Goal: Task Accomplishment & Management: Complete application form

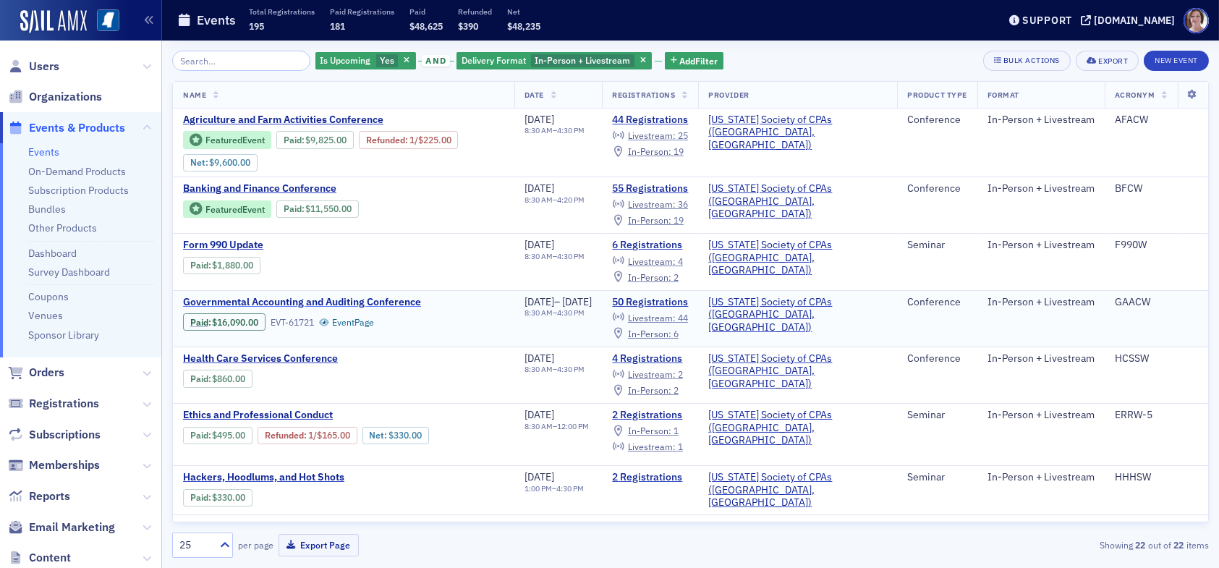
click at [352, 297] on span "Governmental Accounting and Auditing Conference" at bounding box center [304, 302] width 243 height 13
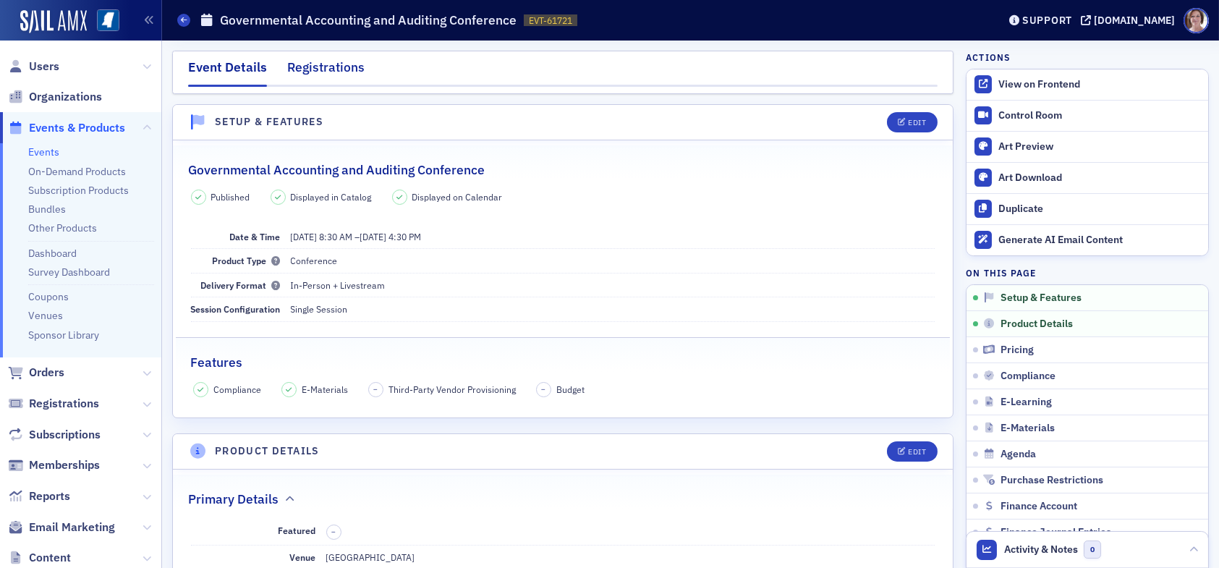
click at [335, 70] on div "Registrations" at bounding box center [325, 71] width 77 height 27
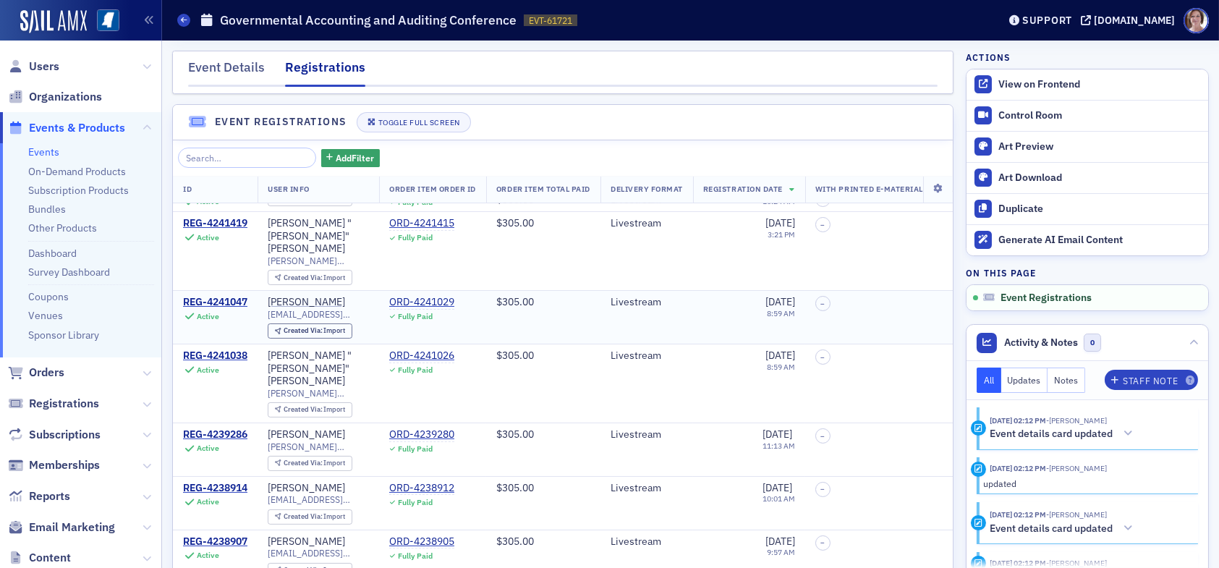
scroll to position [506, 0]
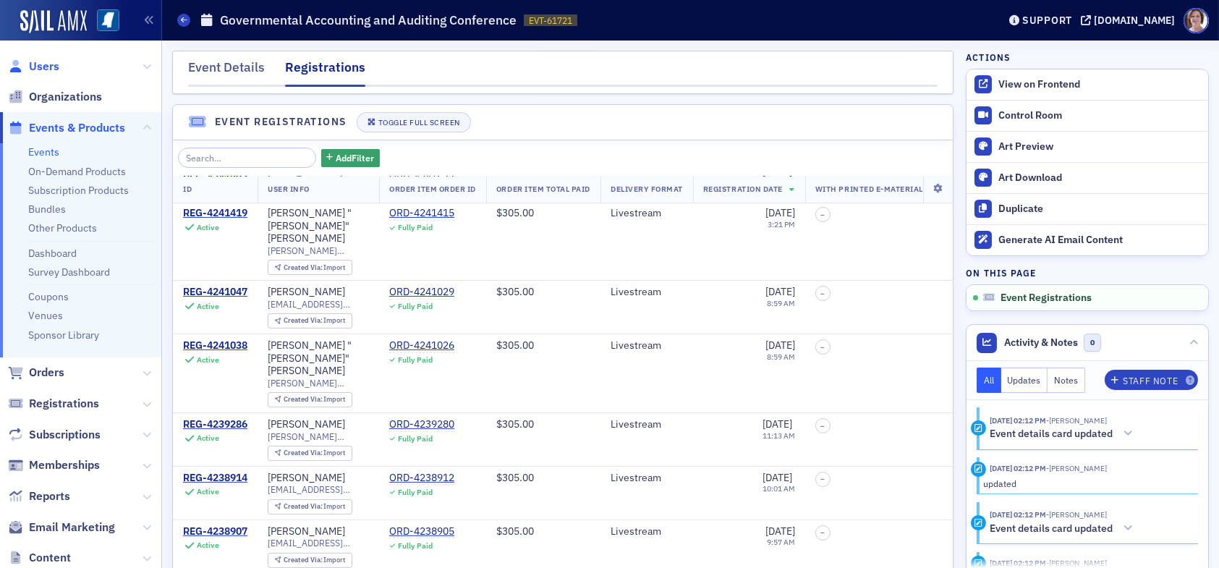
click at [45, 64] on span "Users" at bounding box center [44, 67] width 30 height 16
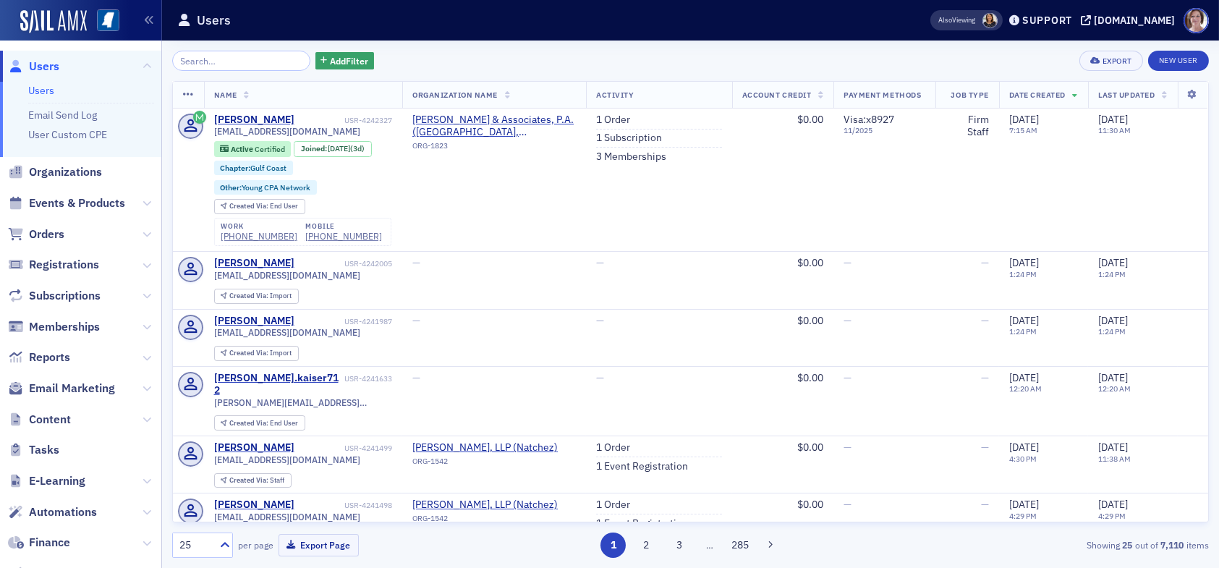
click at [38, 67] on span "Users" at bounding box center [44, 67] width 30 height 16
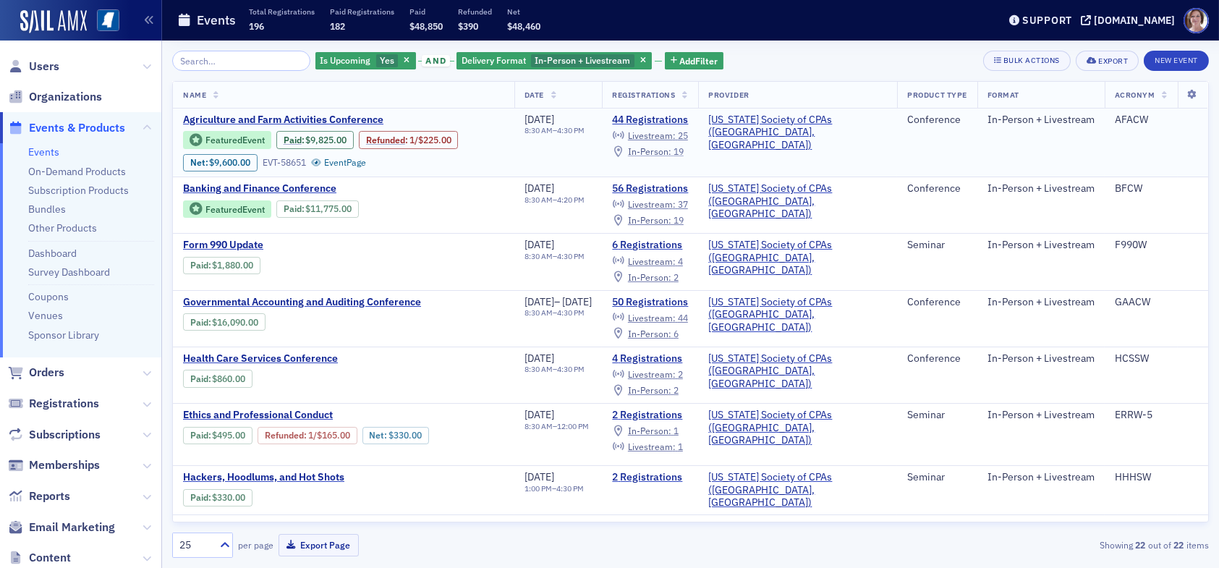
click at [671, 147] on span "In-Person :" at bounding box center [649, 151] width 43 height 12
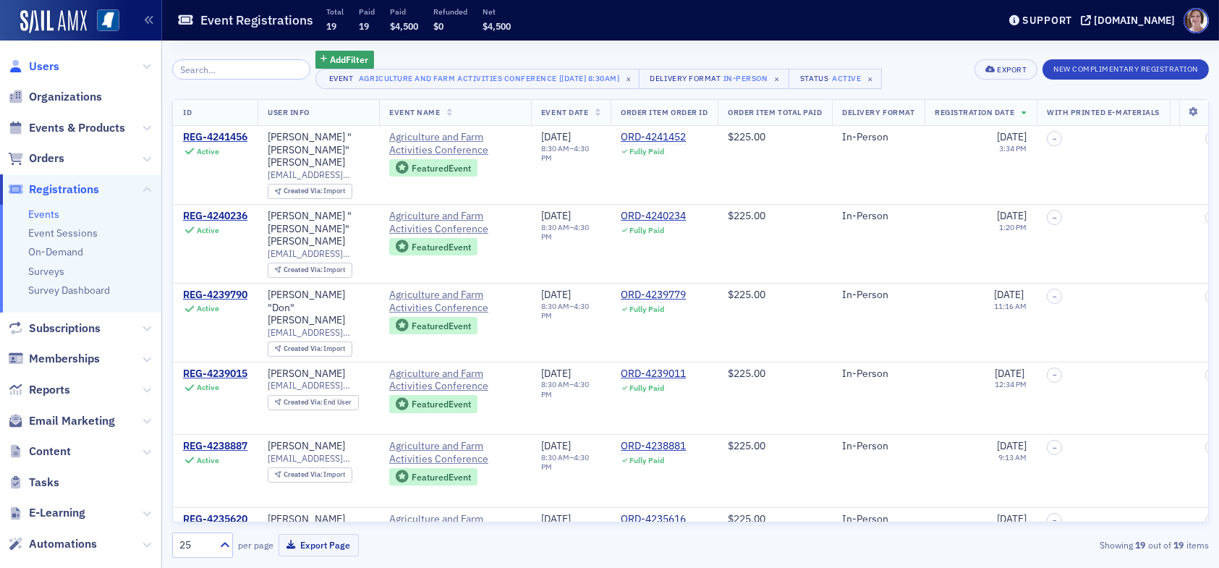
click at [44, 67] on span "Users" at bounding box center [44, 67] width 30 height 16
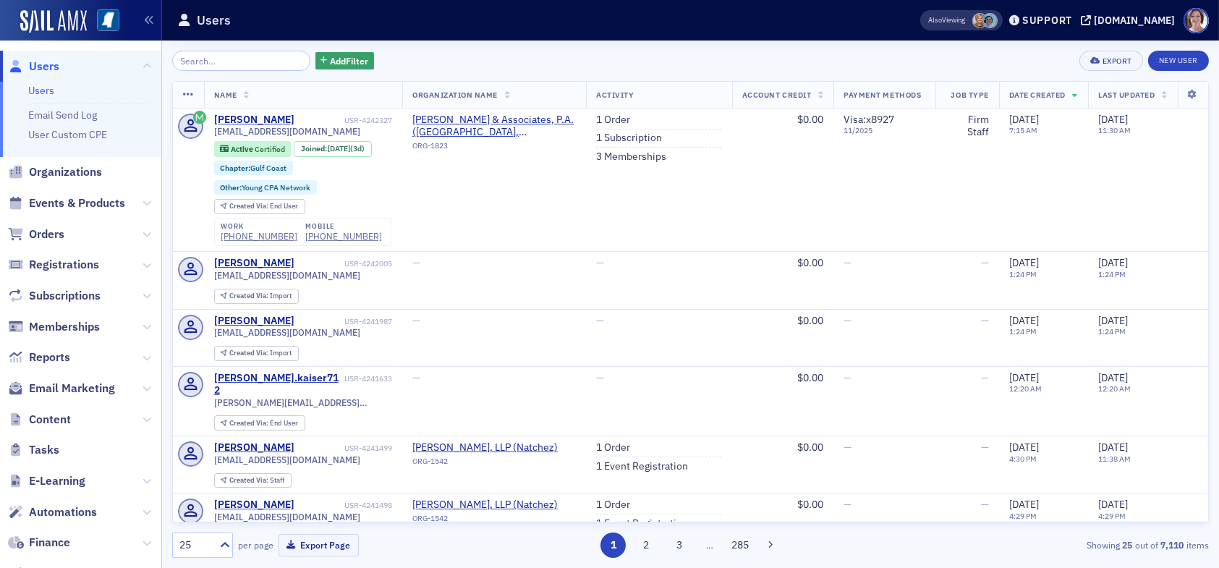
click at [51, 65] on span "Users" at bounding box center [44, 67] width 30 height 16
click at [215, 61] on input "search" at bounding box center [241, 61] width 138 height 20
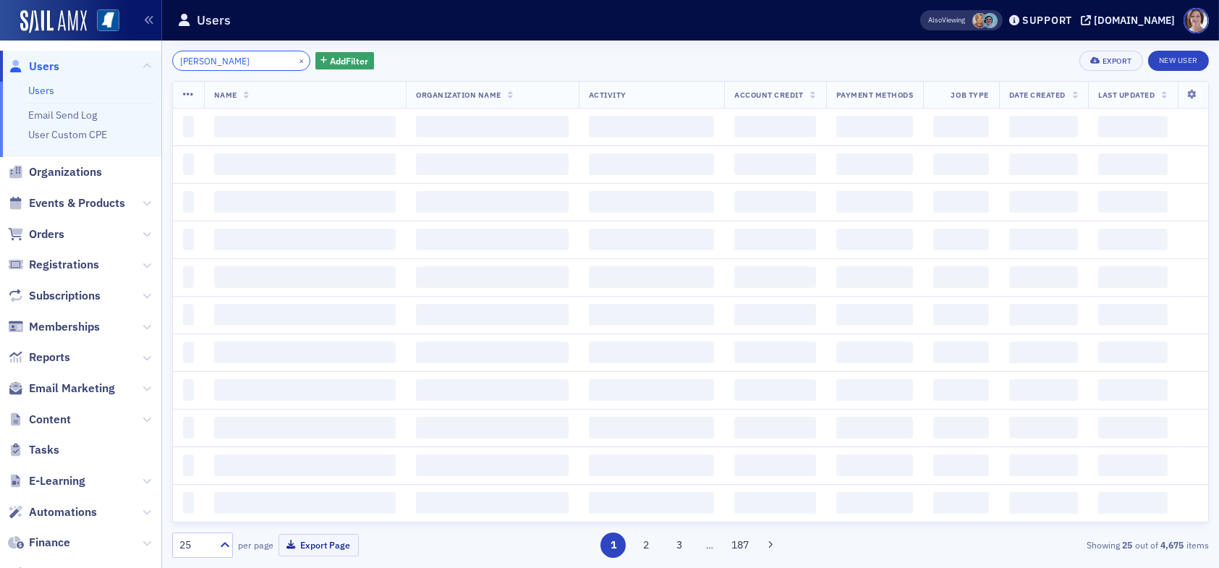
type input "[PERSON_NAME]"
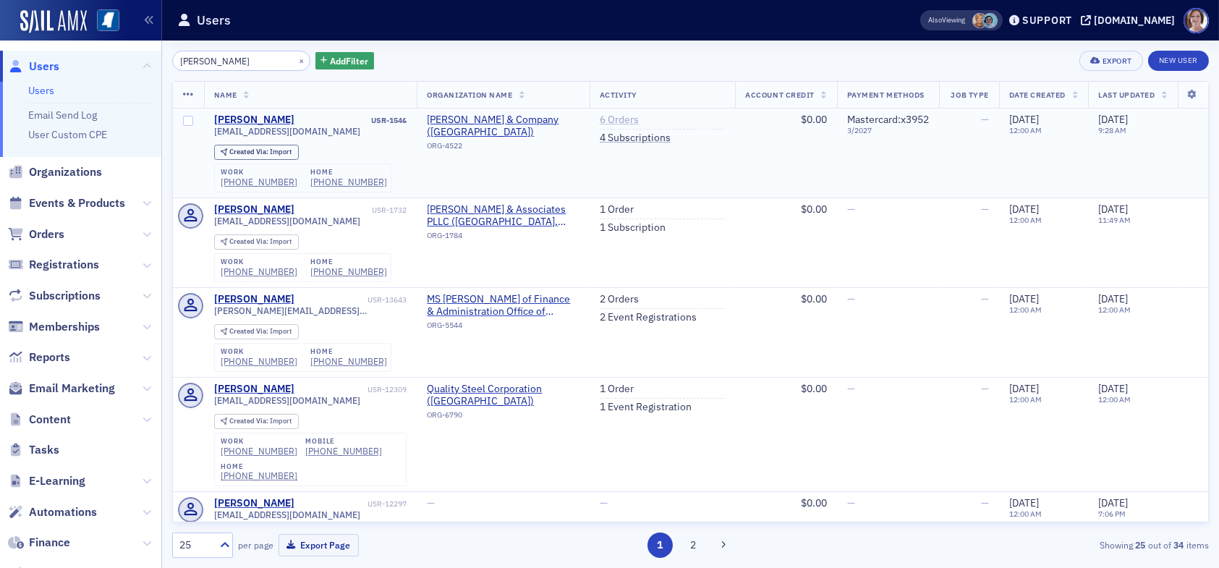
click at [611, 119] on link "6 Orders" at bounding box center [619, 120] width 39 height 13
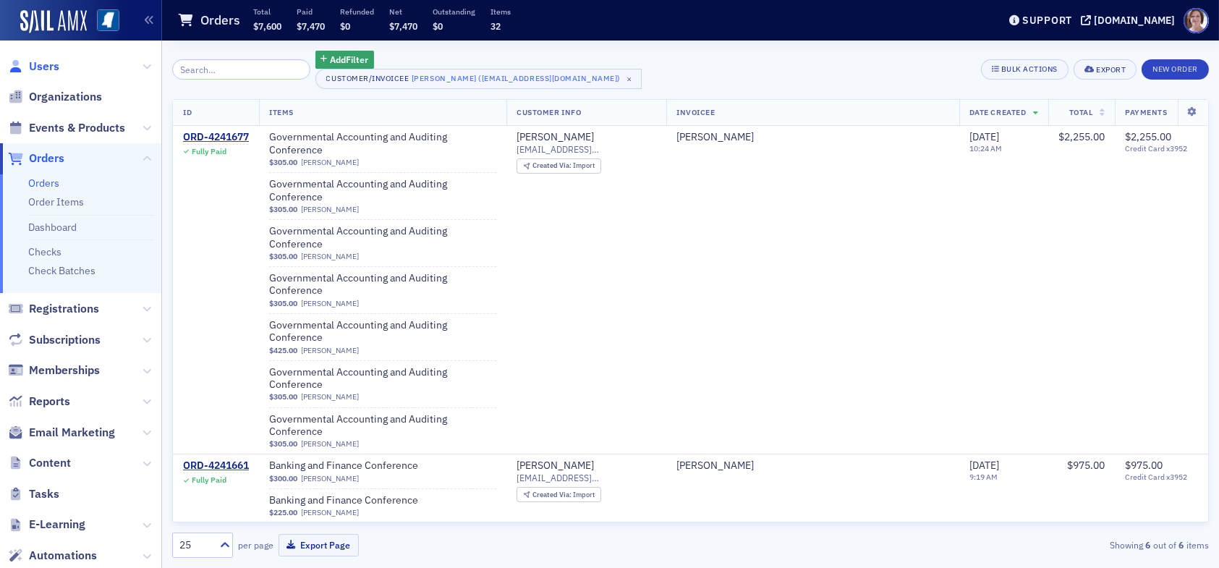
click at [42, 64] on span "Users" at bounding box center [44, 67] width 30 height 16
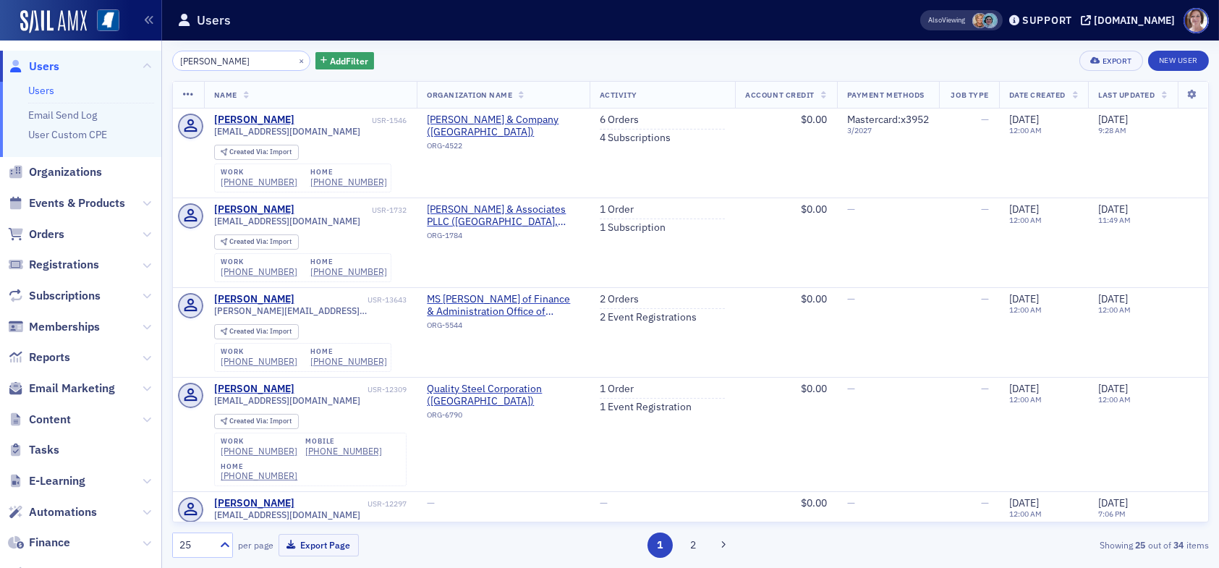
drag, startPoint x: 241, startPoint y: 58, endPoint x: 130, endPoint y: 47, distance: 111.2
click at [137, 51] on div "Users Users Email Send Log User Custom CPE Organizations Events & Products Orde…" at bounding box center [609, 284] width 1219 height 568
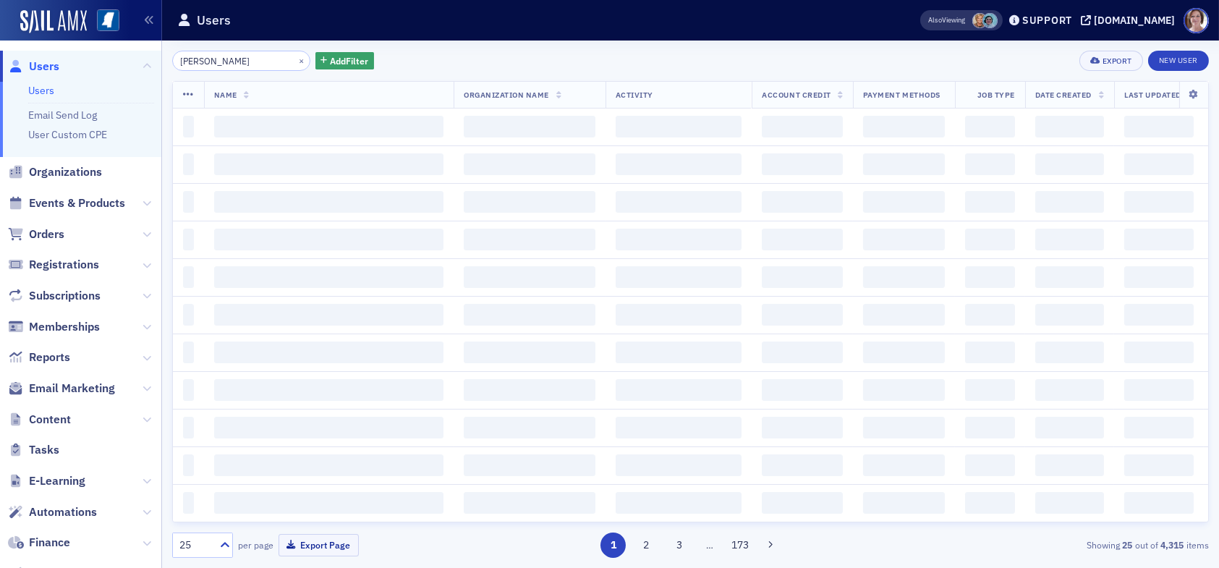
type input "grant eason"
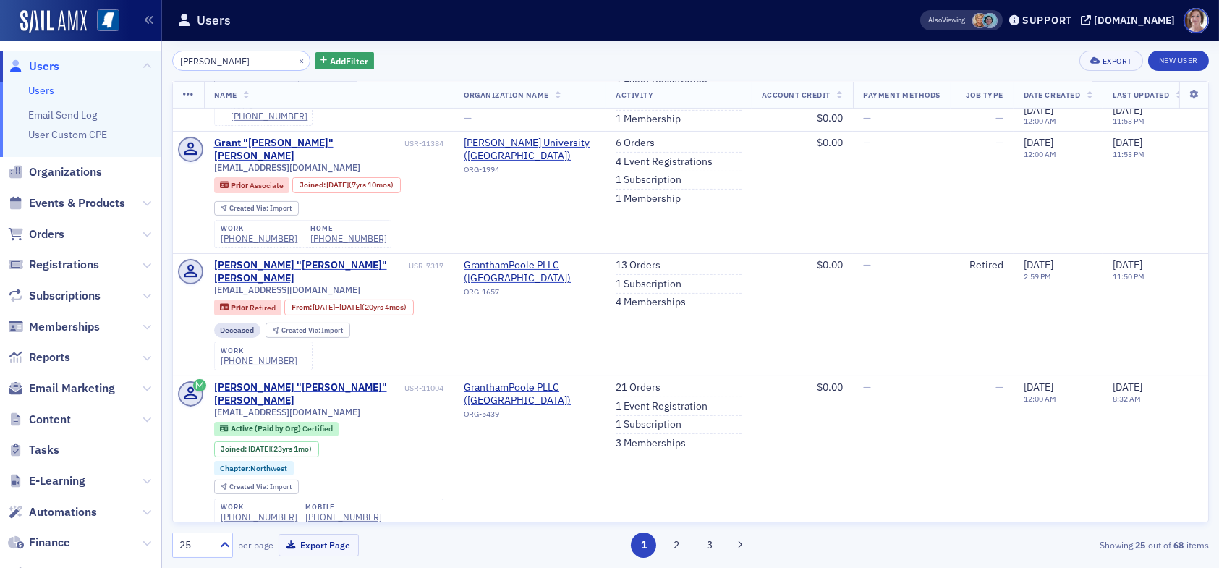
scroll to position [940, 0]
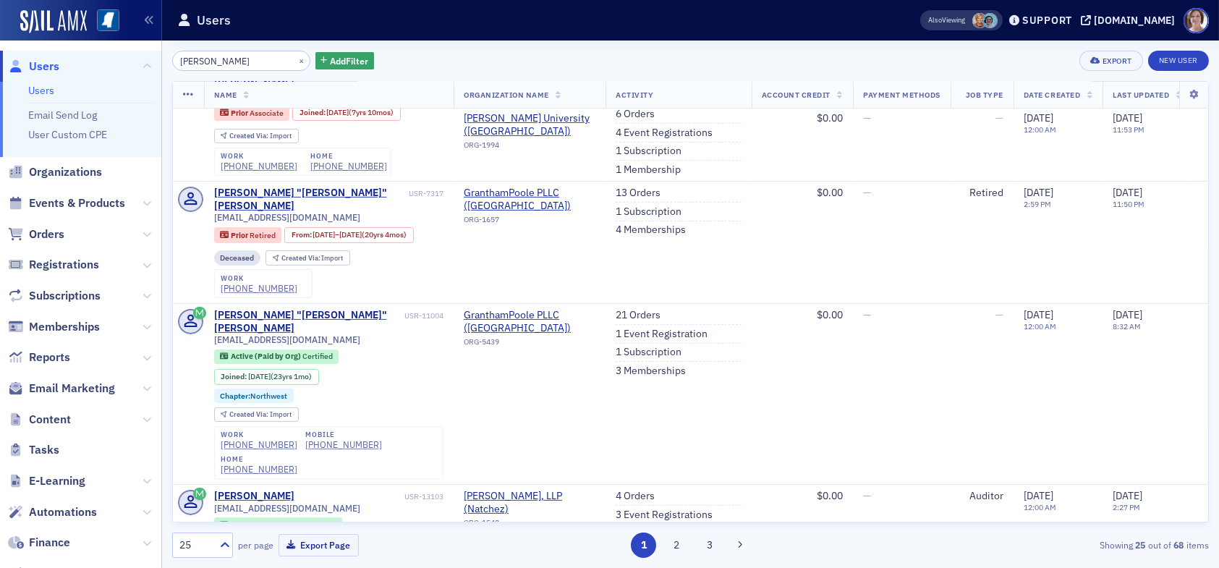
drag, startPoint x: 232, startPoint y: 57, endPoint x: 114, endPoint y: 57, distance: 117.9
click at [119, 59] on div "Users Users Email Send Log User Custom CPE Organizations Events & Products Orde…" at bounding box center [609, 284] width 1219 height 568
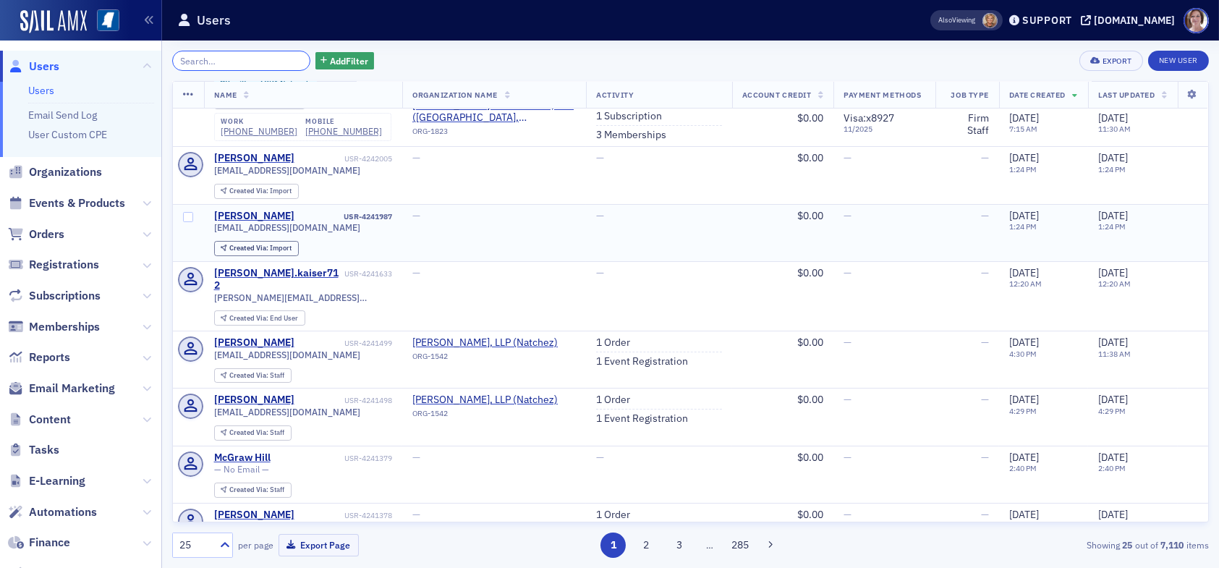
scroll to position [72, 0]
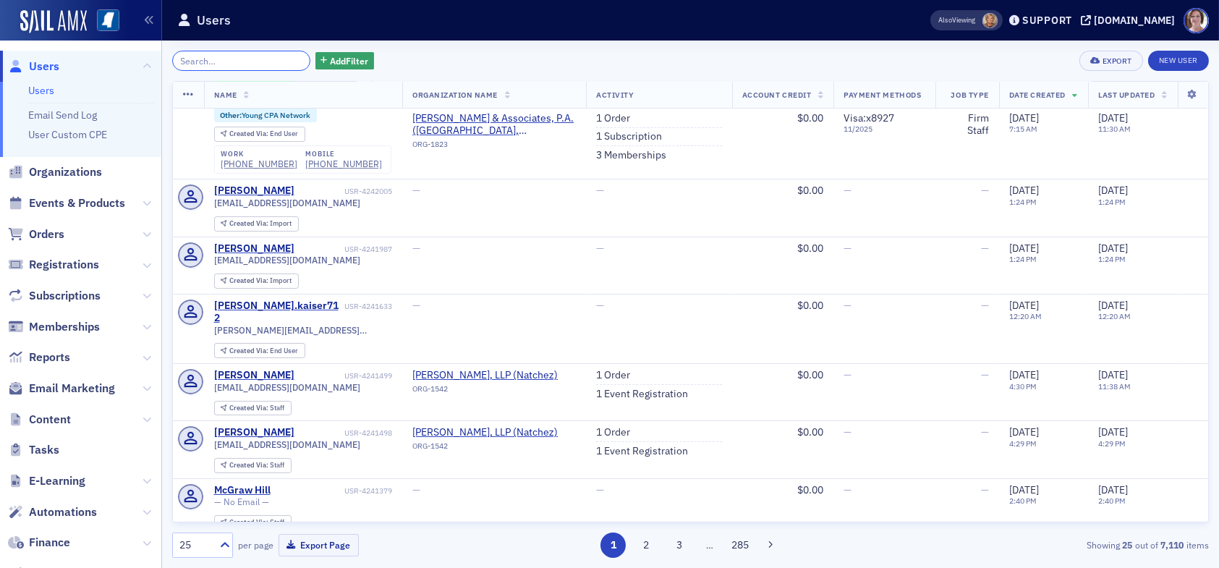
click at [258, 62] on input "search" at bounding box center [241, 61] width 138 height 20
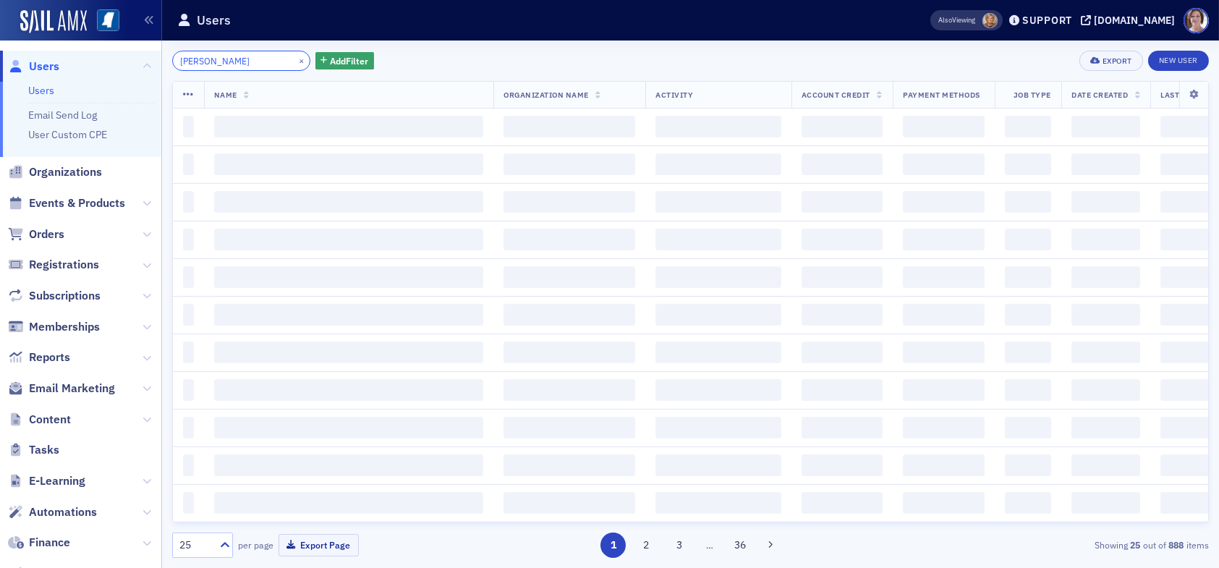
type input "deborah dye"
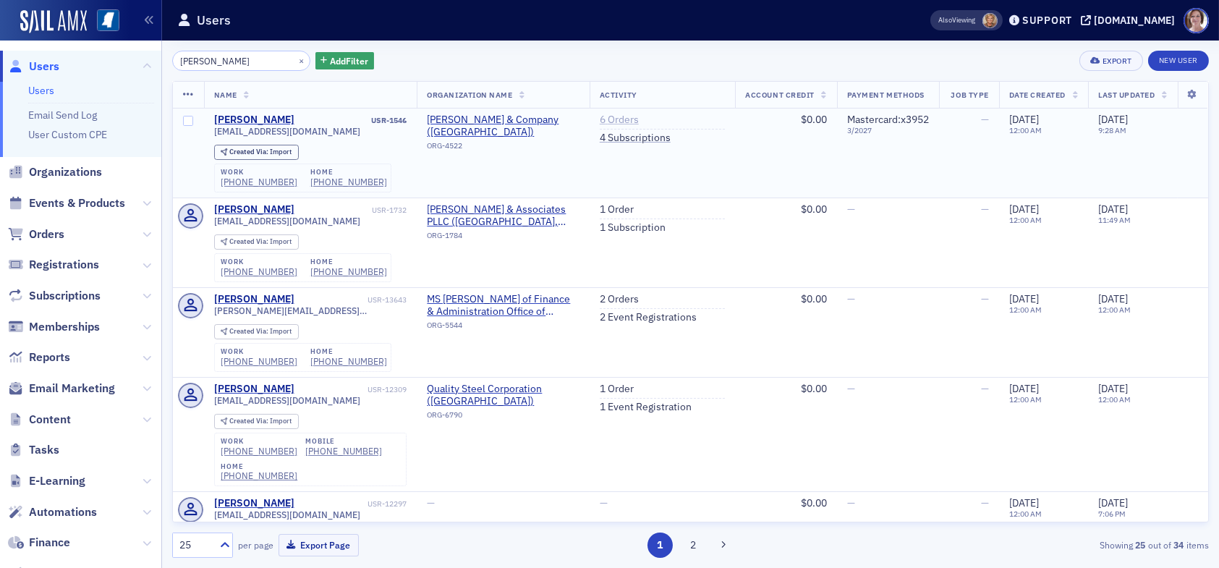
click at [611, 119] on link "6 Orders" at bounding box center [619, 120] width 39 height 13
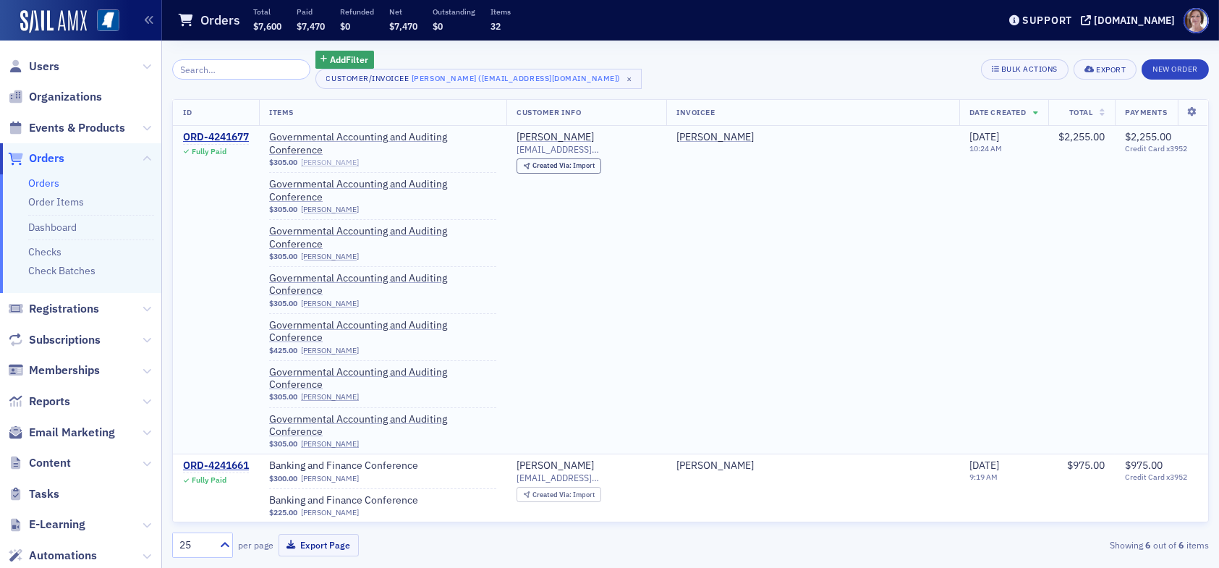
click at [336, 158] on link "Mark Ward" at bounding box center [330, 162] width 58 height 9
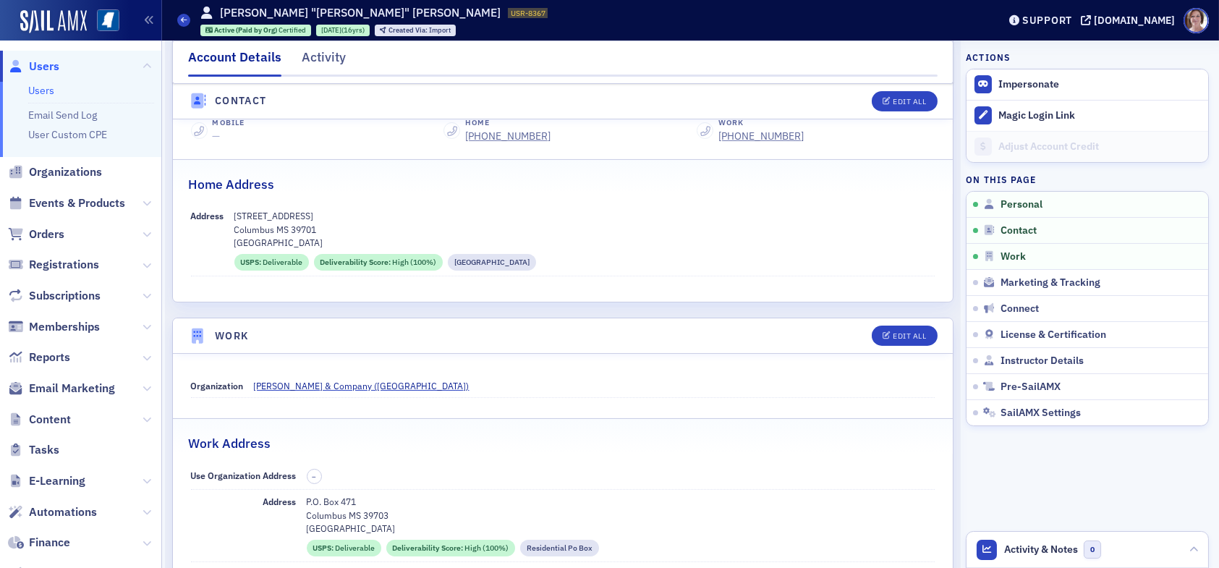
scroll to position [651, 0]
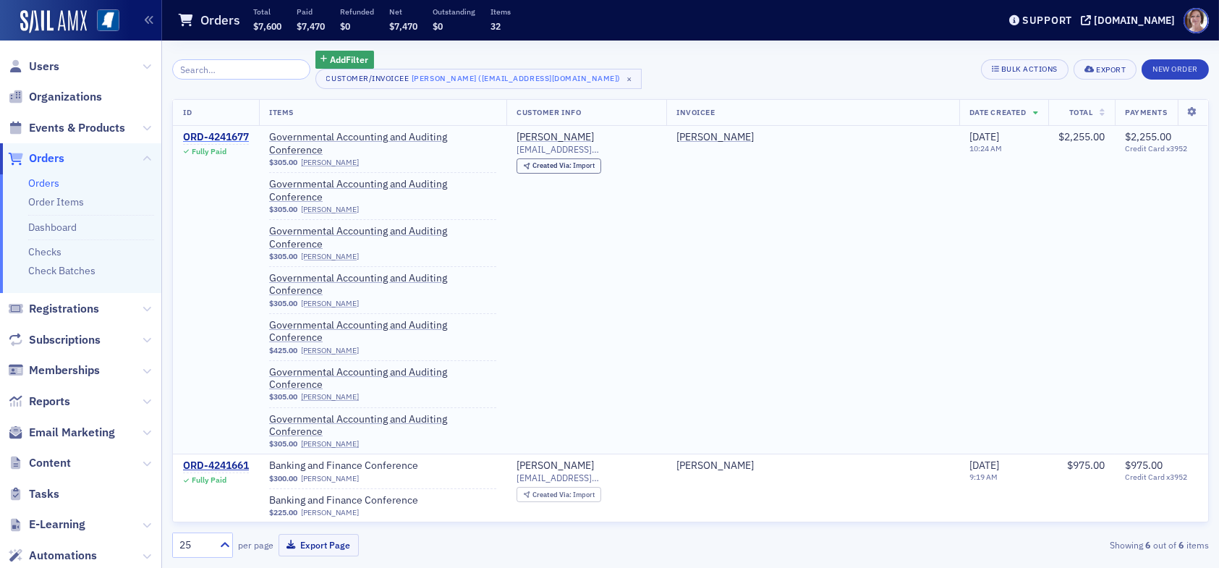
click at [216, 135] on div "ORD-4241677" at bounding box center [216, 137] width 66 height 13
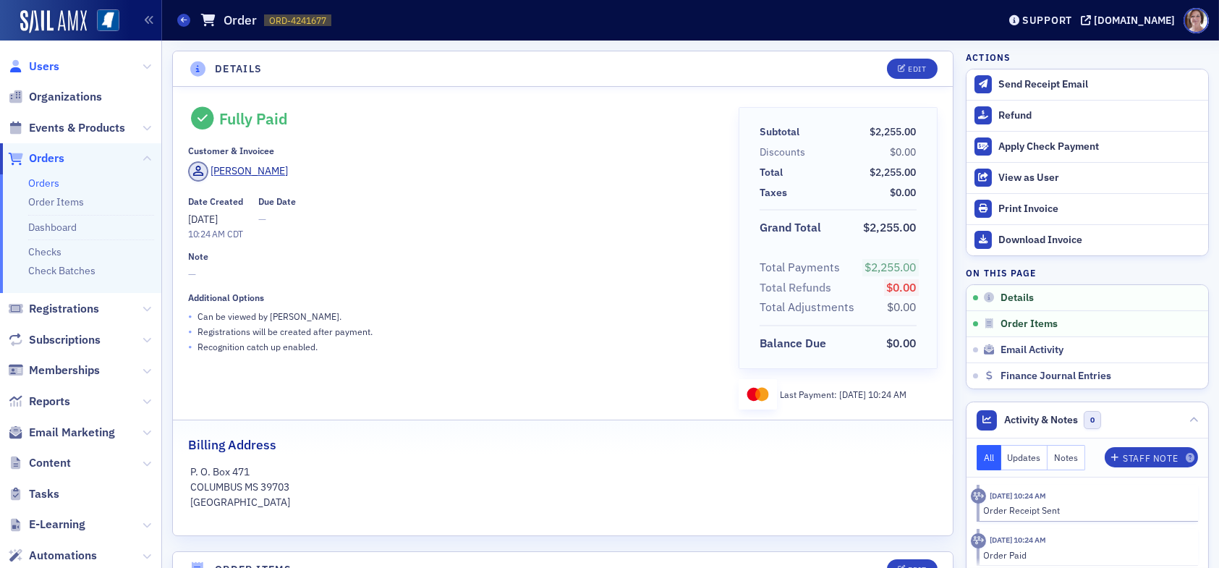
click at [47, 62] on span "Users" at bounding box center [44, 67] width 30 height 16
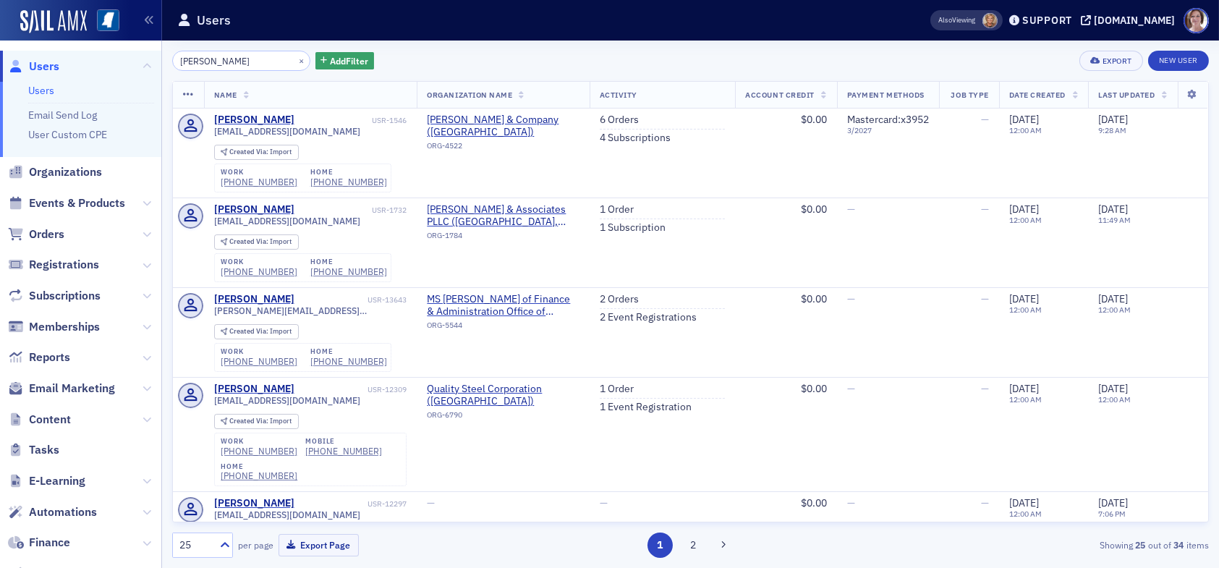
drag, startPoint x: 244, startPoint y: 63, endPoint x: 117, endPoint y: 45, distance: 127.9
click at [119, 50] on div "Users Users Email Send Log User Custom CPE Organizations Events & Products Orde…" at bounding box center [609, 284] width 1219 height 568
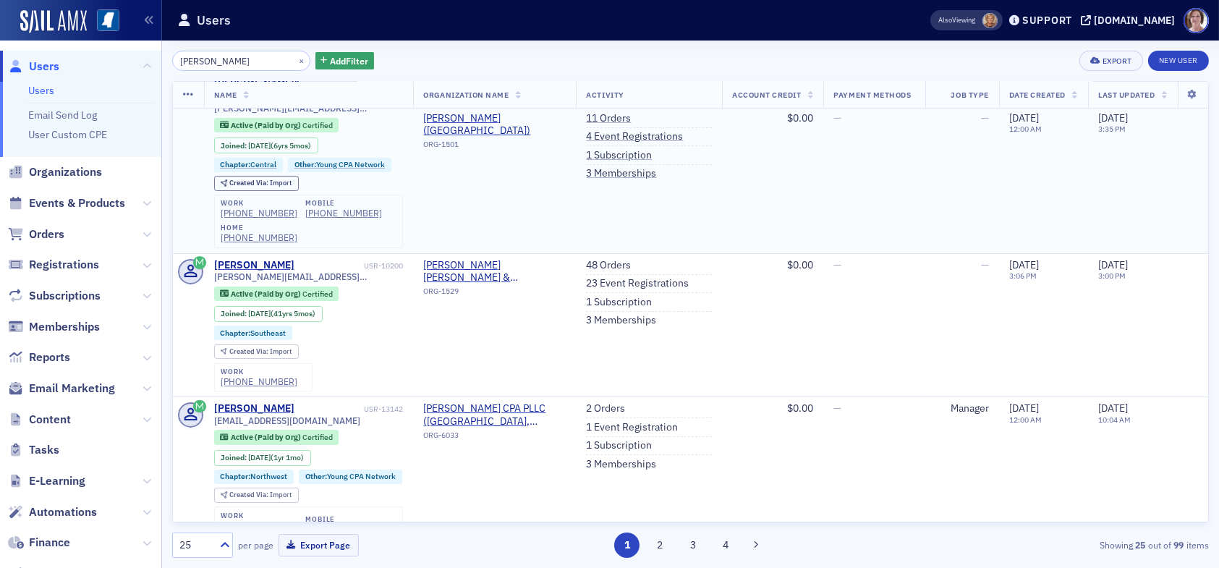
scroll to position [579, 0]
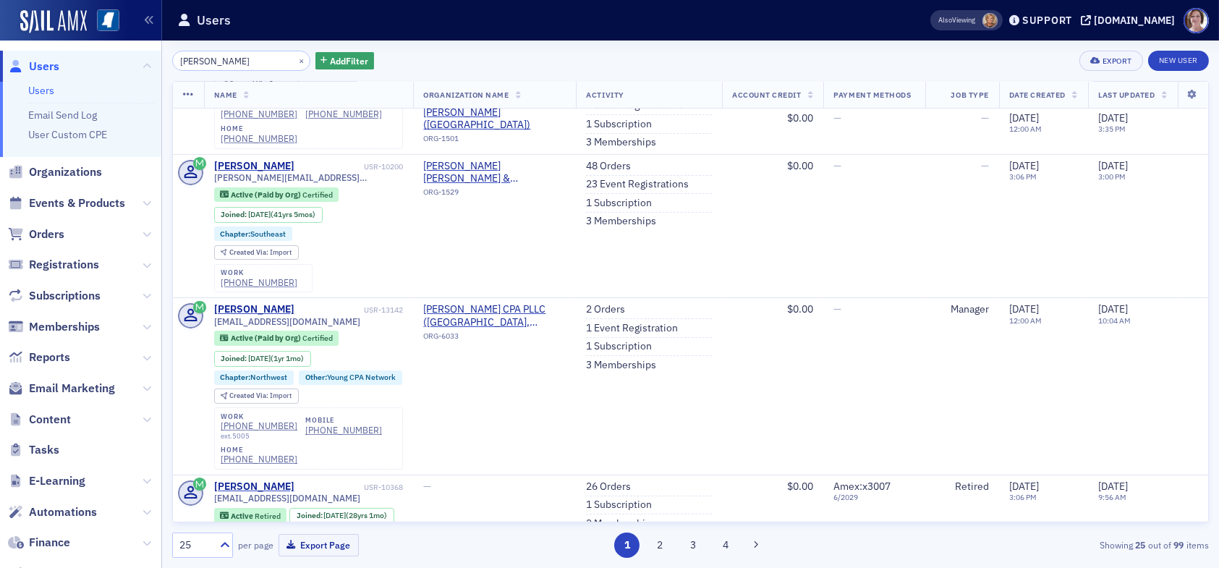
drag, startPoint x: 235, startPoint y: 58, endPoint x: 129, endPoint y: 59, distance: 106.3
click at [132, 57] on div "Users Users Email Send Log User Custom CPE Organizations Events & Products Orde…" at bounding box center [609, 284] width 1219 height 568
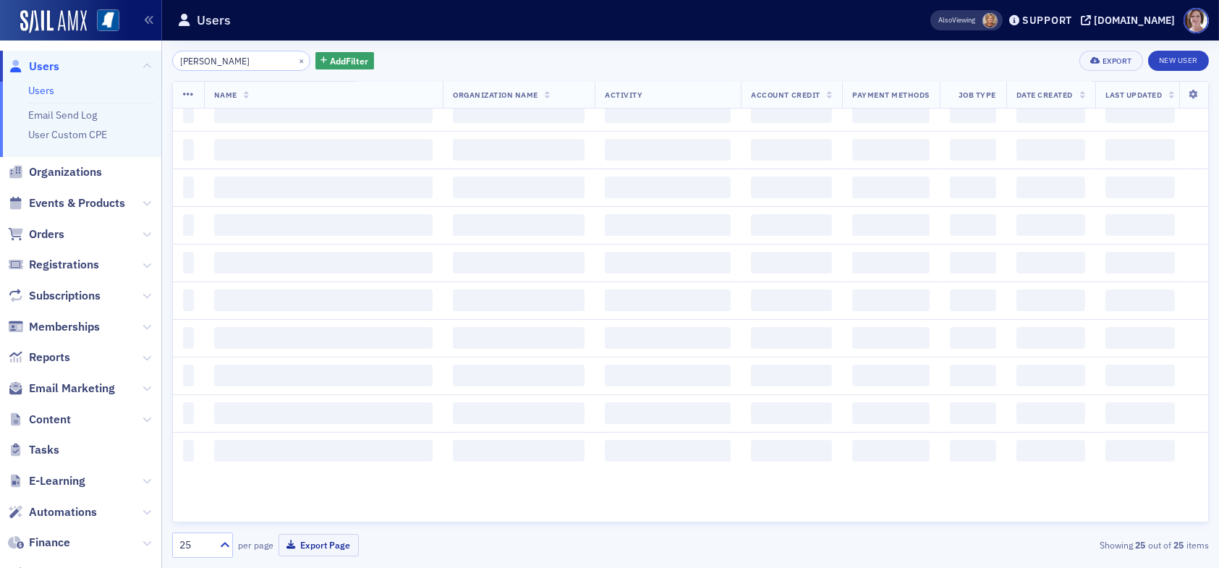
type input "hanna holsonback"
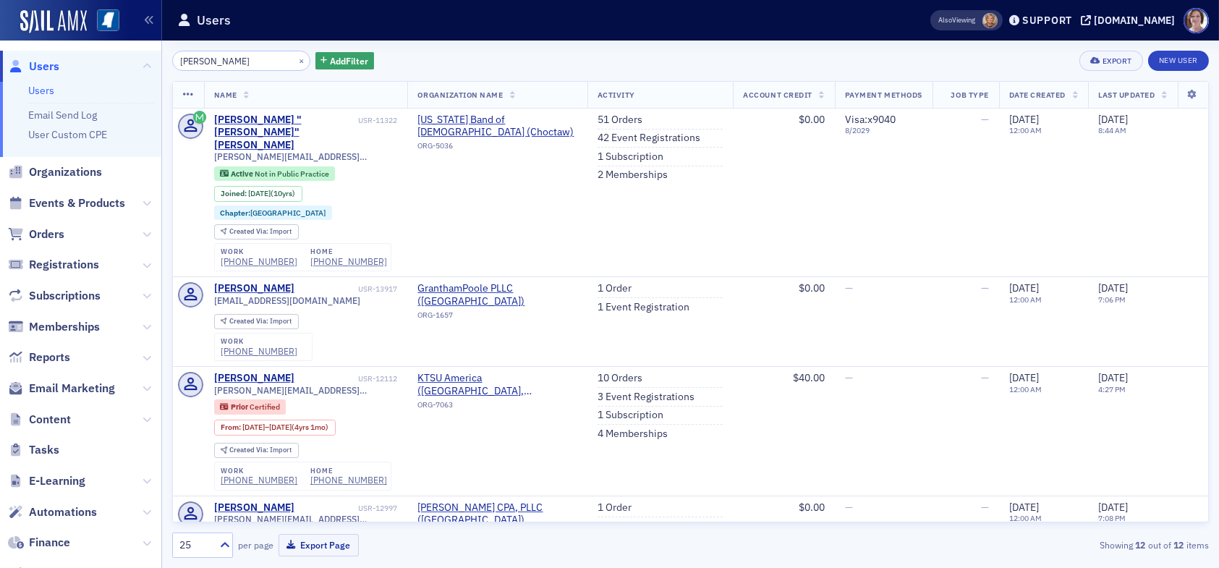
drag, startPoint x: 263, startPoint y: 61, endPoint x: 147, endPoint y: 63, distance: 115.8
click at [147, 63] on div "Users Users Email Send Log User Custom CPE Organizations Events & Products Orde…" at bounding box center [609, 284] width 1219 height 568
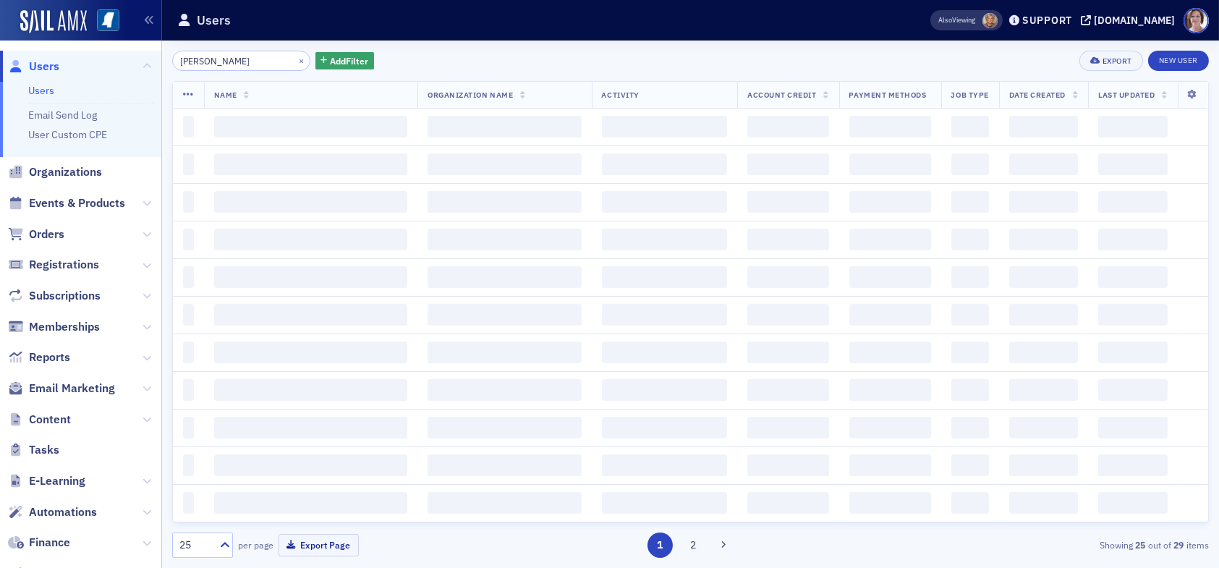
type input "[PERSON_NAME]"
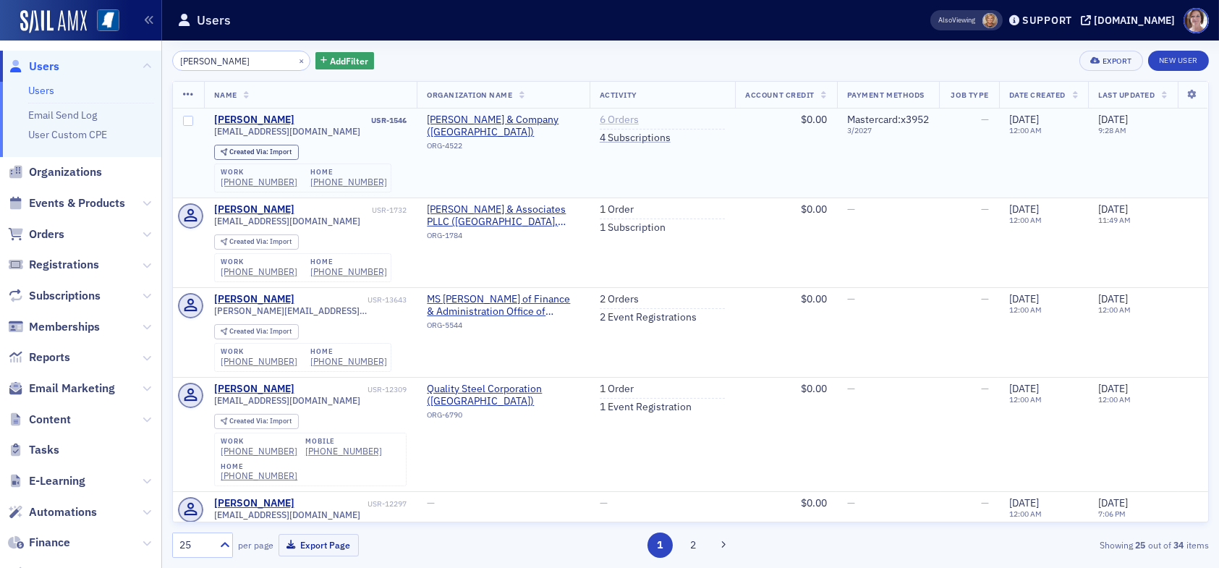
click at [605, 118] on link "6 Orders" at bounding box center [619, 120] width 39 height 13
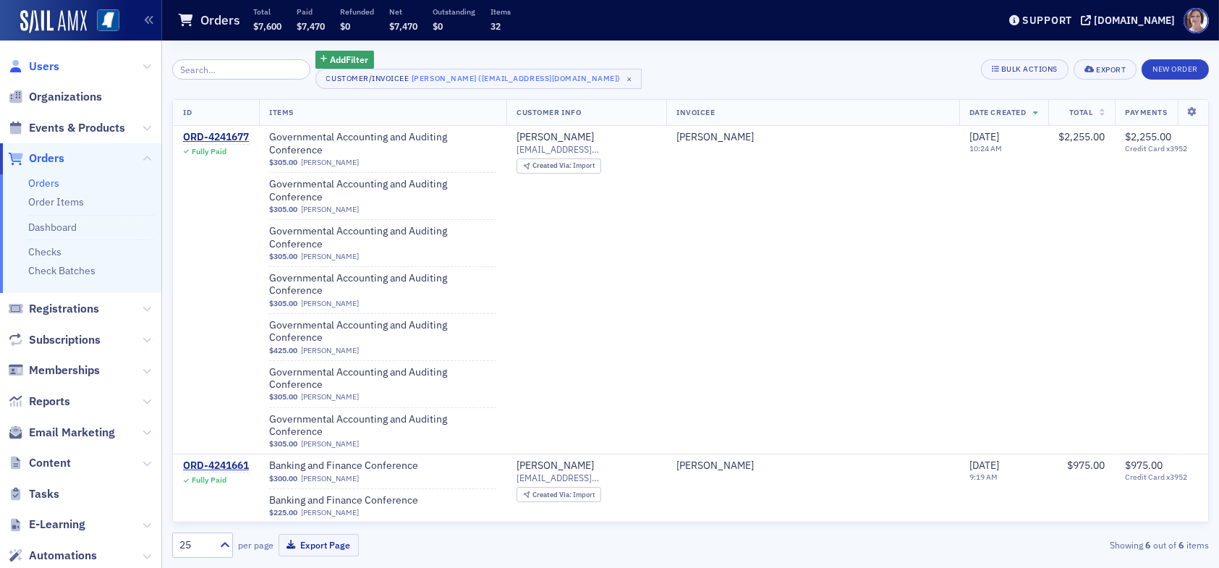
click at [44, 66] on span "Users" at bounding box center [44, 67] width 30 height 16
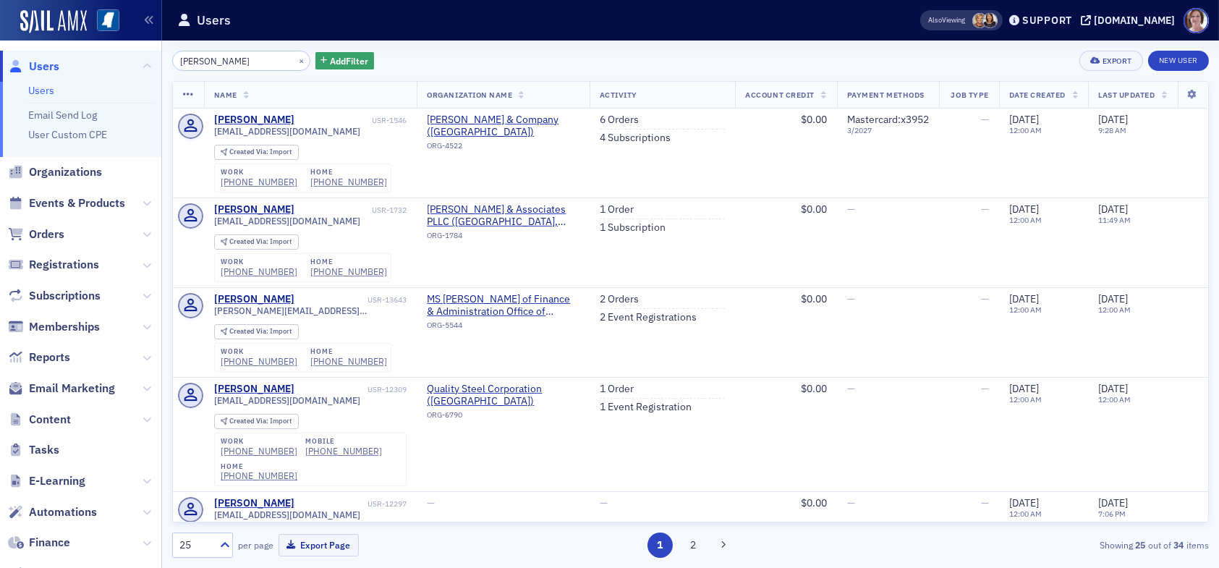
drag, startPoint x: 171, startPoint y: 57, endPoint x: 88, endPoint y: 52, distance: 84.1
click at [88, 52] on div "Users Users Email Send Log User Custom CPE Organizations Events & Products Orde…" at bounding box center [609, 284] width 1219 height 568
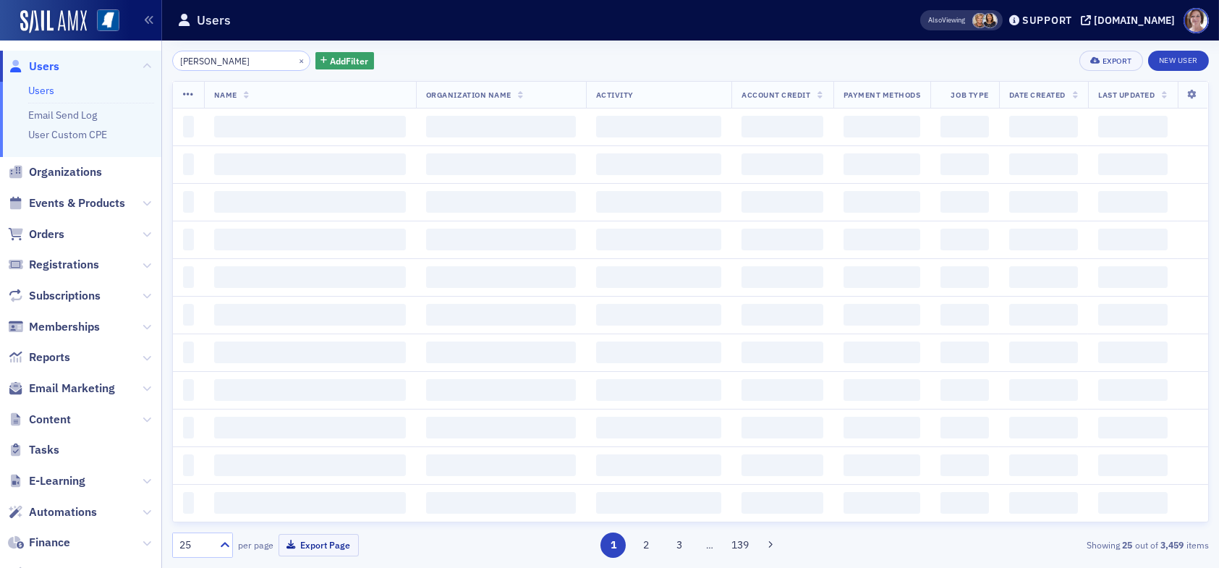
type input "bobbie daniels"
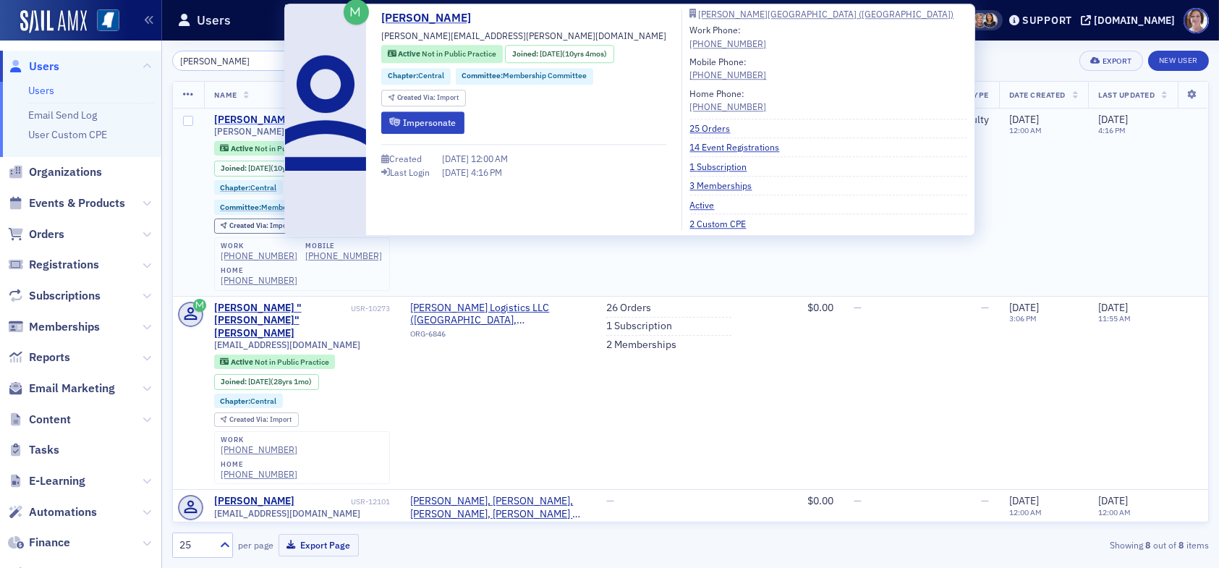
click at [262, 122] on div "Bobbie Daniels" at bounding box center [254, 120] width 80 height 13
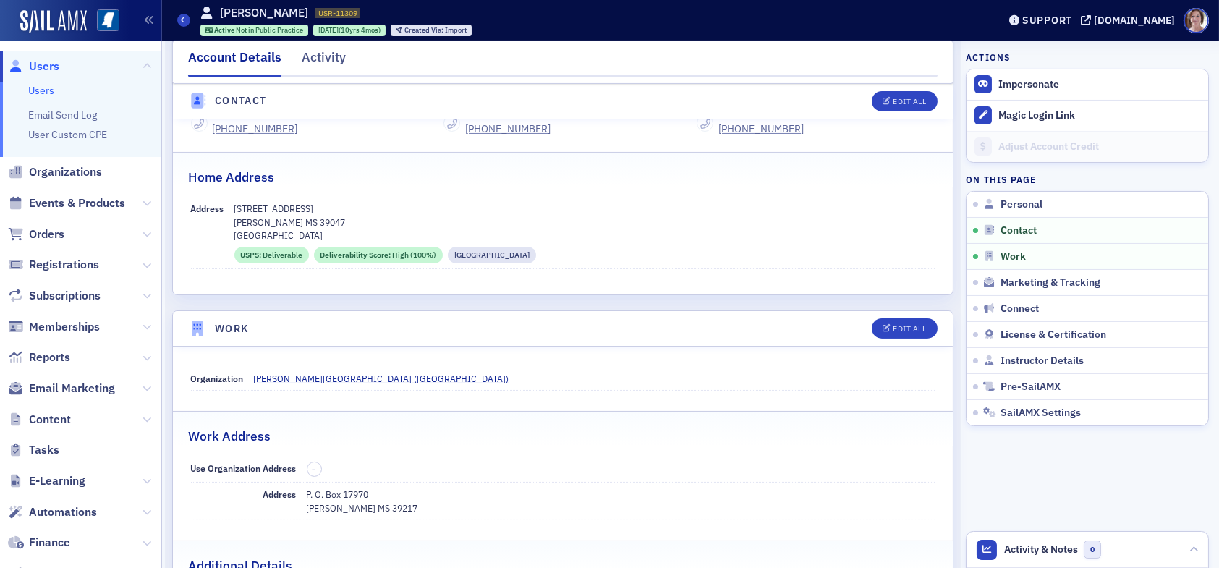
scroll to position [579, 0]
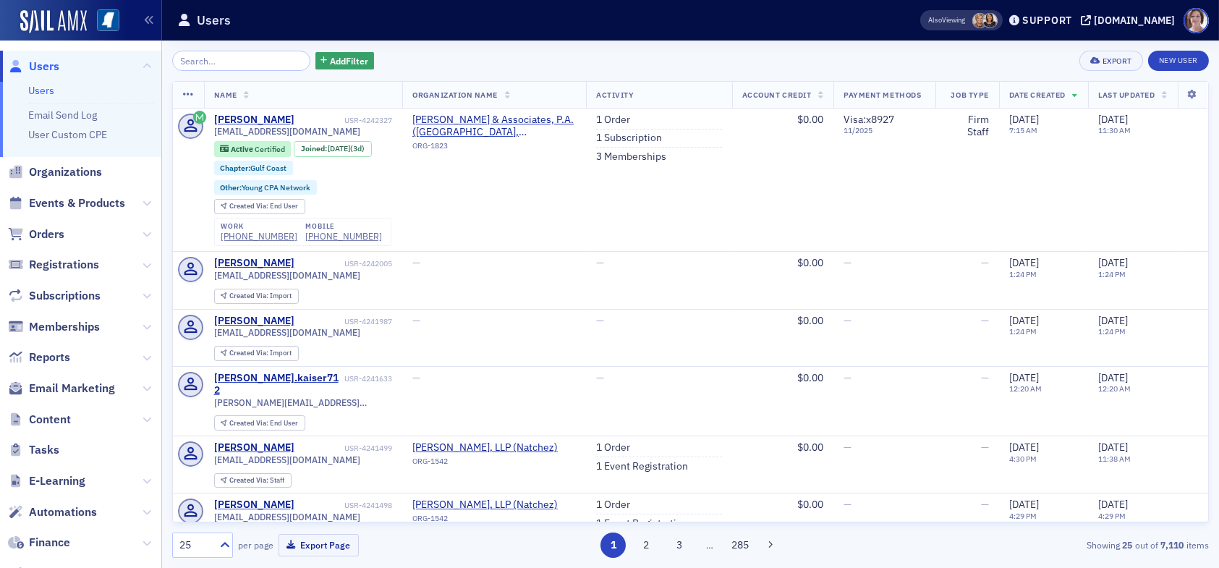
click at [213, 61] on input "search" at bounding box center [241, 61] width 138 height 20
click at [1181, 57] on link "New User" at bounding box center [1178, 61] width 61 height 20
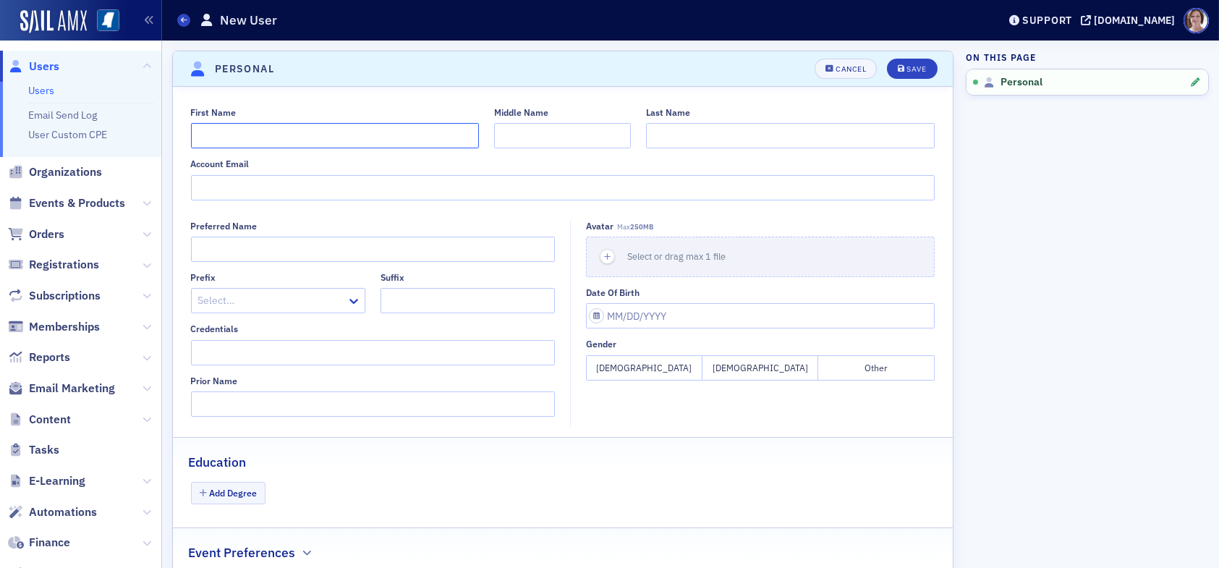
click at [406, 138] on input "First Name" at bounding box center [335, 135] width 289 height 25
type input "Grant"
type input "Eason"
click at [336, 186] on input "Account Email" at bounding box center [563, 187] width 744 height 25
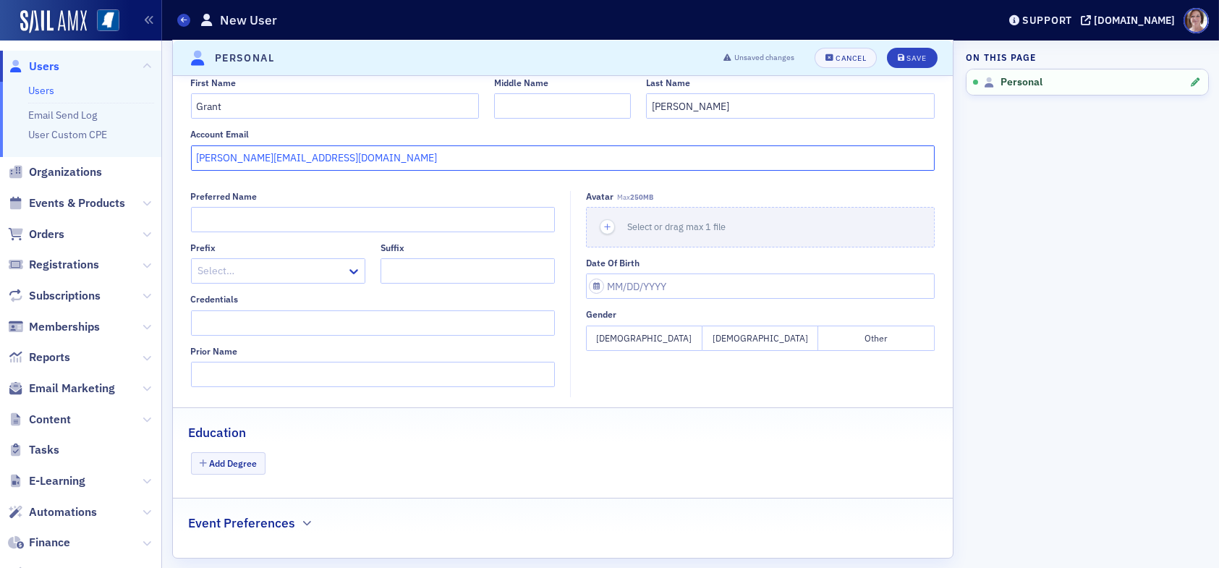
scroll to position [45, 0]
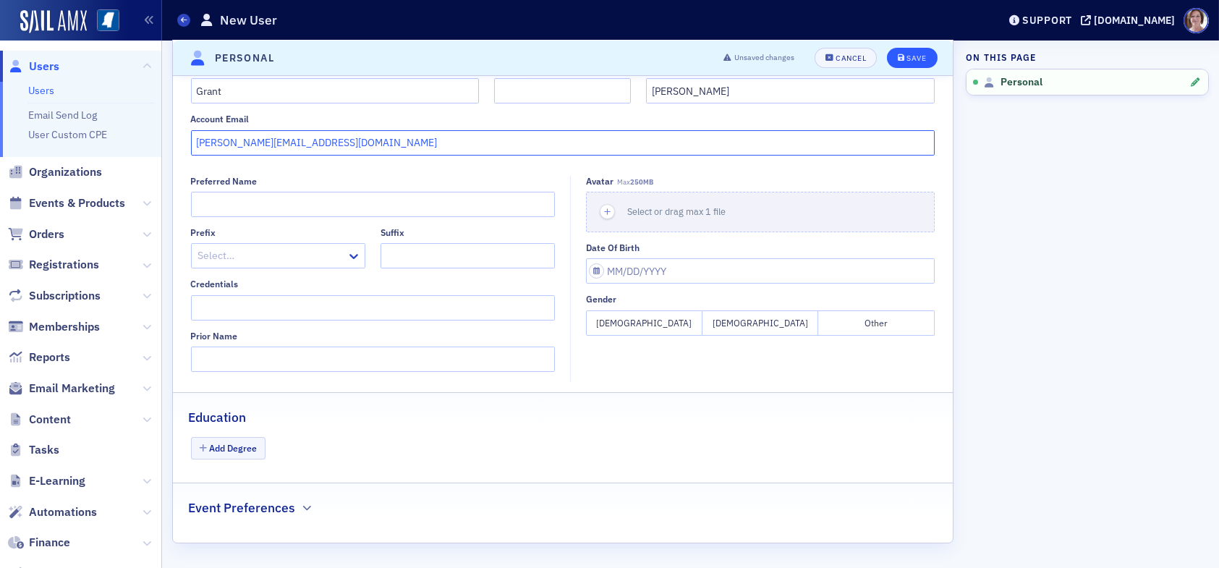
type input "geason@telott.com"
click at [906, 57] on div "Save" at bounding box center [916, 58] width 20 height 8
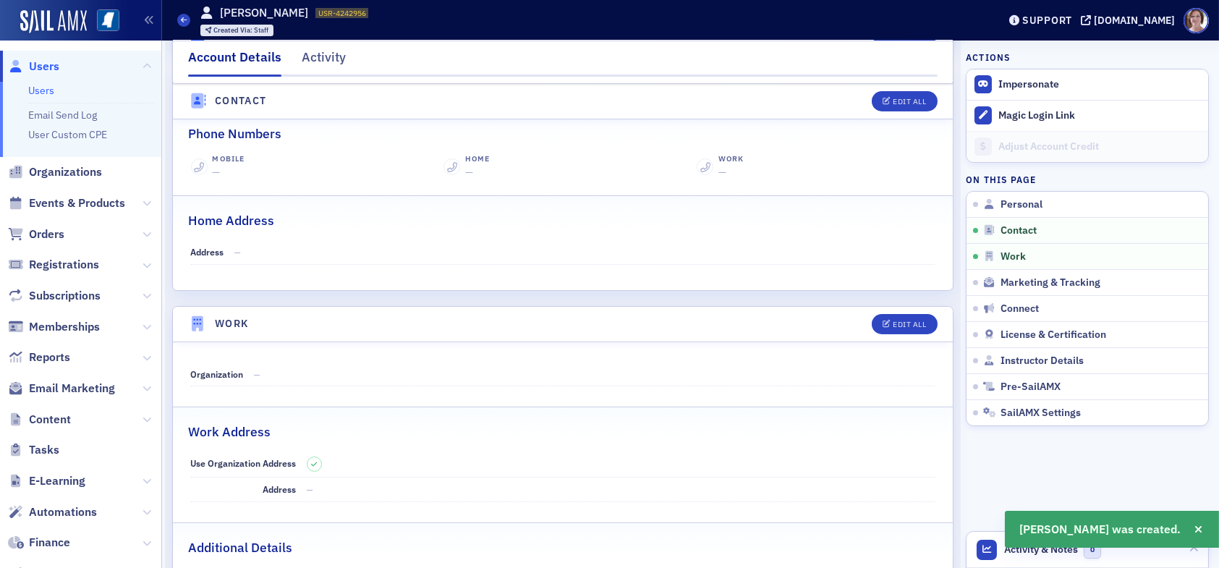
scroll to position [680, 0]
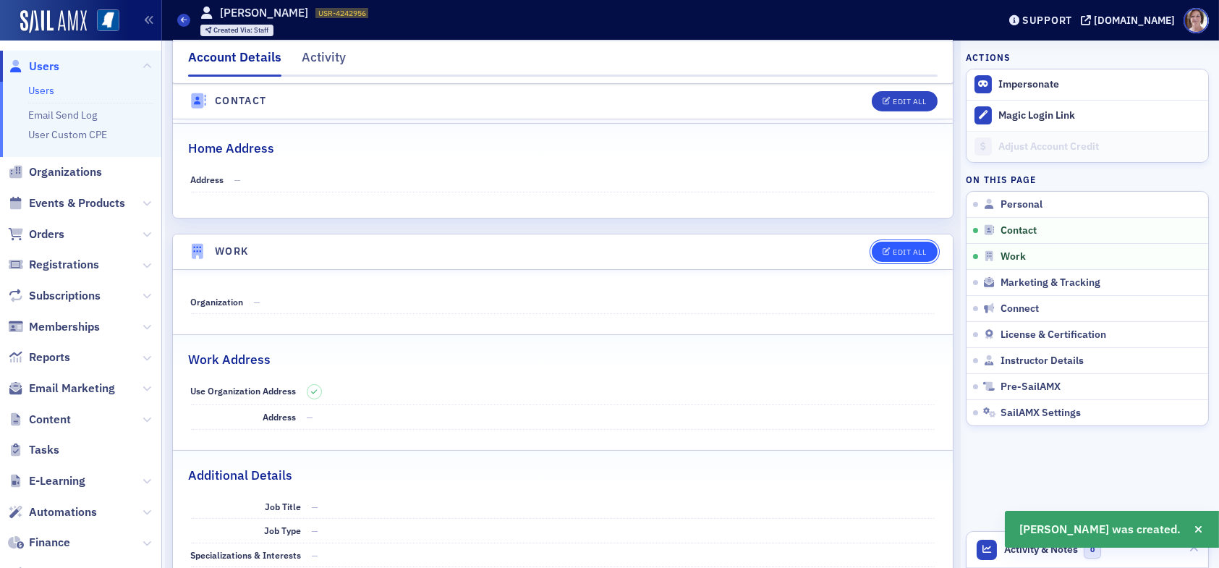
click at [893, 249] on div "Edit All" at bounding box center [909, 252] width 33 height 8
select select "US"
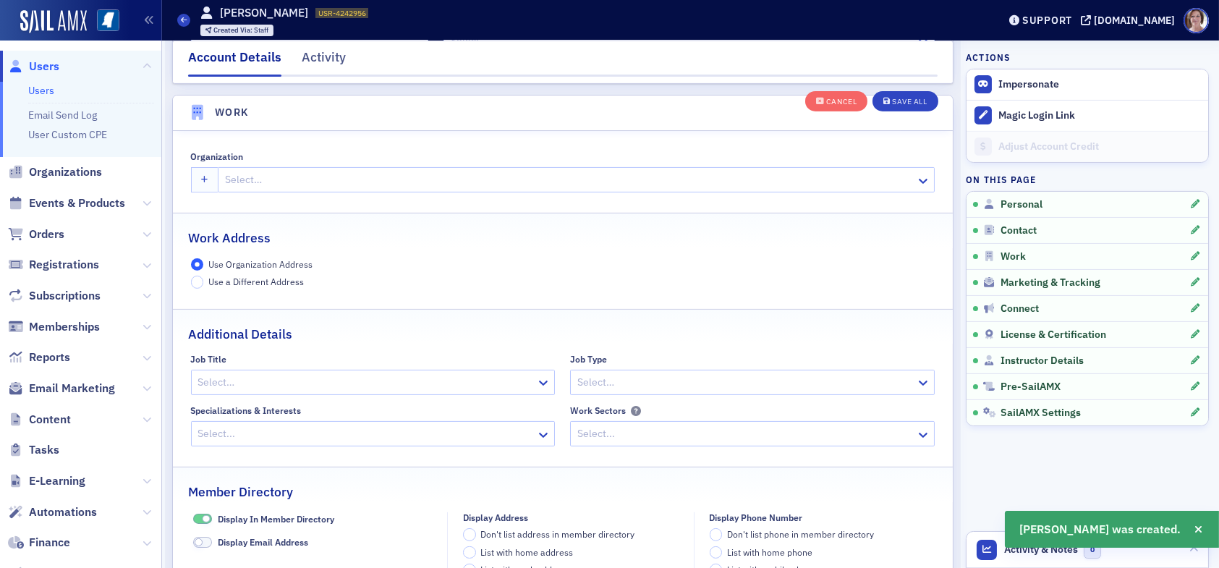
scroll to position [1144, 0]
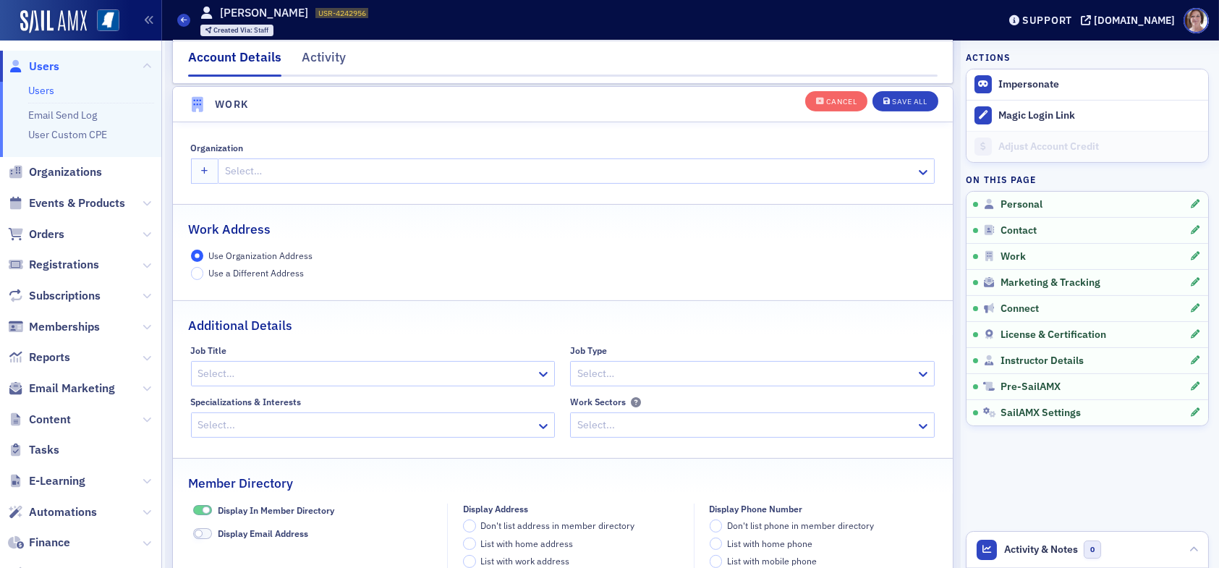
click at [315, 172] on div at bounding box center [569, 171] width 691 height 18
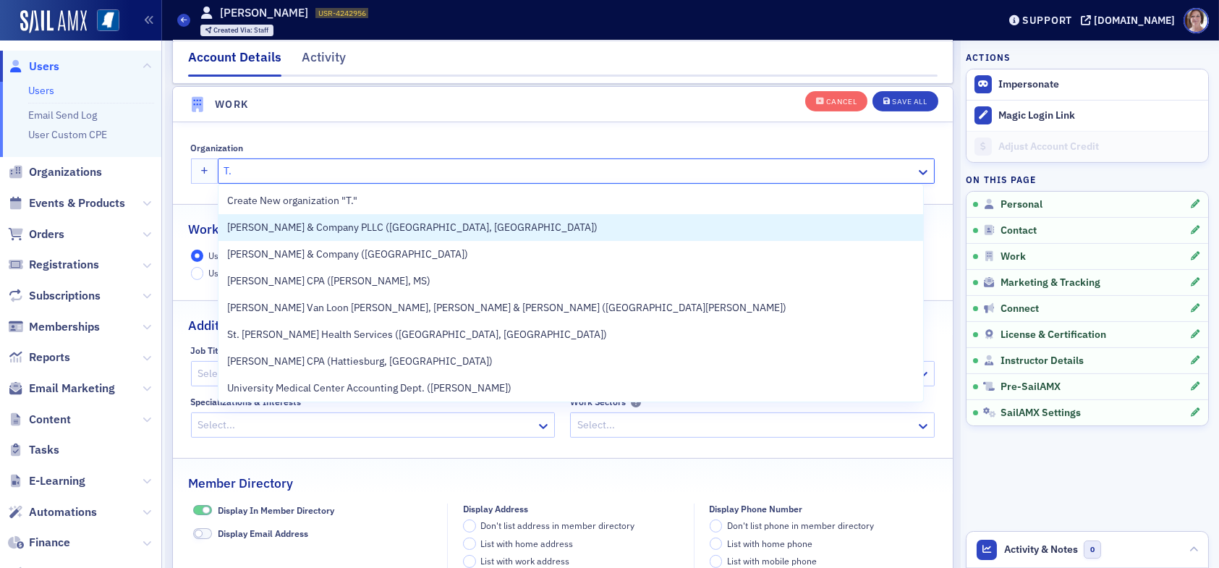
type input "T.E"
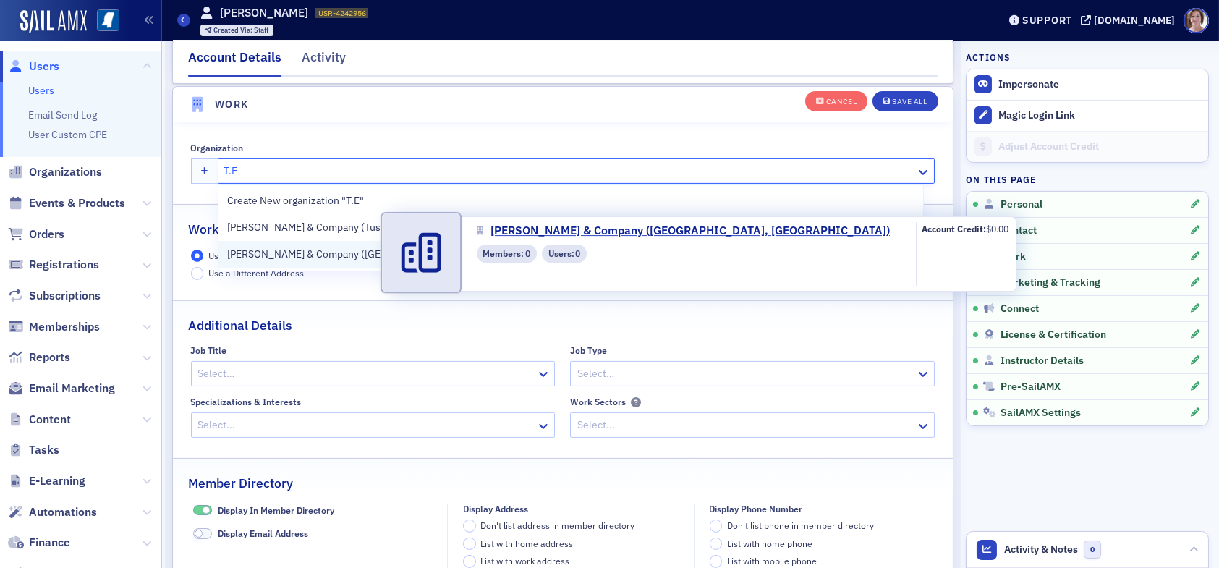
click at [299, 255] on span "T.E. Lott & Company (Columbus, MS)" at bounding box center [400, 254] width 346 height 15
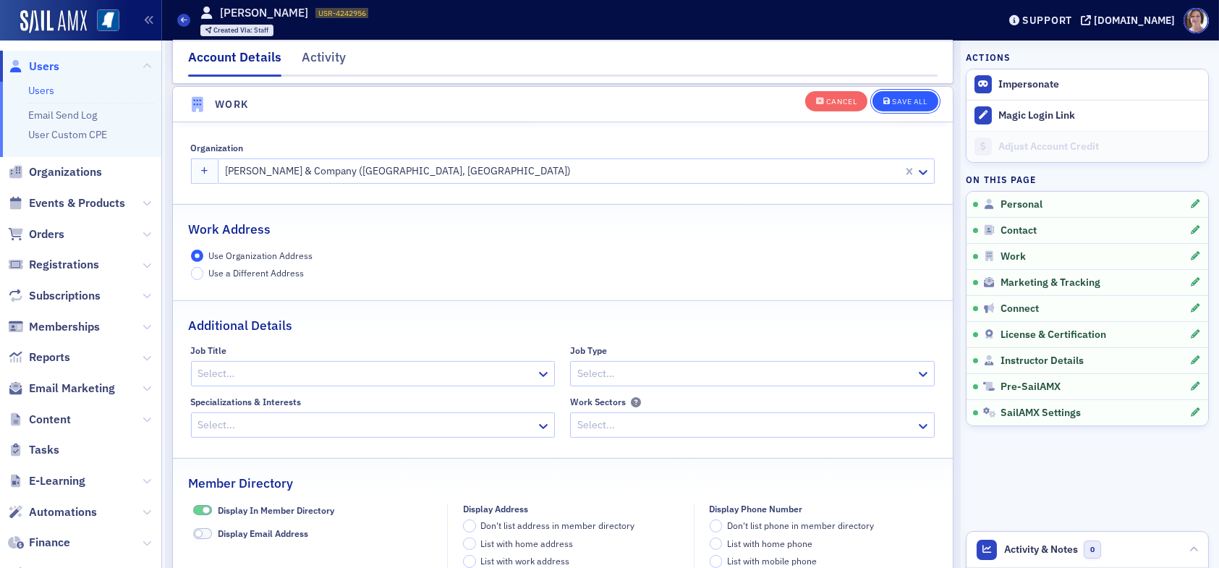
click at [909, 95] on button "Save All" at bounding box center [904, 100] width 65 height 20
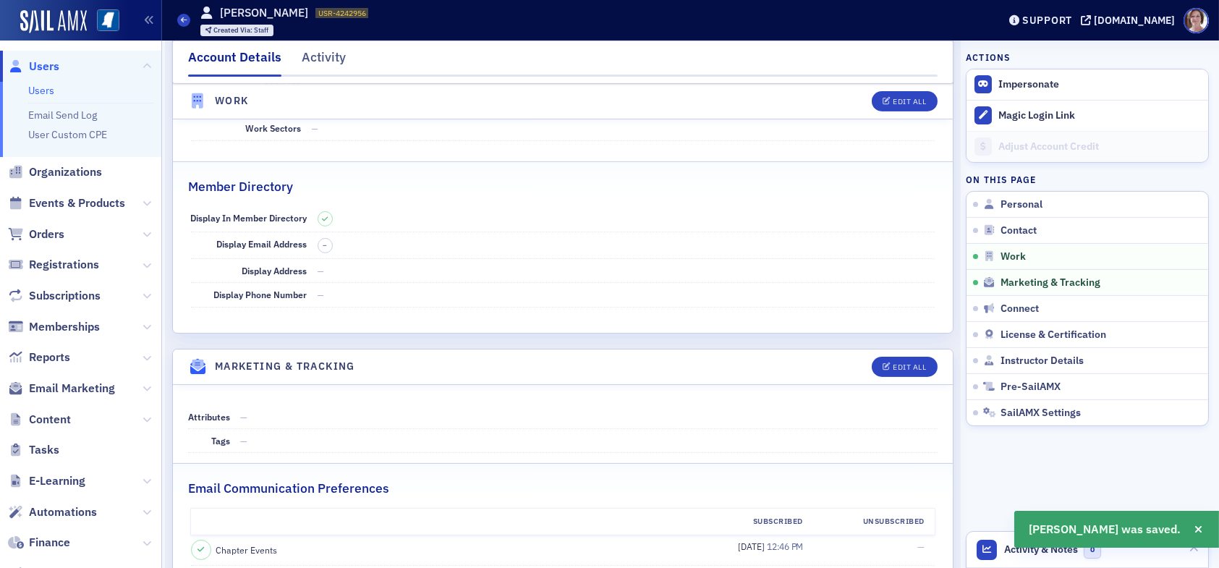
click at [41, 69] on span "Users" at bounding box center [44, 67] width 30 height 16
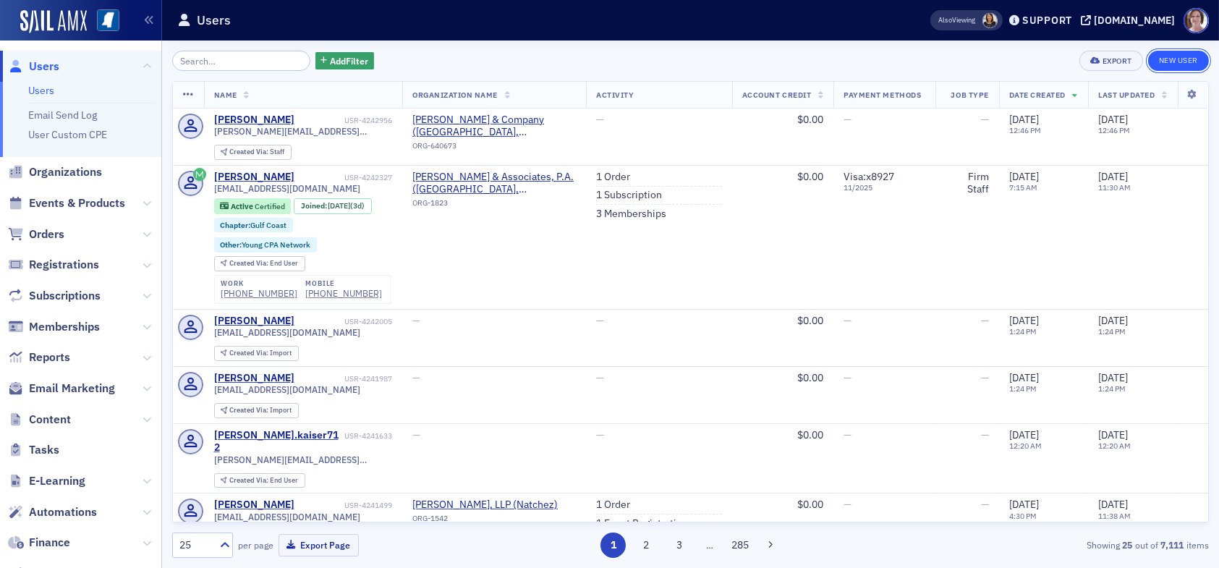
click at [1178, 59] on link "New User" at bounding box center [1178, 61] width 61 height 20
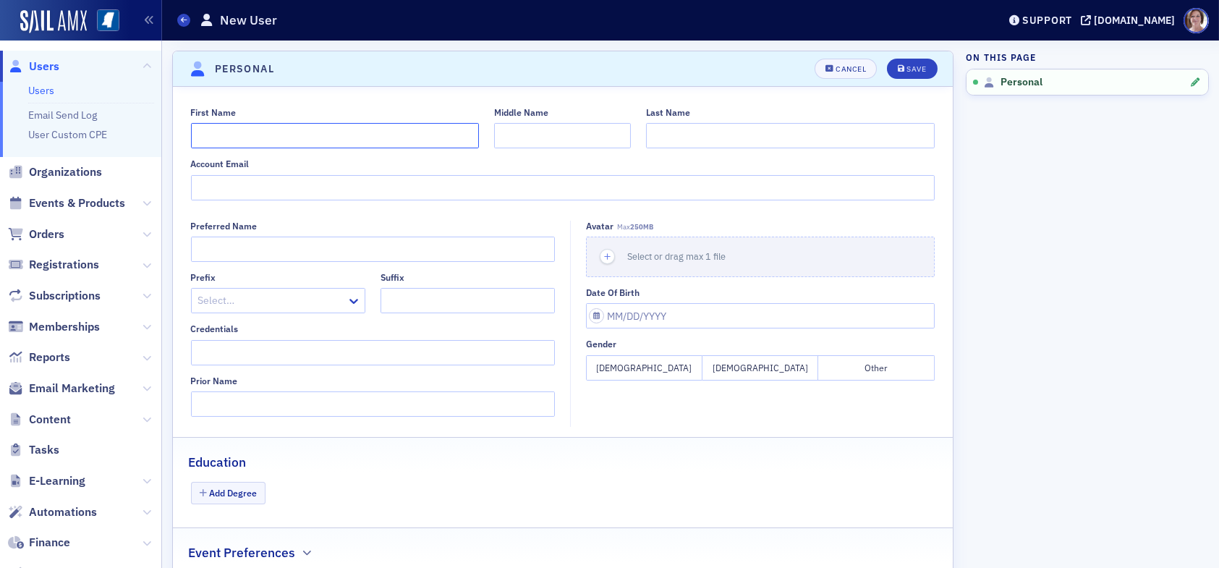
click at [377, 141] on input "First Name" at bounding box center [335, 135] width 289 height 25
type input "Hanna"
type input "Holsonback"
click at [361, 181] on input "Account Email" at bounding box center [563, 187] width 744 height 25
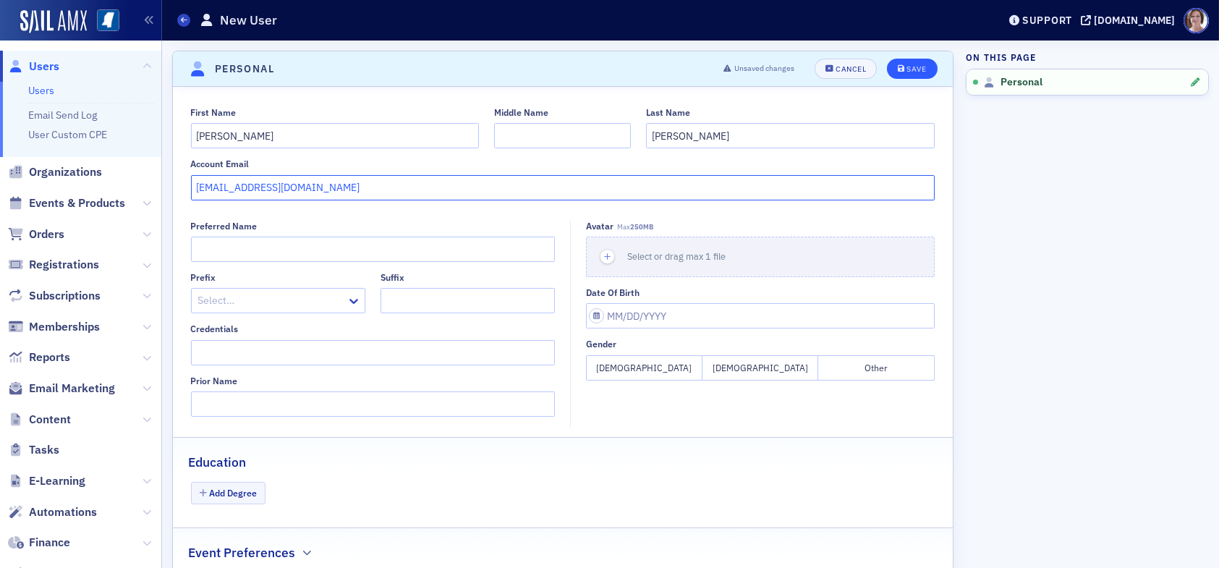
type input "hholsonback@telott.com"
click at [906, 68] on div "Save" at bounding box center [916, 69] width 20 height 8
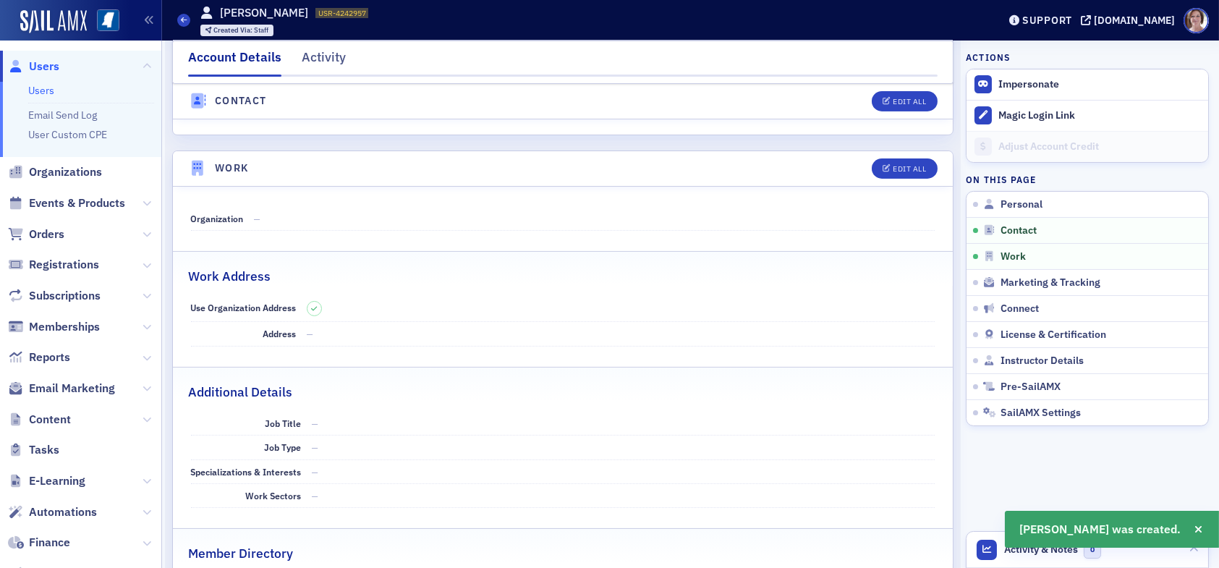
scroll to position [752, 0]
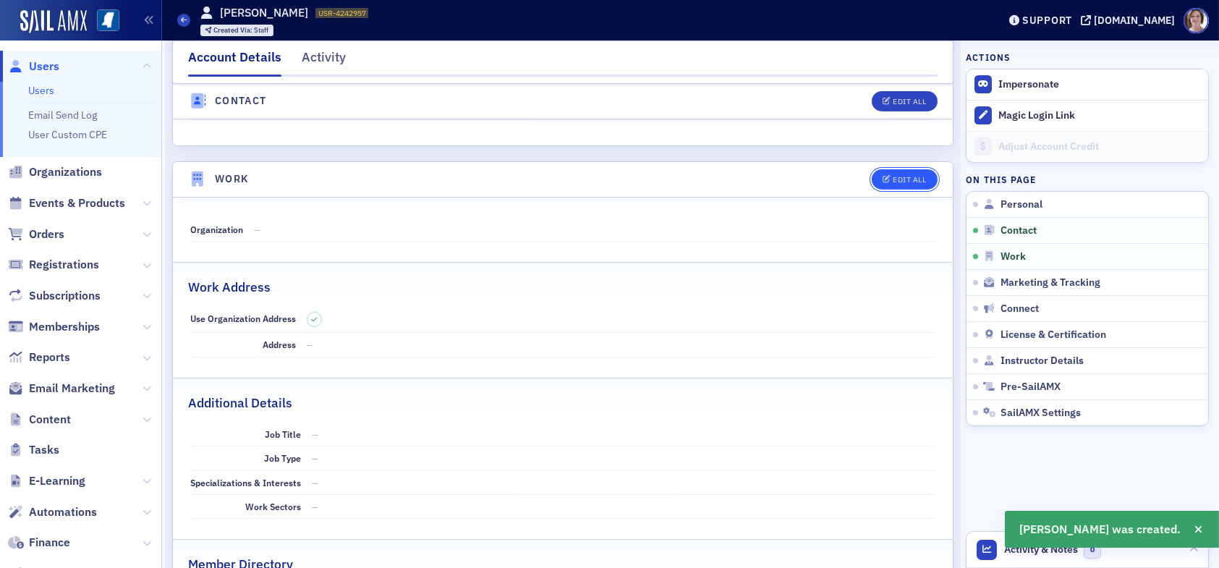
click at [898, 176] on div "Edit All" at bounding box center [909, 180] width 33 height 8
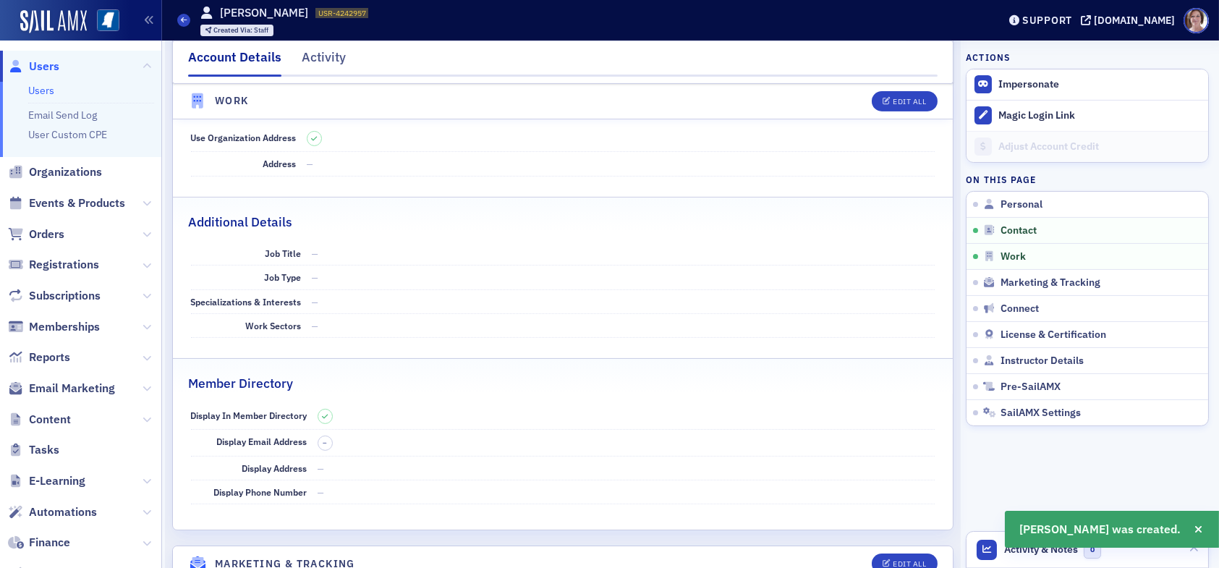
select select "US"
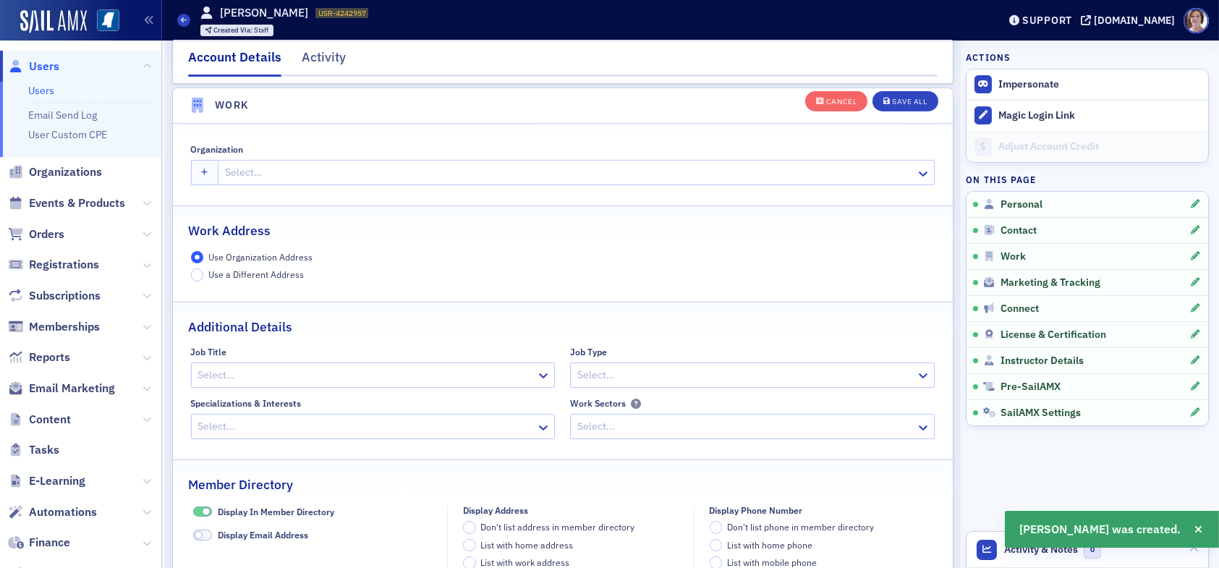
scroll to position [1144, 0]
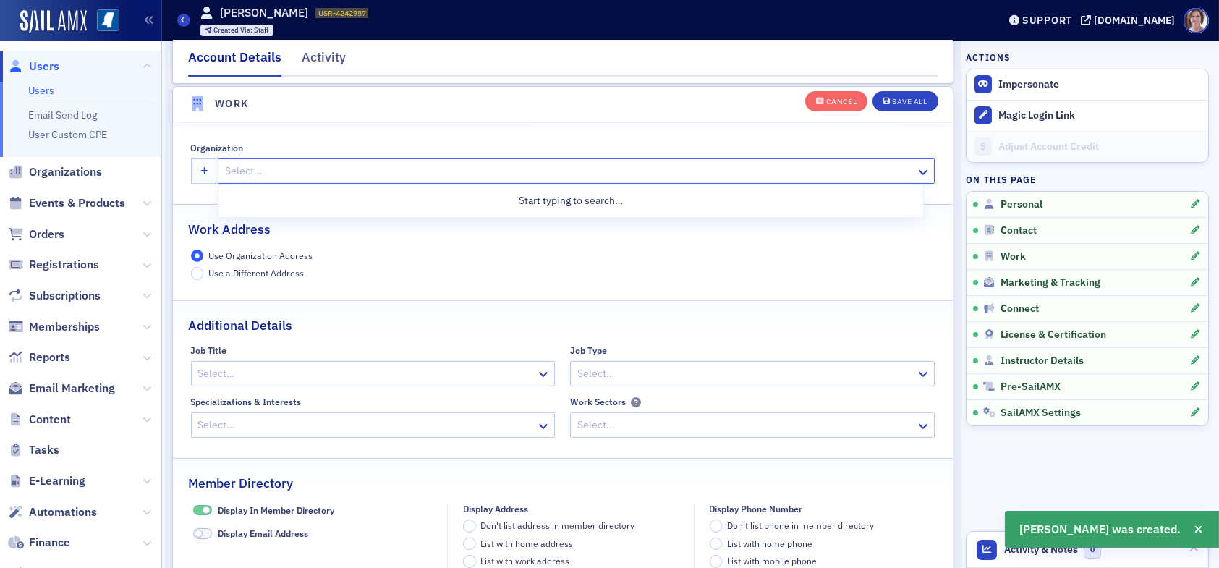
click at [324, 166] on div at bounding box center [569, 171] width 691 height 18
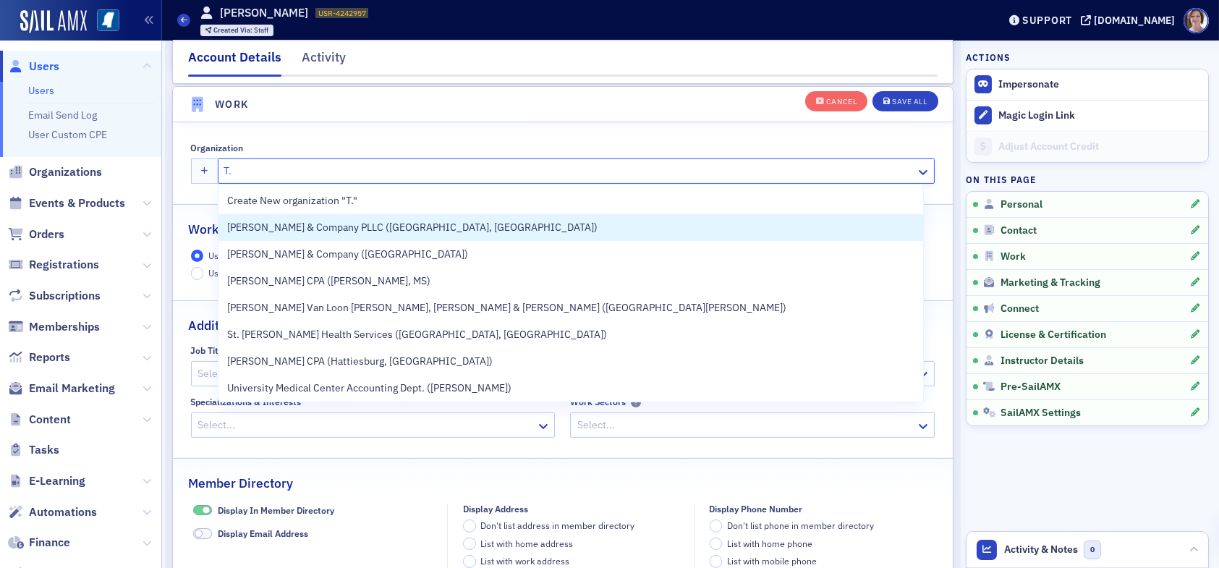
type input "T.E"
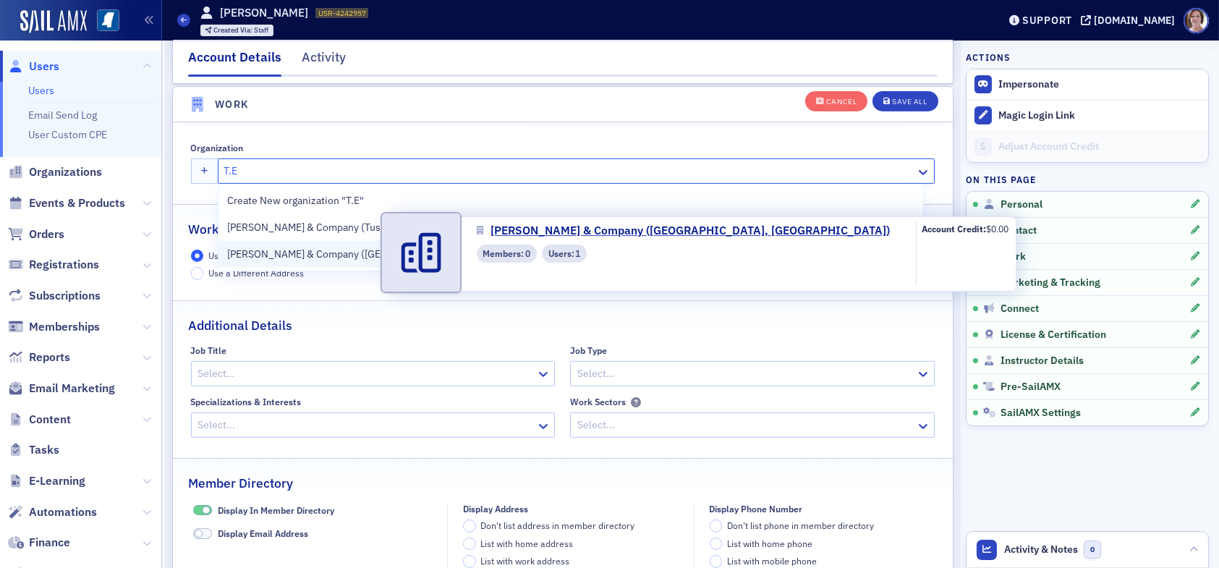
click at [335, 252] on span "T.E. Lott & Company (Columbus, MS)" at bounding box center [400, 254] width 346 height 15
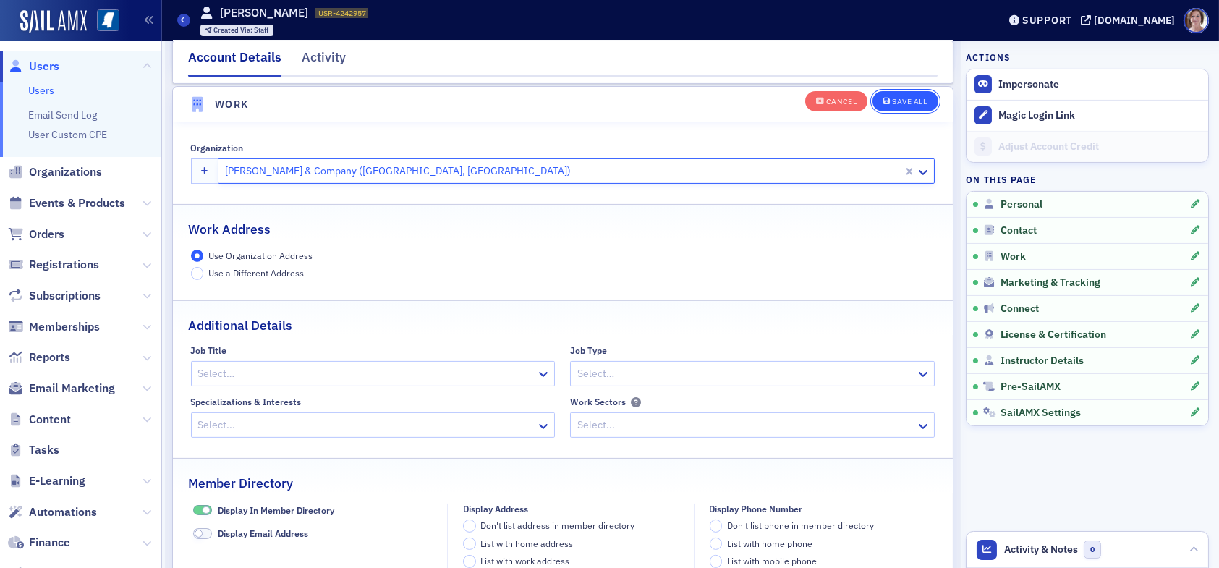
click at [894, 100] on div "Save All" at bounding box center [909, 102] width 35 height 8
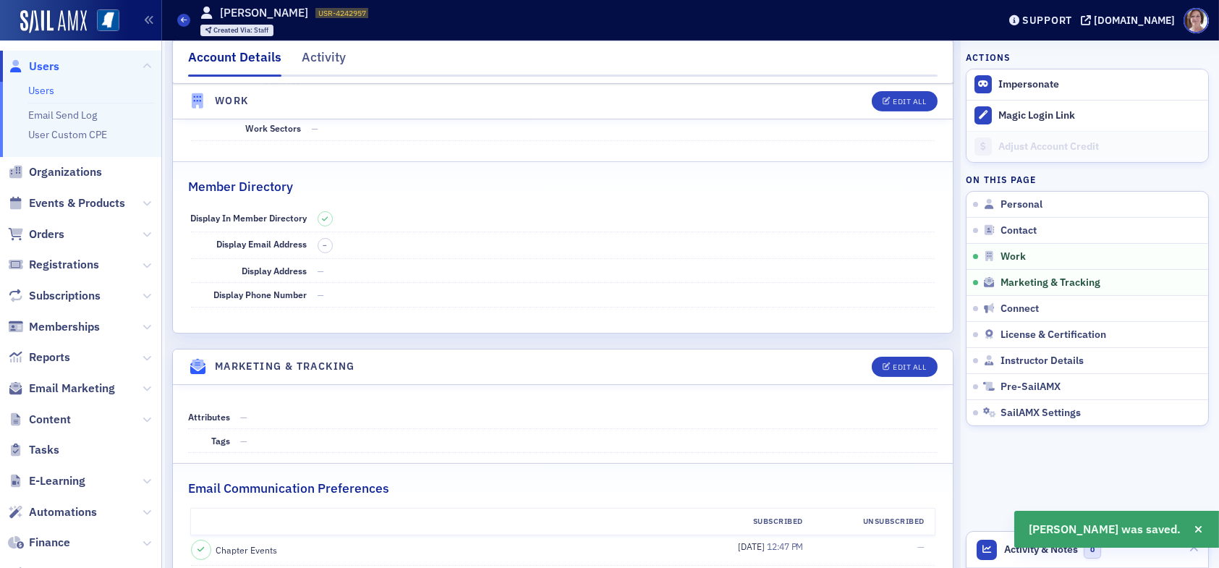
click at [41, 64] on span "Users" at bounding box center [44, 67] width 30 height 16
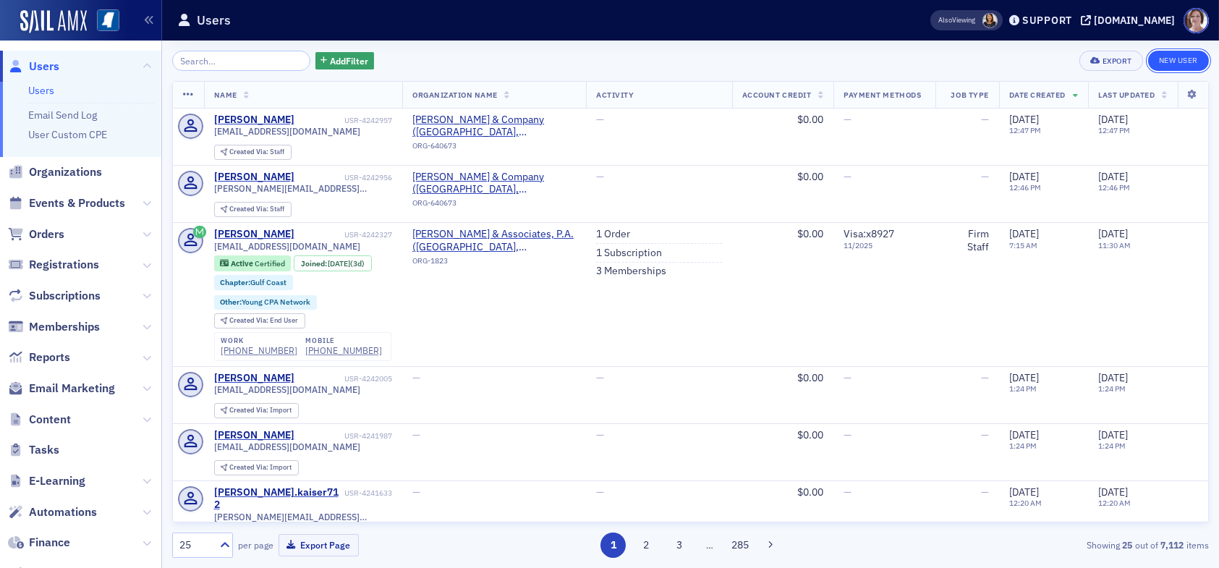
click at [1173, 61] on link "New User" at bounding box center [1178, 61] width 61 height 20
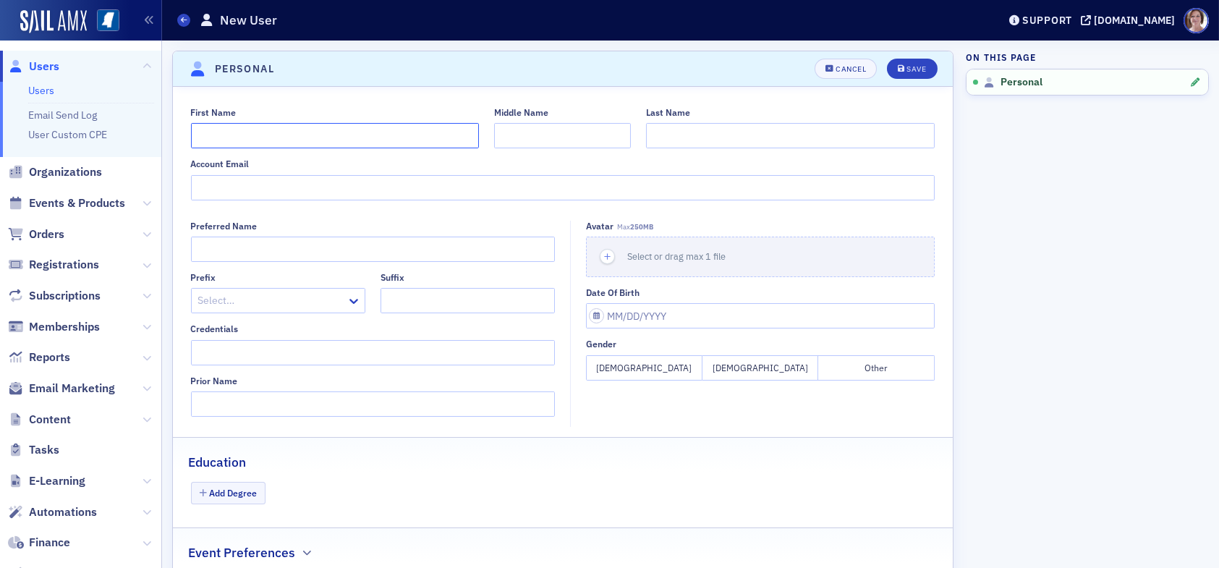
click at [332, 140] on input "First Name" at bounding box center [335, 135] width 289 height 25
type input "Jim"
type input "Martin"
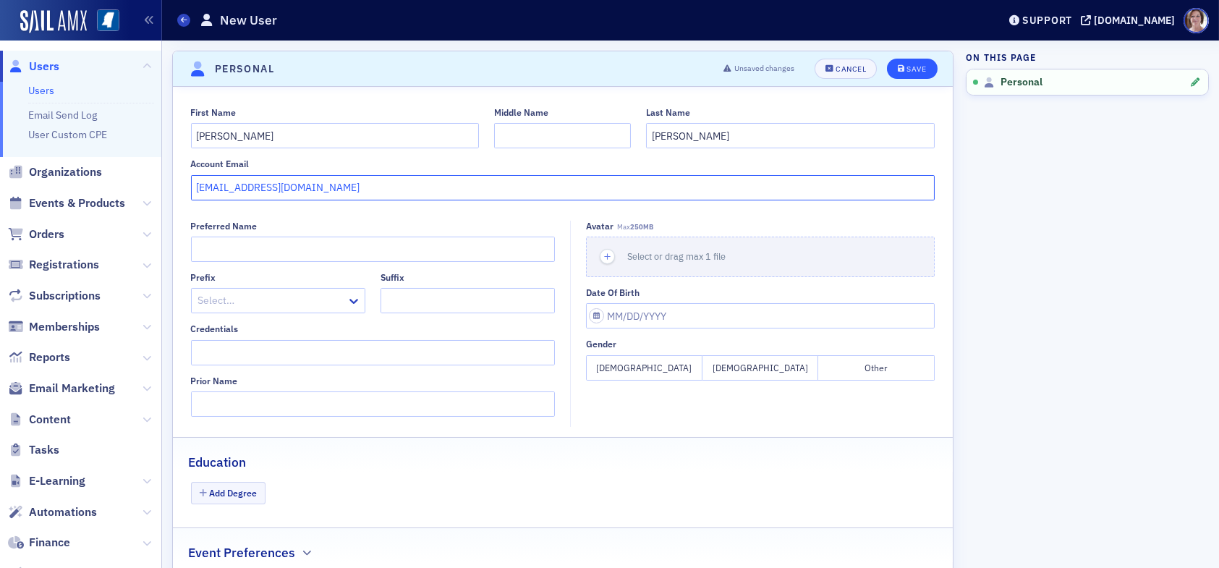
type input "jmartin@telott.com"
click at [914, 66] on div "Save" at bounding box center [916, 69] width 20 height 8
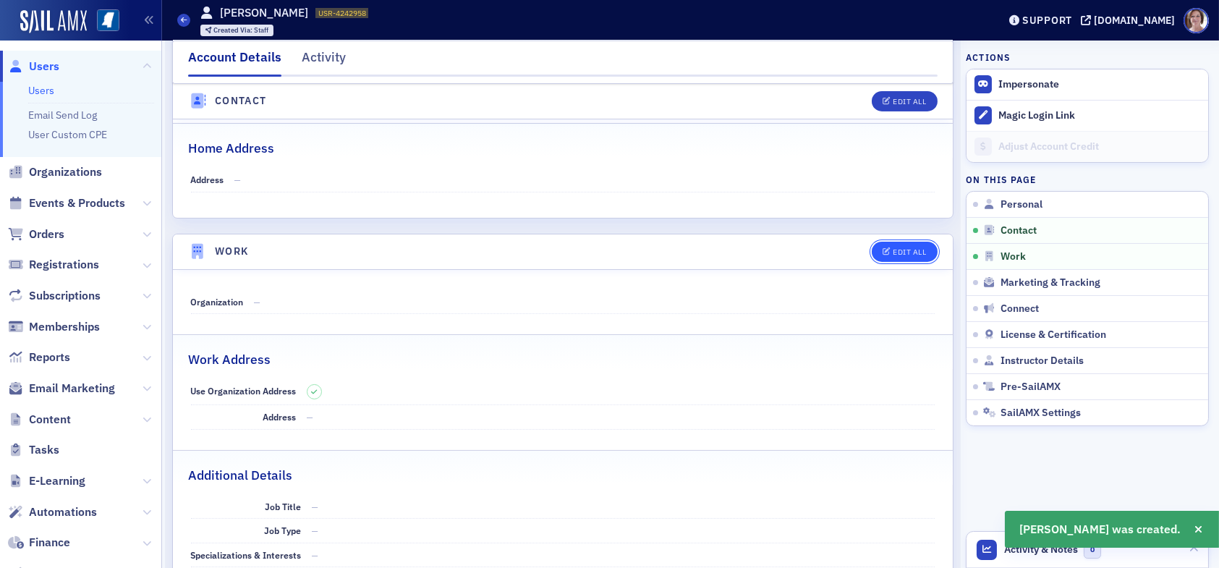
click at [893, 249] on div "Edit All" at bounding box center [909, 252] width 33 height 8
select select "US"
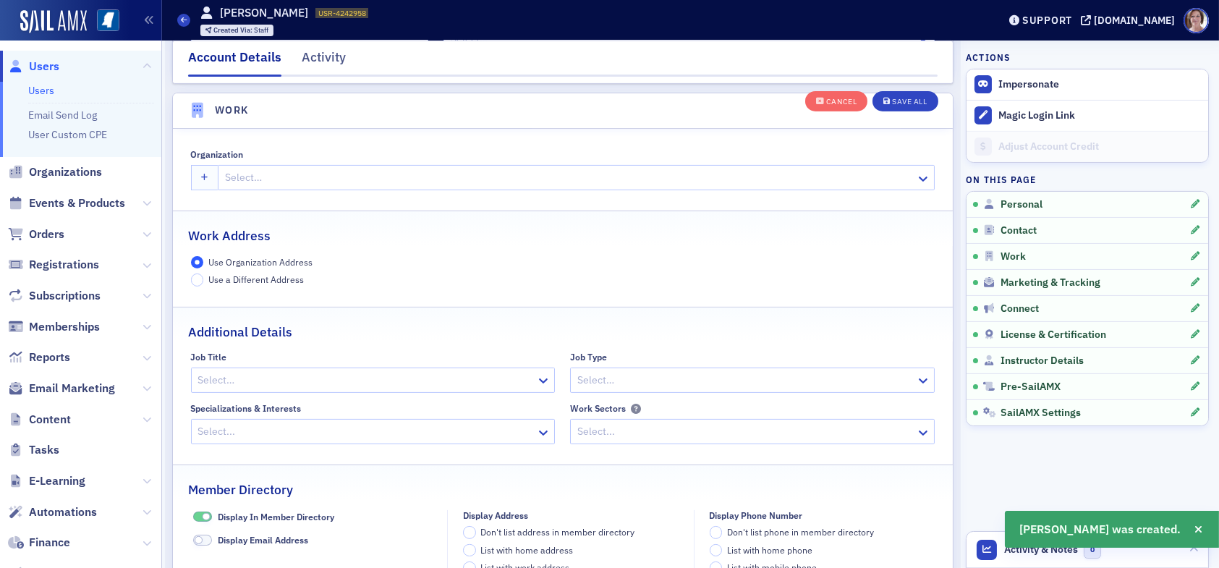
scroll to position [1144, 0]
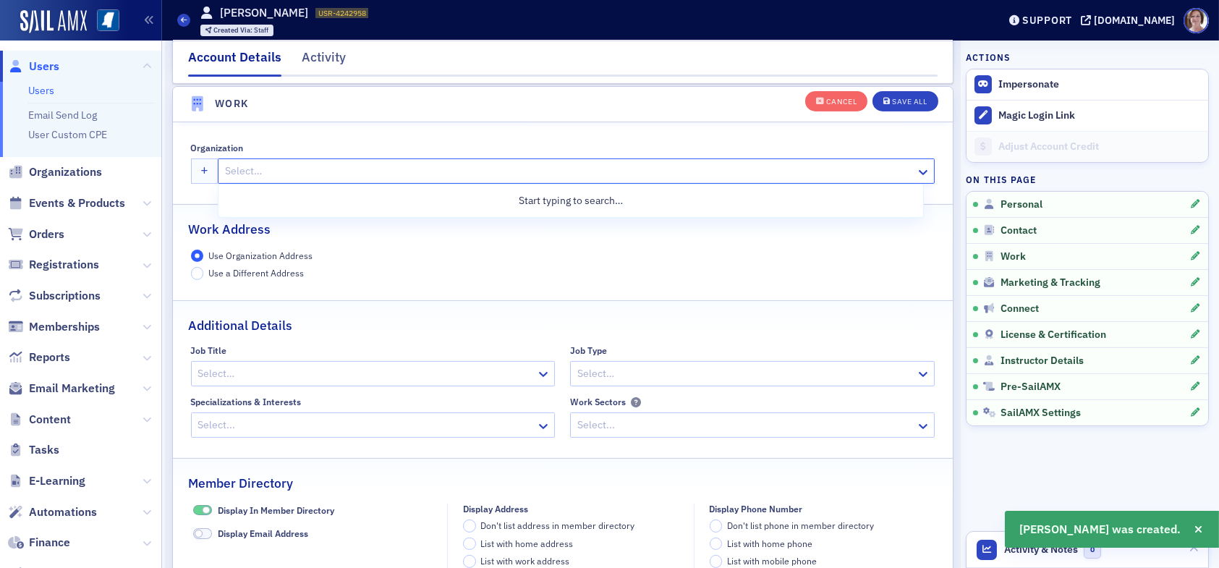
click at [324, 166] on div at bounding box center [569, 171] width 691 height 18
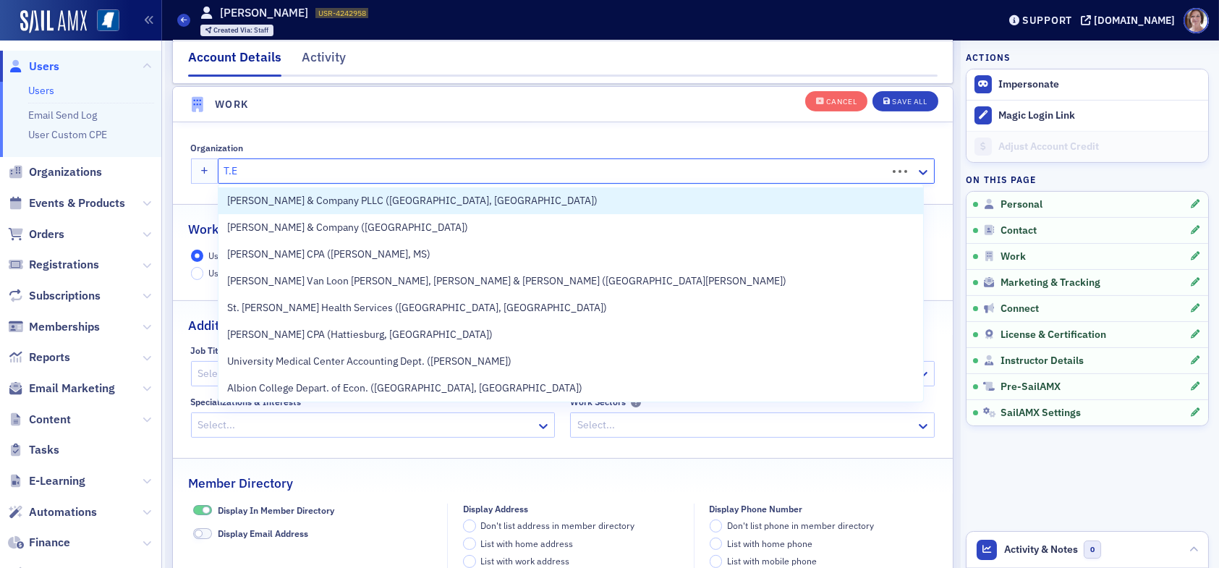
type input "T.E."
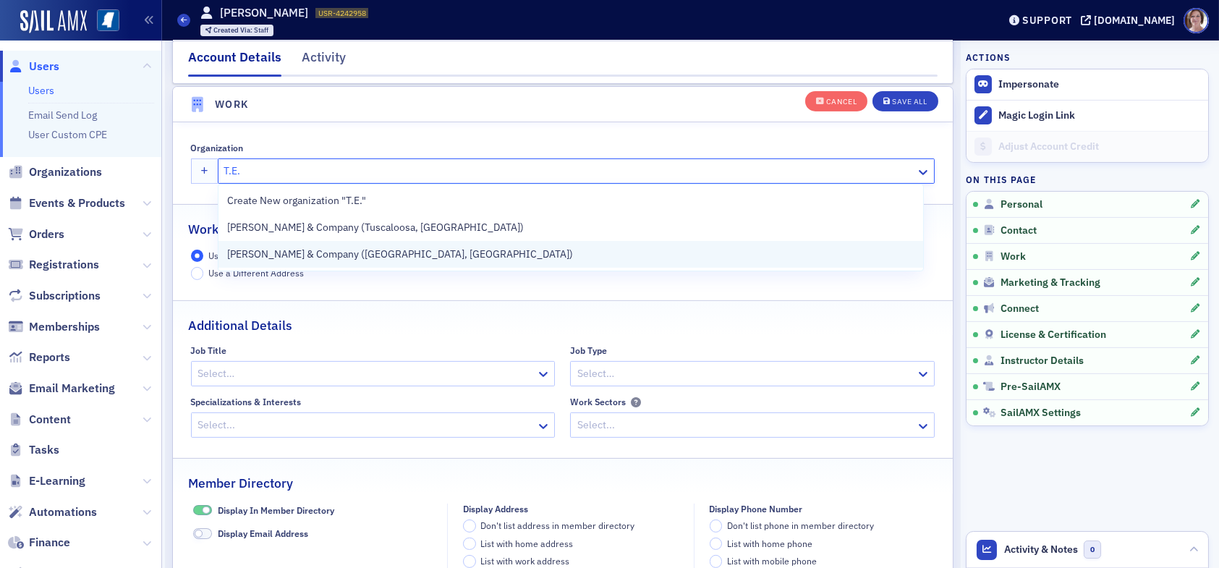
click at [367, 248] on span "T.E. Lott & Company (Columbus, MS)" at bounding box center [400, 254] width 346 height 15
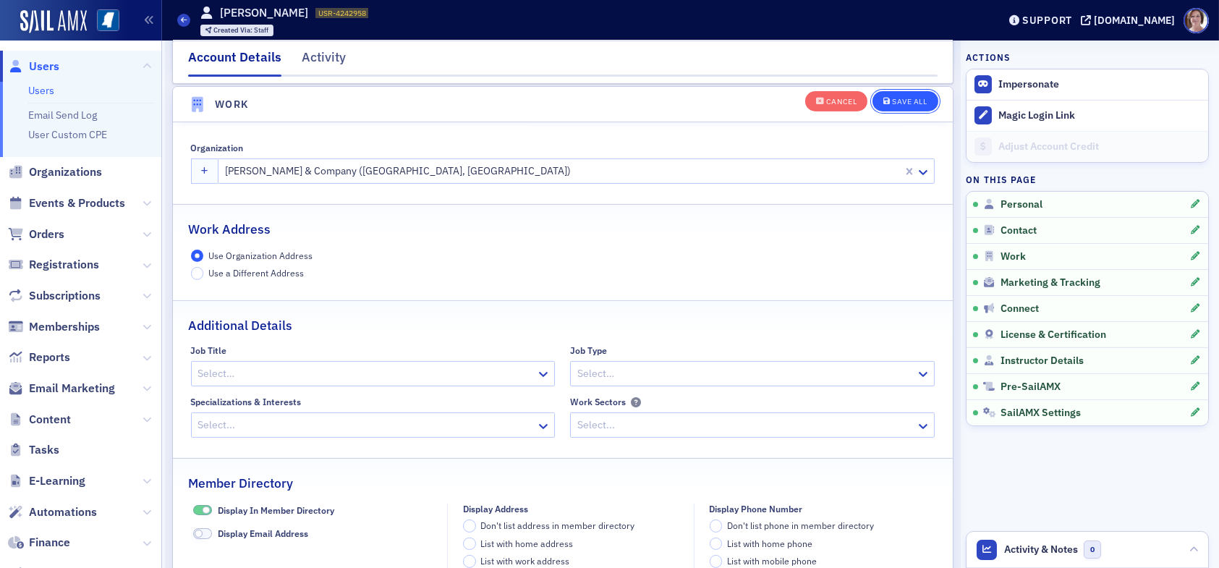
click at [896, 95] on button "Save All" at bounding box center [904, 100] width 65 height 20
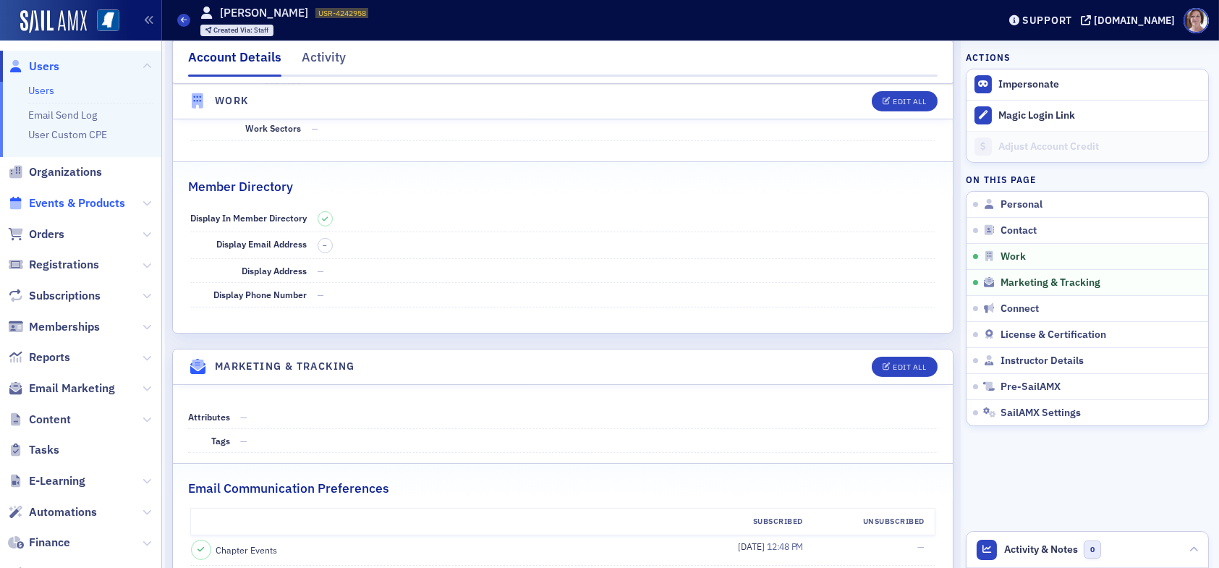
click at [72, 205] on span "Events & Products" at bounding box center [77, 203] width 96 height 16
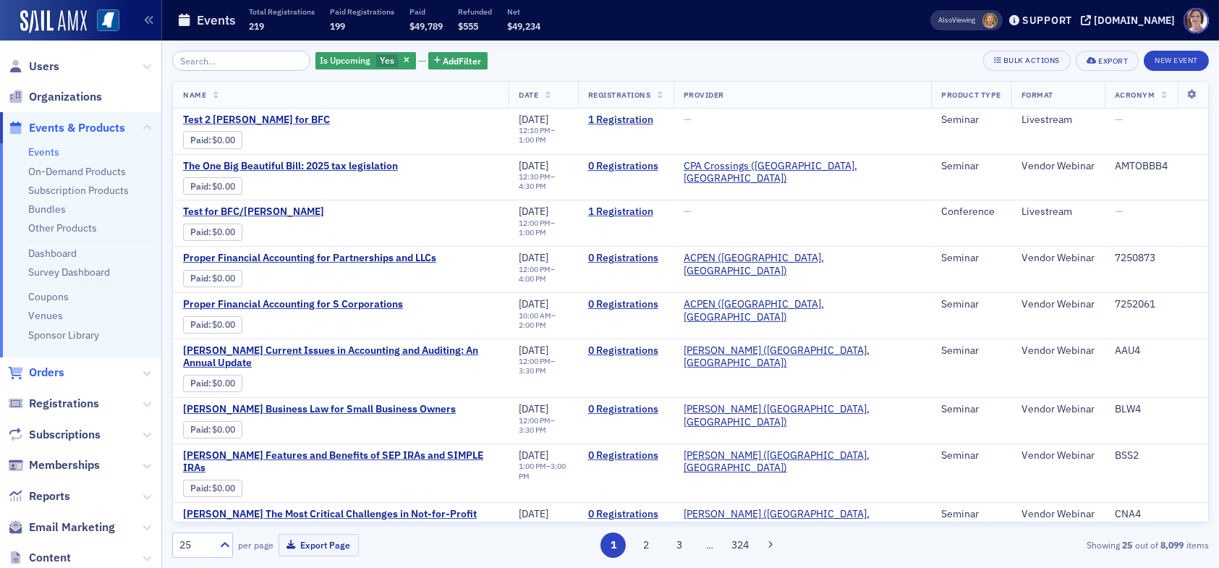
click at [48, 372] on span "Orders" at bounding box center [46, 373] width 35 height 16
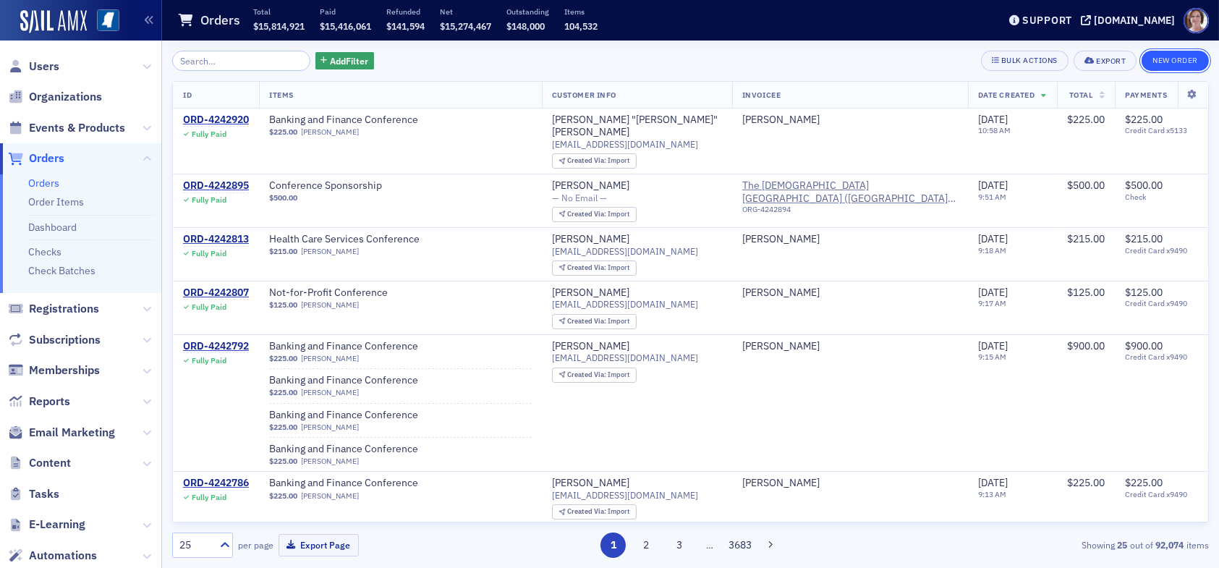
click at [1174, 64] on button "New Order" at bounding box center [1174, 61] width 67 height 20
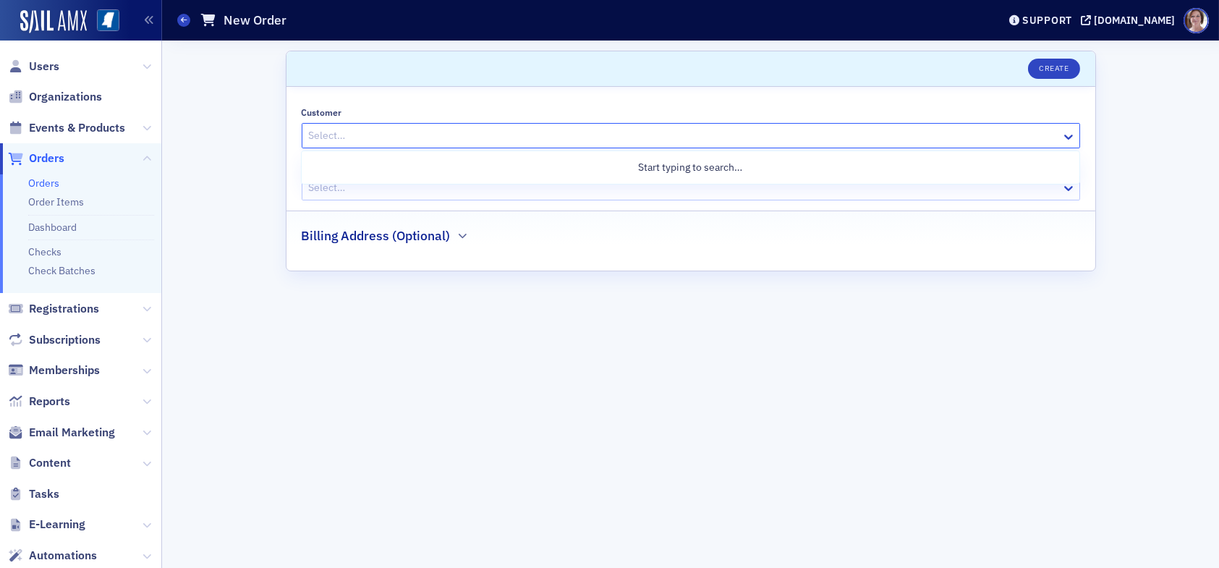
click at [446, 138] on div at bounding box center [683, 136] width 752 height 18
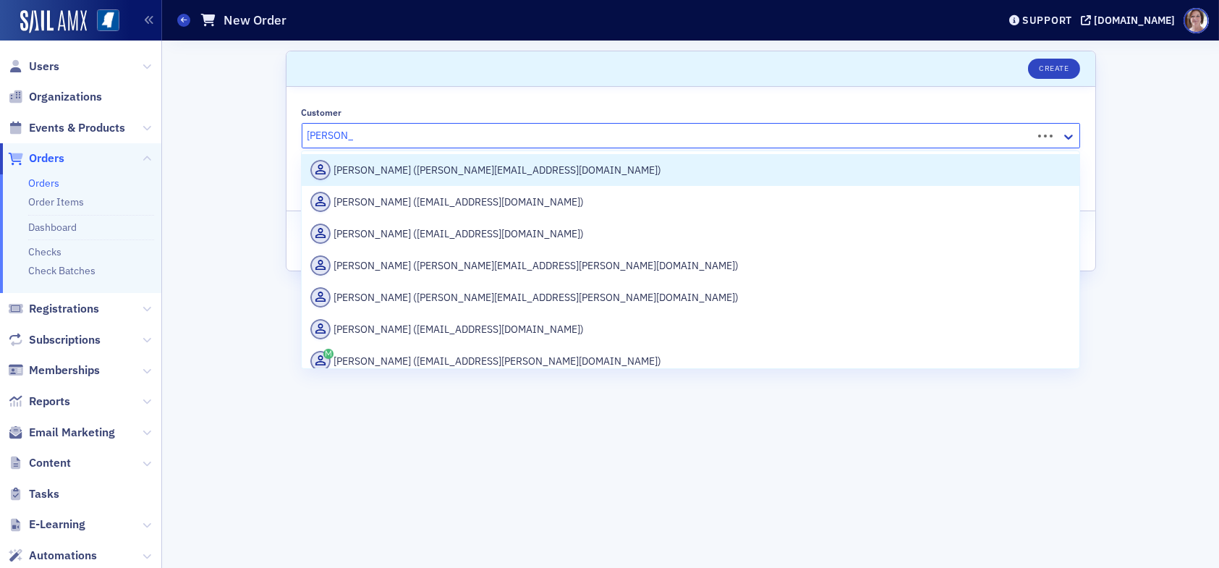
type input "[PERSON_NAME]"
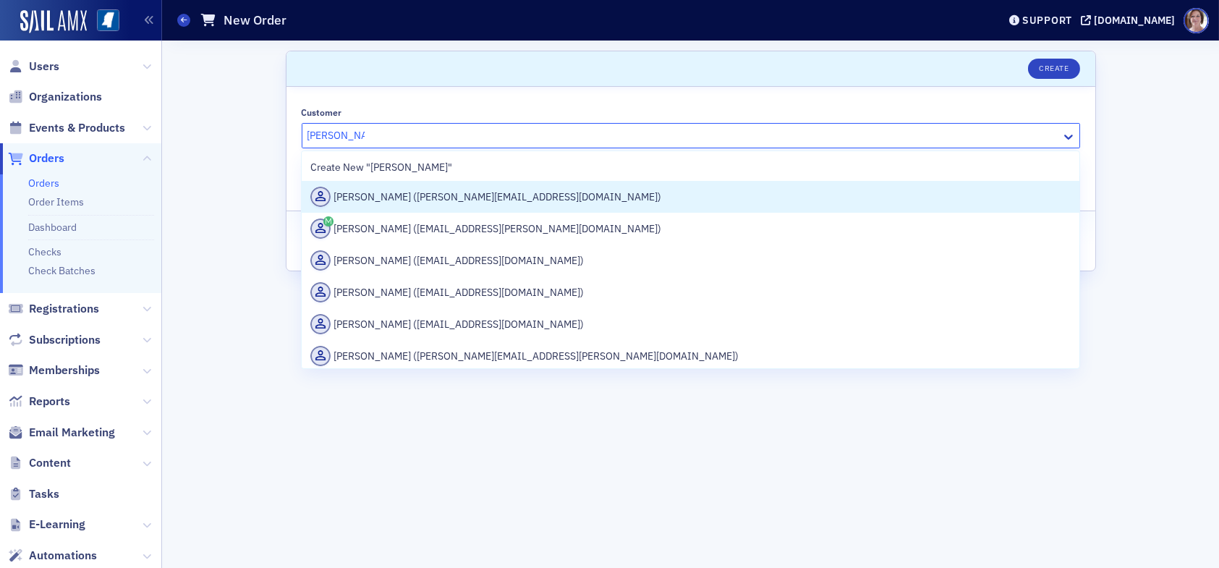
click at [442, 200] on div "Grant Eason (geason@telott.com)" at bounding box center [690, 197] width 760 height 20
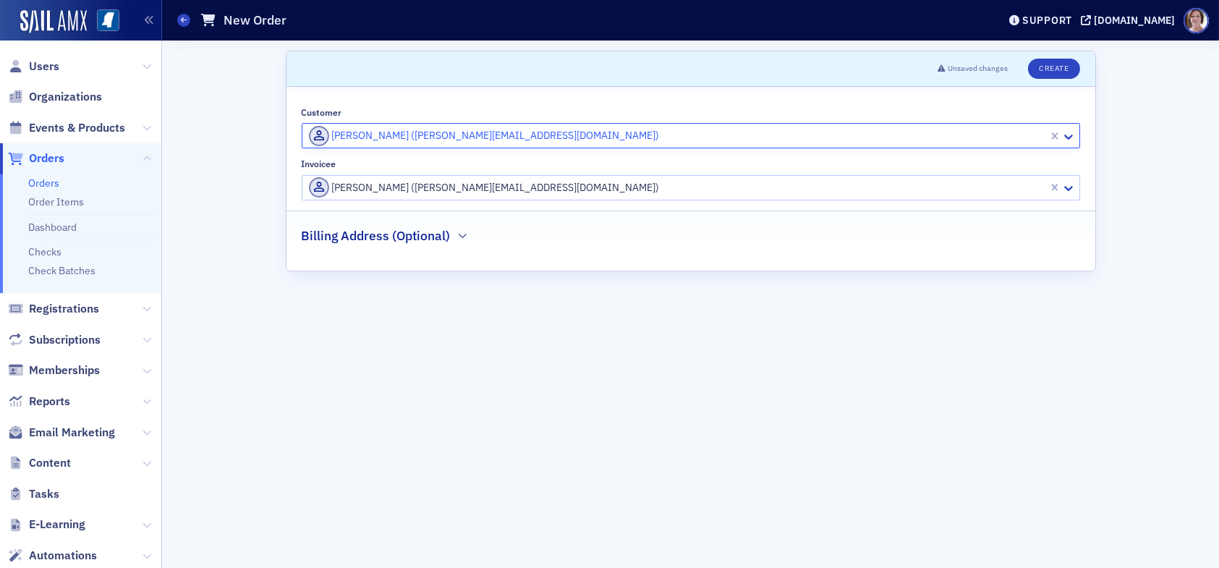
click at [503, 188] on div at bounding box center [676, 188] width 739 height 18
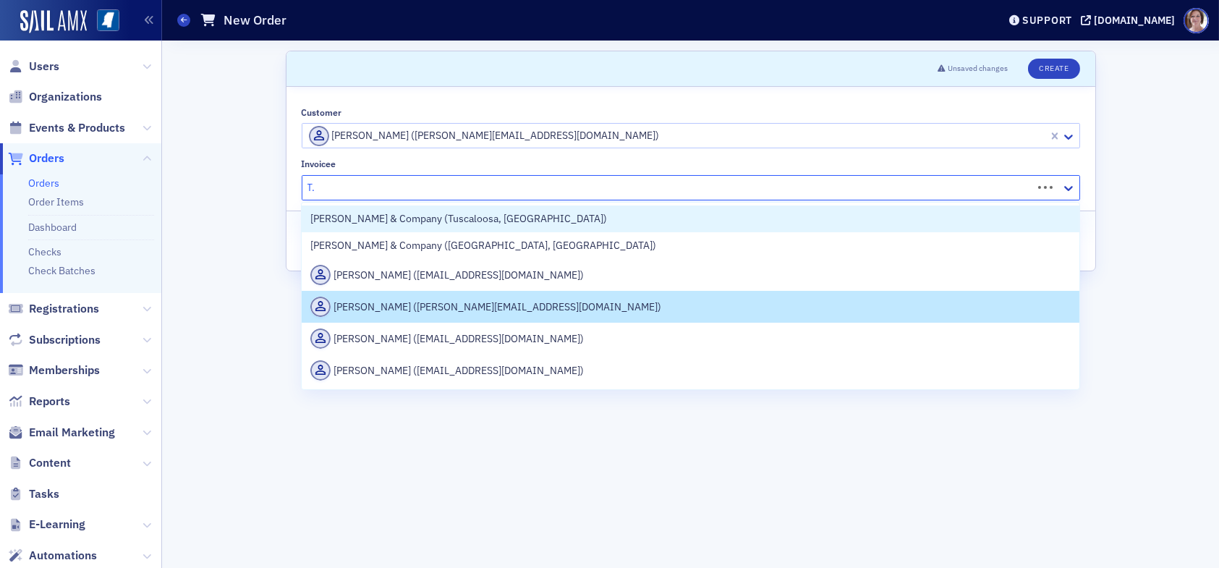
type input "T"
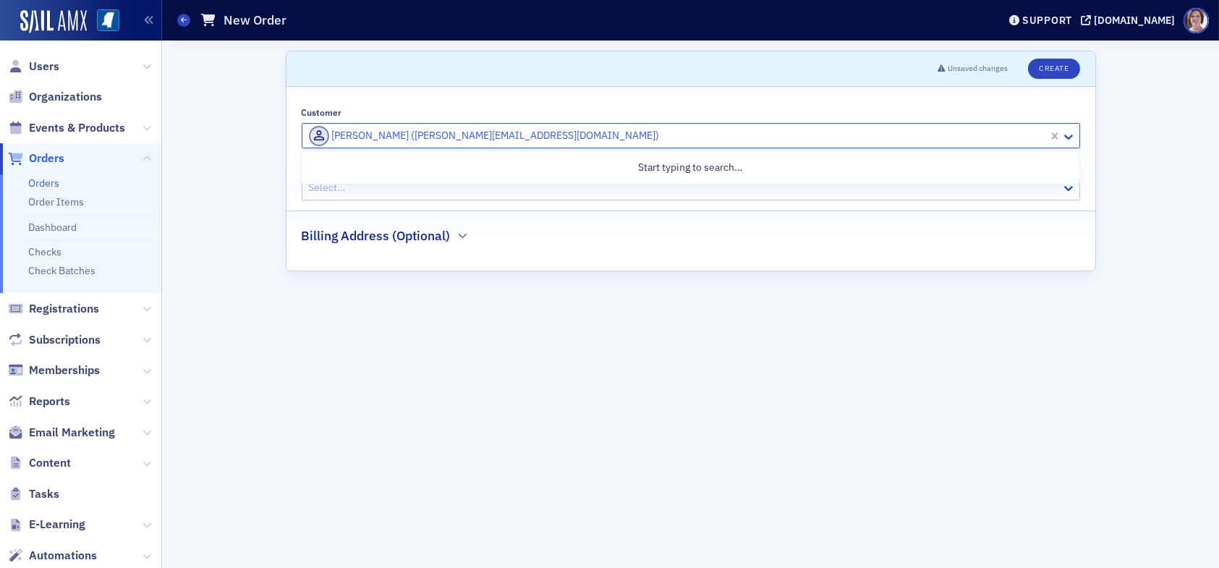
click at [523, 138] on div at bounding box center [676, 136] width 739 height 18
click at [51, 64] on span "Users" at bounding box center [44, 67] width 30 height 16
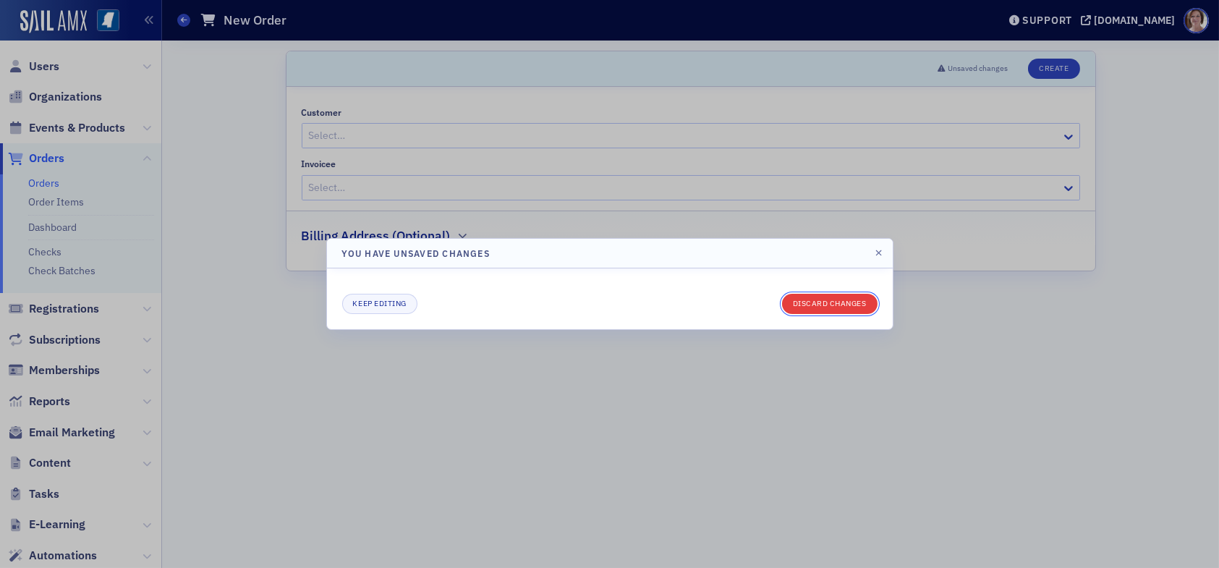
click at [843, 307] on button "Discard changes" at bounding box center [829, 304] width 95 height 20
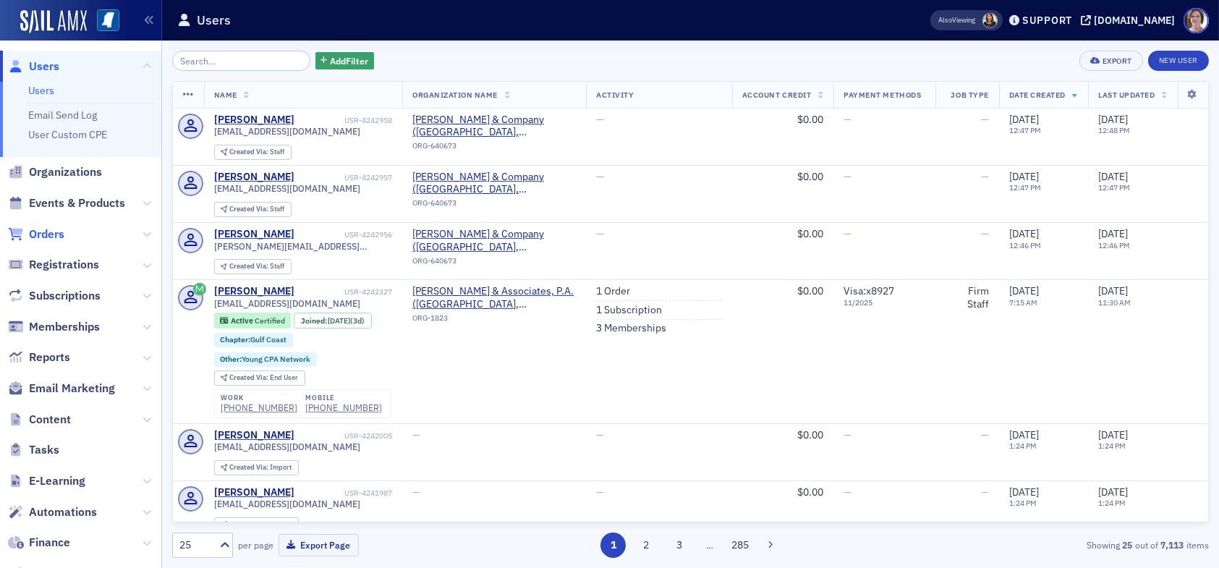
click at [56, 234] on span "Orders" at bounding box center [46, 234] width 35 height 16
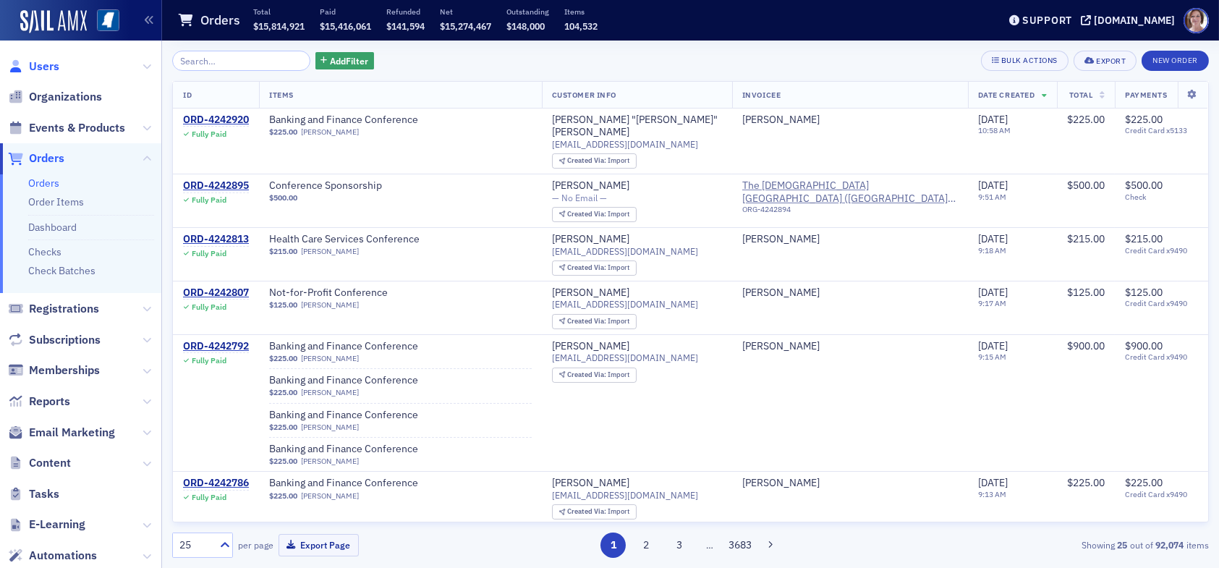
click at [36, 61] on span "Users" at bounding box center [44, 67] width 30 height 16
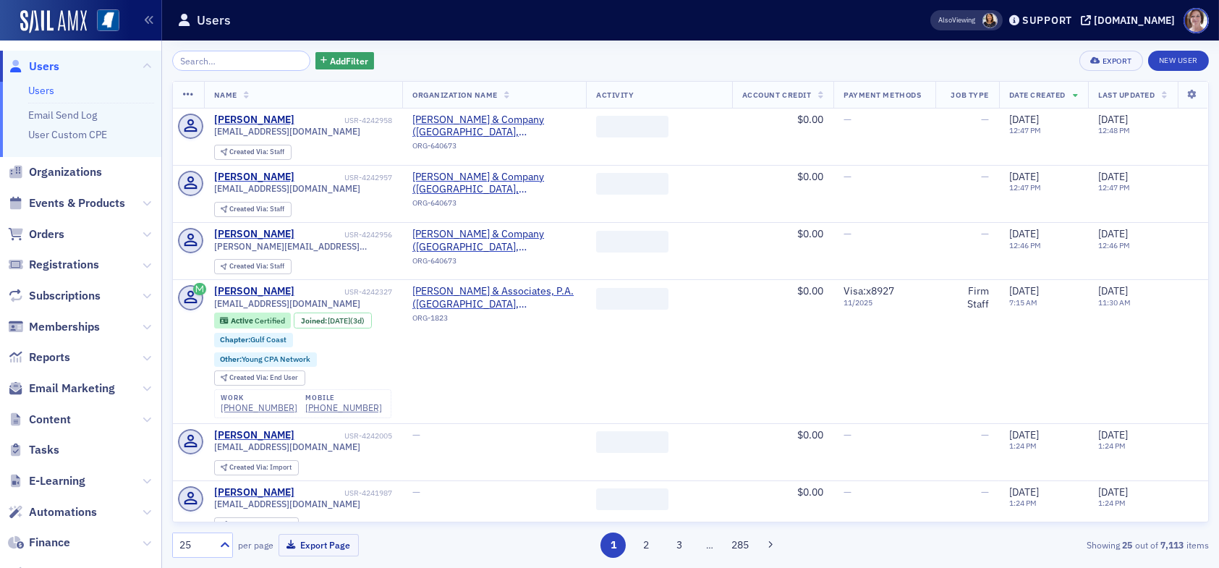
click at [231, 59] on input "search" at bounding box center [241, 61] width 138 height 20
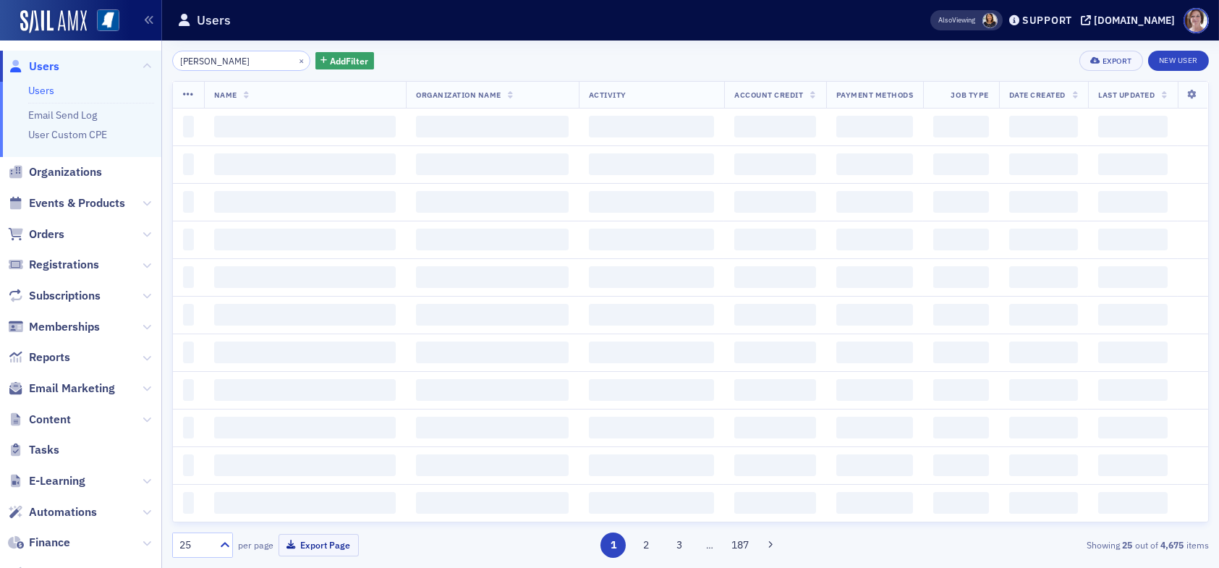
type input "[PERSON_NAME]"
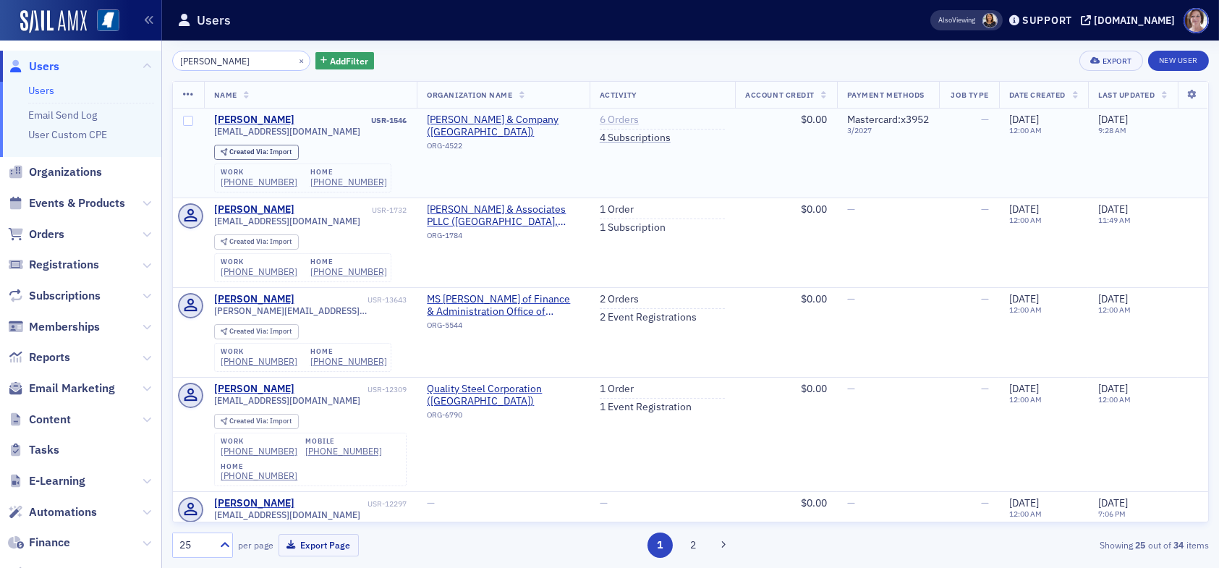
click at [614, 121] on link "6 Orders" at bounding box center [619, 120] width 39 height 13
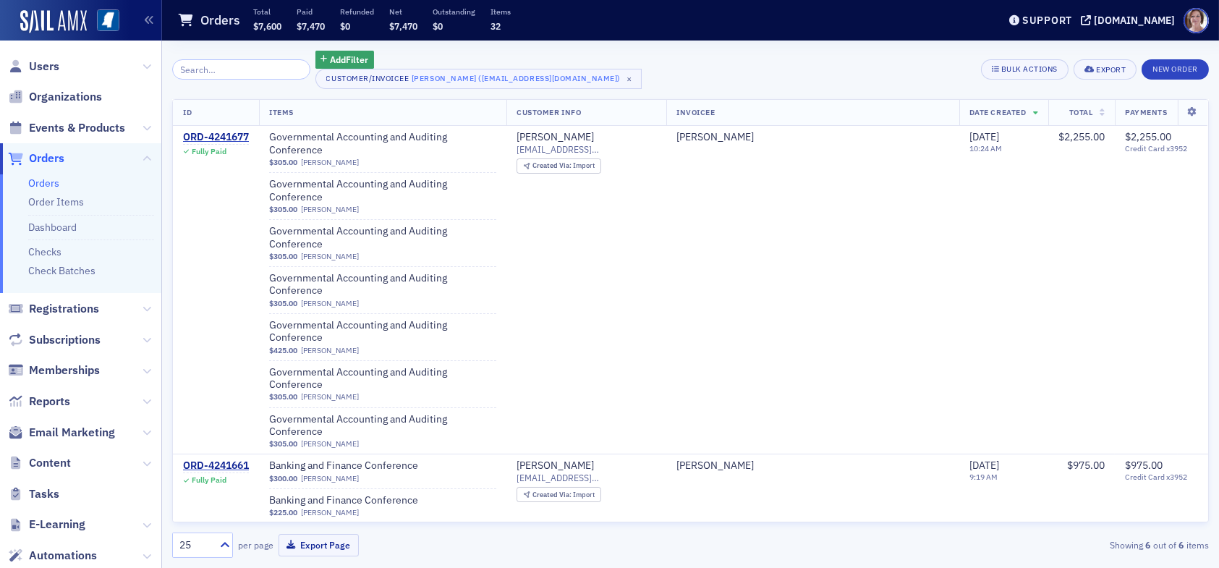
click at [55, 160] on span "Orders" at bounding box center [46, 158] width 35 height 16
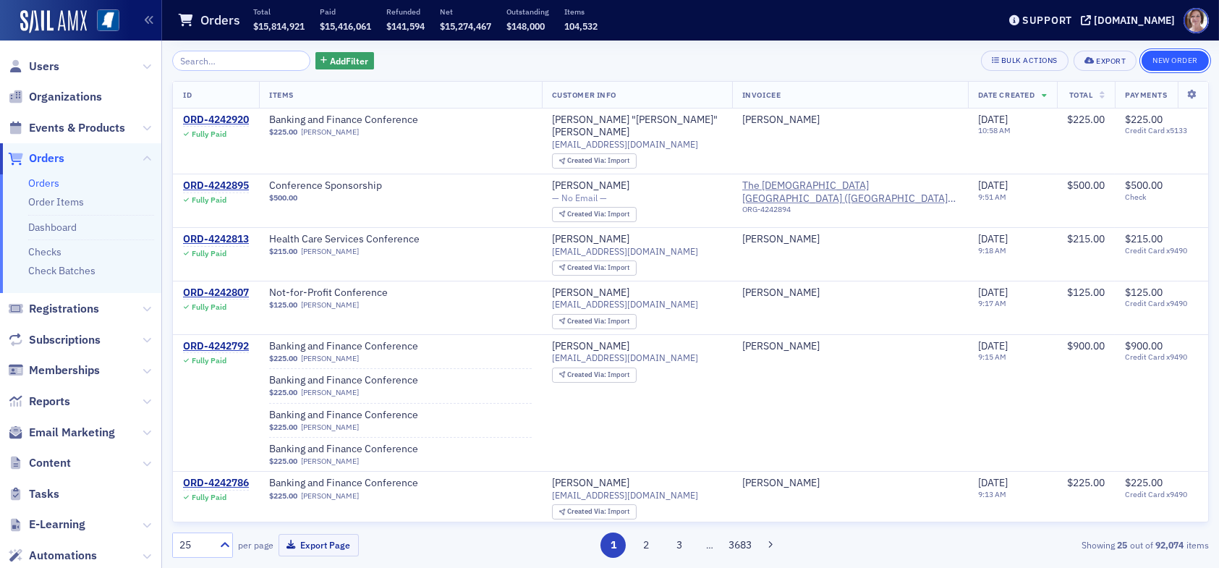
click at [1176, 60] on button "New Order" at bounding box center [1174, 61] width 67 height 20
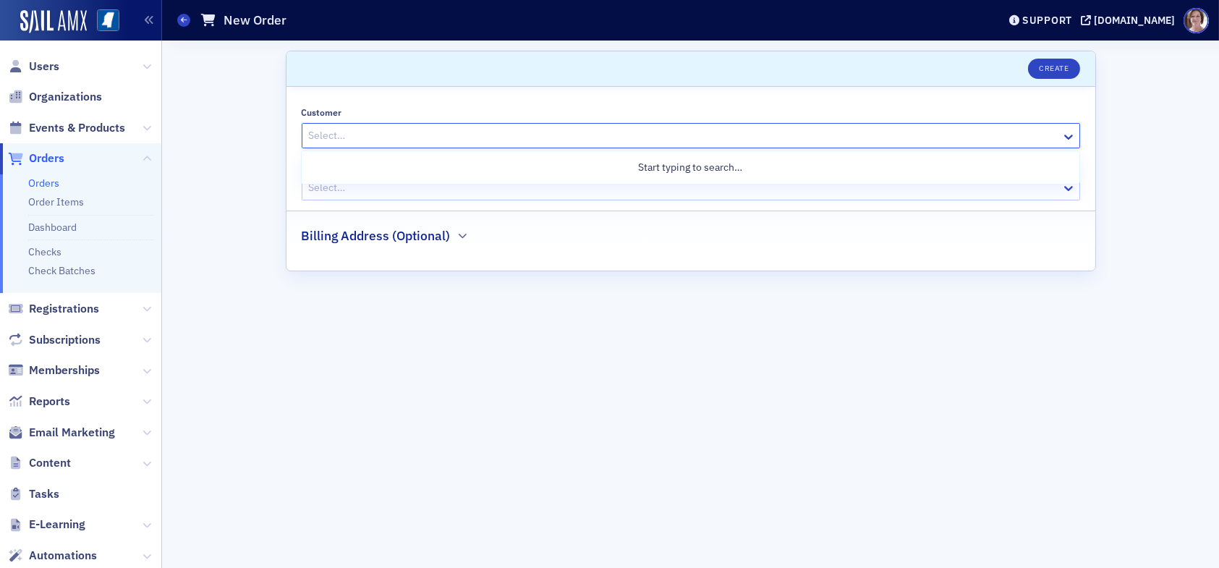
click at [744, 134] on div at bounding box center [683, 136] width 752 height 18
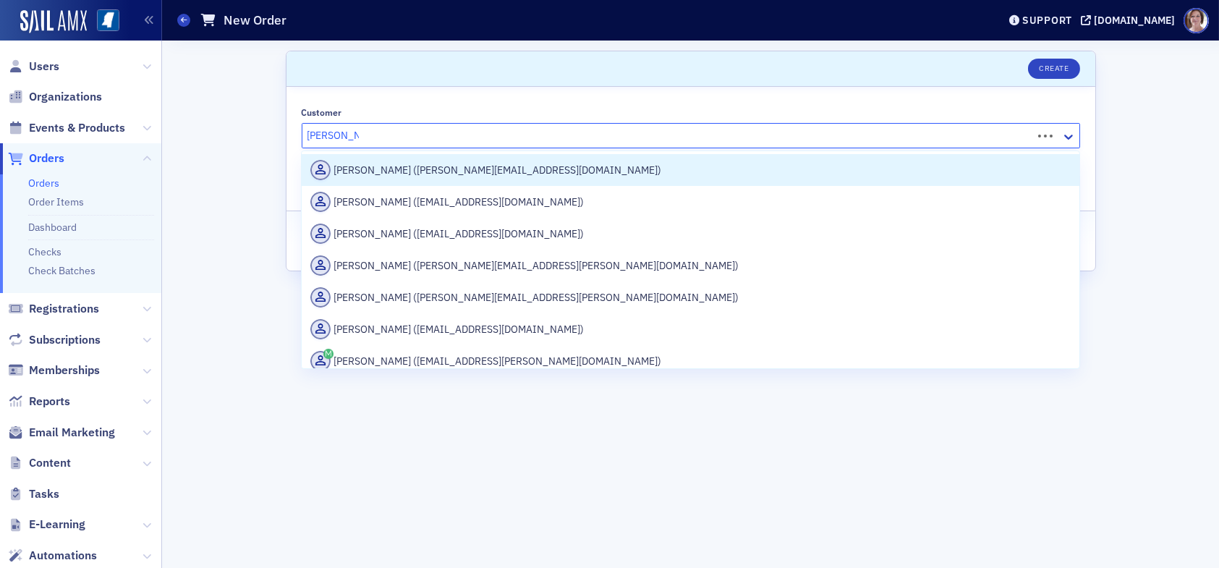
type input "Grant Eason"
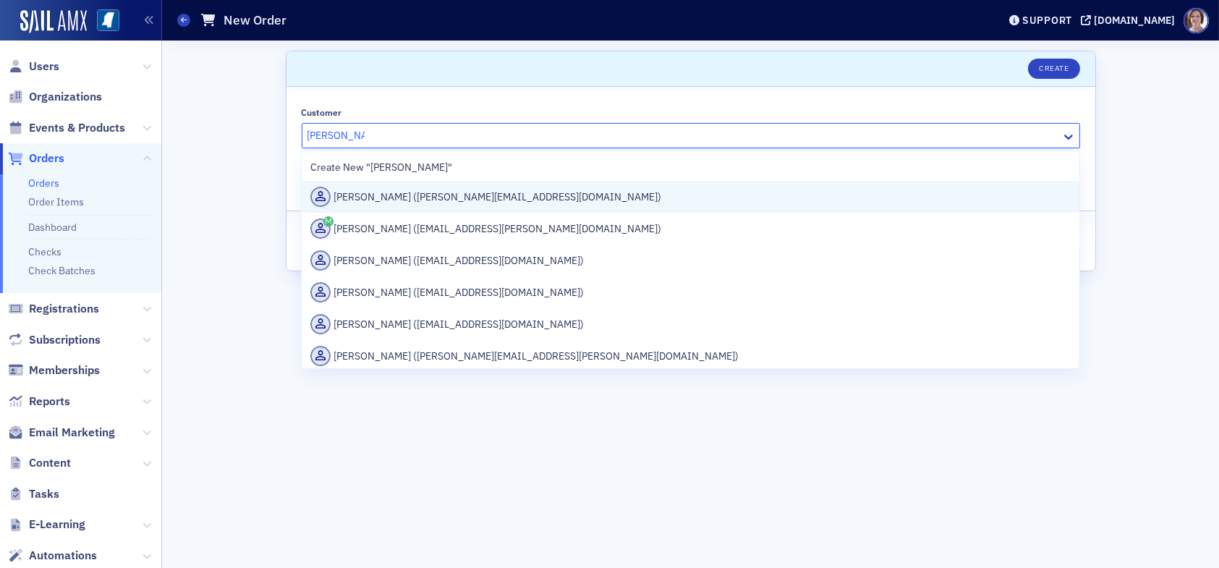
click at [477, 202] on div "Grant Eason (geason@telott.com)" at bounding box center [690, 197] width 760 height 20
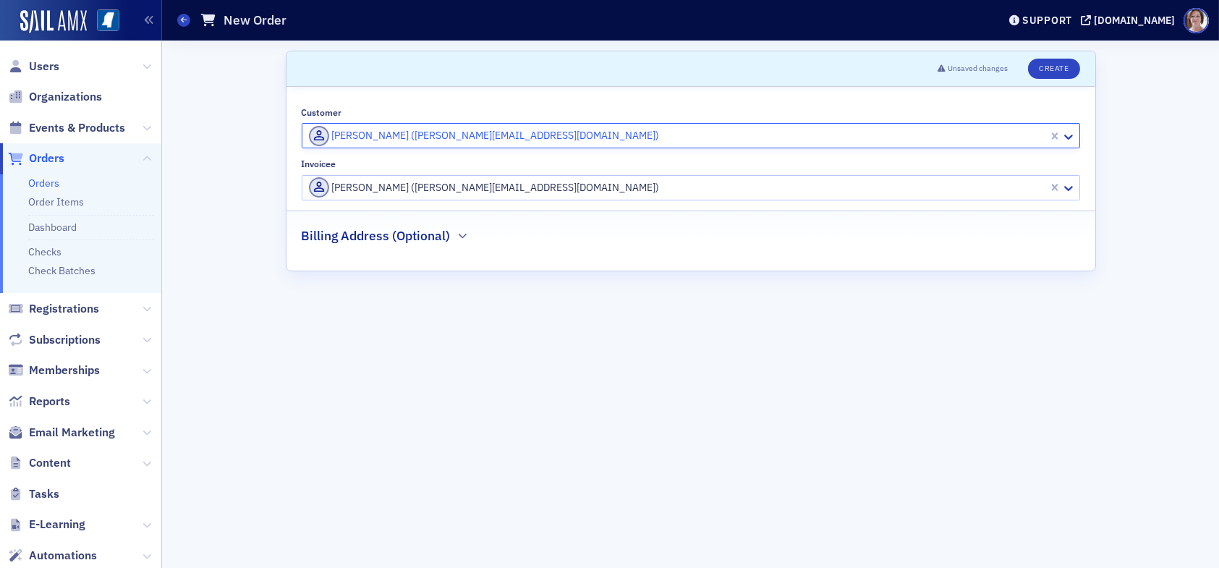
click at [494, 188] on div at bounding box center [676, 188] width 739 height 18
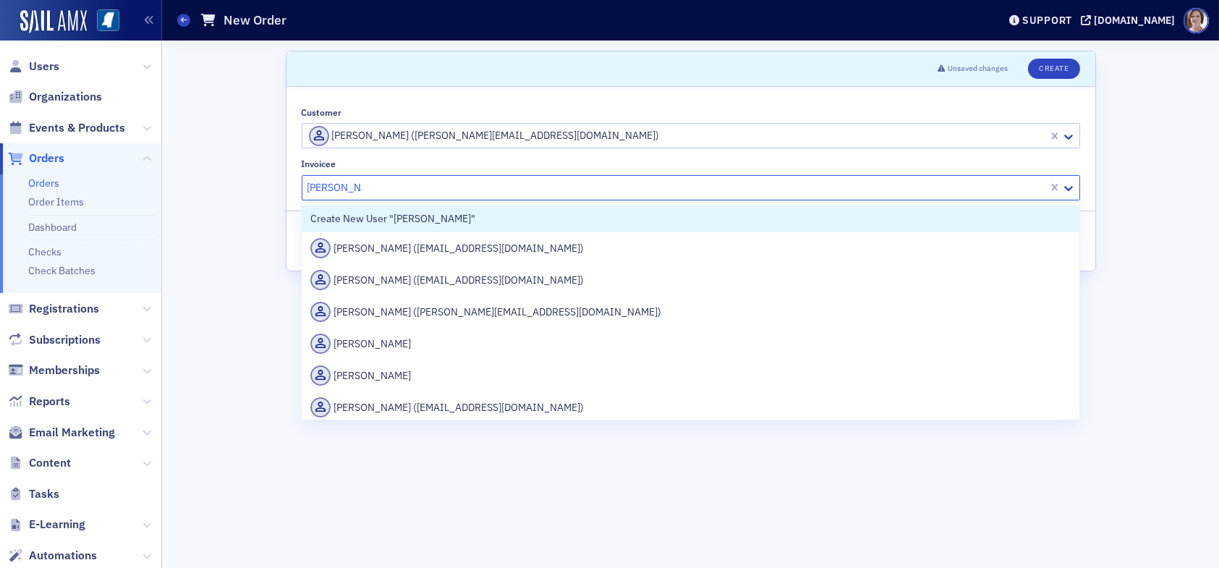
type input "Deborah Dye"
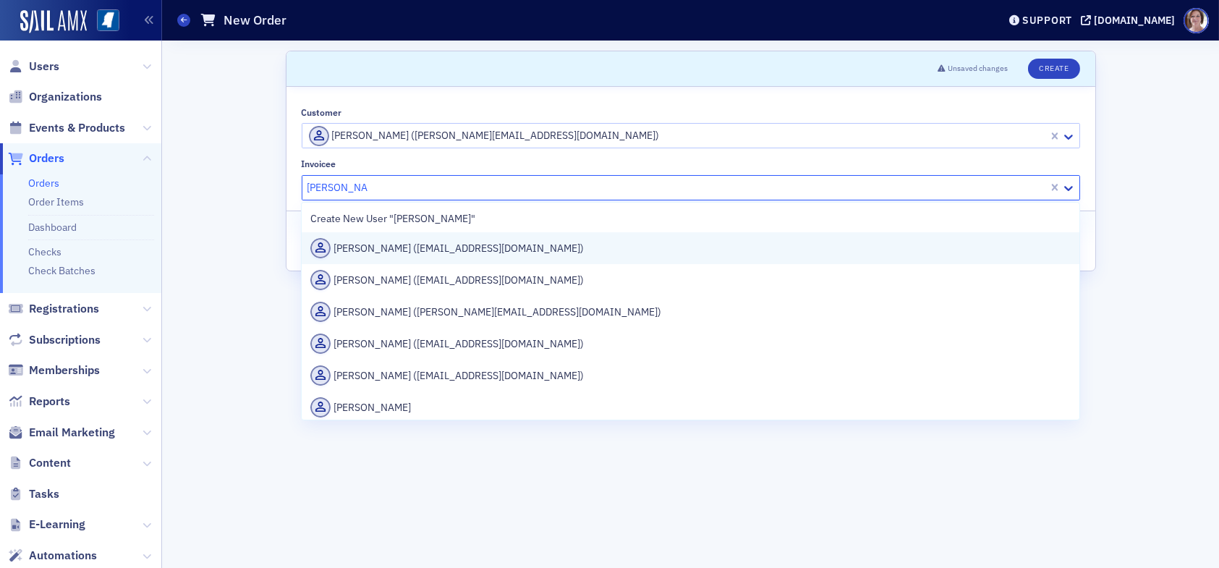
click at [470, 249] on div "Deborah Dye (ddye@telott.com)" at bounding box center [690, 248] width 760 height 20
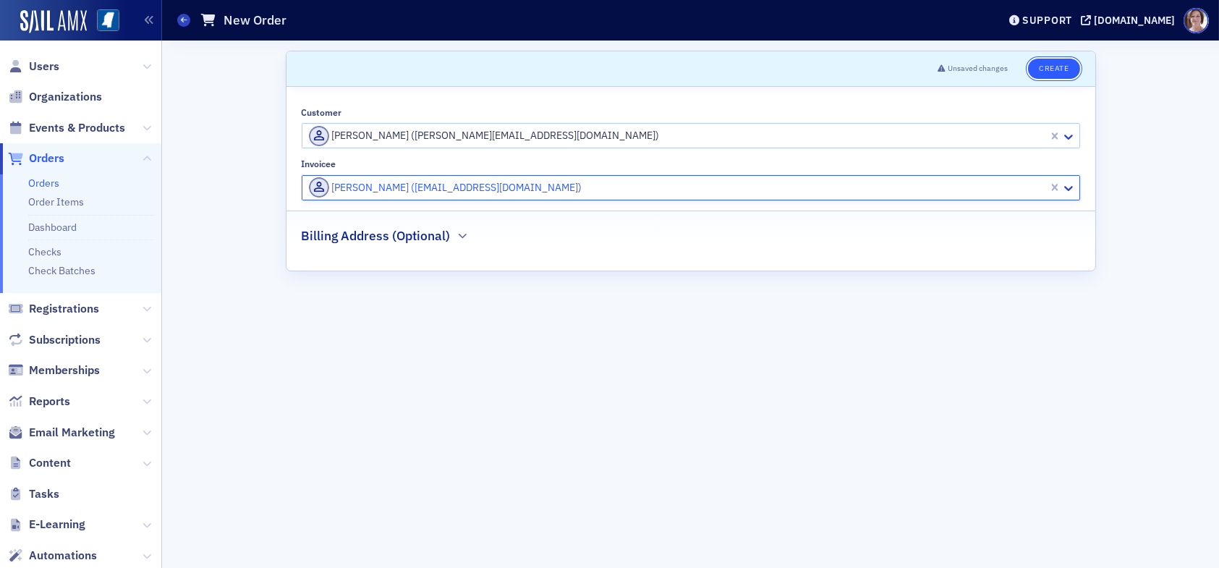
click at [1059, 65] on button "Create" at bounding box center [1053, 69] width 51 height 20
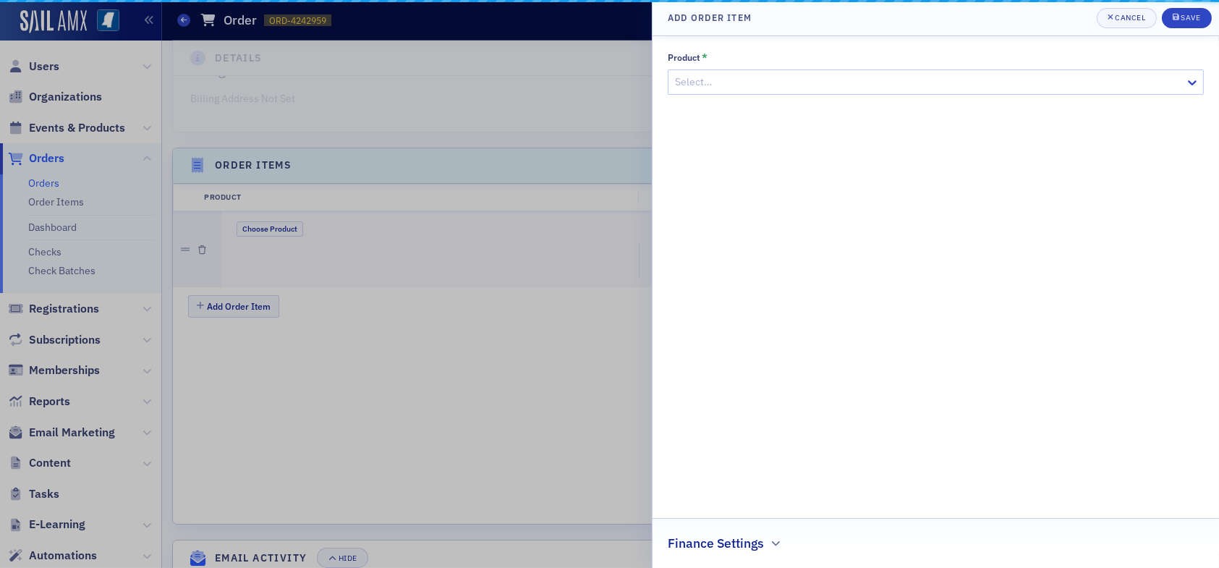
scroll to position [441, 0]
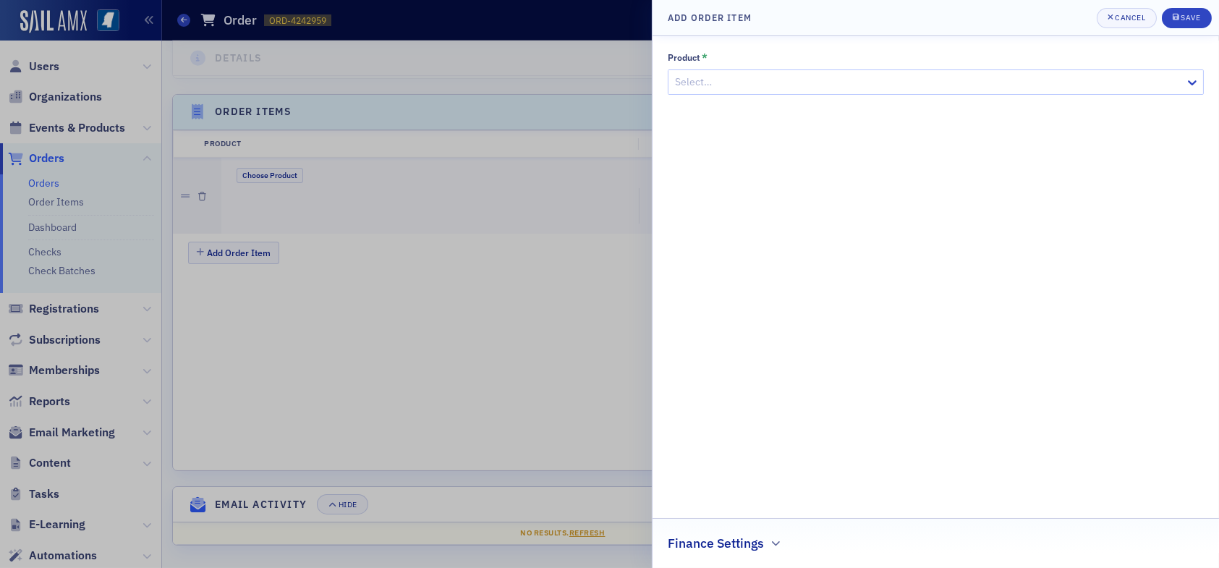
click at [745, 82] on div at bounding box center [928, 82] width 510 height 18
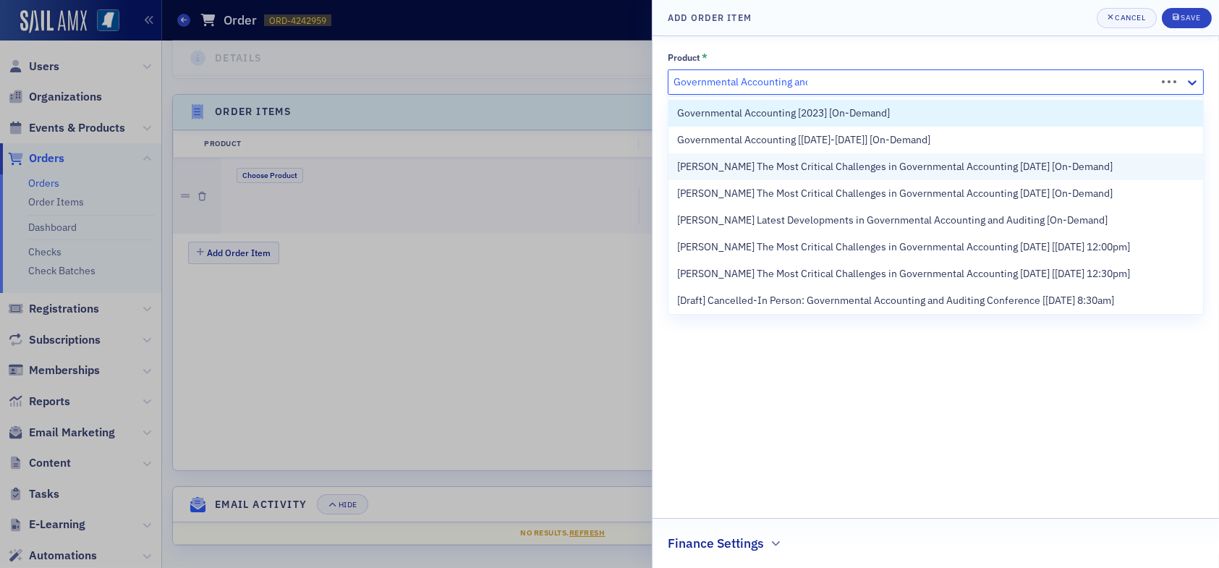
type input "Governmental Accounting and"
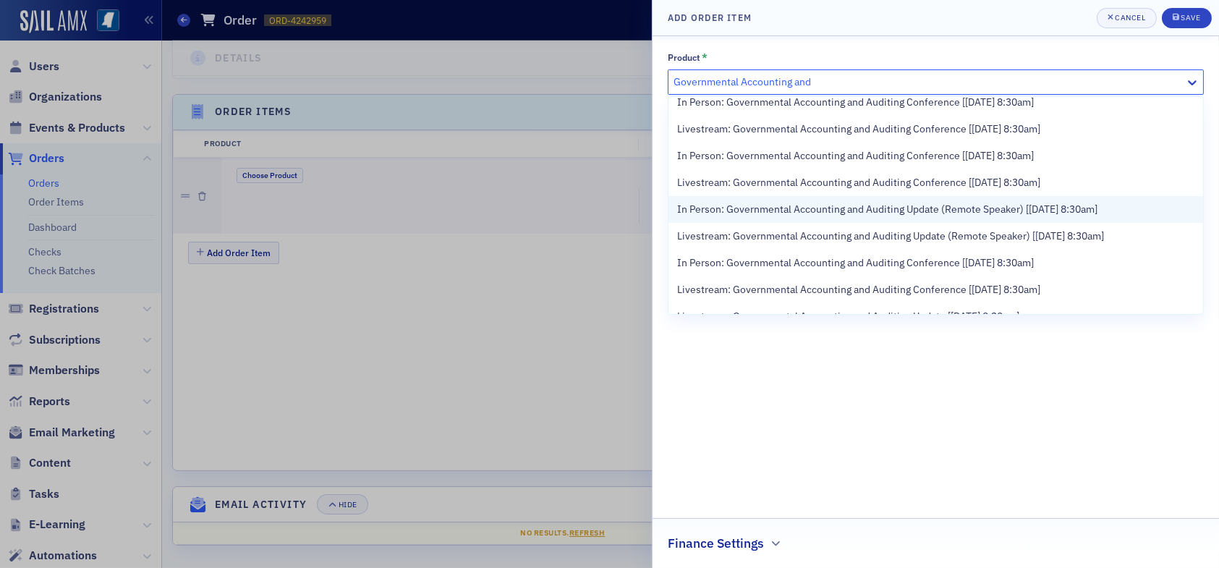
scroll to position [0, 0]
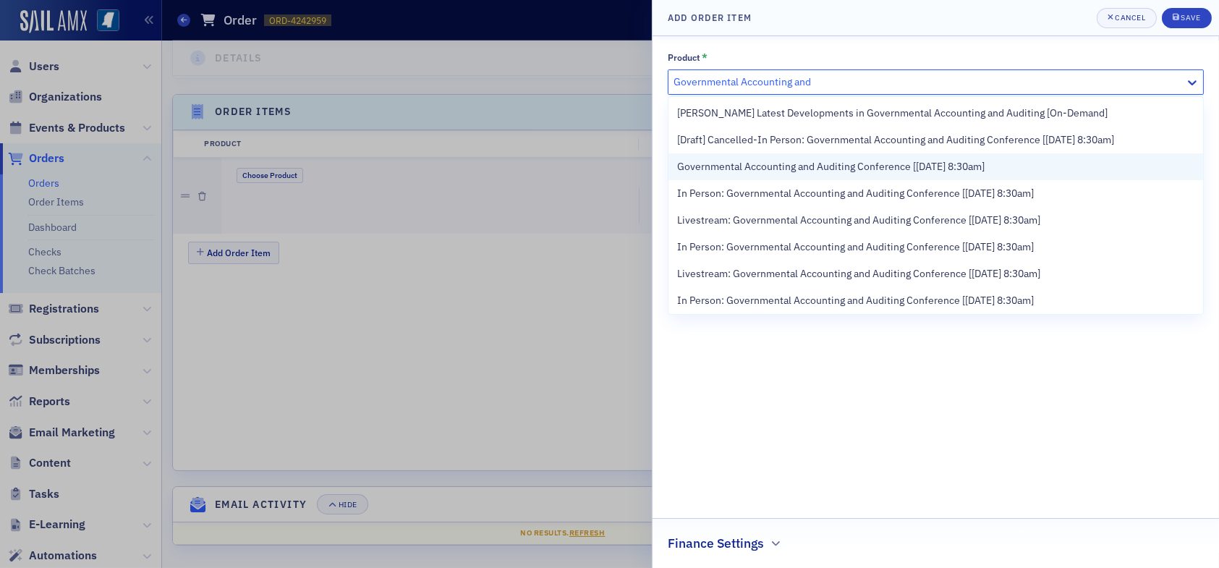
click at [867, 167] on span "Governmental Accounting and Auditing Conference [9/11/2025 8:30am]" at bounding box center [830, 166] width 307 height 15
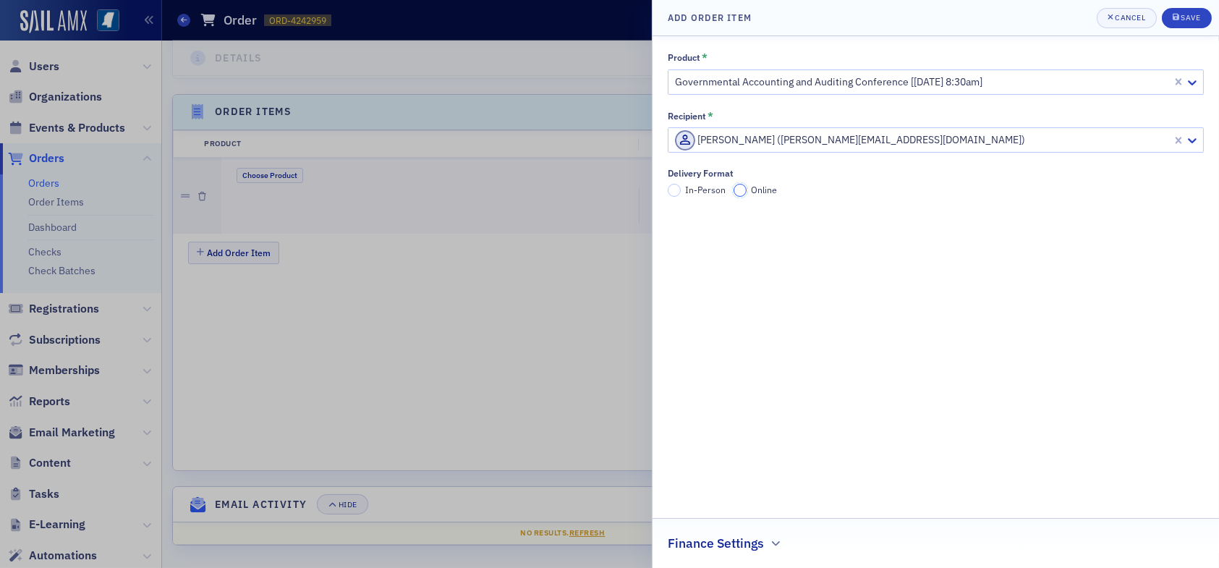
click at [735, 191] on input "Online" at bounding box center [740, 190] width 13 height 13
click at [1190, 17] on div "Save" at bounding box center [1191, 18] width 20 height 8
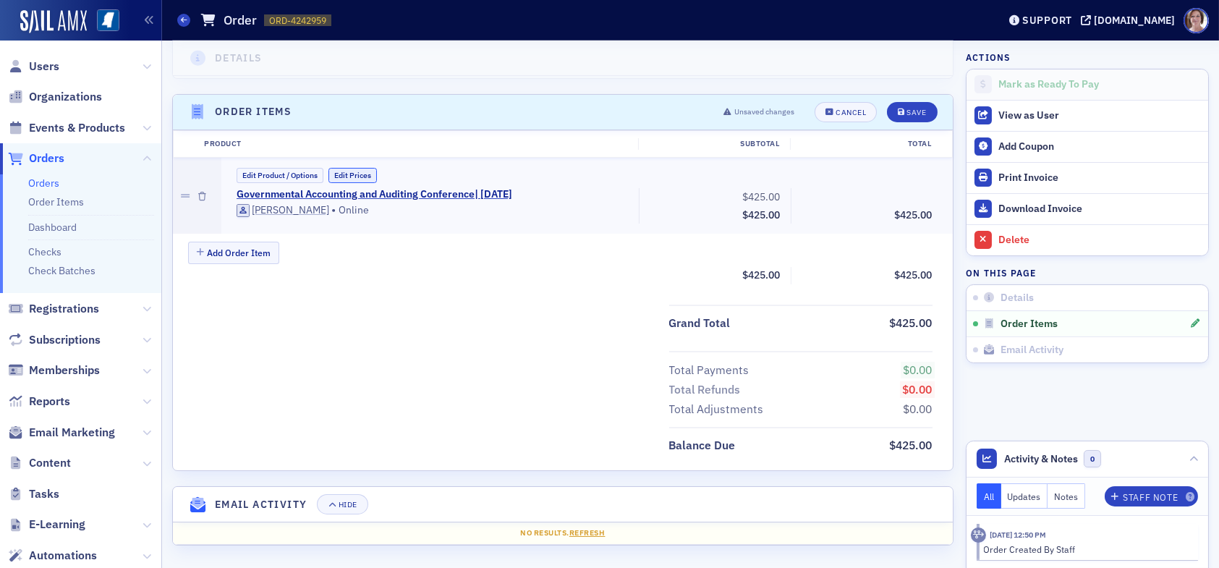
click at [360, 170] on button "Edit Prices" at bounding box center [352, 175] width 48 height 15
drag, startPoint x: 739, startPoint y: 196, endPoint x: 777, endPoint y: 197, distance: 38.3
click at [777, 197] on div "425.00 Subtotal $425.00" at bounding box center [715, 207] width 152 height 38
type input "305.00"
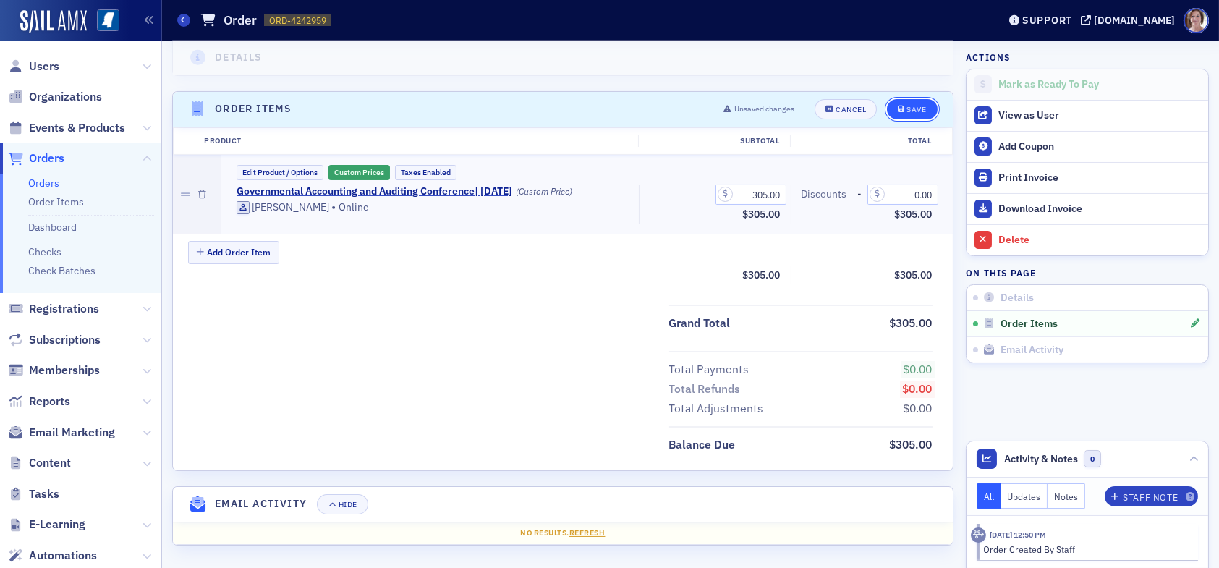
click at [909, 108] on div "Save" at bounding box center [916, 110] width 20 height 8
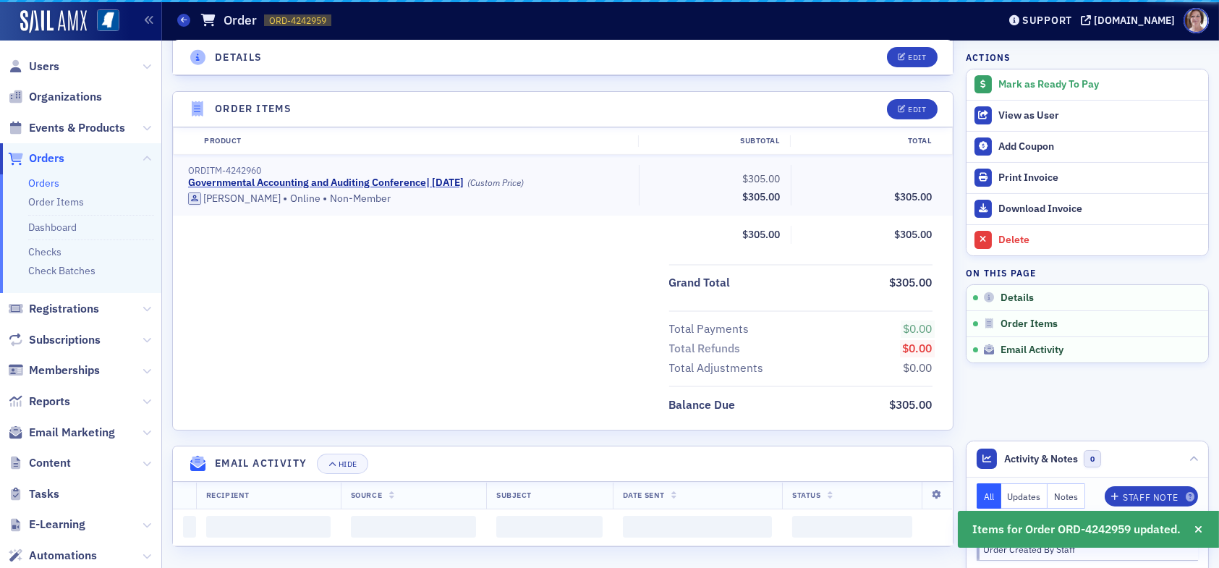
scroll to position [404, 0]
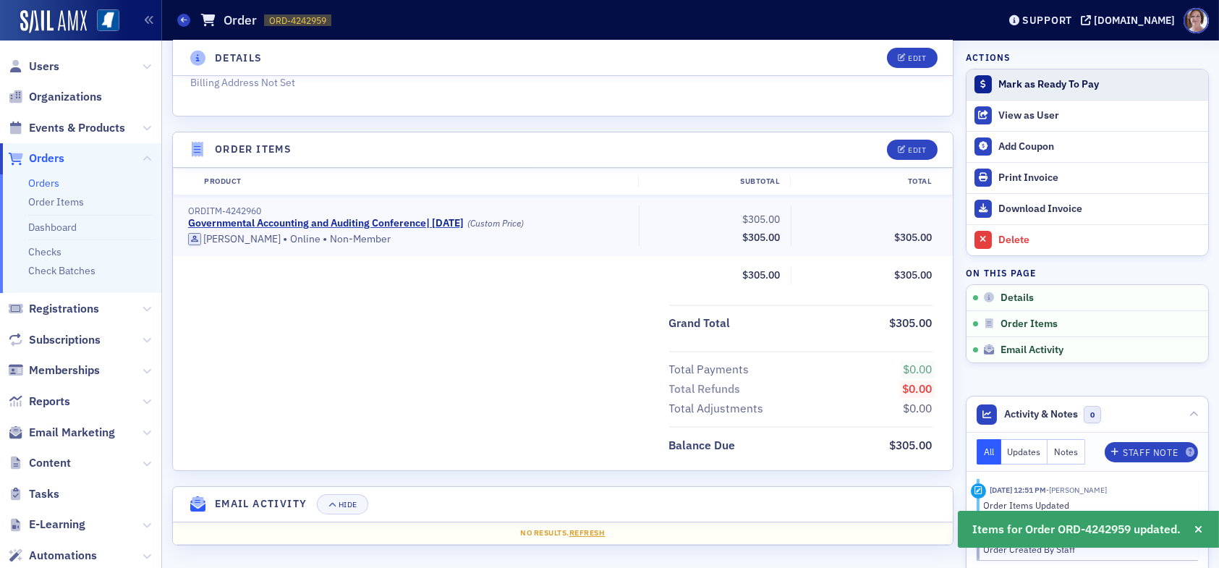
click at [1033, 88] on div "Mark as Ready To Pay" at bounding box center [1099, 84] width 203 height 13
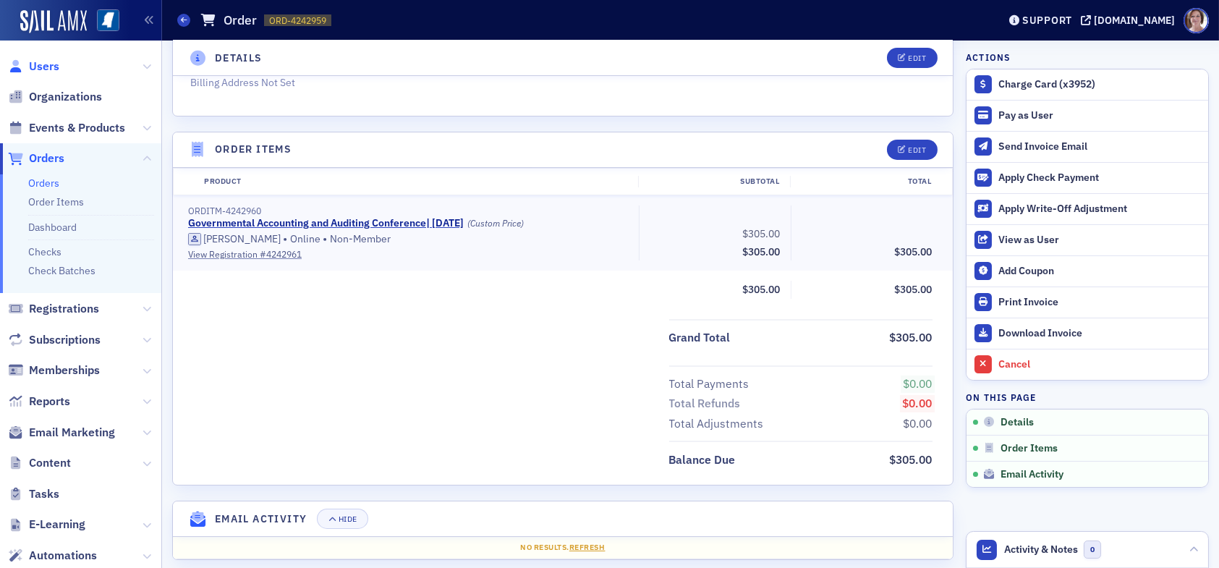
click at [46, 64] on span "Users" at bounding box center [44, 67] width 30 height 16
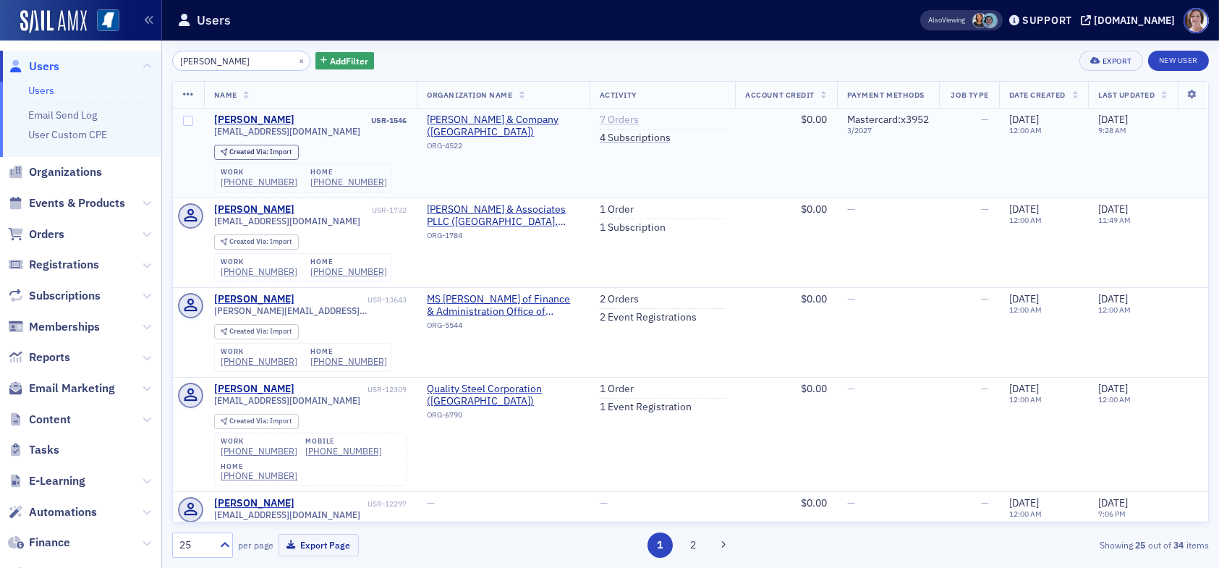
click at [605, 116] on link "7 Orders" at bounding box center [619, 120] width 39 height 13
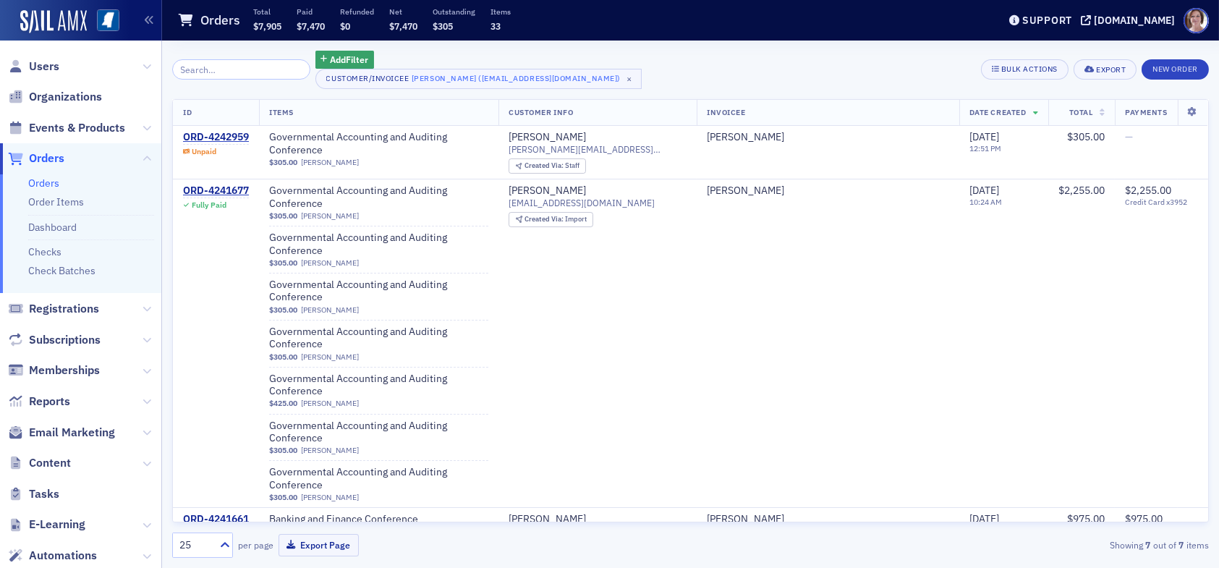
click at [48, 159] on span "Orders" at bounding box center [46, 158] width 35 height 16
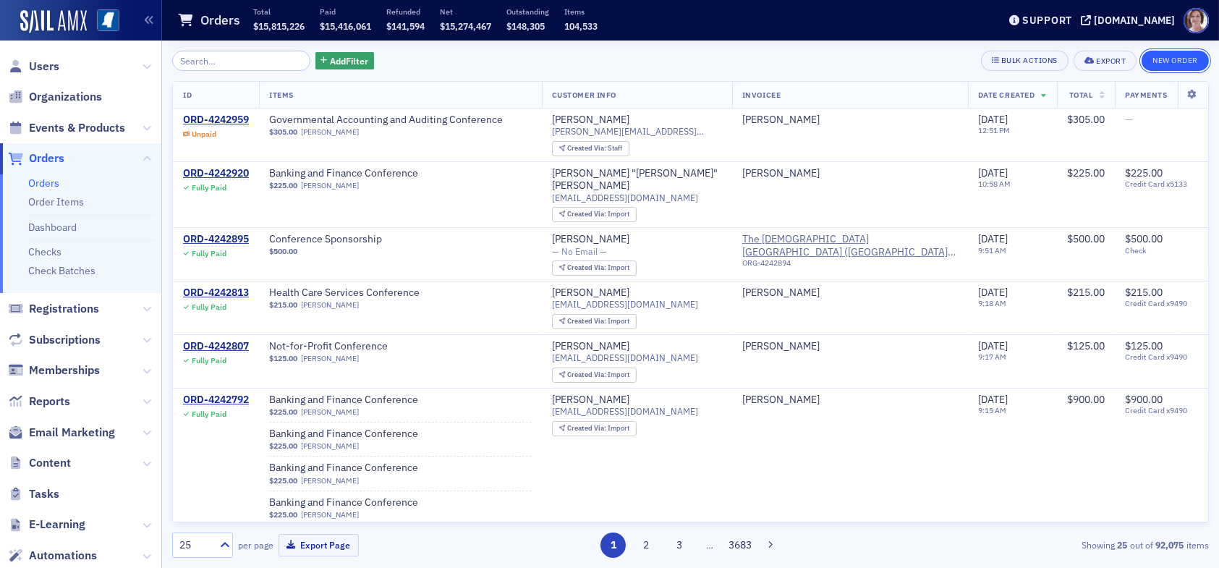
click at [1170, 62] on button "New Order" at bounding box center [1174, 61] width 67 height 20
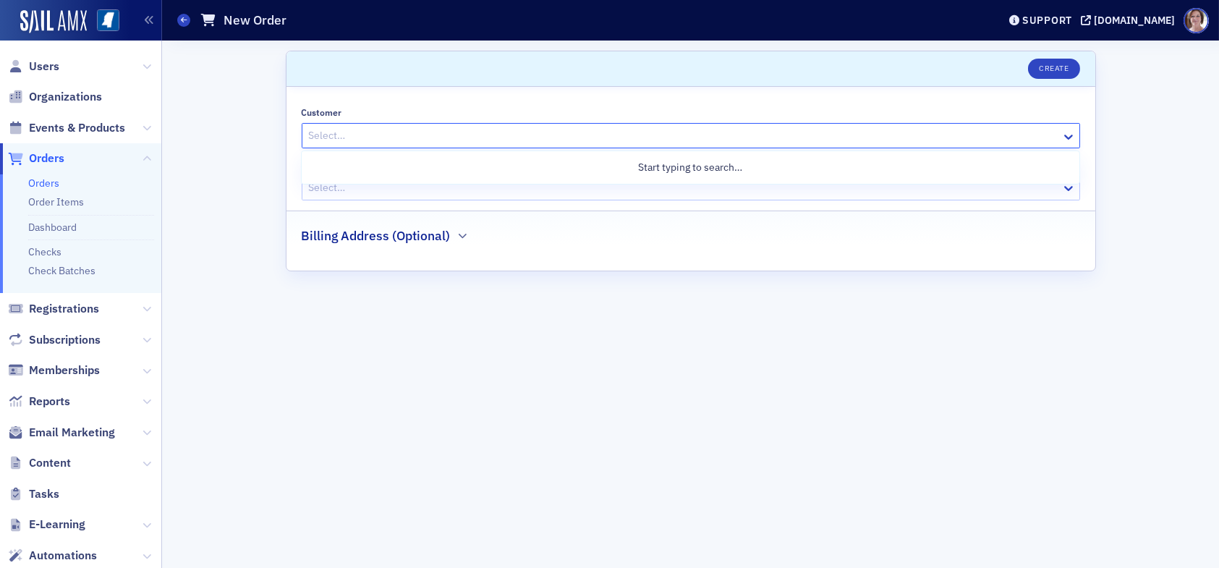
click at [387, 135] on div at bounding box center [683, 136] width 752 height 18
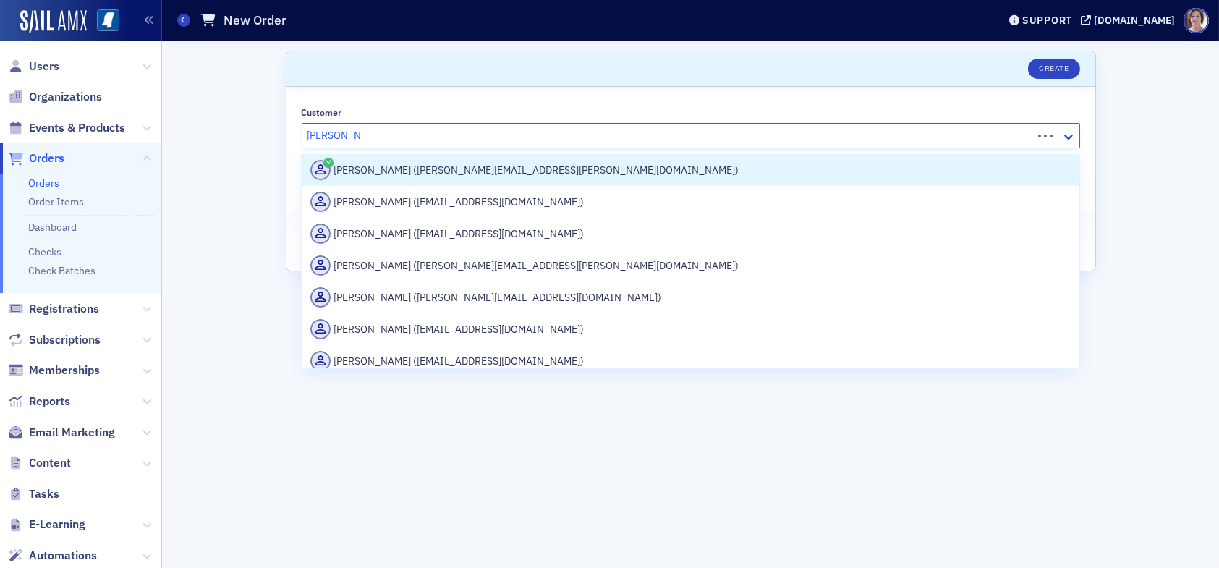
type input "Hanna holson"
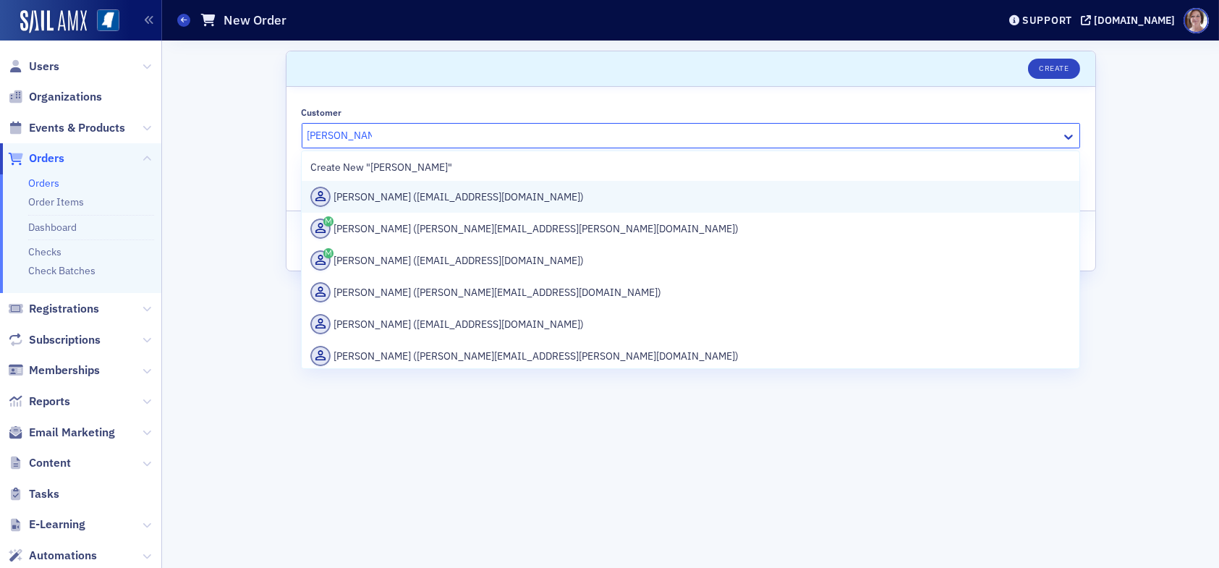
click at [448, 202] on div "Hanna Holsonback (hholsonback@telott.com)" at bounding box center [690, 197] width 760 height 20
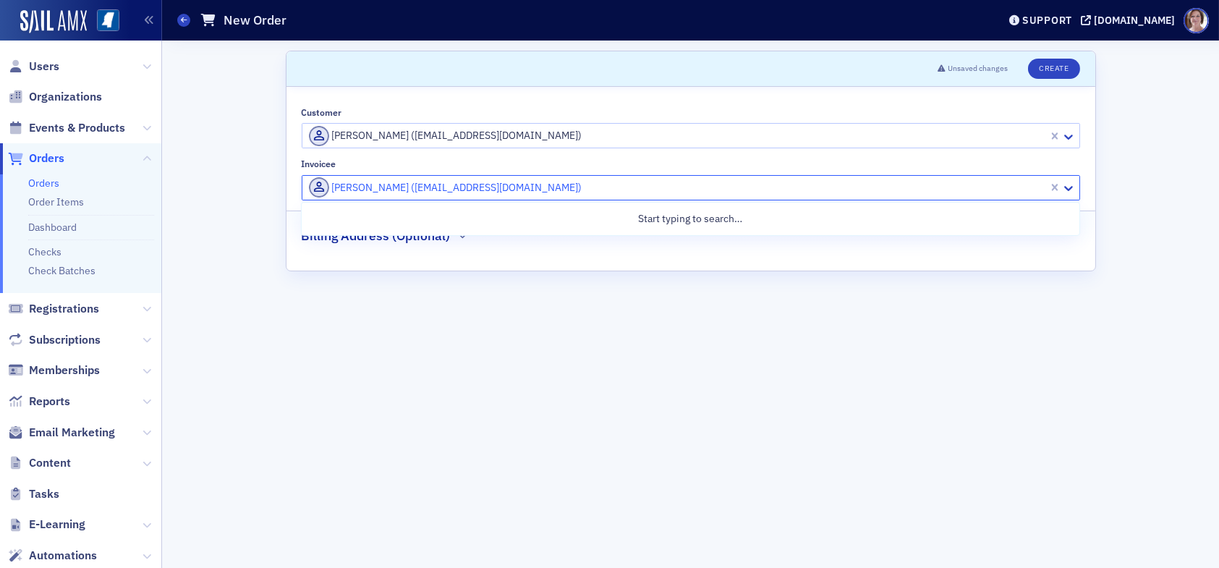
click at [554, 184] on div at bounding box center [676, 188] width 739 height 18
type input "[PERSON_NAME]"
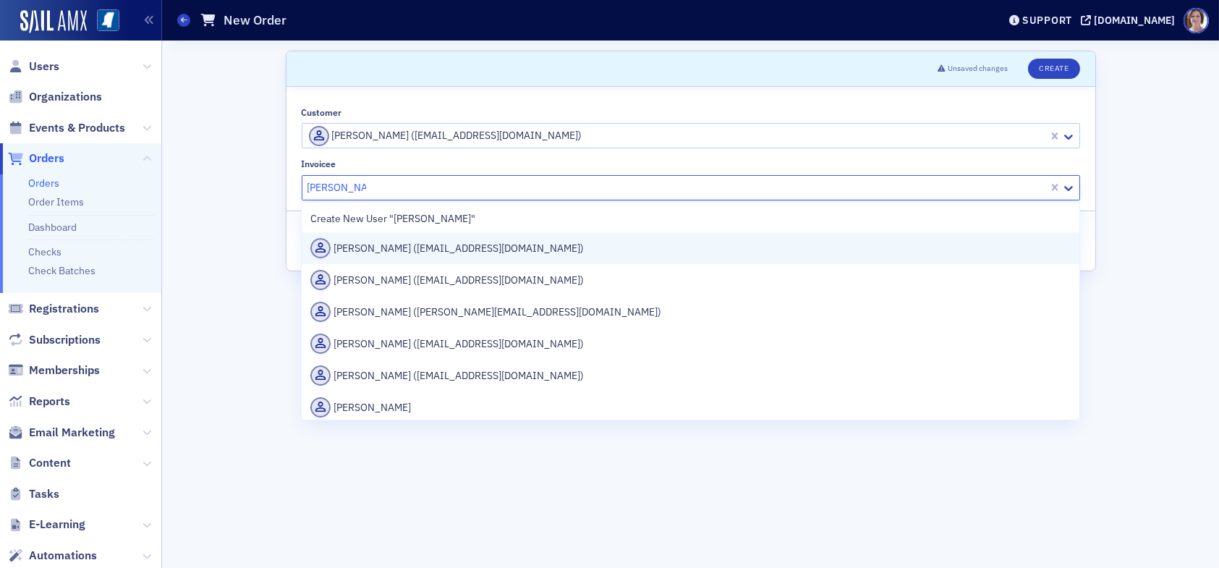
click at [485, 249] on div "Deborah Dye (ddye@telott.com)" at bounding box center [690, 248] width 760 height 20
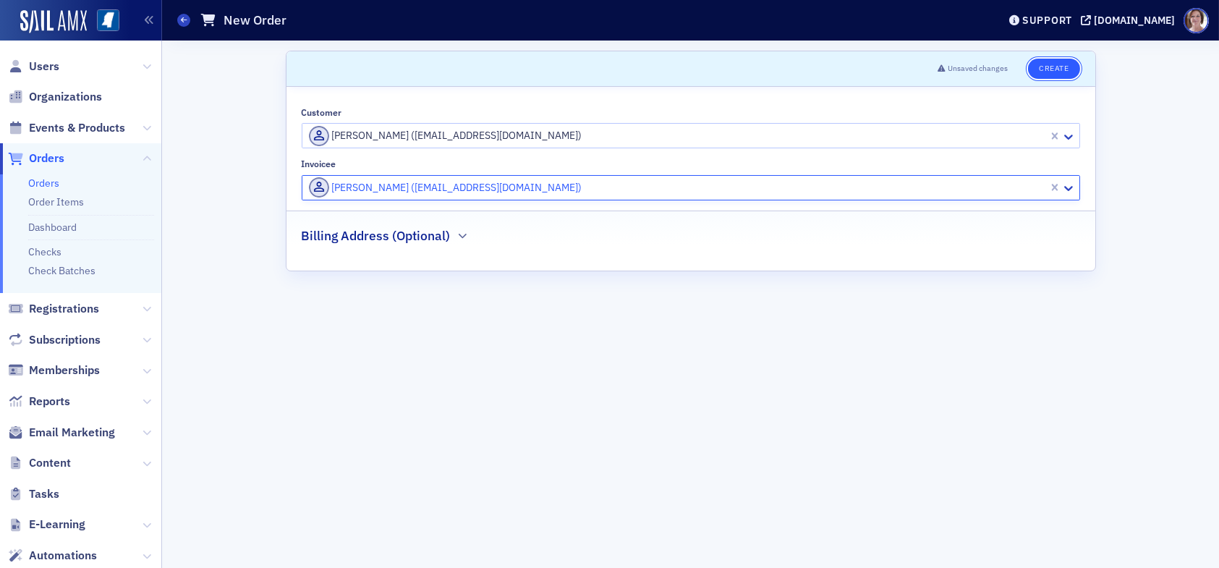
click at [1045, 69] on button "Create" at bounding box center [1053, 69] width 51 height 20
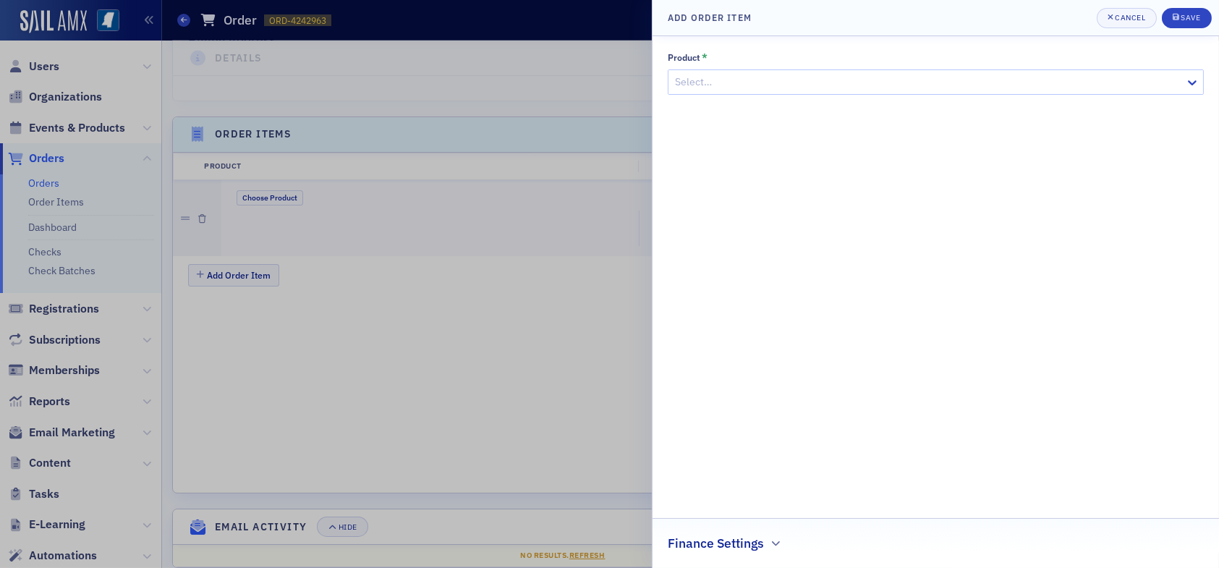
scroll to position [441, 0]
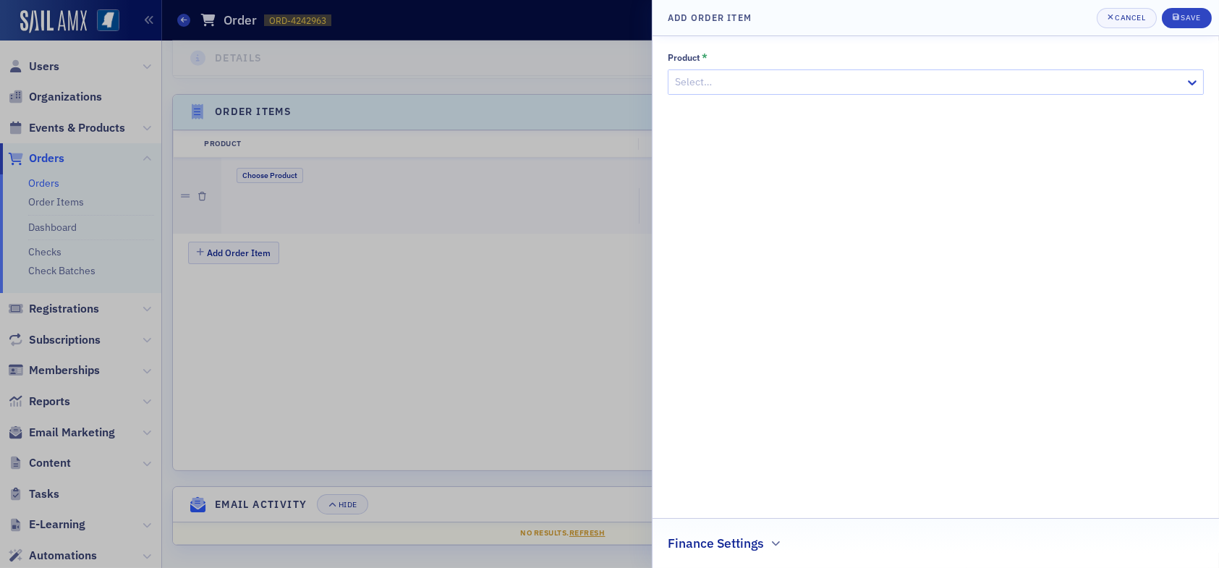
click at [769, 81] on div at bounding box center [928, 82] width 510 height 18
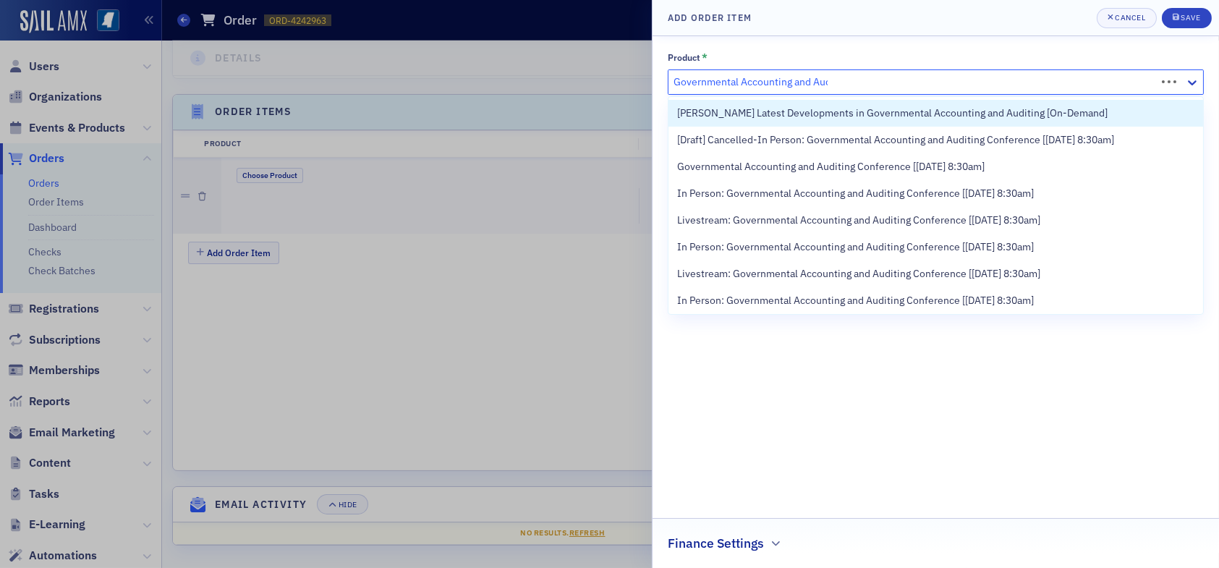
type input "Governmental Accounting and Audi"
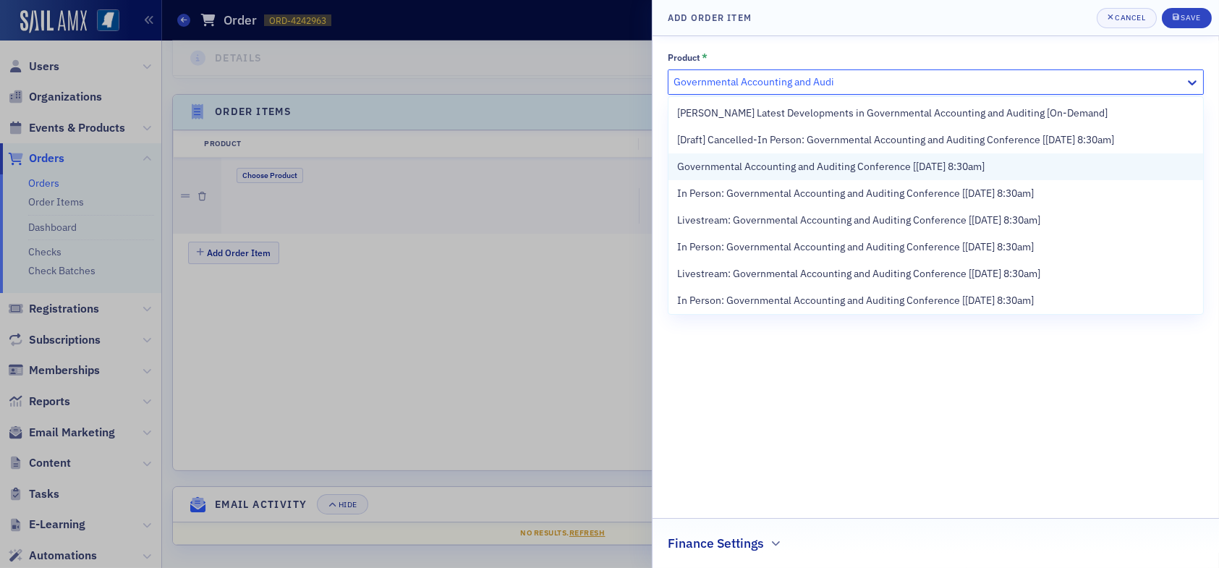
click at [940, 168] on span "Governmental Accounting and Auditing Conference [9/11/2025 8:30am]" at bounding box center [830, 166] width 307 height 15
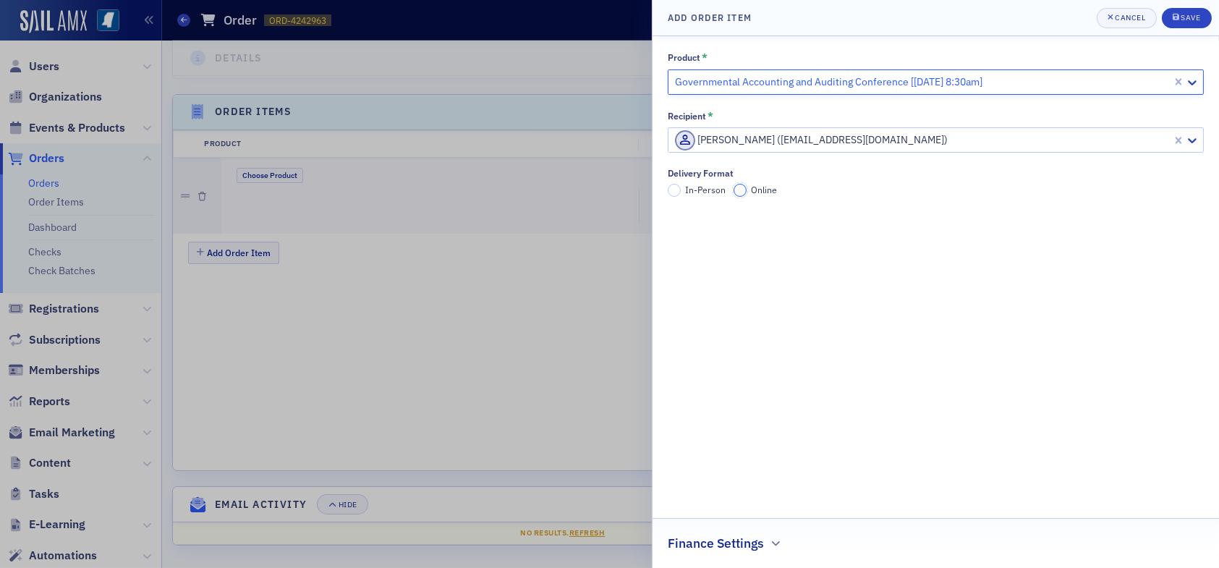
click at [739, 189] on input "Online" at bounding box center [740, 190] width 13 height 13
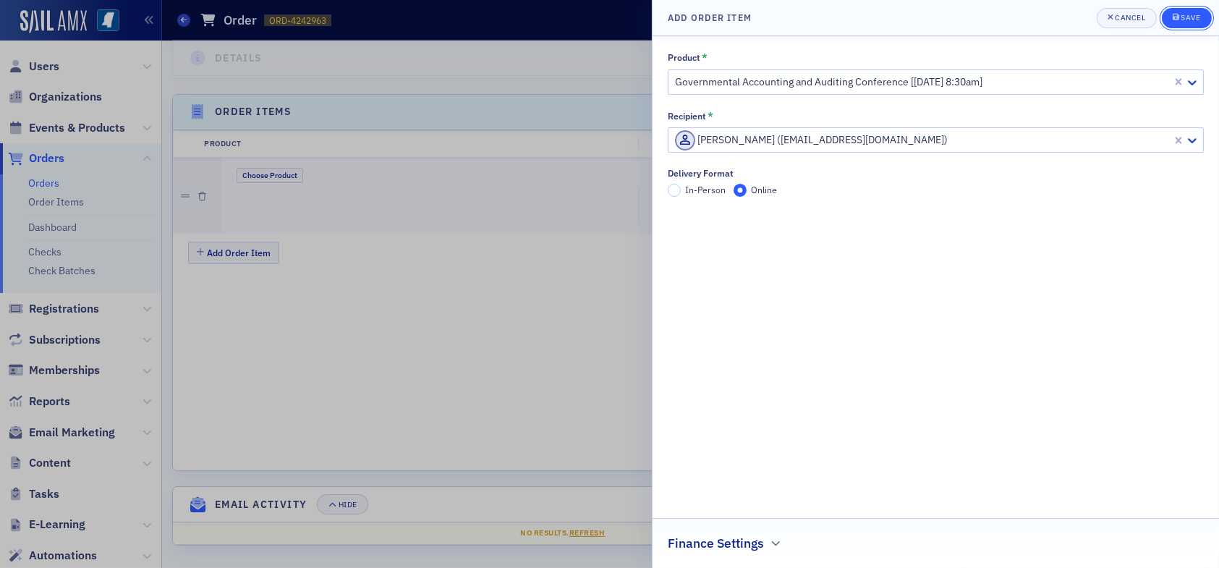
click at [1188, 14] on div "Save" at bounding box center [1191, 18] width 20 height 8
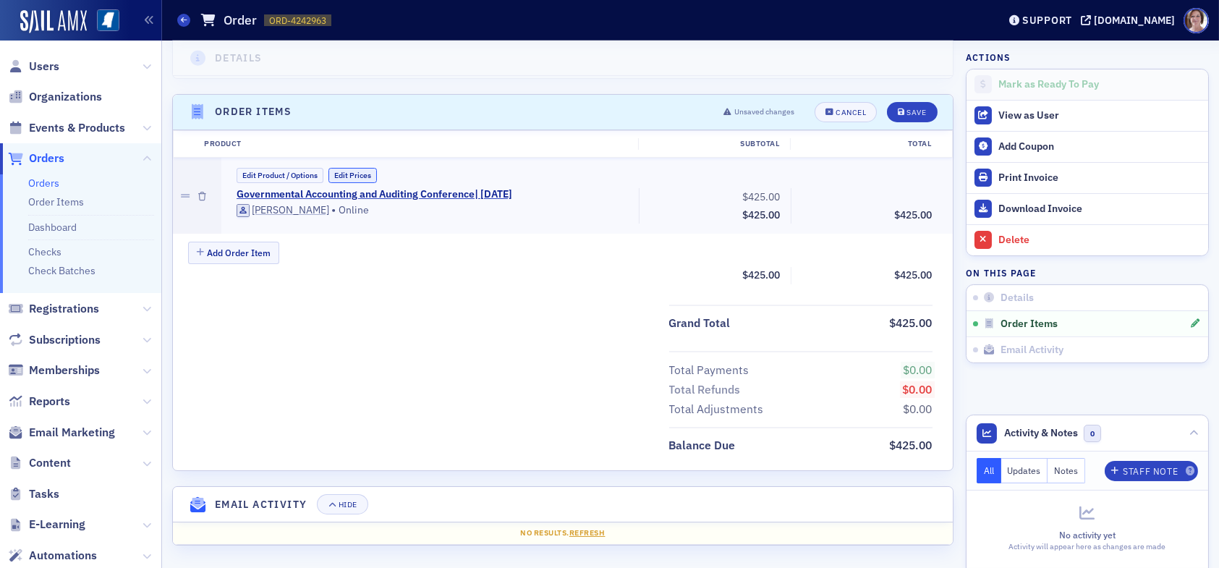
click at [360, 174] on button "Edit Prices" at bounding box center [352, 175] width 48 height 15
drag, startPoint x: 736, startPoint y: 196, endPoint x: 798, endPoint y: 196, distance: 62.2
click at [798, 196] on div "Governmental Accounting and Auditing Conference | 9/11/2025 (Custom Price) Hann…" at bounding box center [584, 207] width 716 height 38
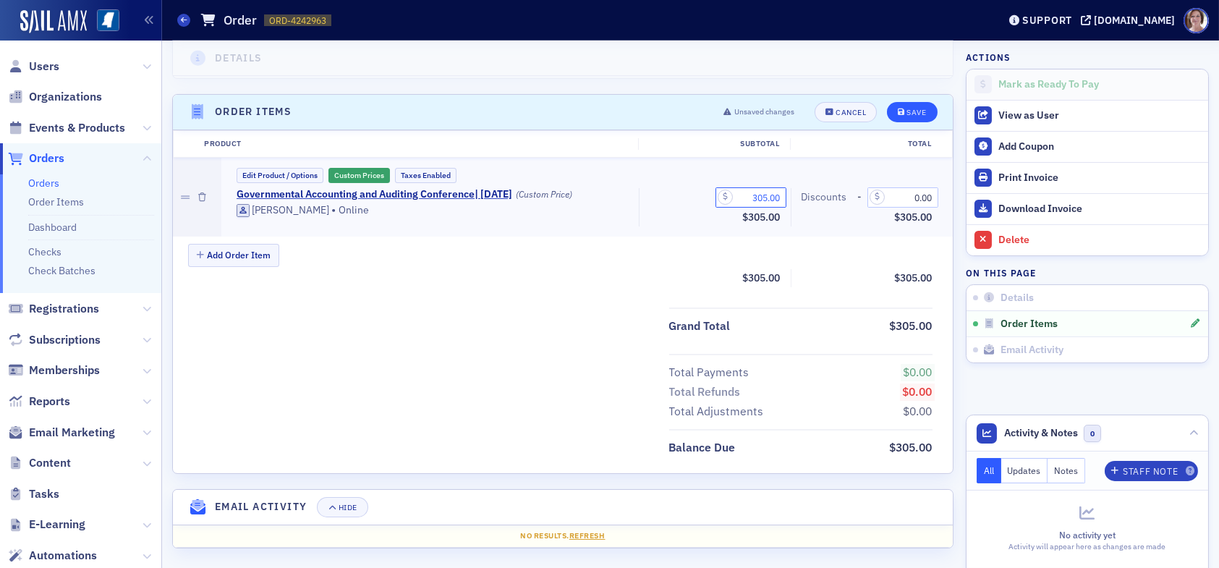
type input "305.00"
click at [906, 111] on div "Save" at bounding box center [916, 113] width 20 height 8
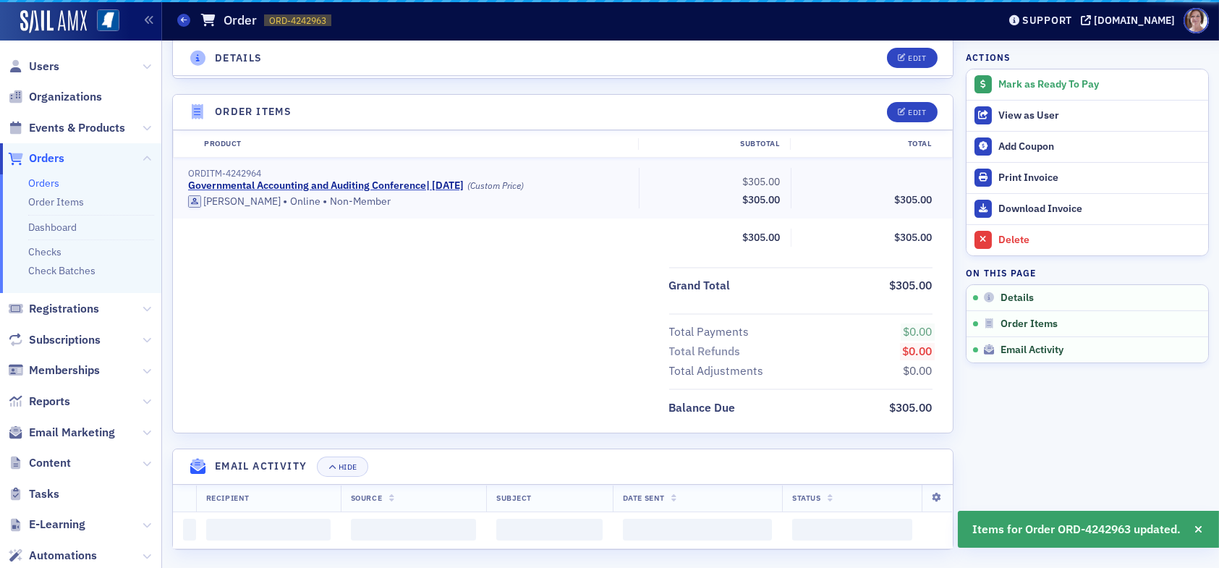
scroll to position [404, 0]
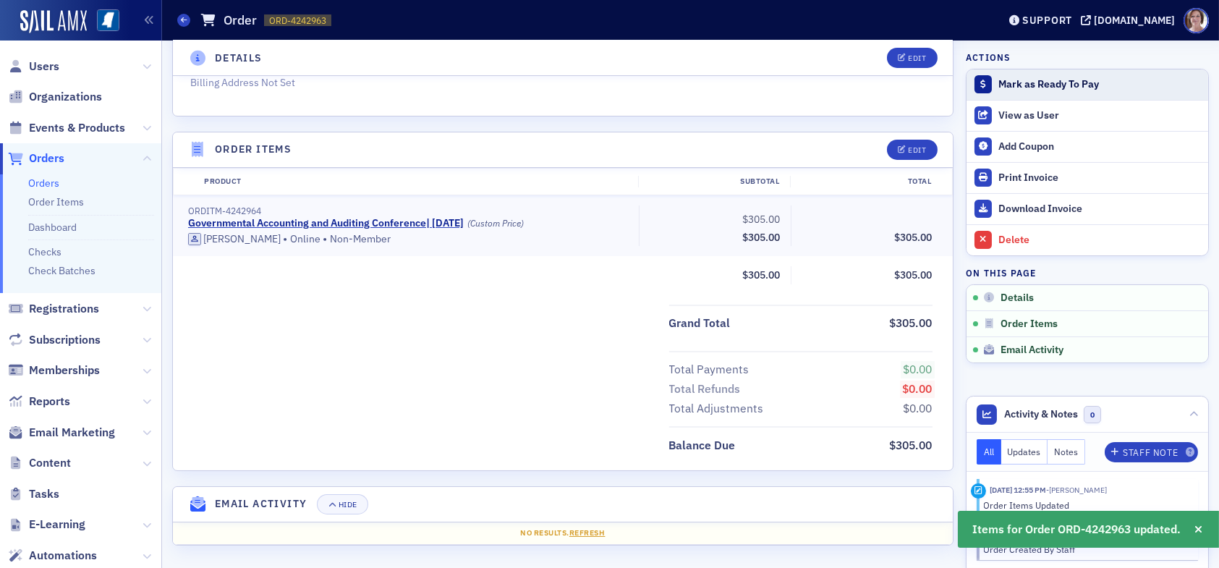
click at [1022, 83] on div "Mark as Ready To Pay" at bounding box center [1099, 84] width 203 height 13
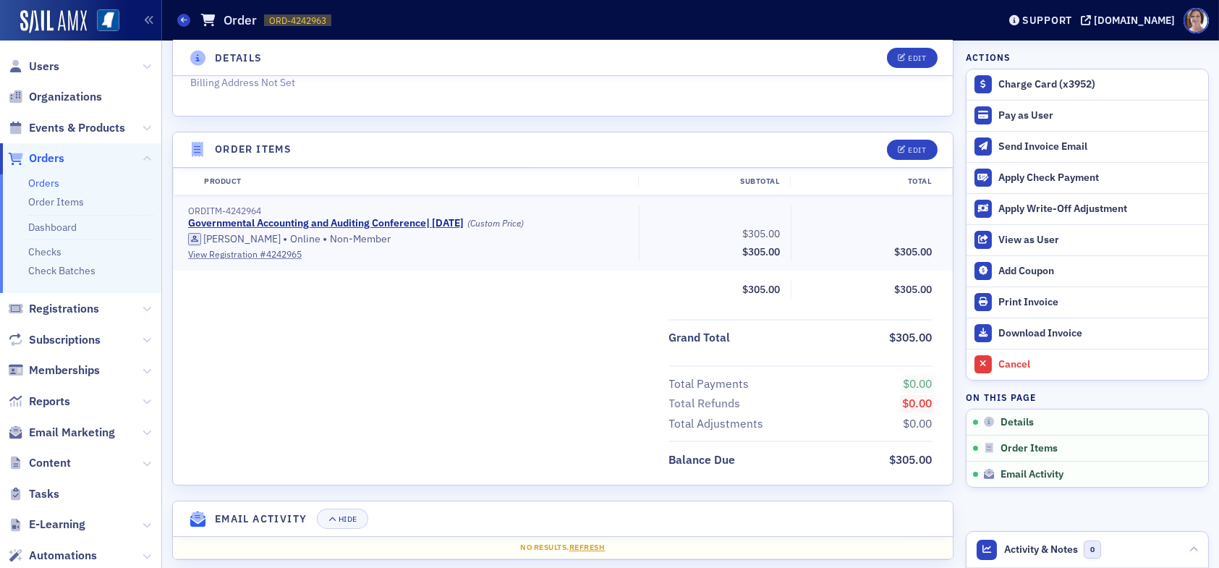
click at [44, 157] on span "Orders" at bounding box center [46, 158] width 35 height 16
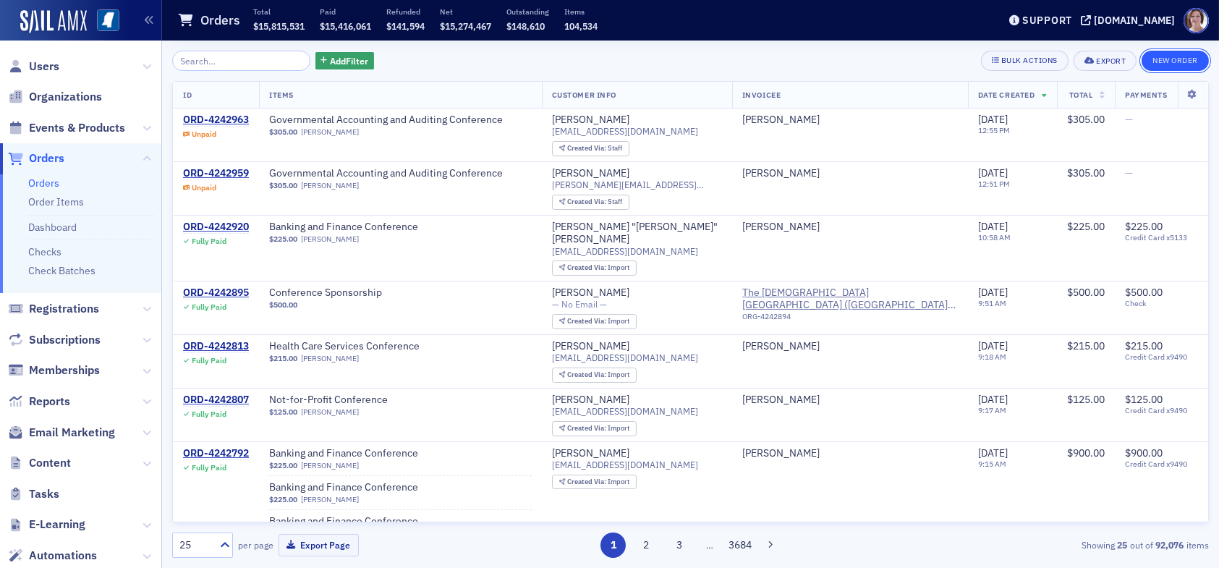
click at [1188, 62] on button "New Order" at bounding box center [1174, 61] width 67 height 20
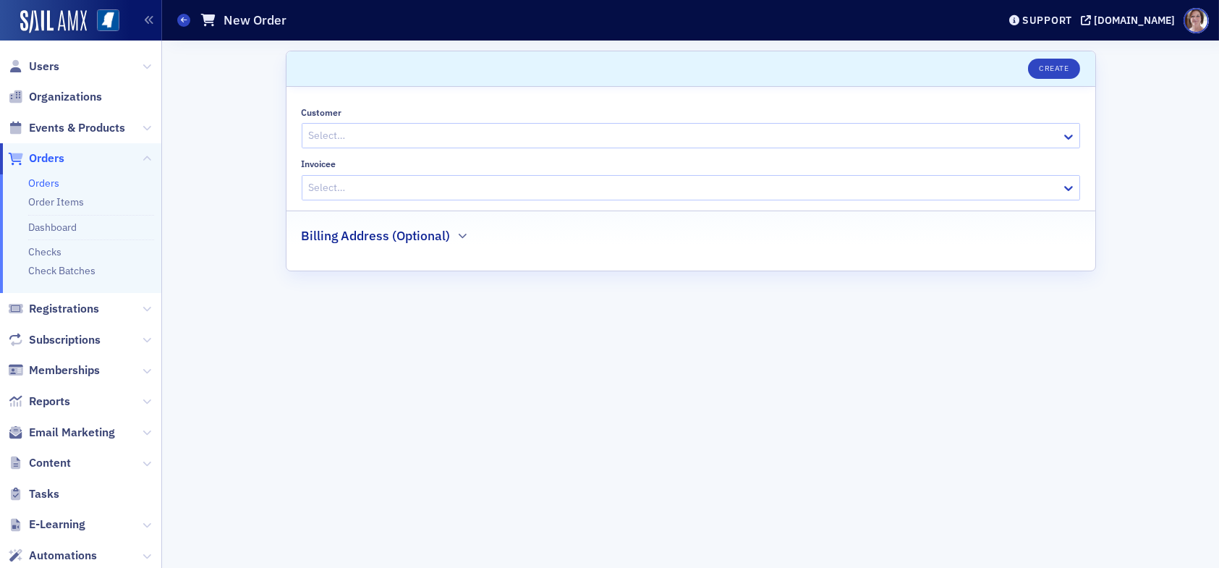
click at [448, 135] on div at bounding box center [683, 136] width 752 height 18
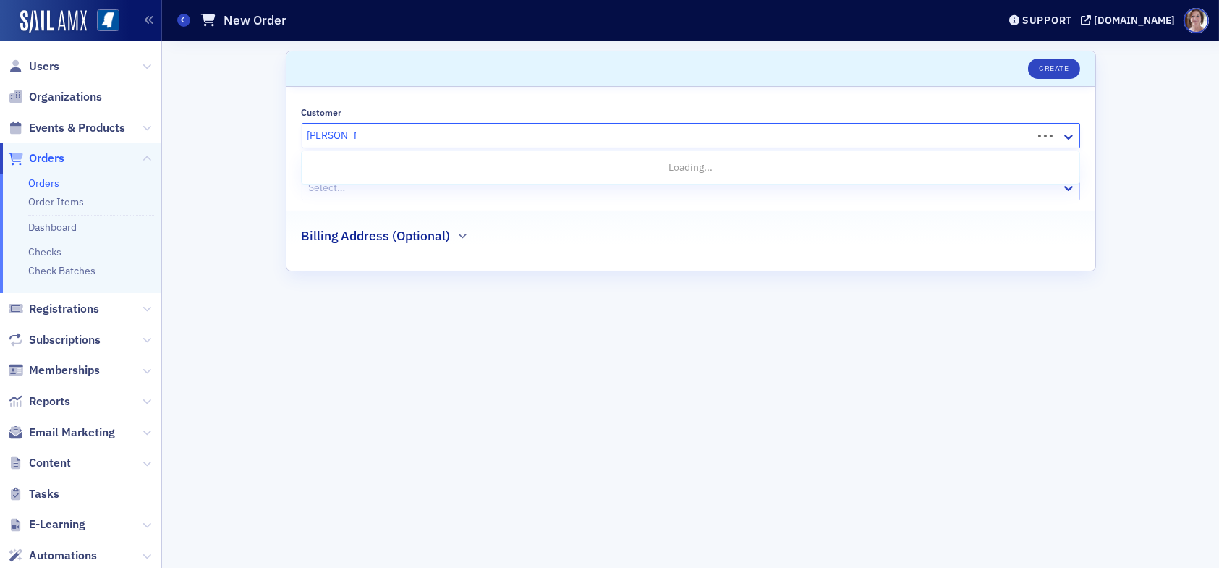
type input "jim martin"
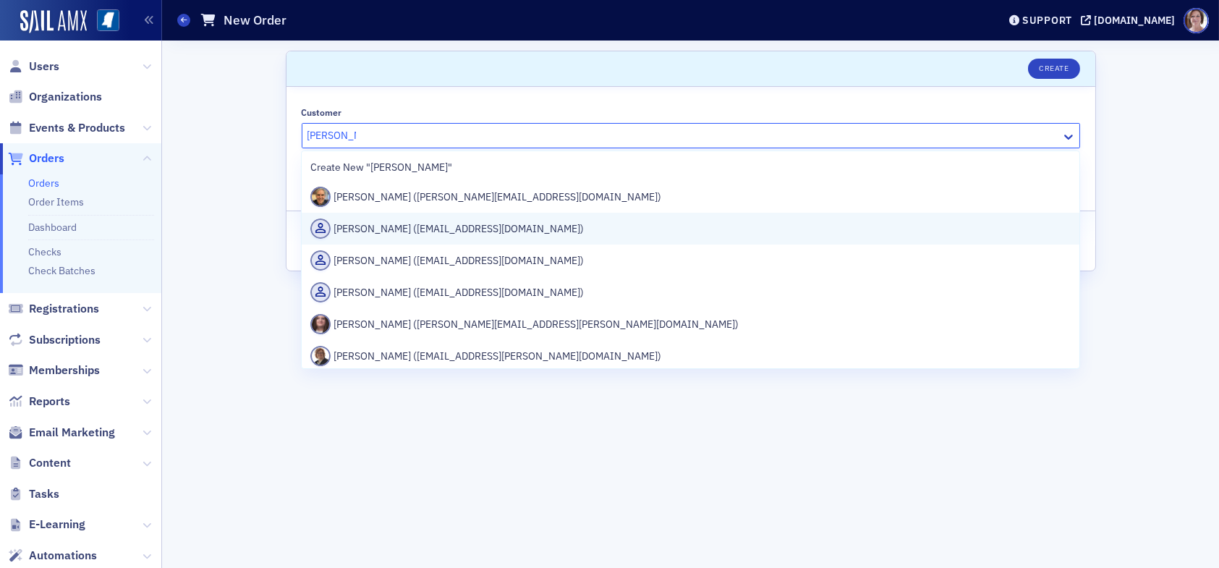
click at [451, 229] on div "Jim Martin (jmartin@telott.com)" at bounding box center [690, 228] width 760 height 20
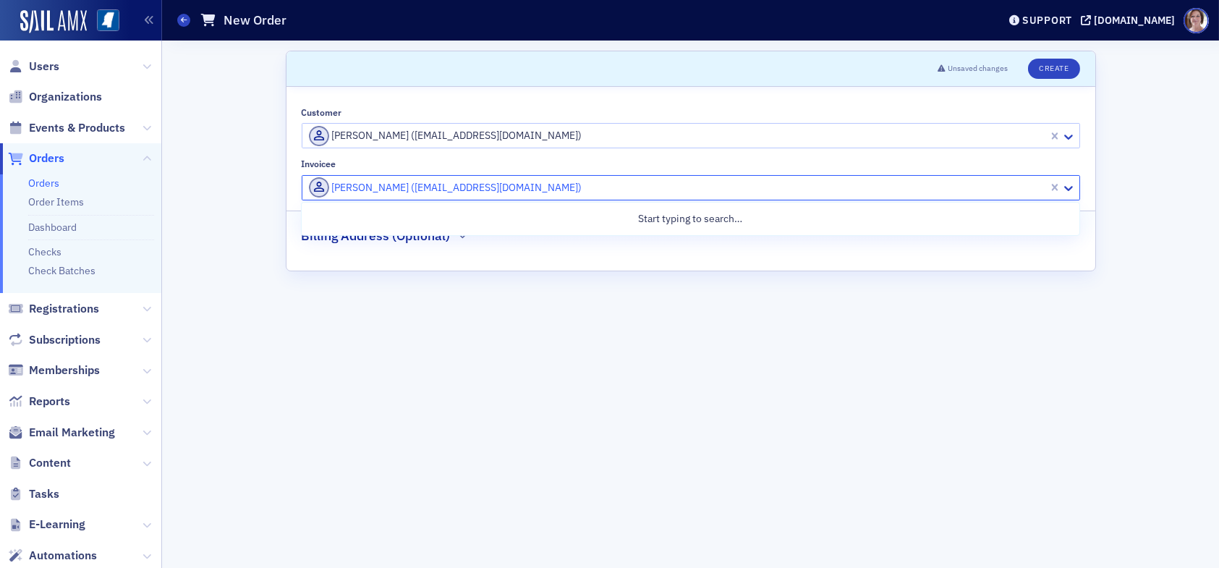
click at [500, 189] on div at bounding box center [676, 188] width 739 height 18
type input "[PERSON_NAME]"
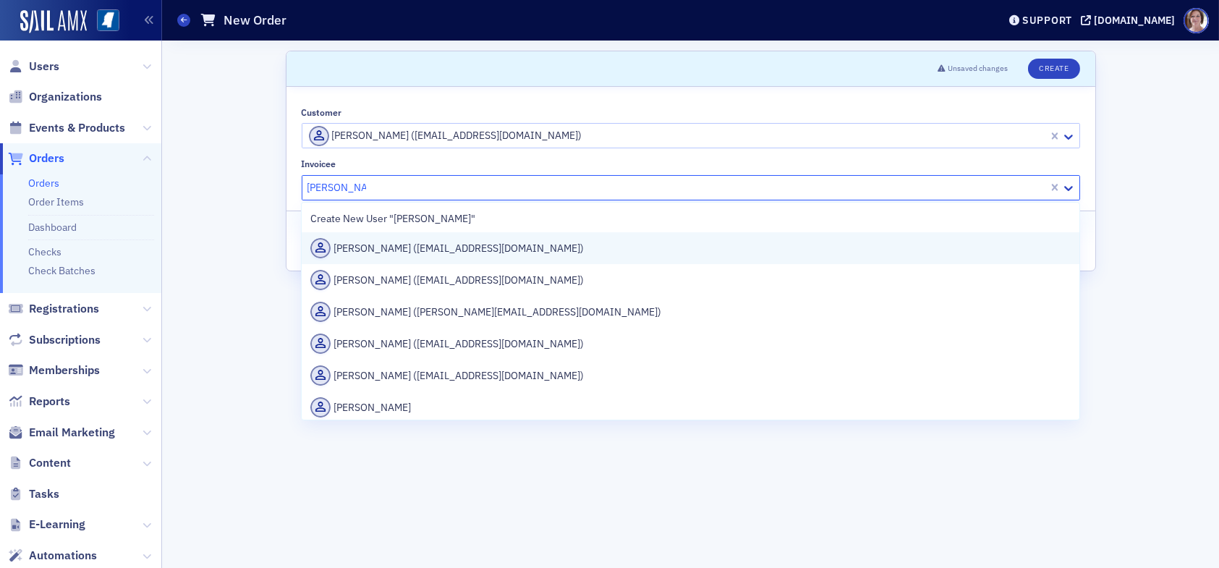
click at [430, 248] on div "Deborah Dye (ddye@telott.com)" at bounding box center [690, 248] width 760 height 20
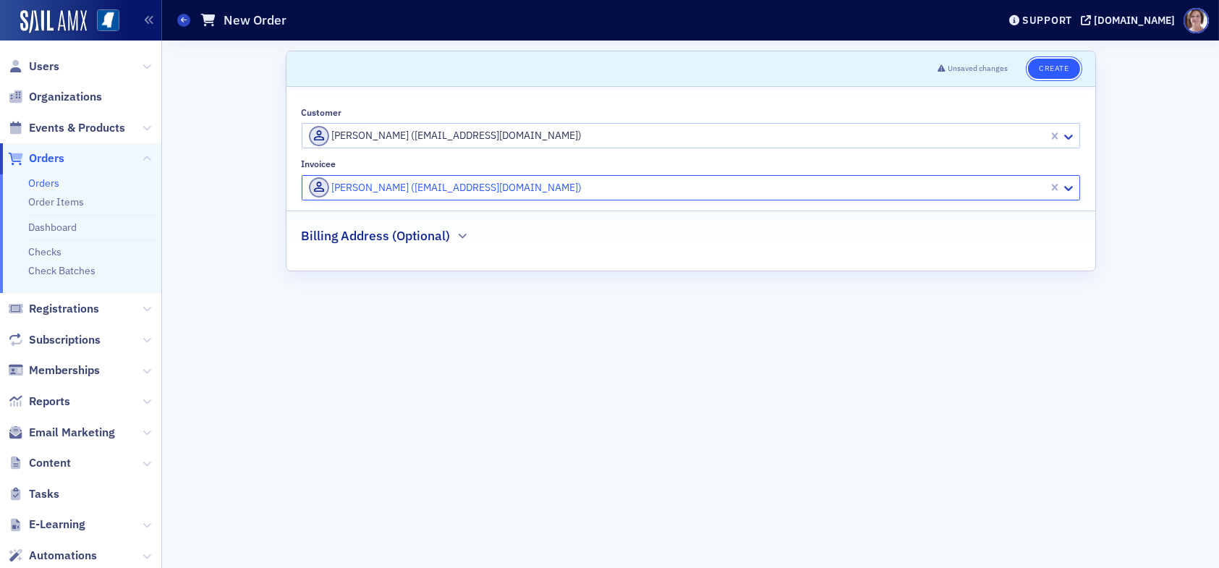
click at [1049, 64] on button "Create" at bounding box center [1053, 69] width 51 height 20
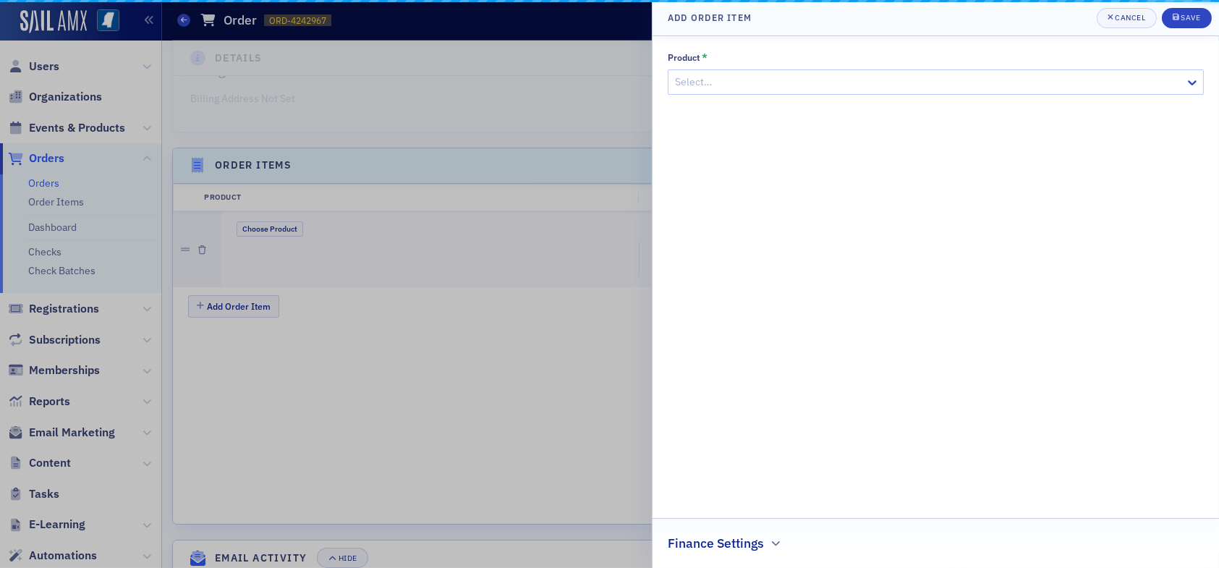
scroll to position [441, 0]
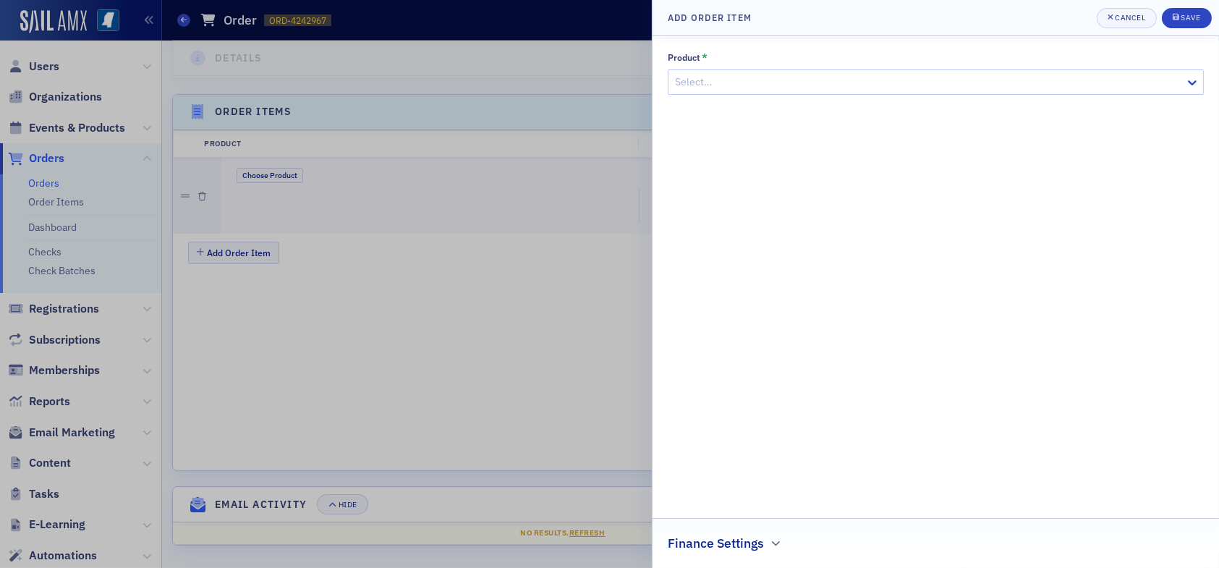
click at [742, 77] on div at bounding box center [928, 82] width 510 height 18
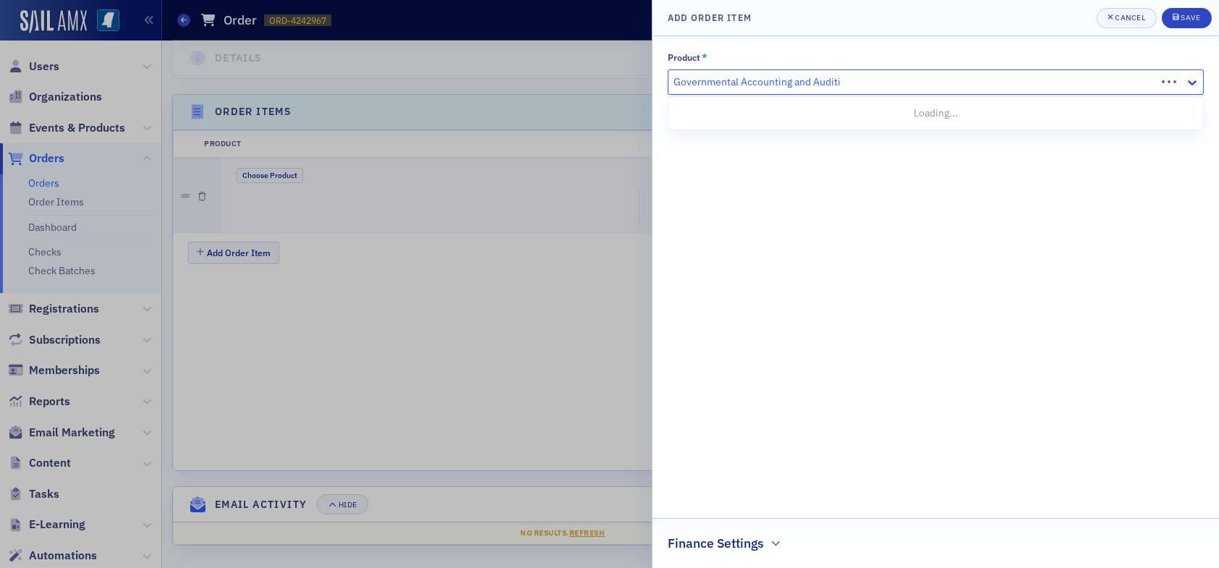
type input "Governmental Accounting and Auditin"
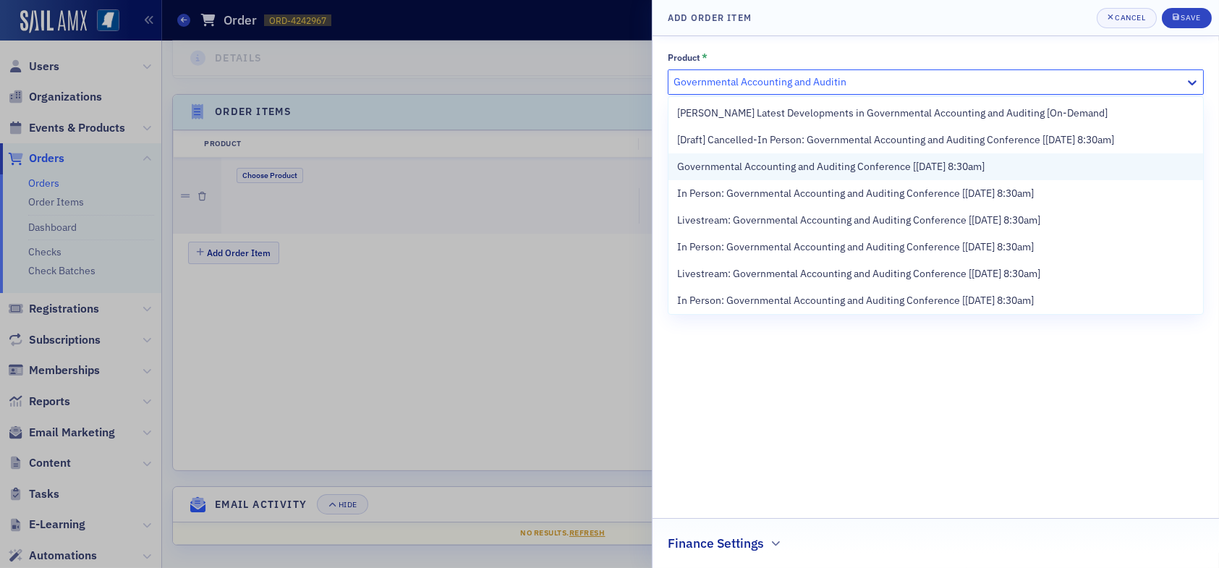
click at [775, 166] on span "Governmental Accounting and Auditing Conference [9/11/2025 8:30am]" at bounding box center [830, 166] width 307 height 15
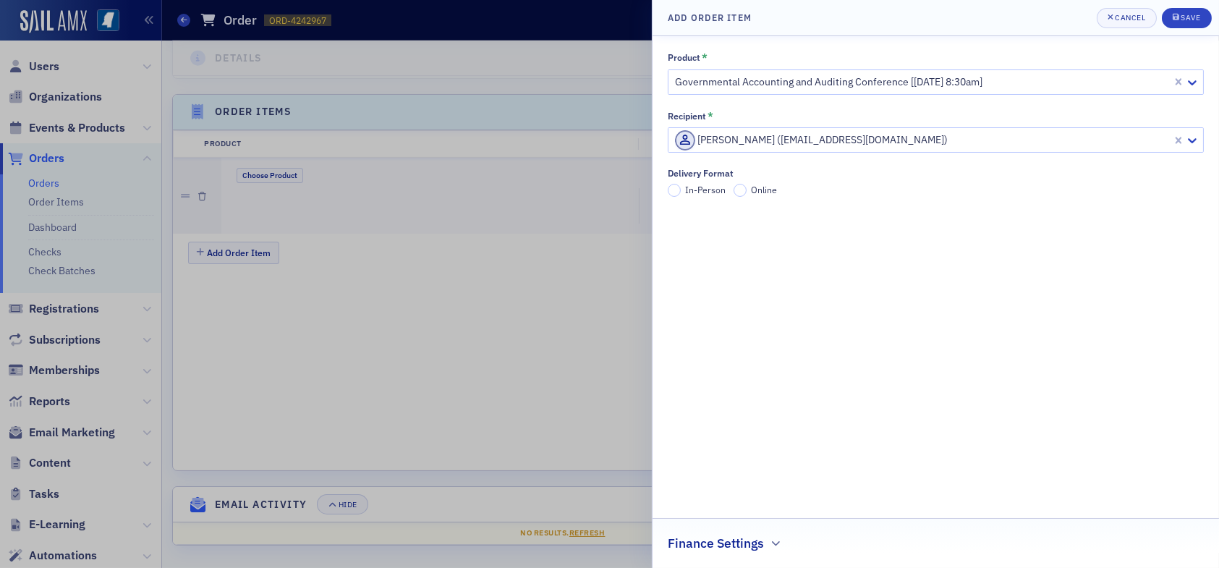
click at [746, 189] on label "Online" at bounding box center [756, 190] width 44 height 13
click at [746, 189] on input "Online" at bounding box center [740, 190] width 13 height 13
click at [1191, 16] on div "Save" at bounding box center [1191, 18] width 20 height 8
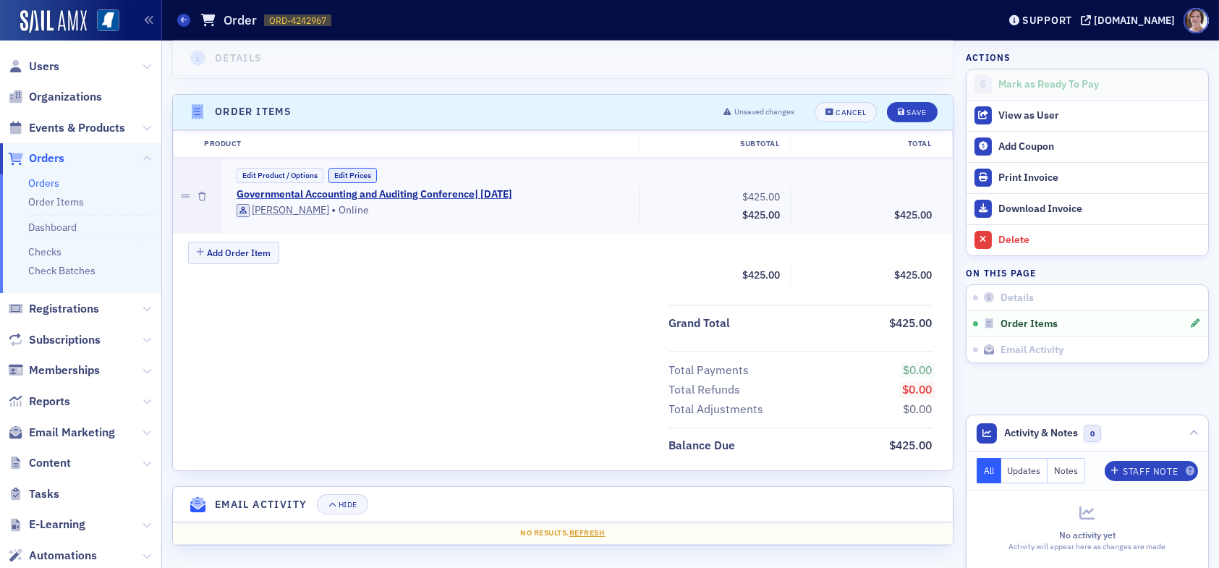
click at [354, 172] on button "Edit Prices" at bounding box center [352, 175] width 48 height 15
drag, startPoint x: 734, startPoint y: 197, endPoint x: 786, endPoint y: 194, distance: 52.9
click at [786, 194] on div "Governmental Accounting and Auditing Conference | 9/11/2025 (Custom Price) Jim …" at bounding box center [584, 207] width 716 height 38
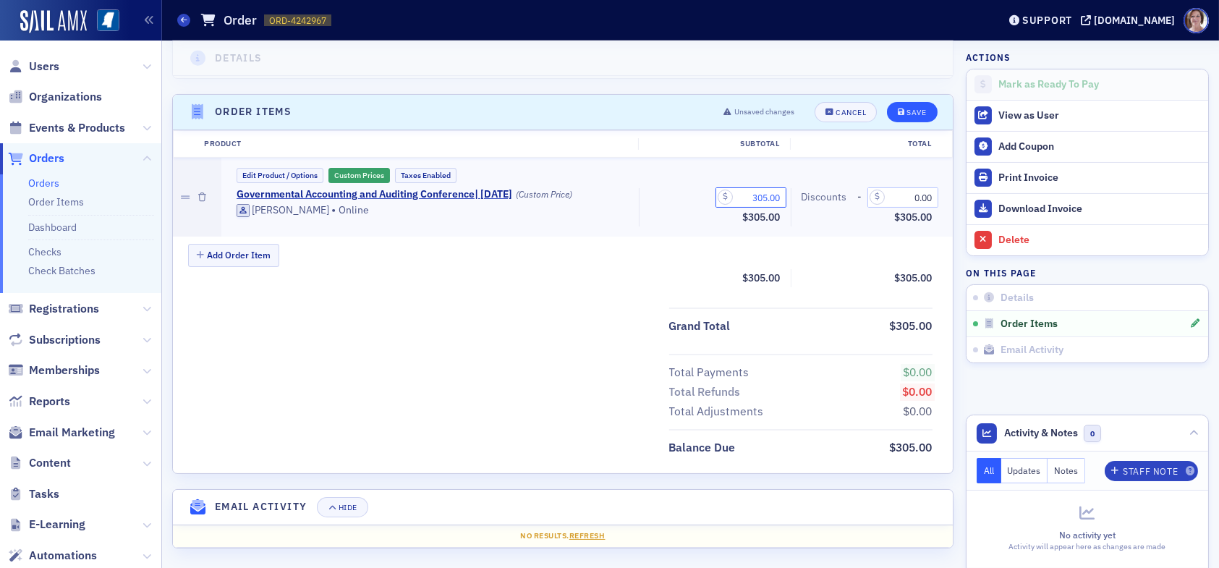
type input "305.00"
click at [909, 111] on div "Save" at bounding box center [916, 113] width 20 height 8
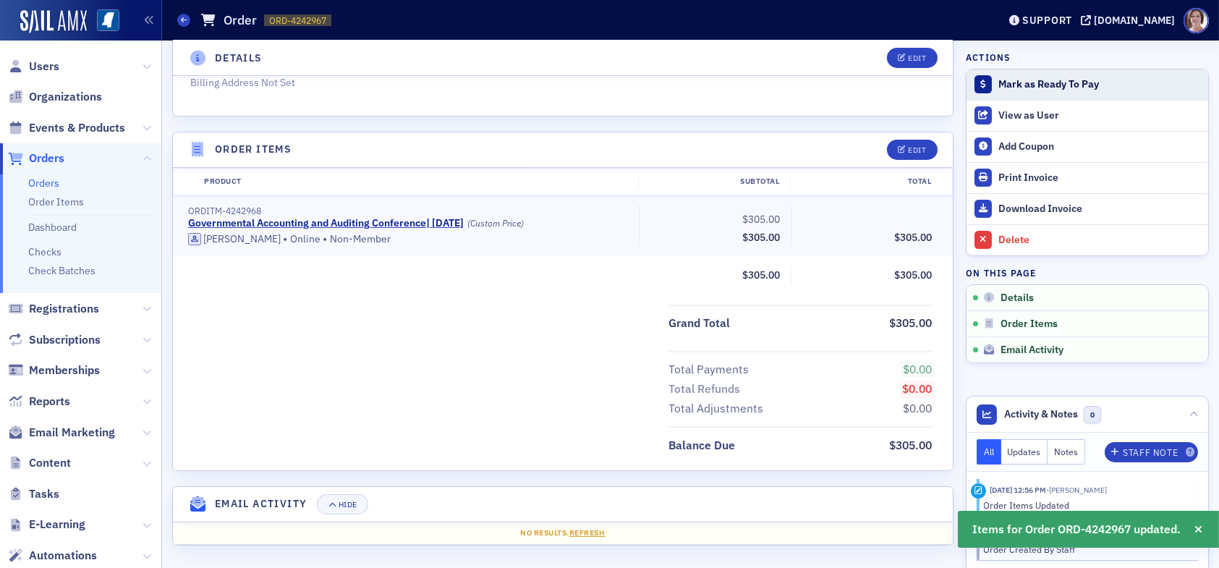
click at [1024, 83] on div "Mark as Ready To Pay" at bounding box center [1099, 84] width 203 height 13
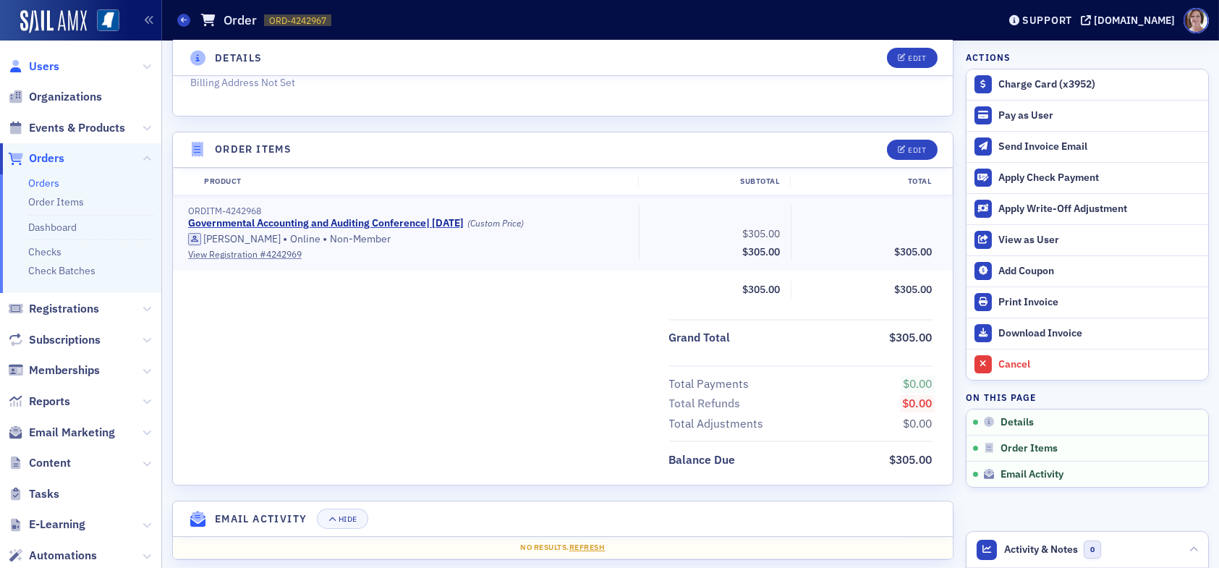
click at [48, 67] on span "Users" at bounding box center [44, 67] width 30 height 16
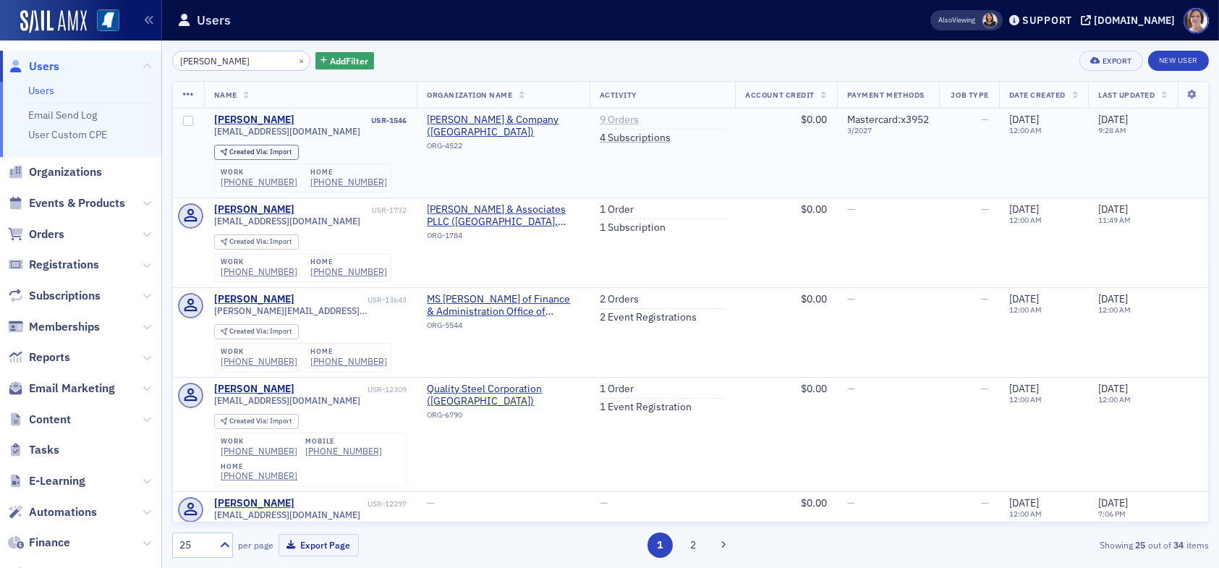
click at [609, 119] on link "9 Orders" at bounding box center [619, 120] width 39 height 13
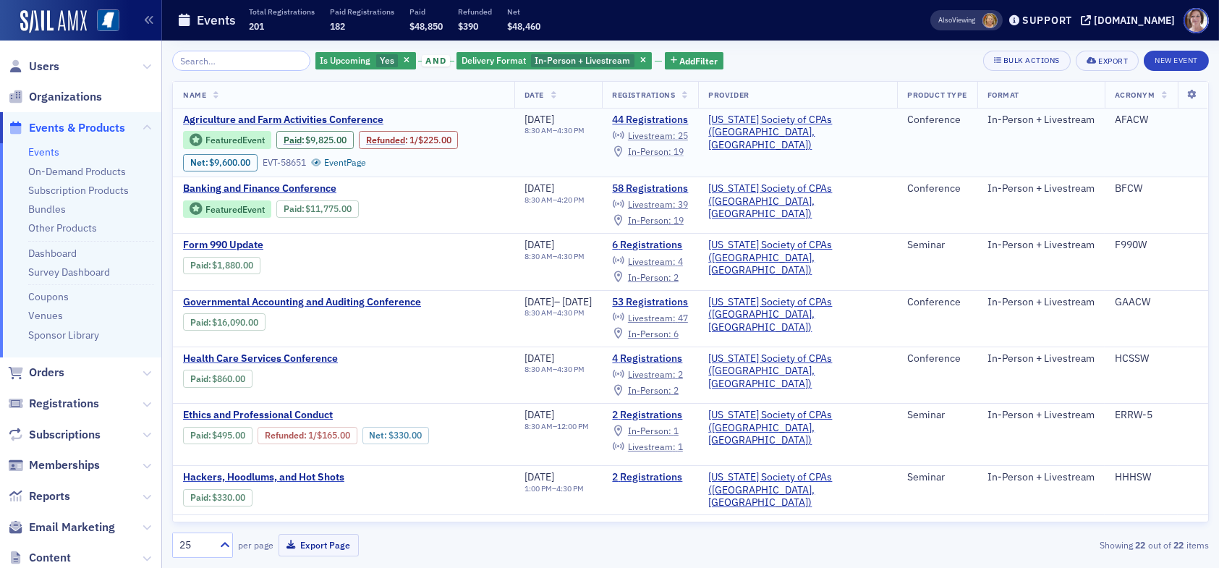
click at [671, 150] on span "In-Person :" at bounding box center [649, 151] width 43 height 12
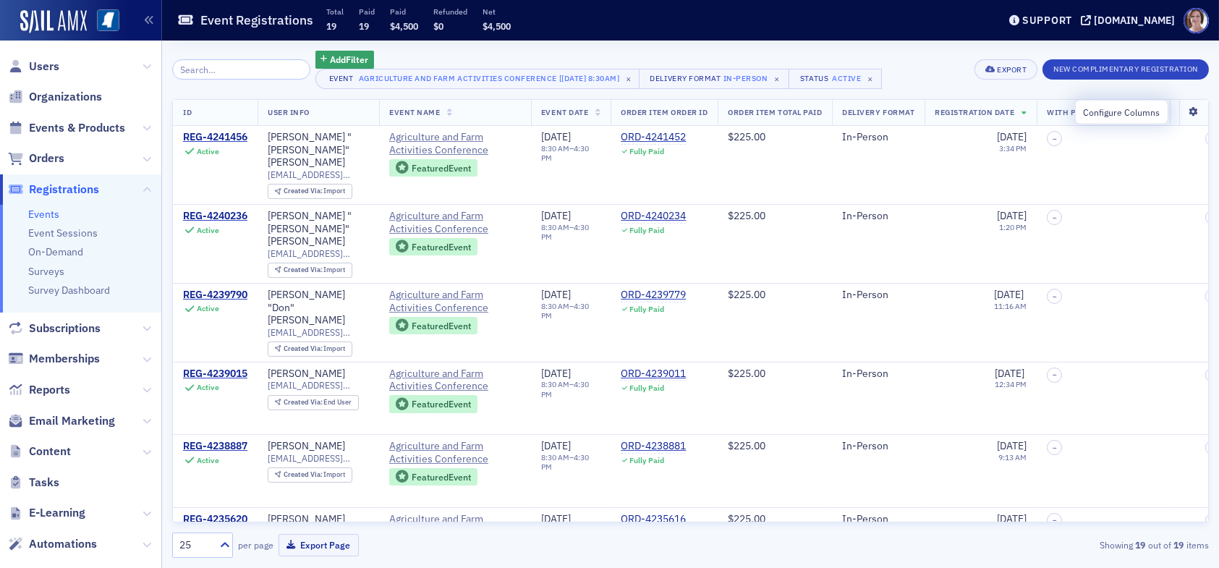
click at [1184, 113] on icon at bounding box center [1193, 112] width 30 height 9
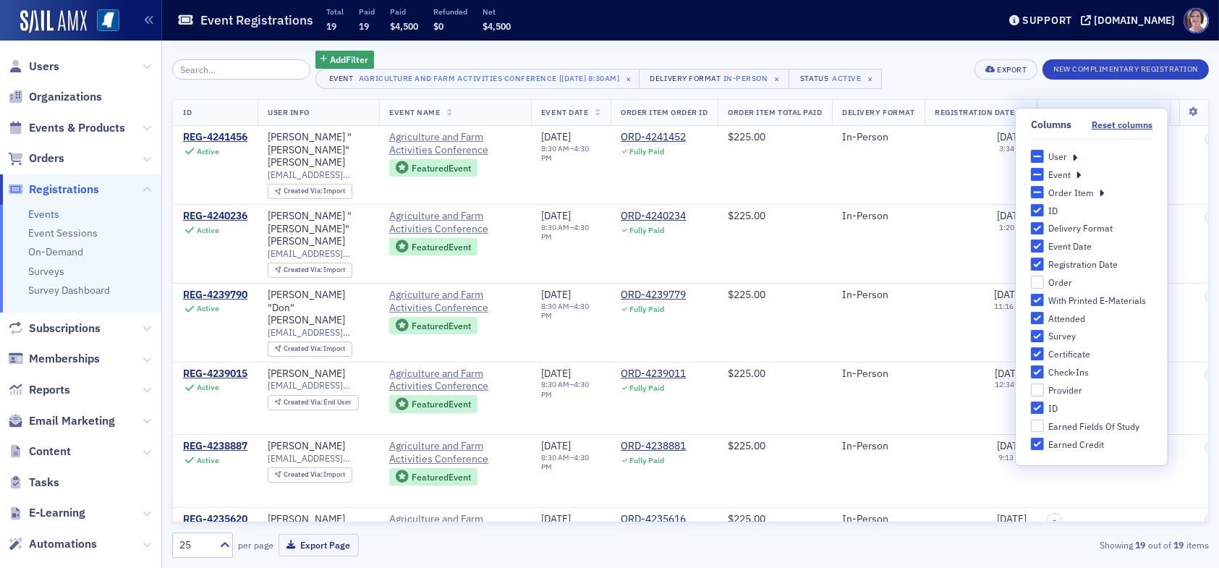
click at [1076, 158] on icon at bounding box center [1074, 156] width 5 height 13
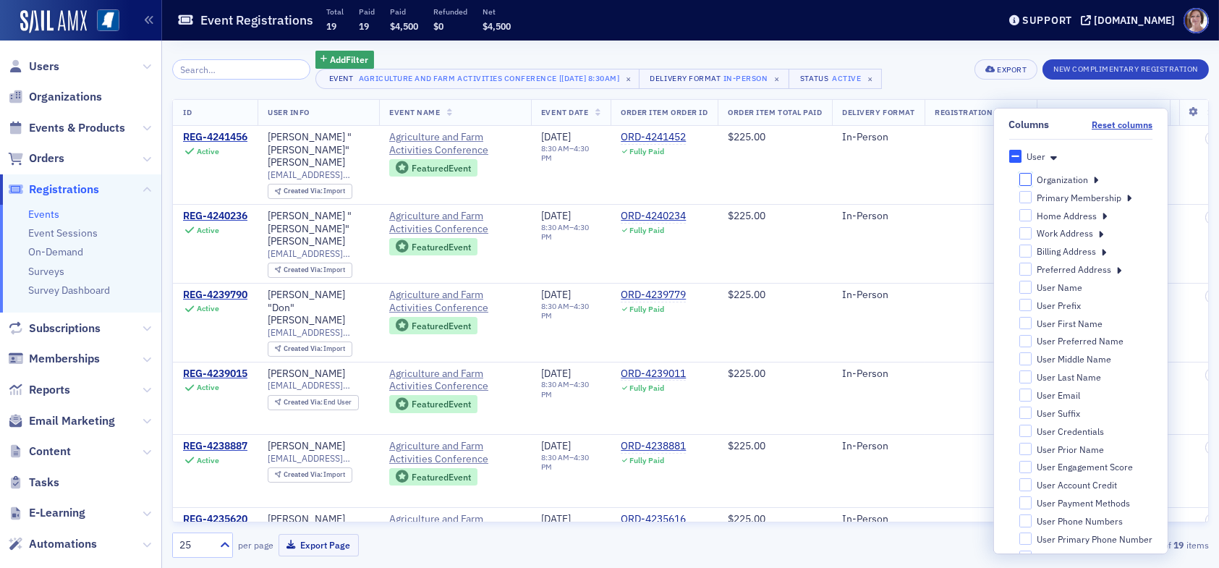
click at [1020, 179] on input "Organization" at bounding box center [1025, 179] width 13 height 12
checkbox input "false"
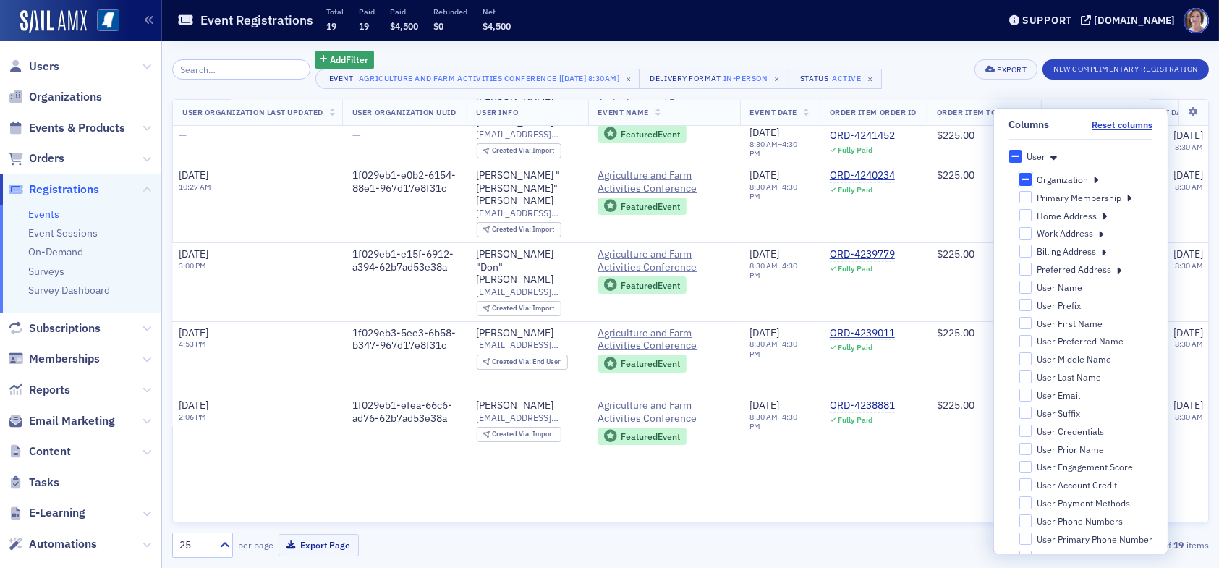
scroll to position [0, 2148]
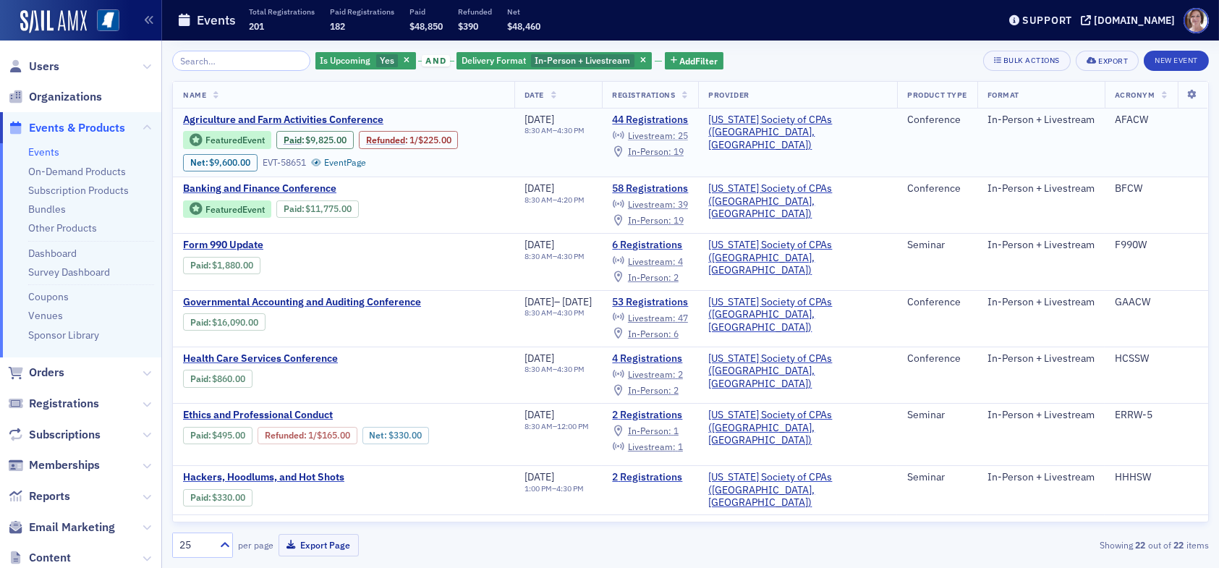
click at [676, 129] on span "Livestream :" at bounding box center [652, 135] width 48 height 12
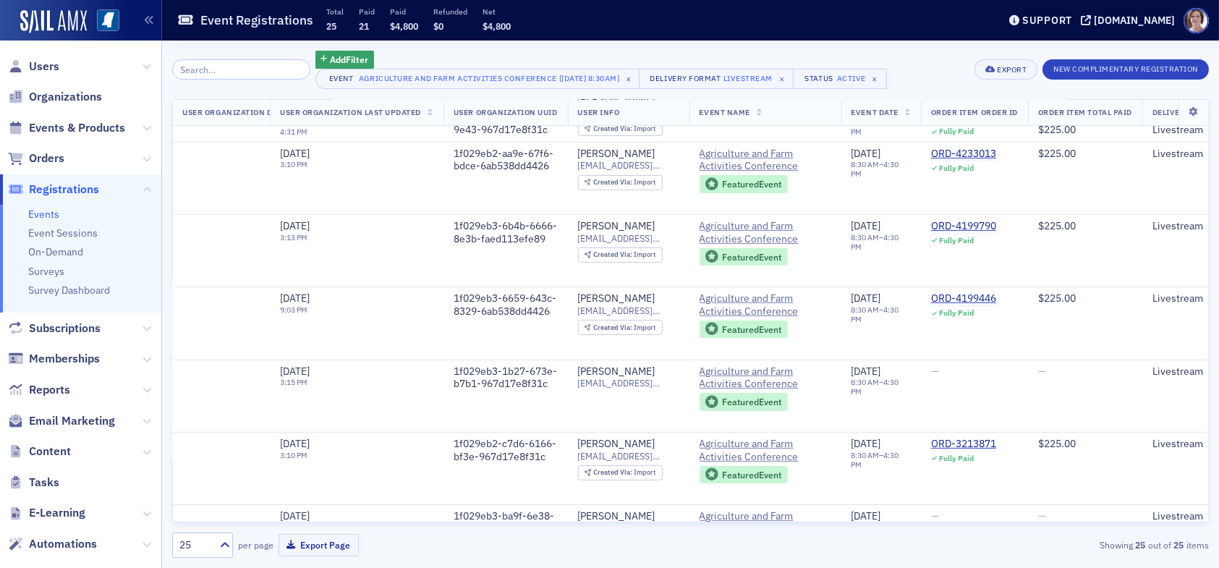
scroll to position [1293, 2049]
click at [993, 438] on div "ORD-3213871" at bounding box center [960, 444] width 65 height 13
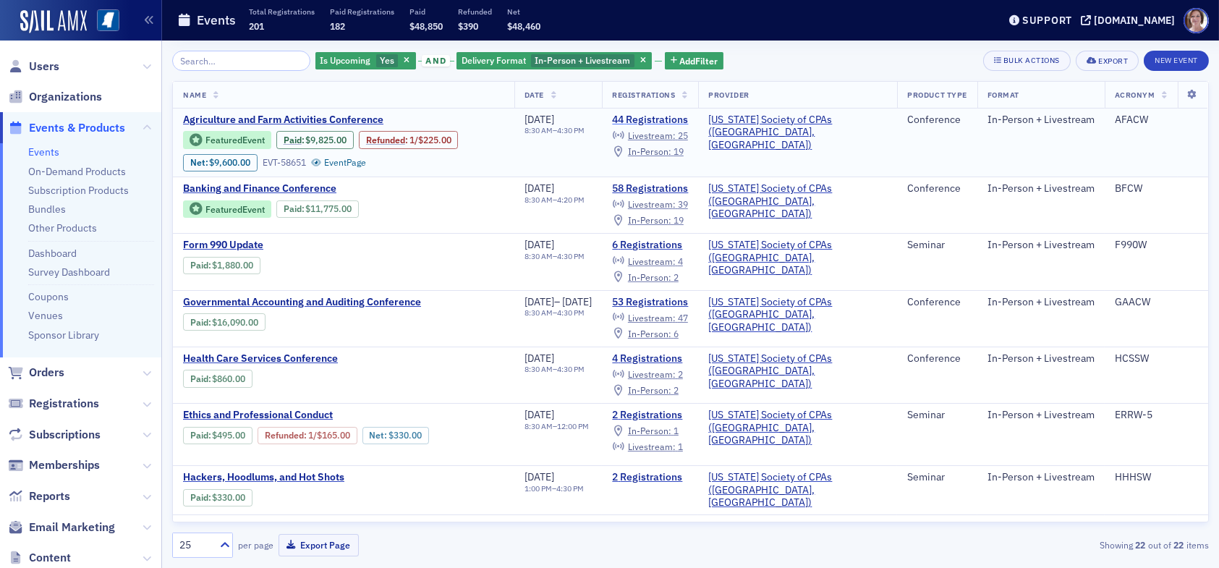
click at [688, 119] on link "44 Registrations" at bounding box center [650, 120] width 76 height 13
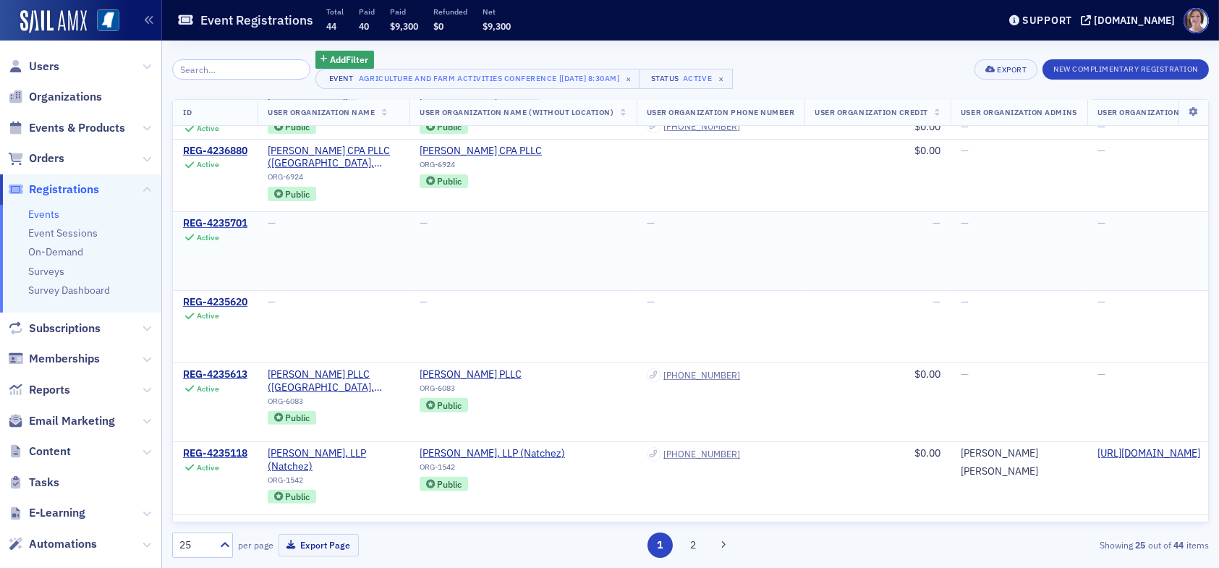
scroll to position [1459, 0]
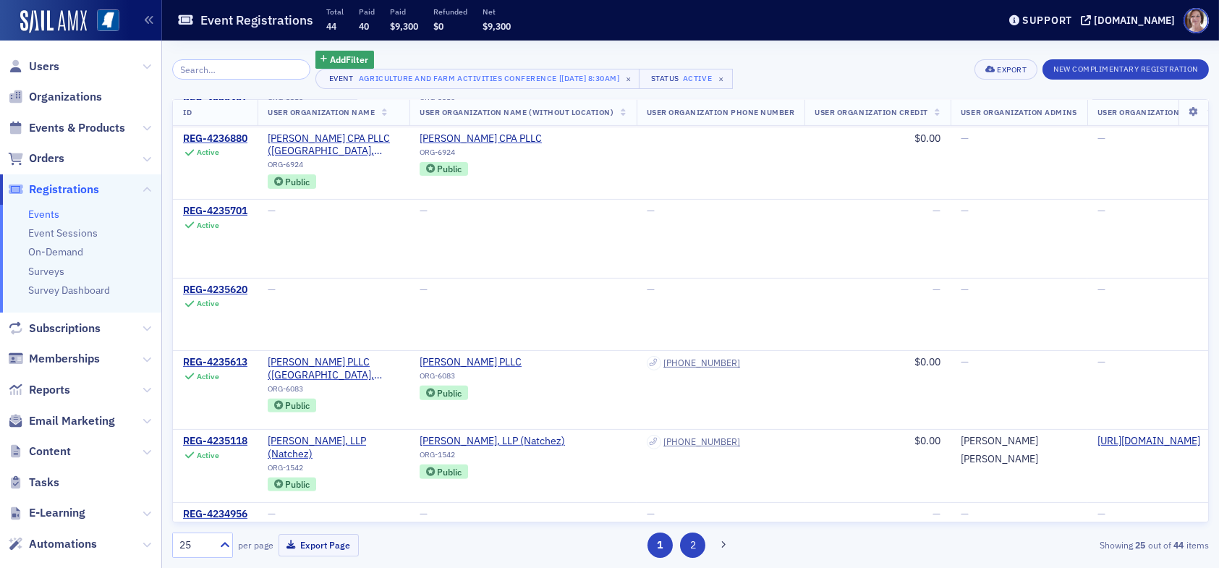
click at [693, 543] on button "2" at bounding box center [692, 544] width 25 height 25
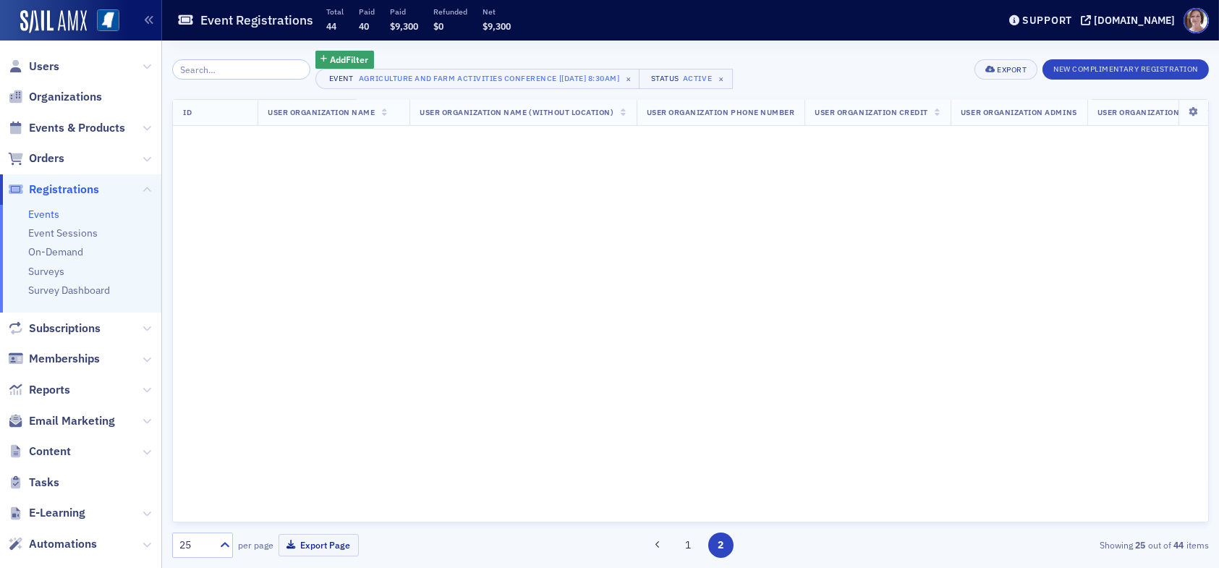
scroll to position [0, 0]
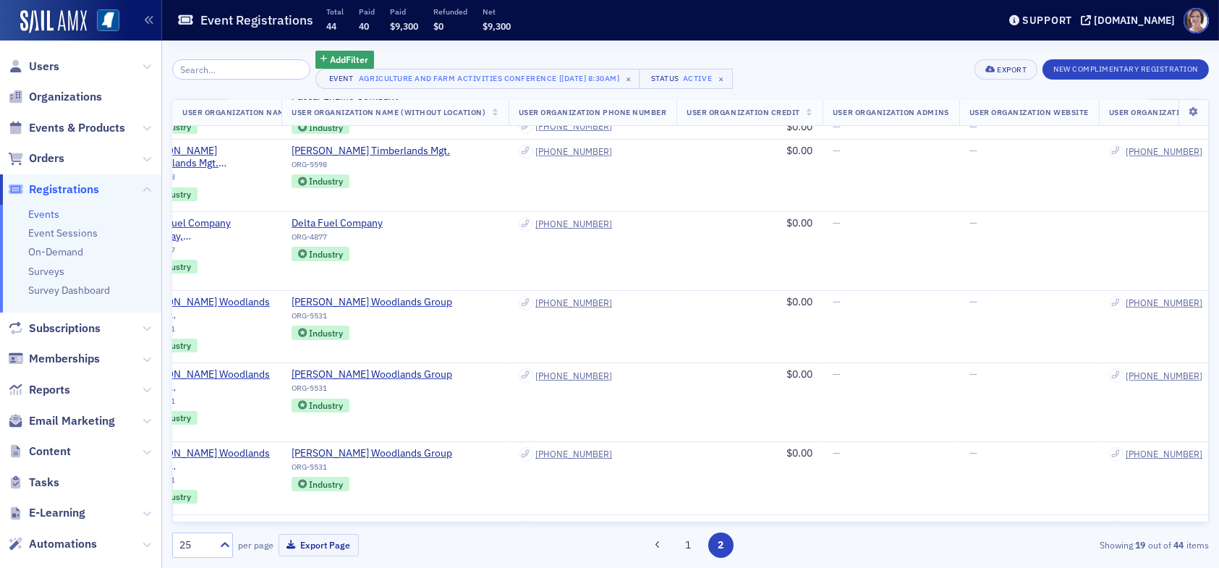
scroll to position [362, 0]
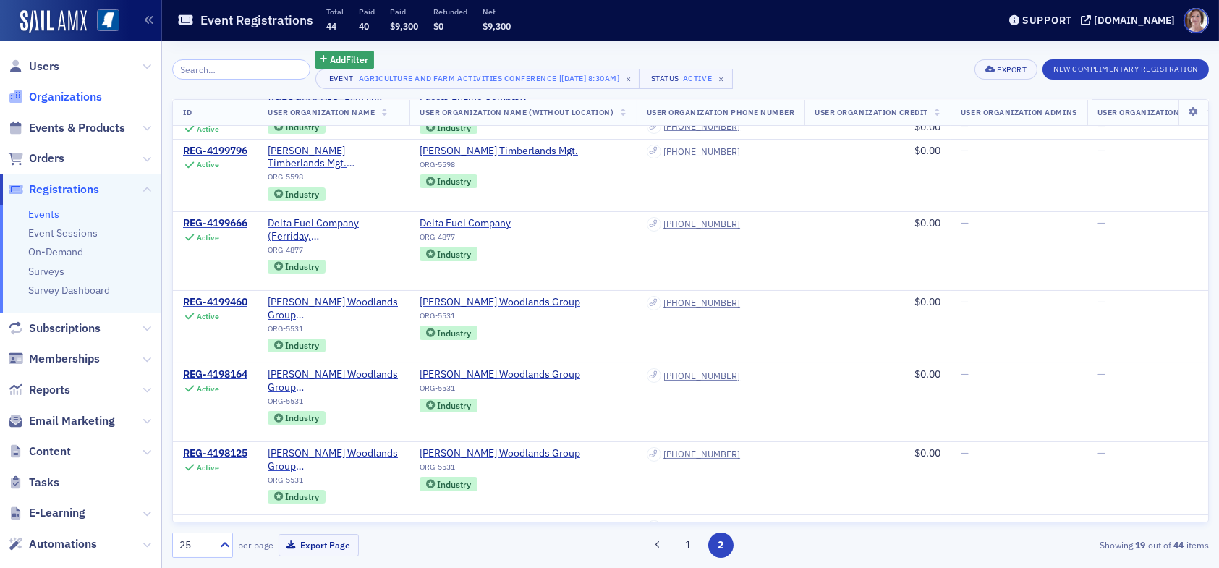
click at [72, 98] on span "Organizations" at bounding box center [65, 97] width 73 height 16
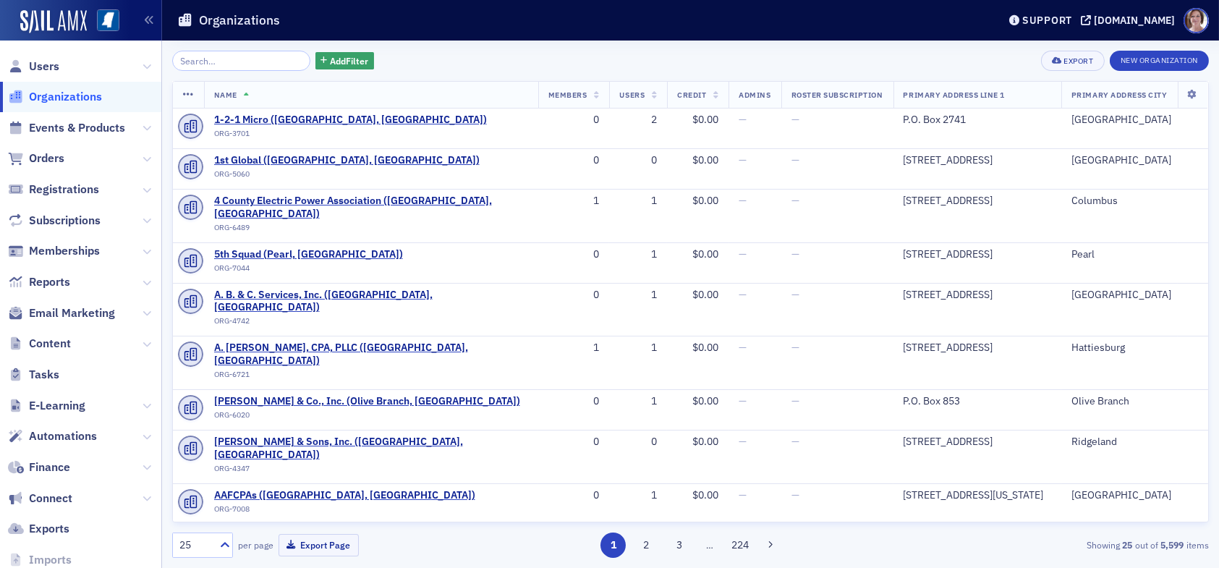
click at [223, 61] on input "search" at bounding box center [241, 61] width 138 height 20
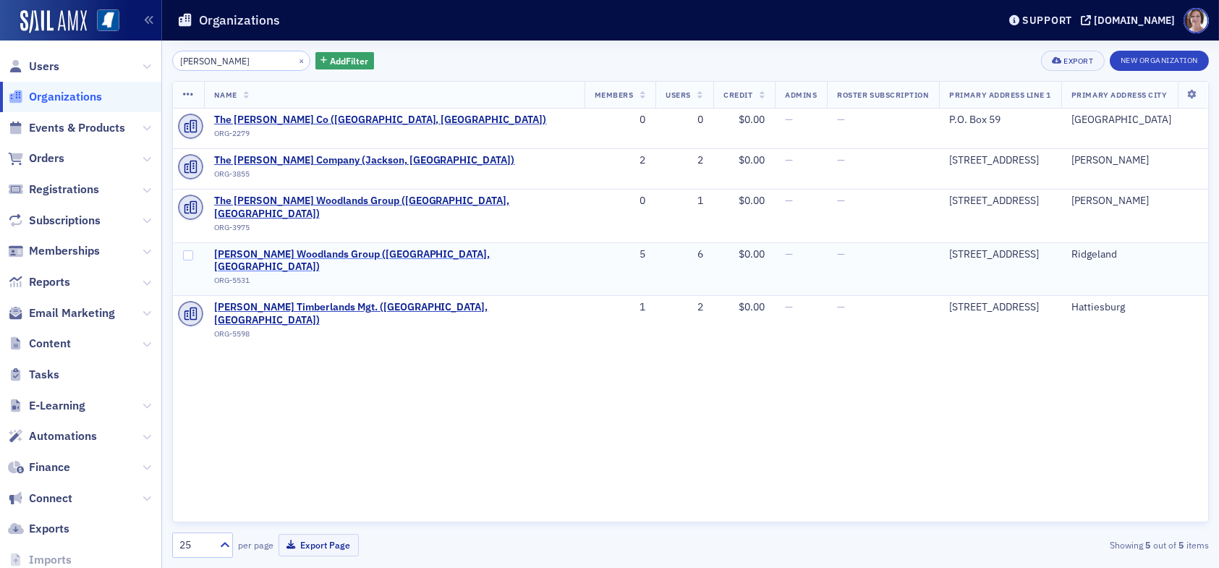
type input "molpus"
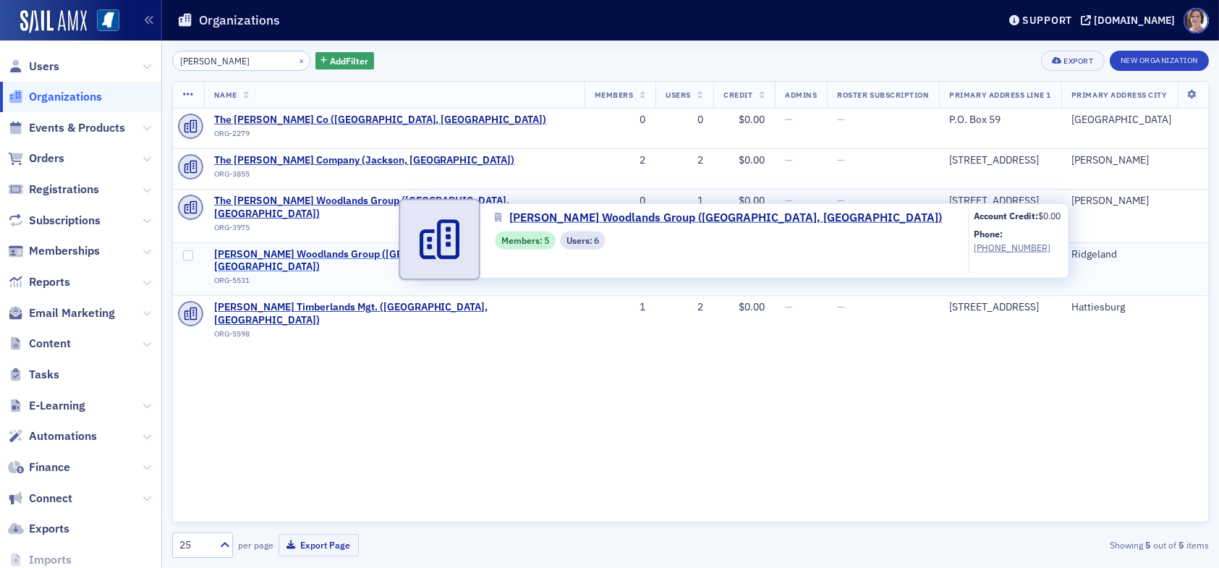
click at [386, 248] on span "Molpus Woodlands Group (Ridgeland, MS)" at bounding box center [394, 260] width 360 height 25
select select "US"
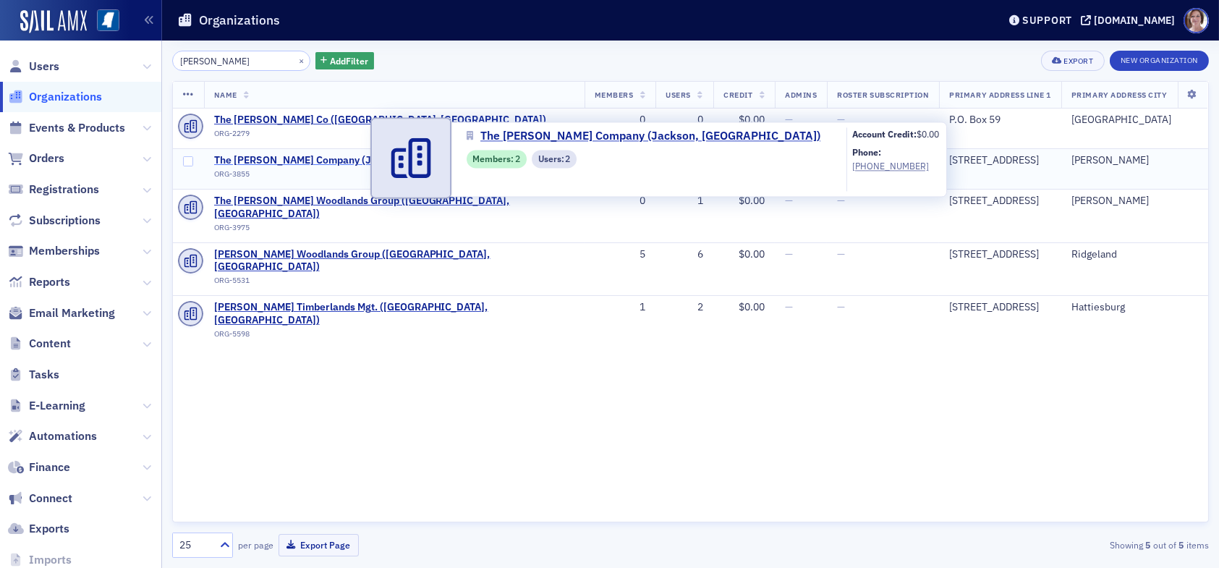
click at [337, 159] on span "The Molpus Company (Jackson, MS)" at bounding box center [364, 160] width 301 height 13
select select "US"
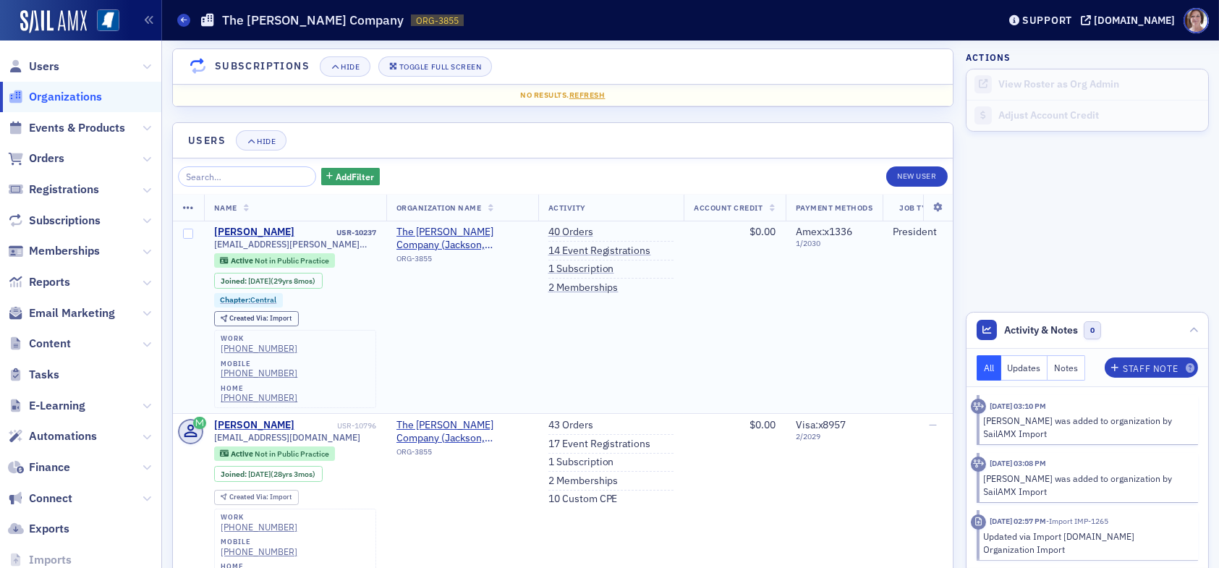
scroll to position [1115, 0]
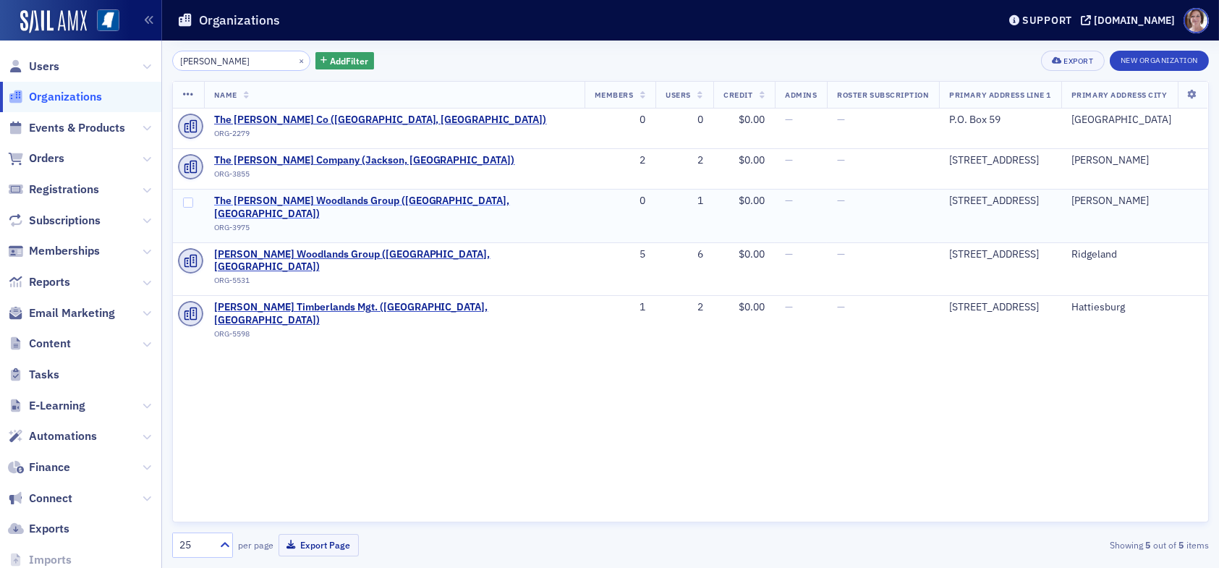
click at [318, 199] on span "The Molpus Woodlands Group (Jackson, MS)" at bounding box center [394, 207] width 360 height 25
select select "US"
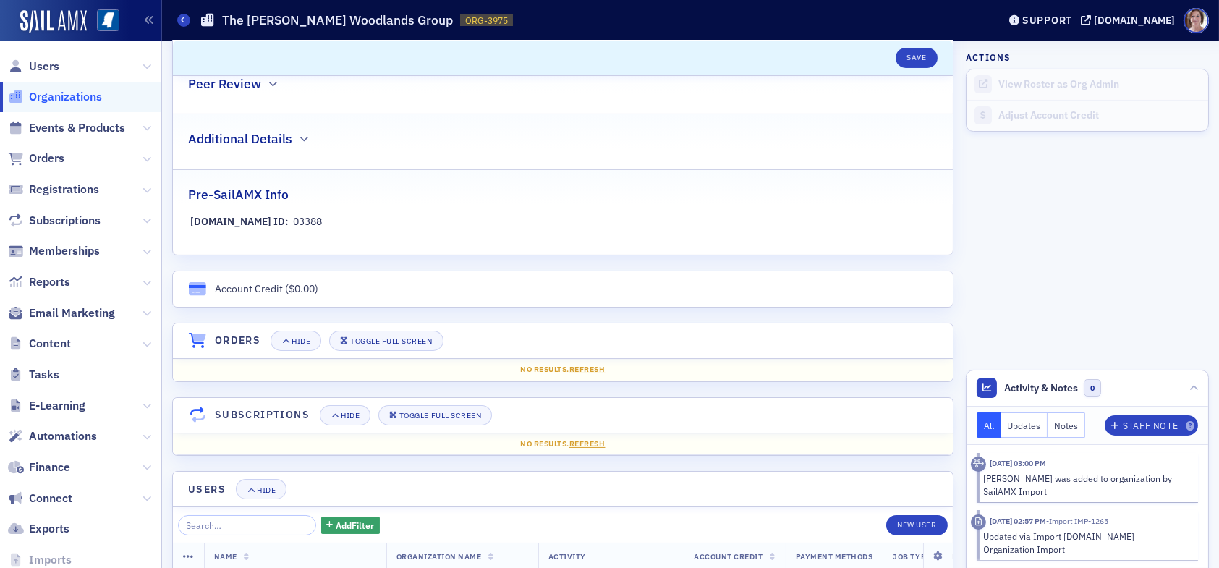
scroll to position [948, 0]
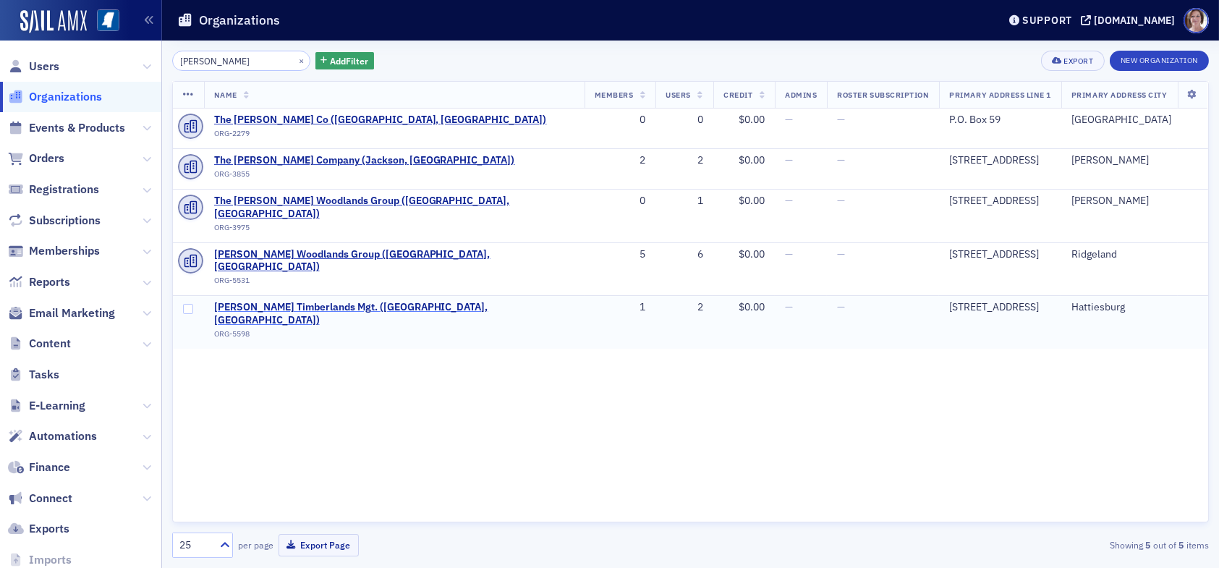
click at [352, 301] on span "Molpus Timberlands Mgt. (Hattiesburg, MS)" at bounding box center [394, 313] width 360 height 25
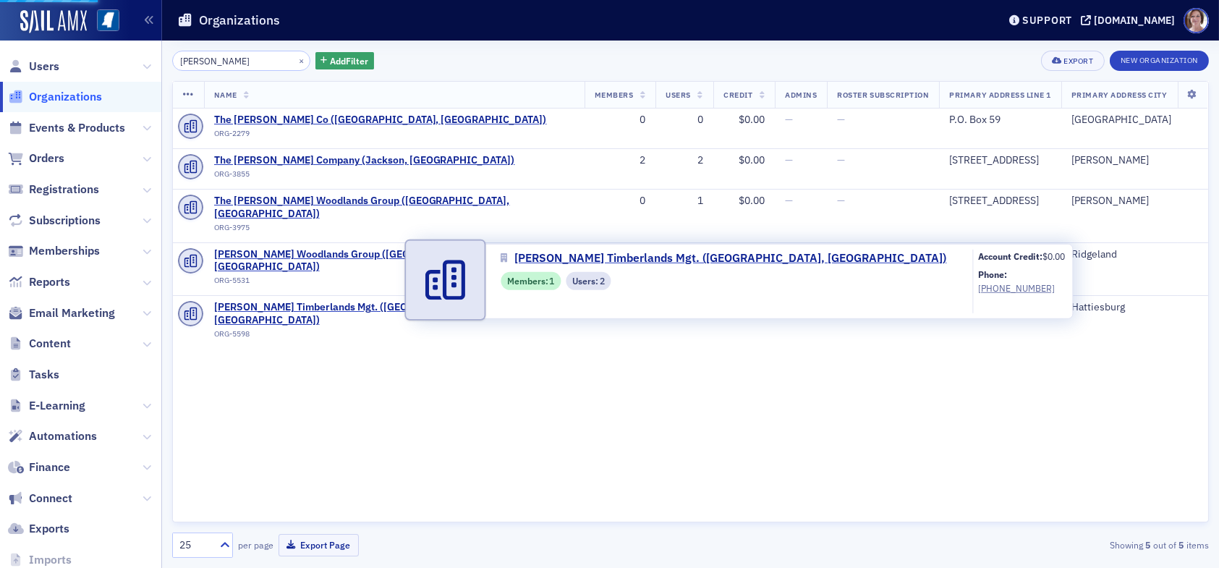
select select "US"
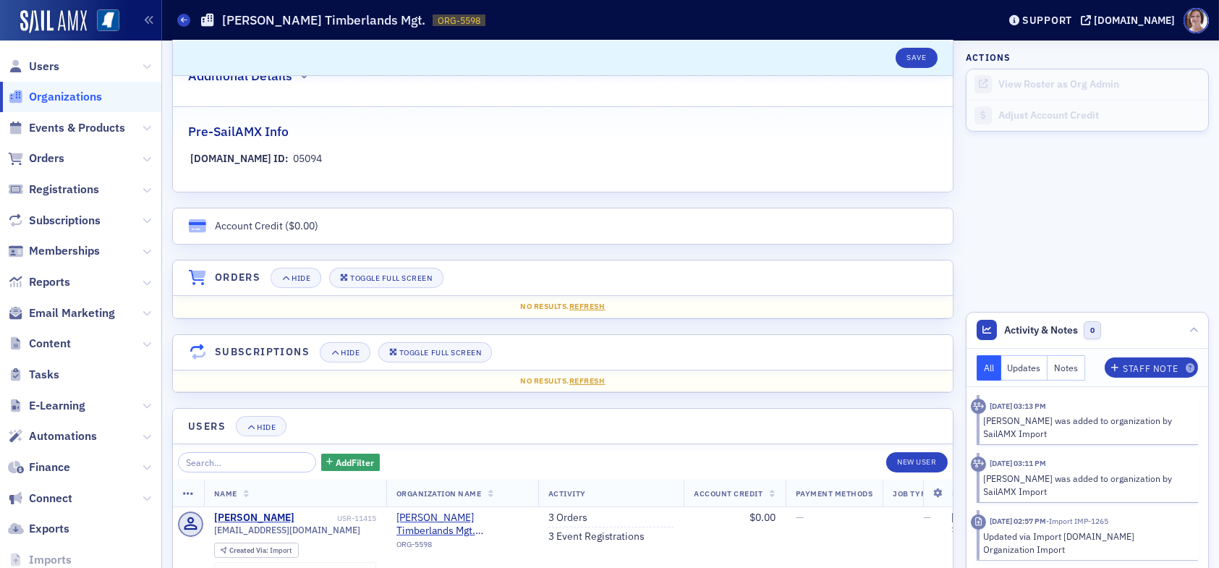
scroll to position [1060, 0]
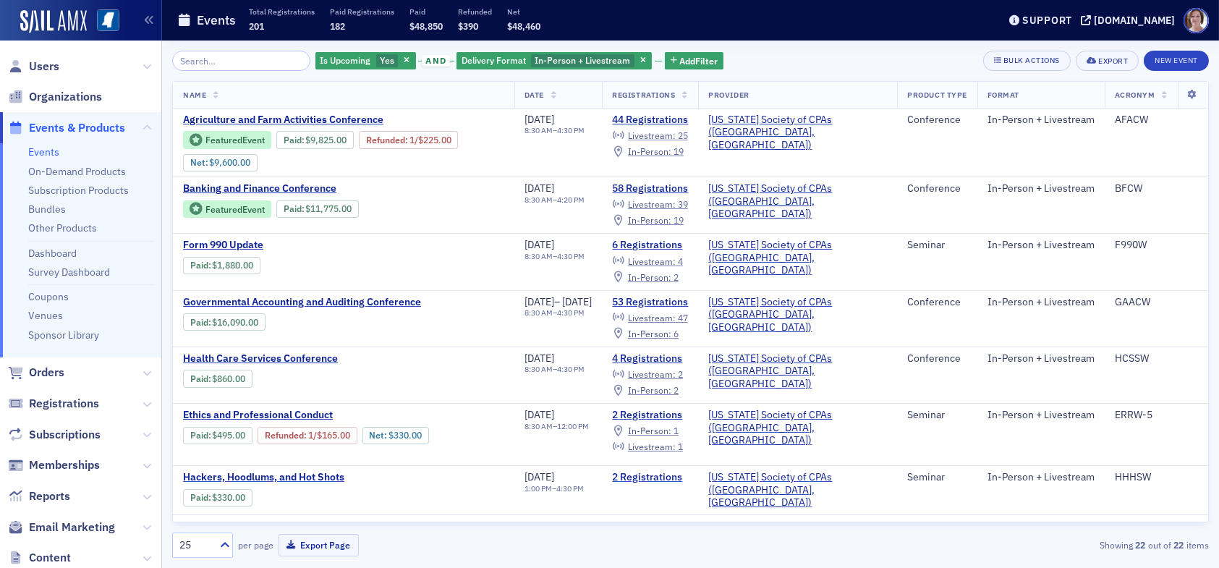
click at [51, 153] on link "Events" at bounding box center [43, 151] width 31 height 13
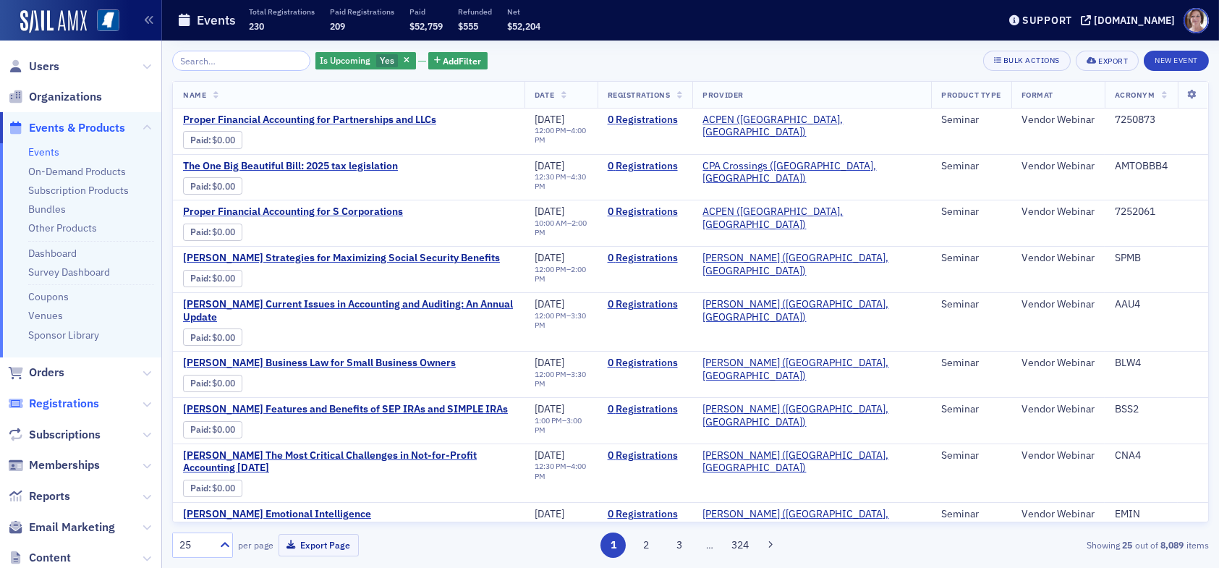
click at [77, 403] on span "Registrations" at bounding box center [64, 404] width 70 height 16
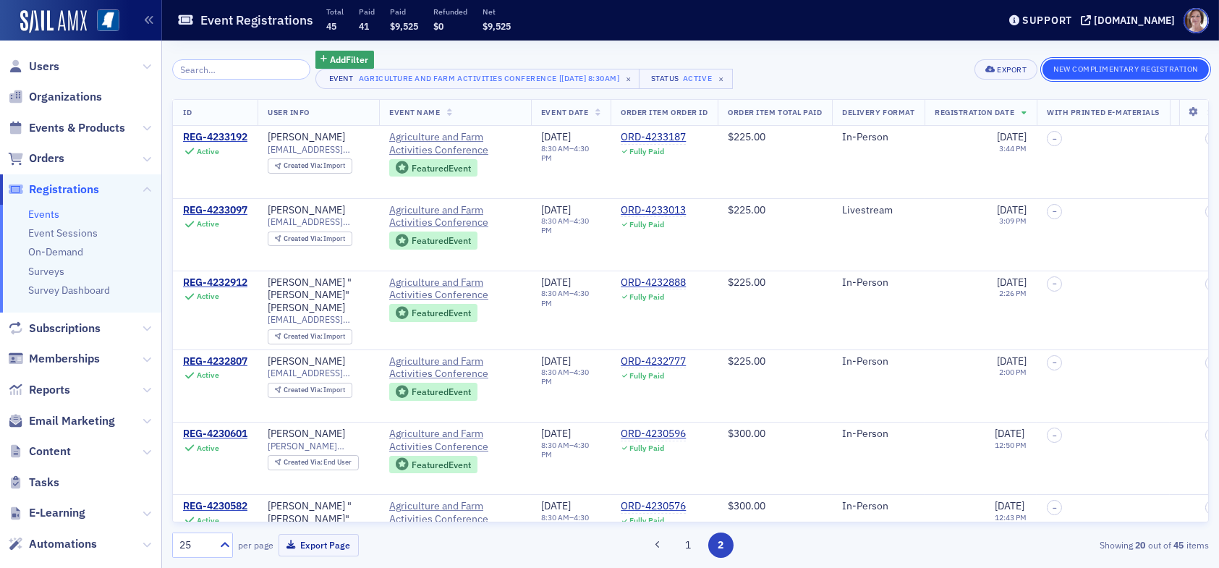
click at [1102, 67] on button "New Complimentary Registration" at bounding box center [1125, 69] width 166 height 20
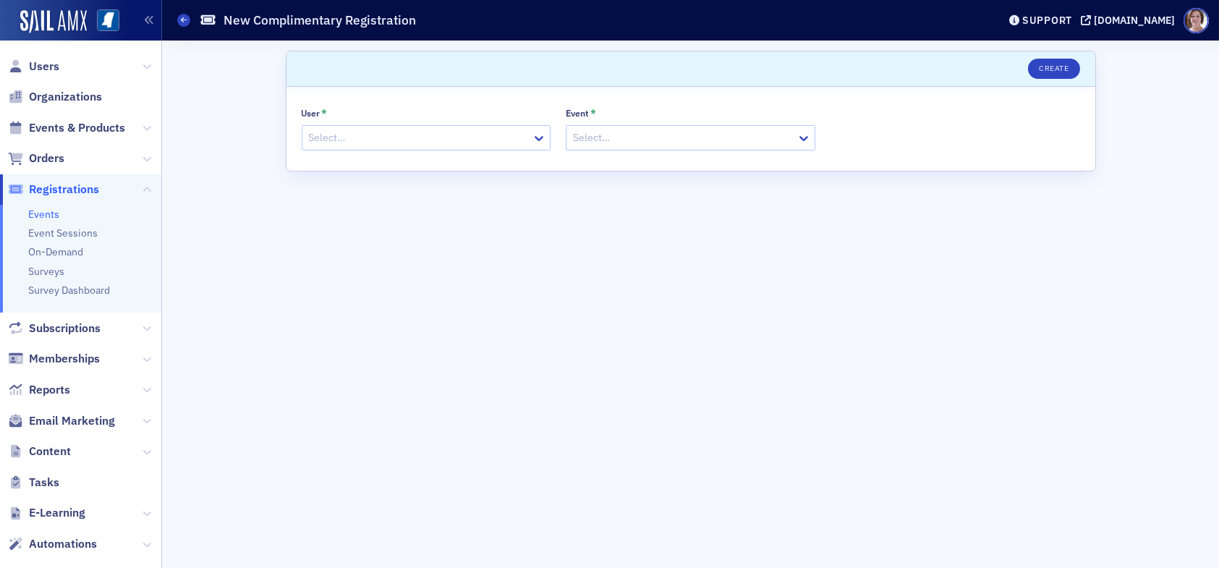
click at [501, 135] on div at bounding box center [419, 138] width 224 height 18
type input "[PERSON_NAME]"
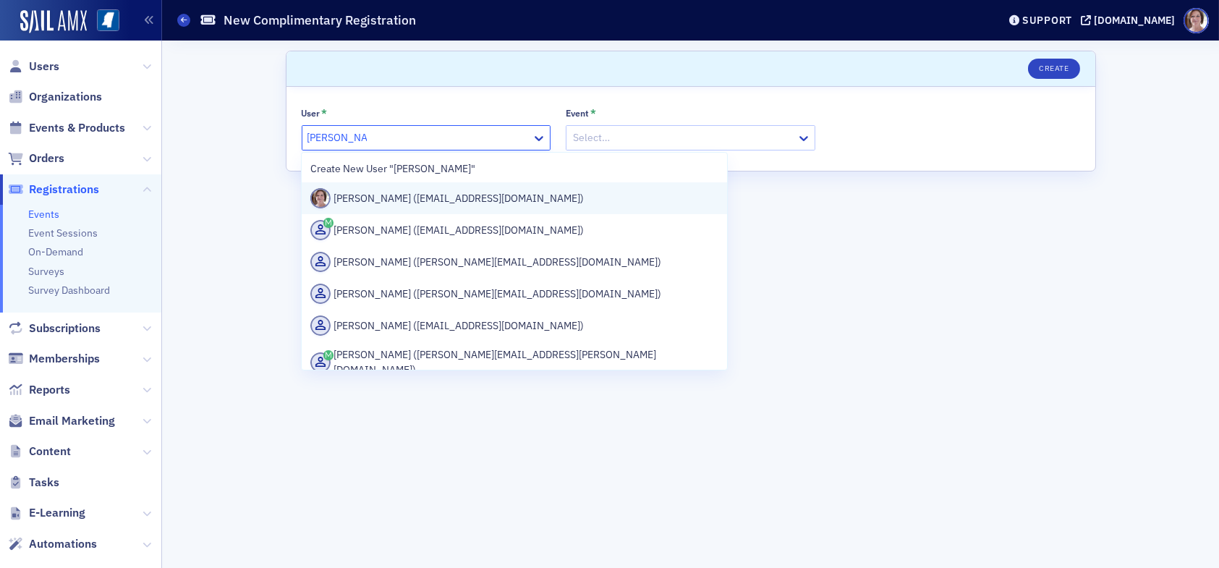
click at [445, 199] on div "[PERSON_NAME] ([EMAIL_ADDRESS][DOMAIN_NAME])" at bounding box center [514, 198] width 408 height 20
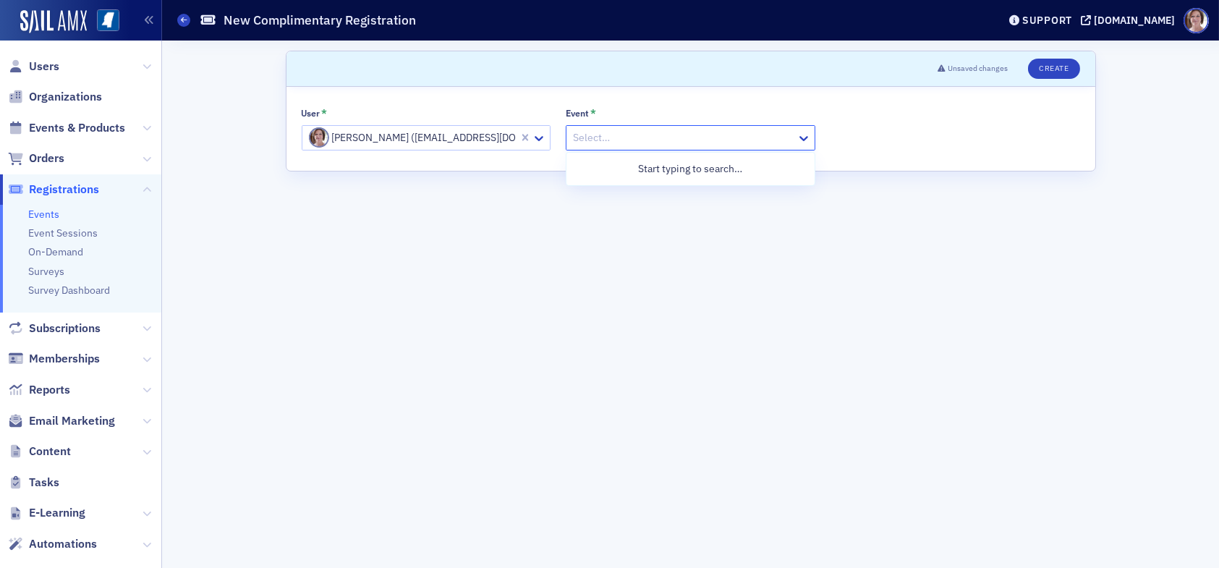
click at [594, 142] on div at bounding box center [683, 138] width 224 height 18
type input "young cpa conference"
drag, startPoint x: 687, startPoint y: 132, endPoint x: 511, endPoint y: 140, distance: 176.7
click at [511, 140] on div "User * [PERSON_NAME] ([EMAIL_ADDRESS][DOMAIN_NAME]) Event * Select…" at bounding box center [691, 128] width 778 height 43
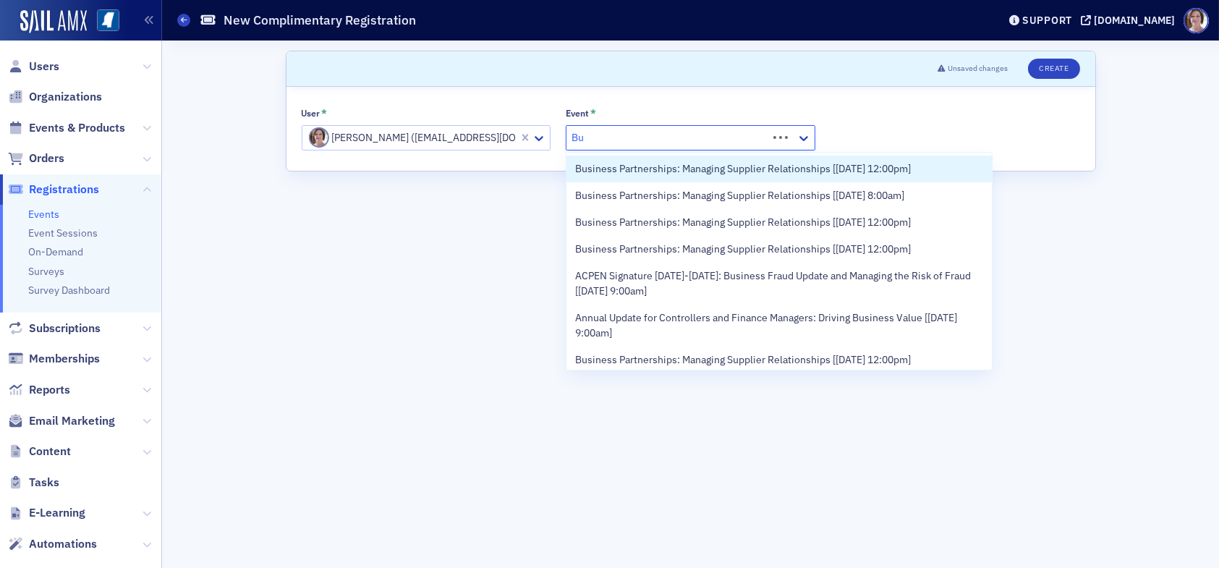
type input "B"
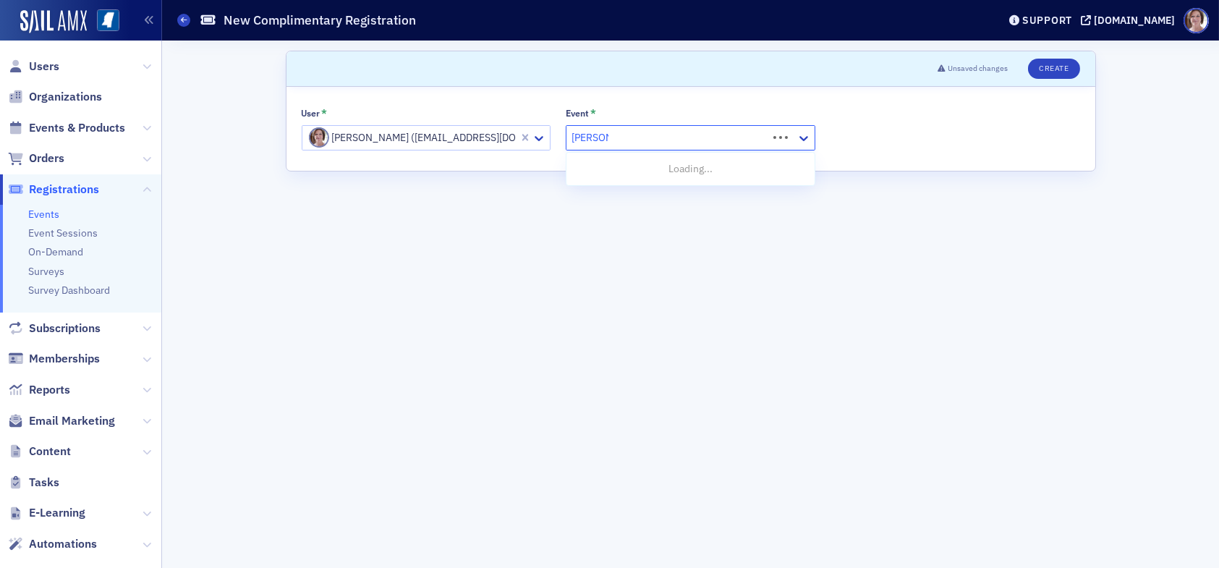
type input "young cpa"
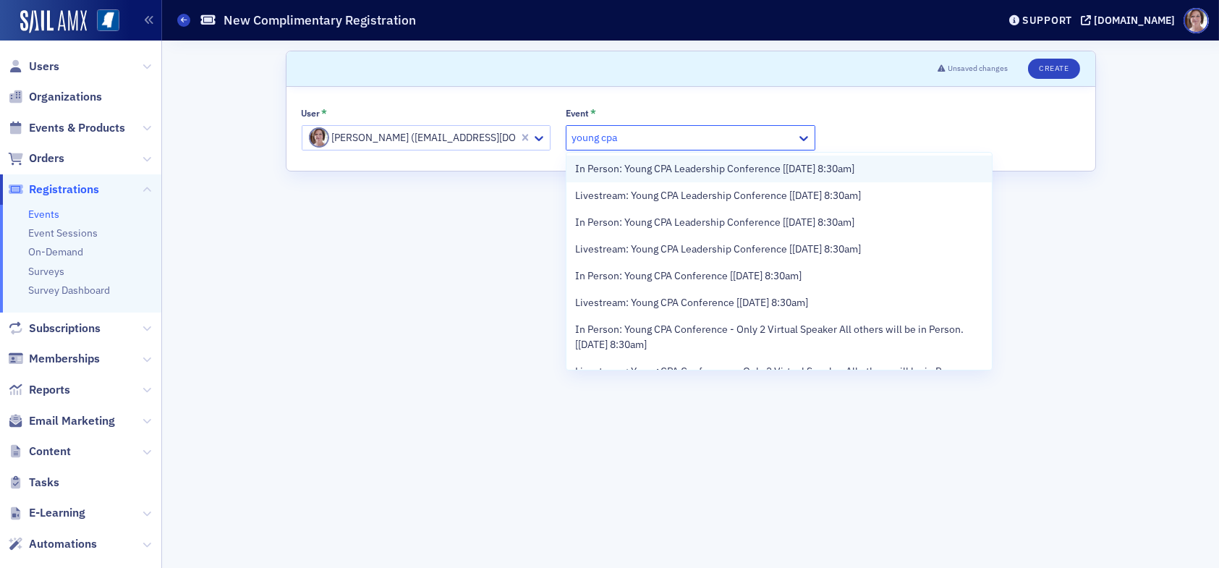
click at [681, 169] on span "In Person: Young CPA Leadership Conference [[DATE] 8:30am]" at bounding box center [714, 168] width 279 height 15
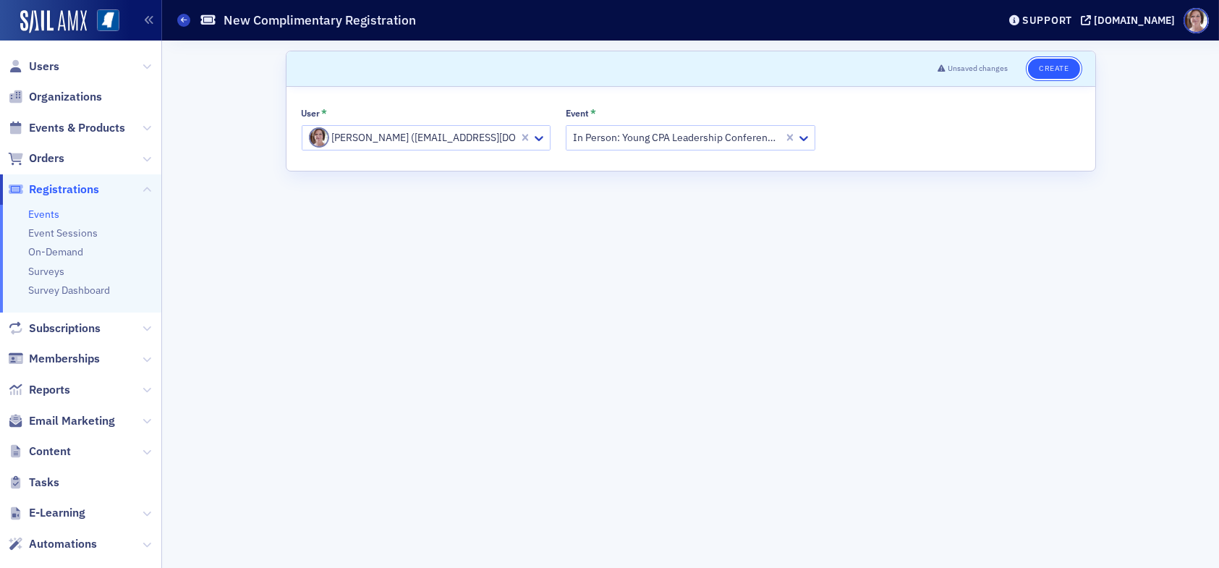
click at [1042, 62] on button "Create" at bounding box center [1053, 69] width 51 height 20
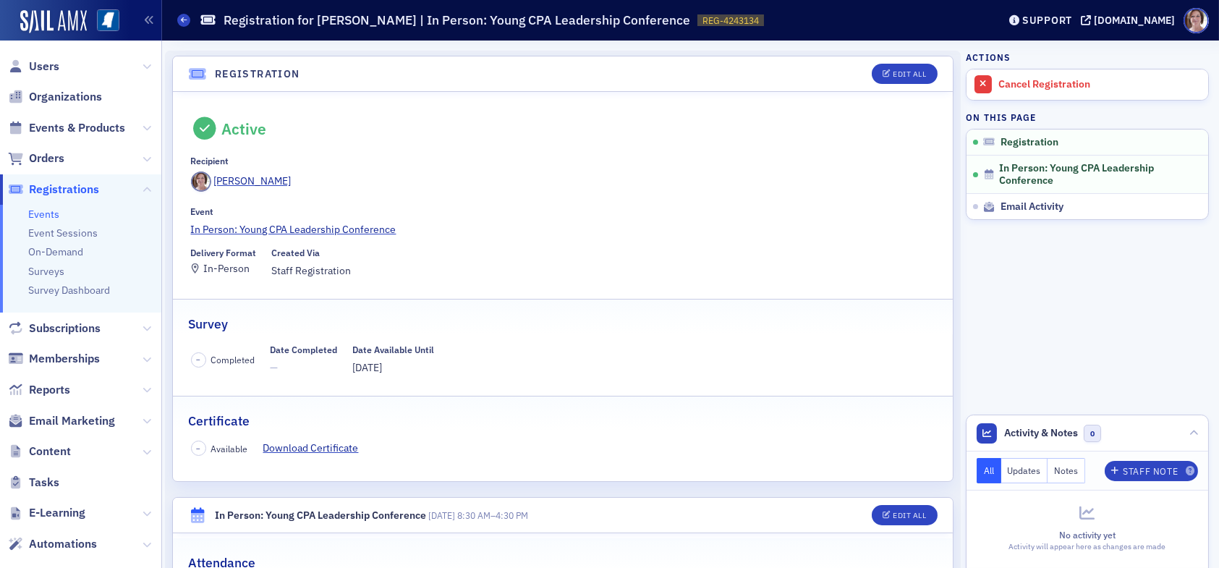
drag, startPoint x: 890, startPoint y: 253, endPoint x: 806, endPoint y: 256, distance: 84.7
click at [886, 253] on div "Delivery Format In-Person Created Via Staff Registration" at bounding box center [563, 262] width 744 height 31
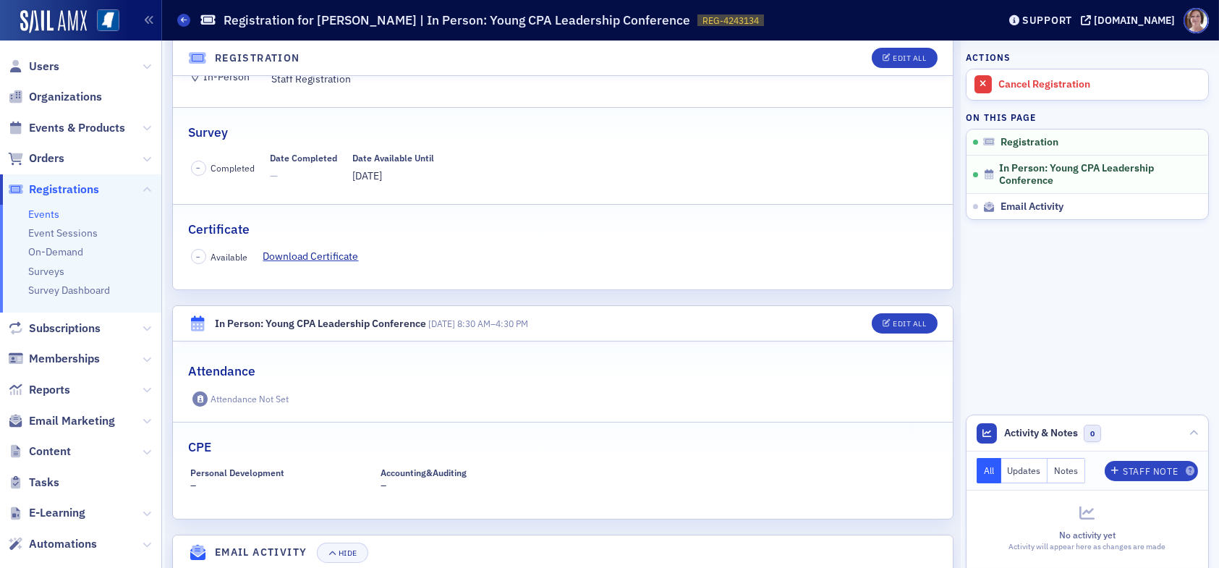
scroll to position [249, 0]
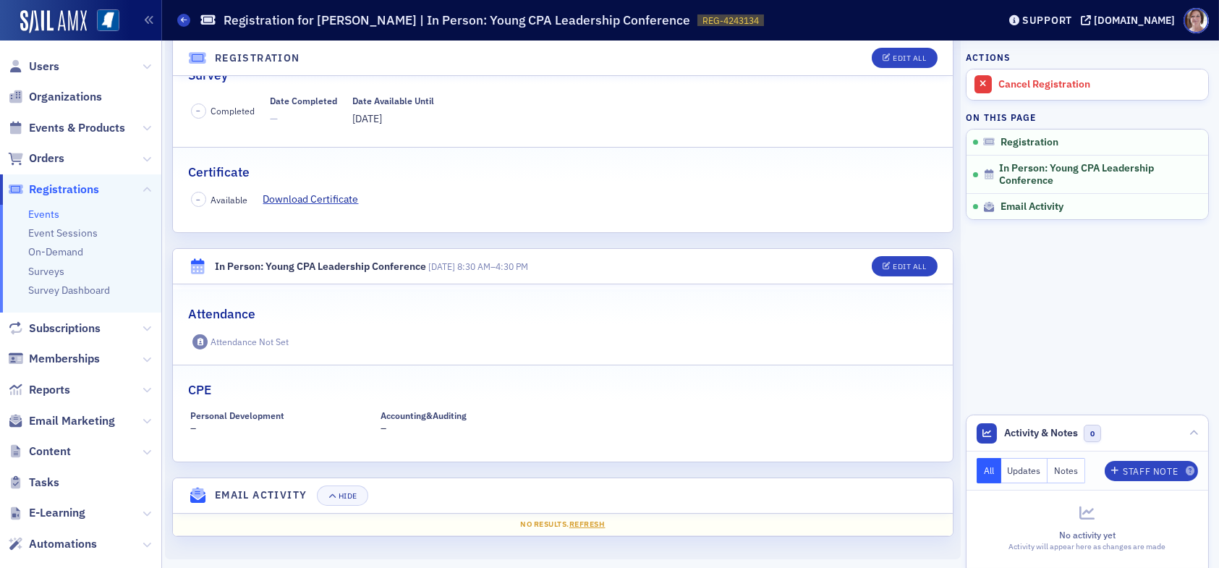
click at [625, 384] on div "CPE" at bounding box center [562, 382] width 749 height 34
click at [1053, 204] on span "Email Activity" at bounding box center [1031, 206] width 63 height 13
click at [1034, 205] on span "Email Activity" at bounding box center [1031, 206] width 63 height 13
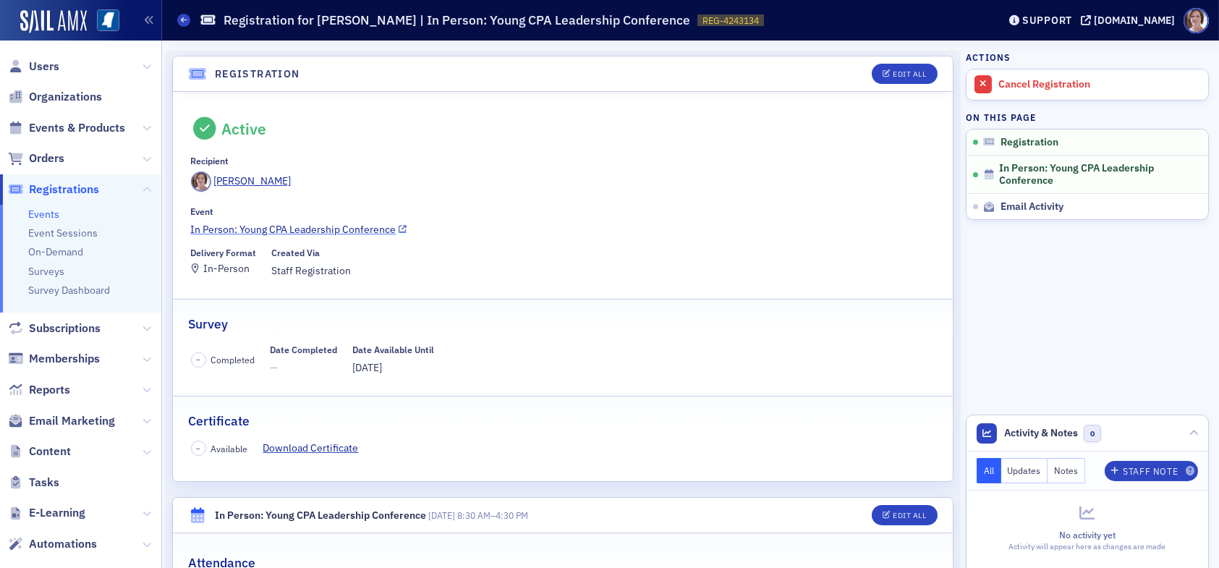
click at [328, 232] on link "In Person: Young CPA Leadership Conference" at bounding box center [563, 229] width 744 height 15
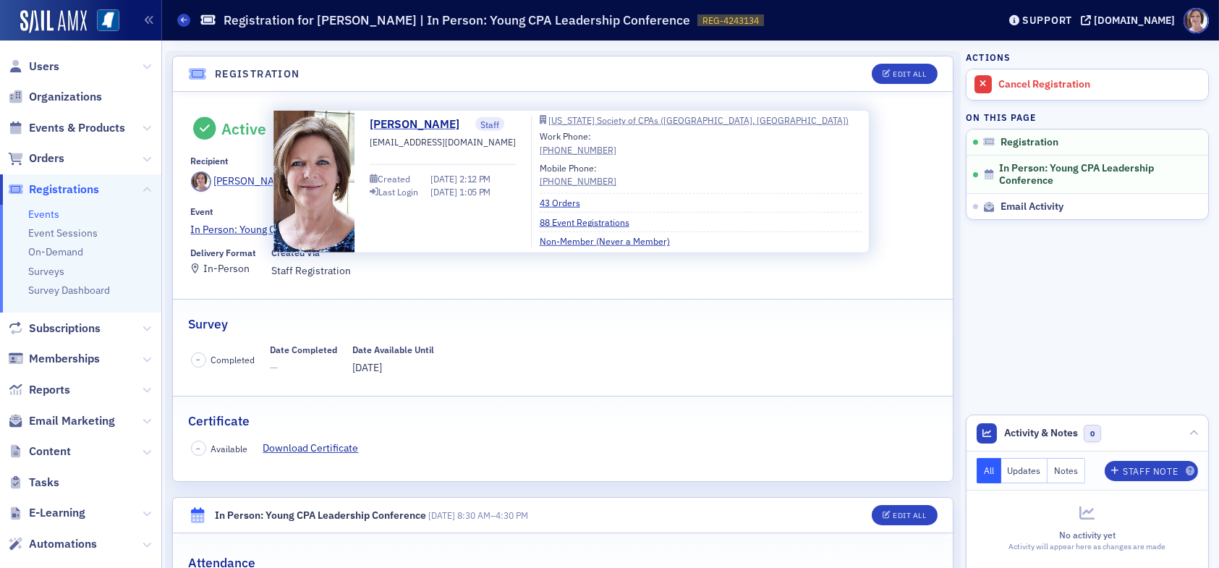
click at [255, 177] on div "[PERSON_NAME]" at bounding box center [251, 181] width 77 height 15
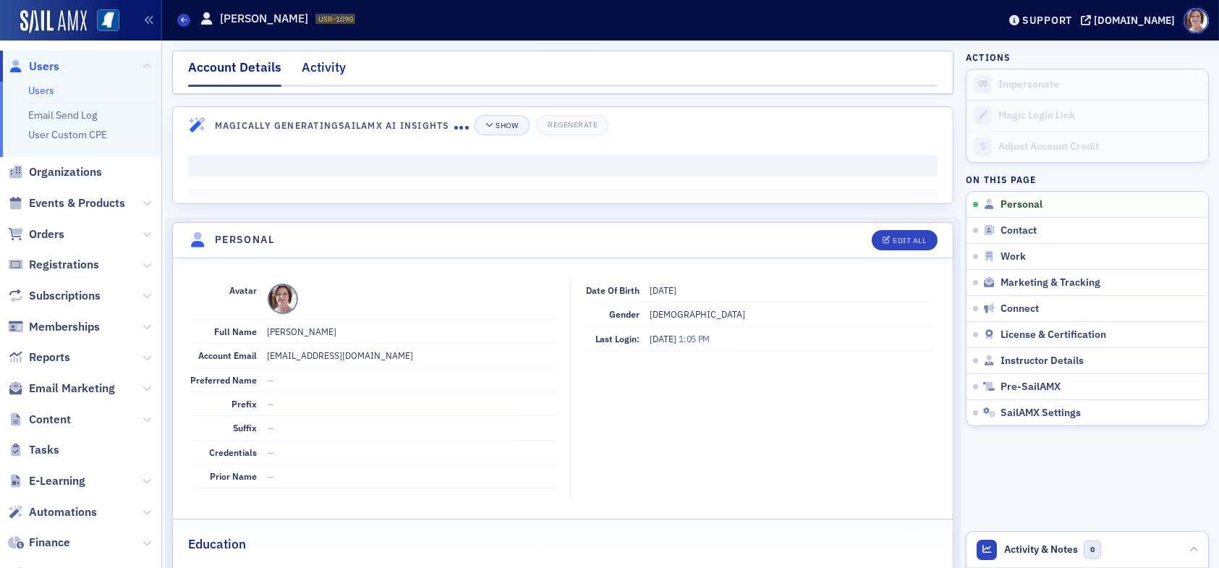
click at [332, 66] on div "Activity" at bounding box center [324, 71] width 44 height 27
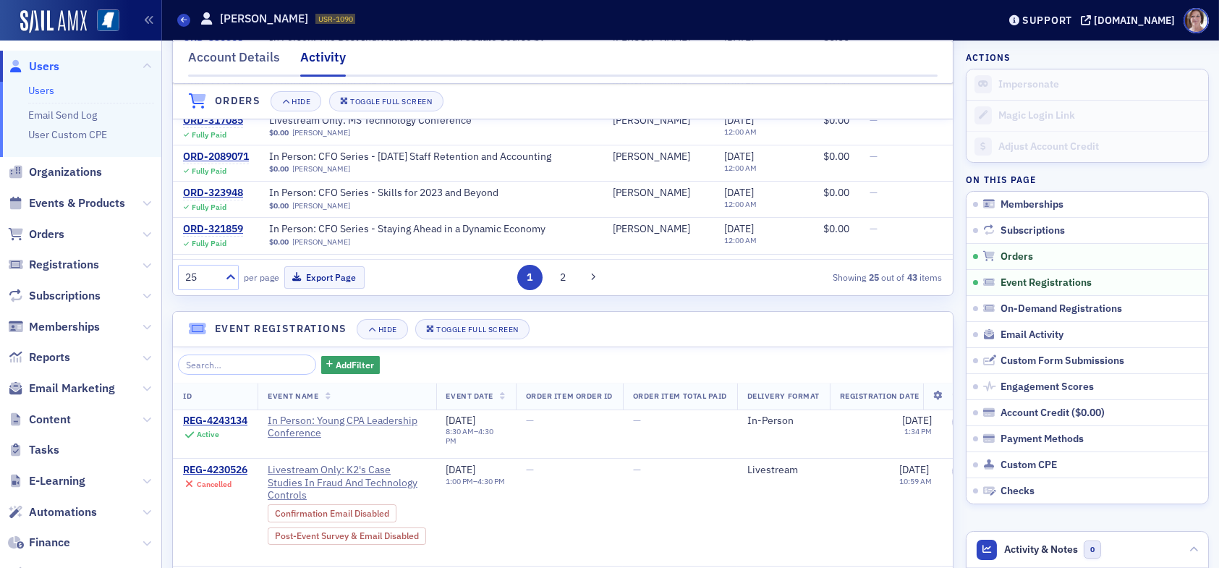
scroll to position [506, 0]
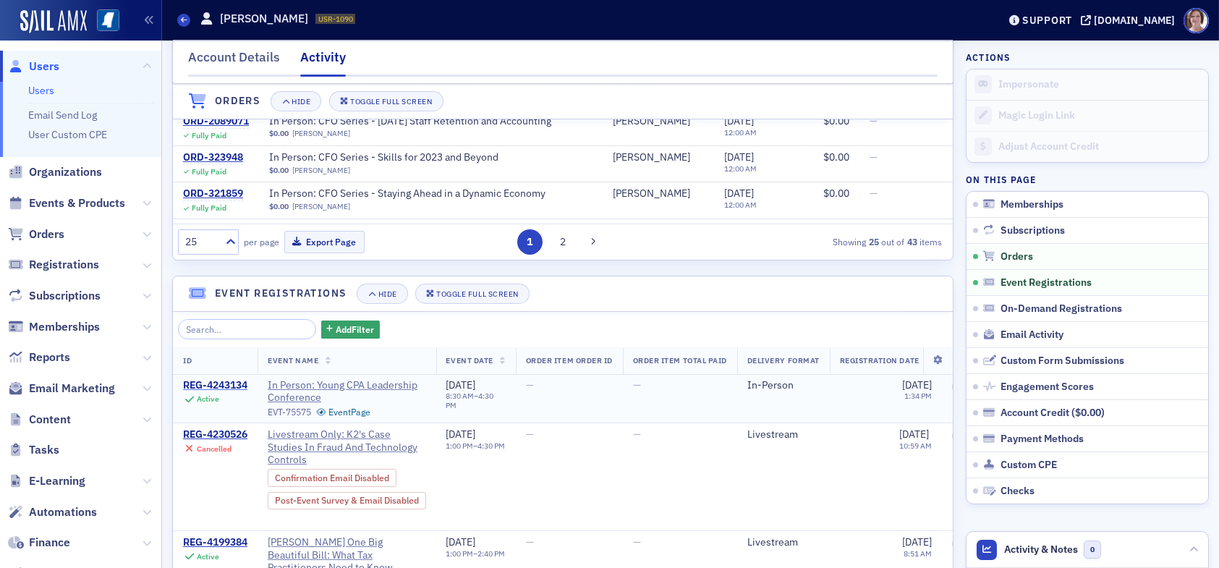
click at [203, 381] on div "REG-4243134" at bounding box center [215, 385] width 64 height 13
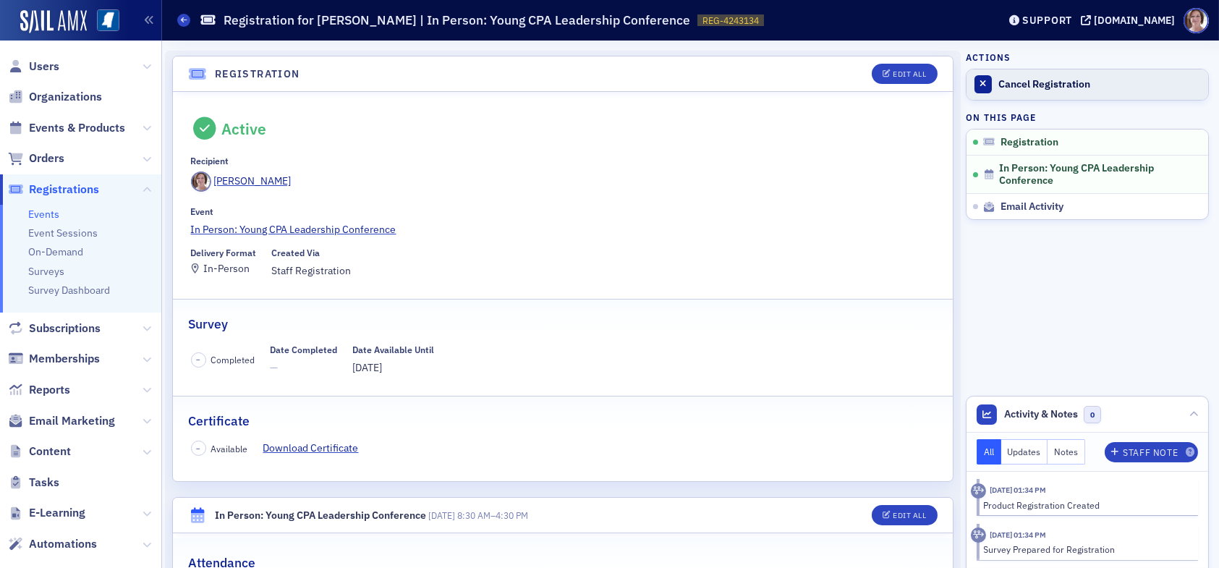
click at [1008, 81] on div "Cancel Registration" at bounding box center [1099, 84] width 203 height 13
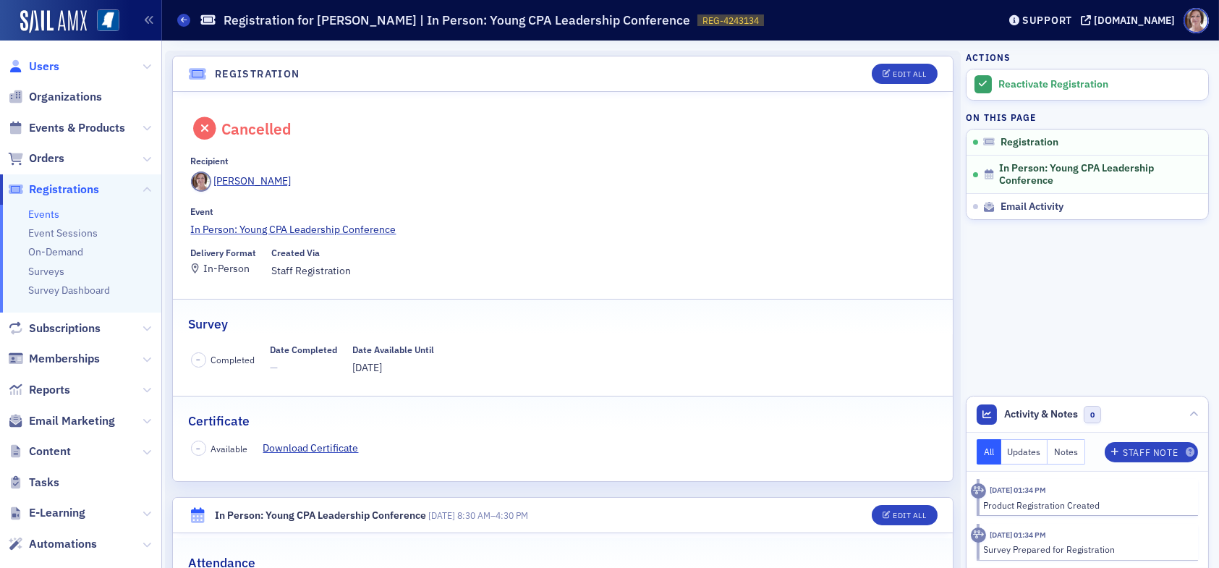
click at [42, 64] on span "Users" at bounding box center [44, 67] width 30 height 16
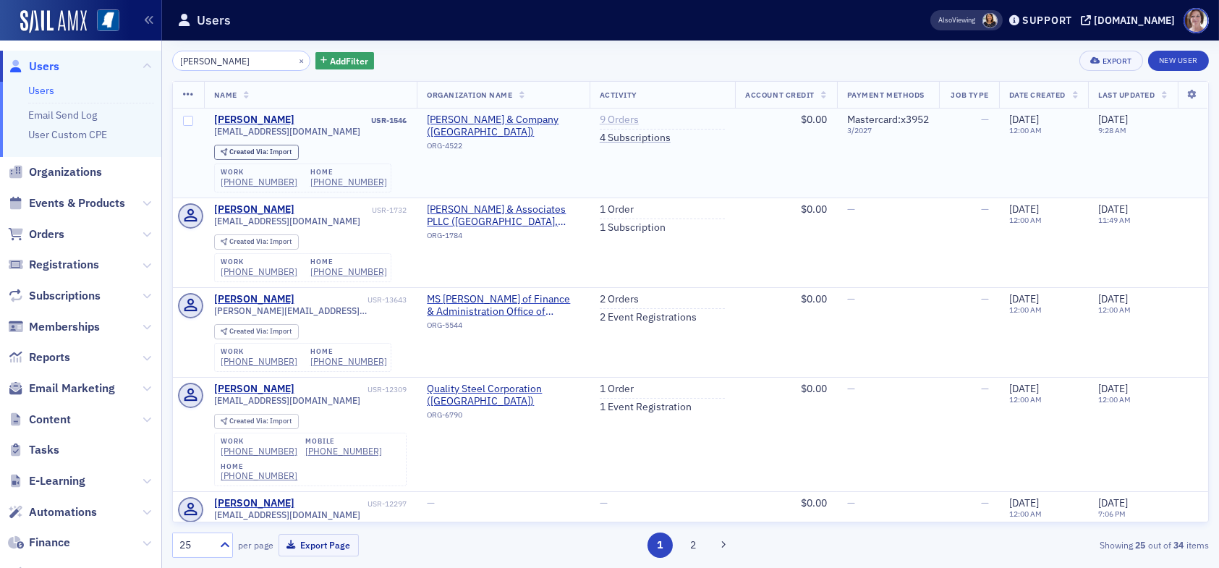
click at [609, 119] on link "9 Orders" at bounding box center [619, 120] width 39 height 13
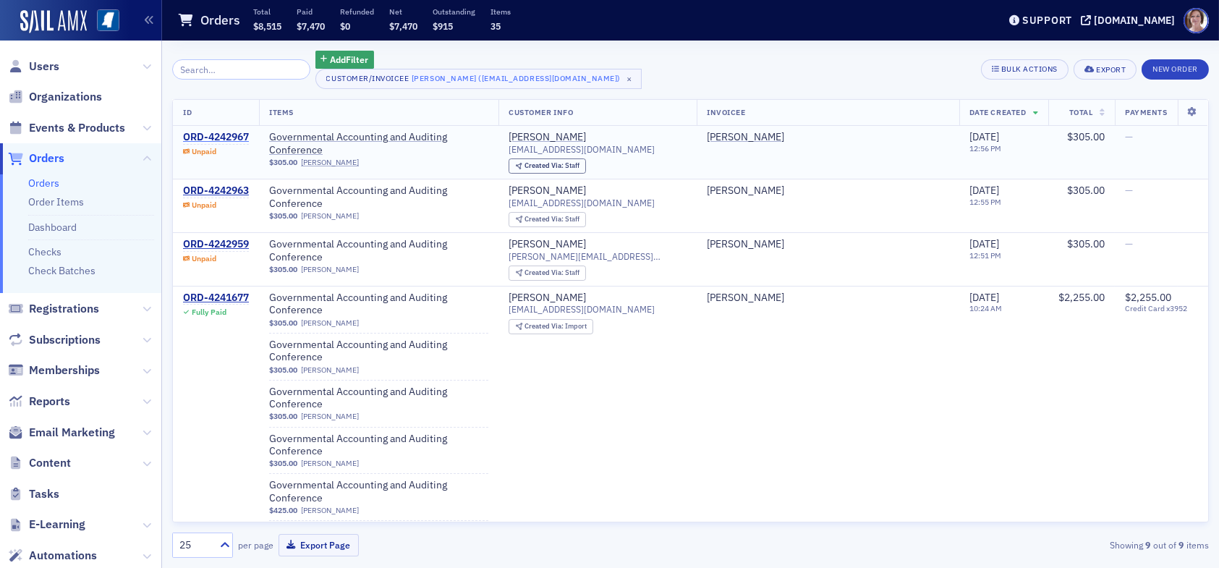
click at [231, 131] on div "ORD-4242967" at bounding box center [216, 137] width 66 height 13
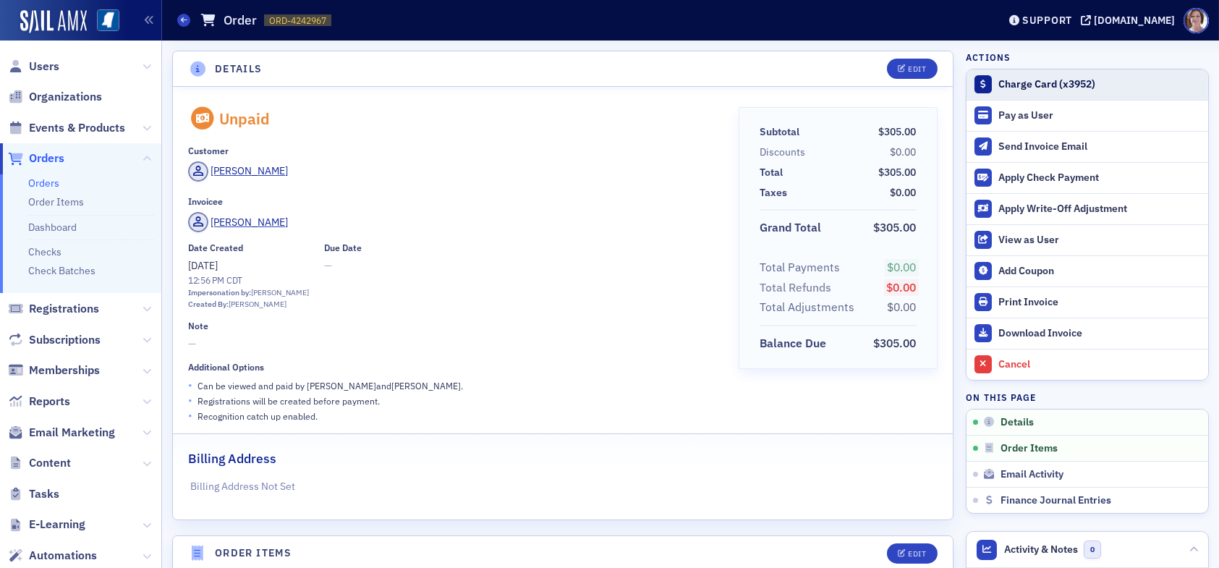
click at [1006, 83] on div "Charge Card (x3952)" at bounding box center [1099, 84] width 203 height 13
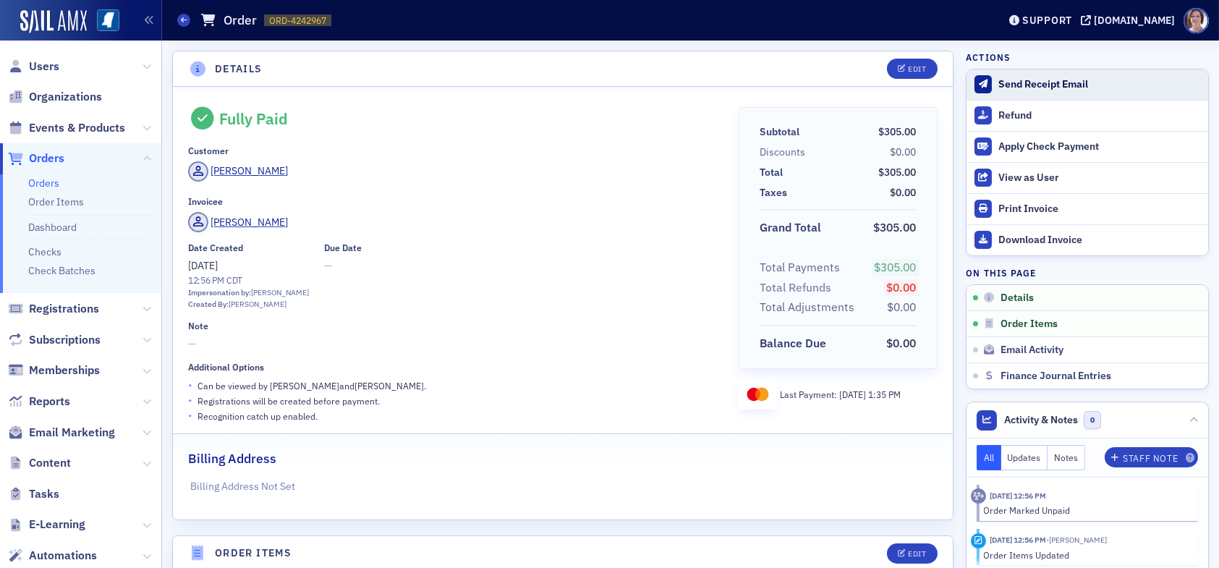
click at [1022, 84] on div "Send Receipt Email" at bounding box center [1099, 84] width 203 height 13
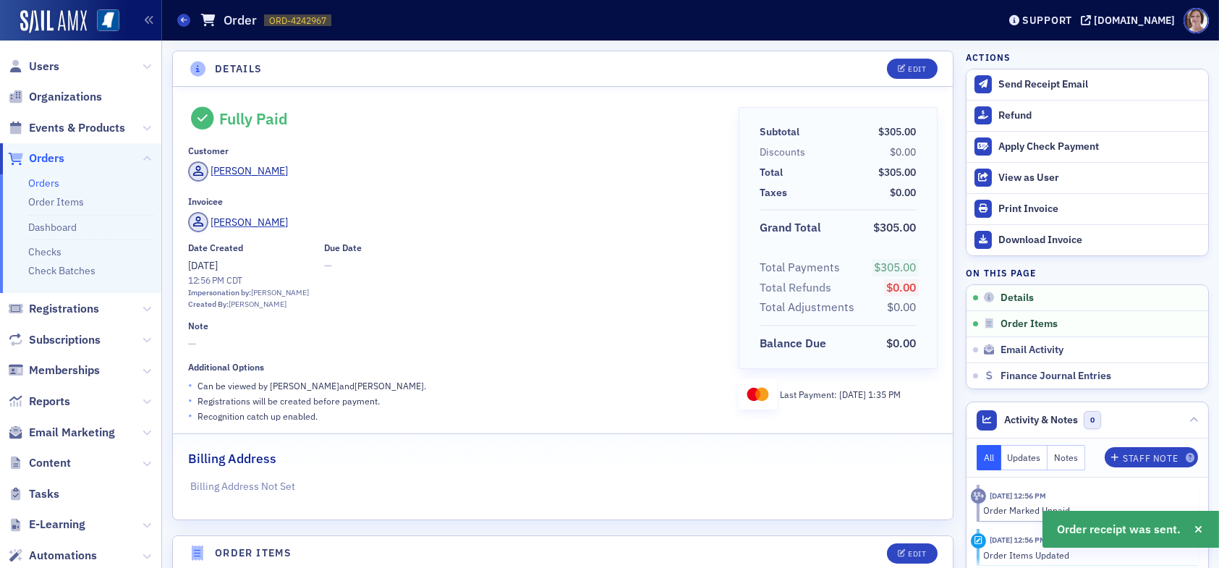
click at [55, 159] on span "Orders" at bounding box center [46, 158] width 35 height 16
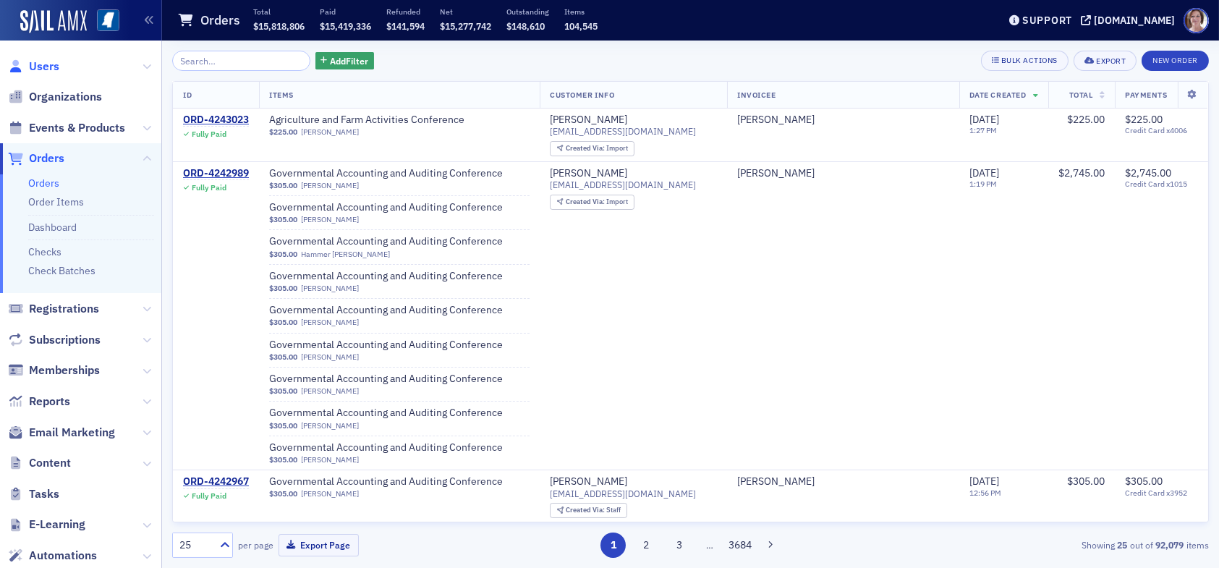
click at [48, 67] on span "Users" at bounding box center [44, 67] width 30 height 16
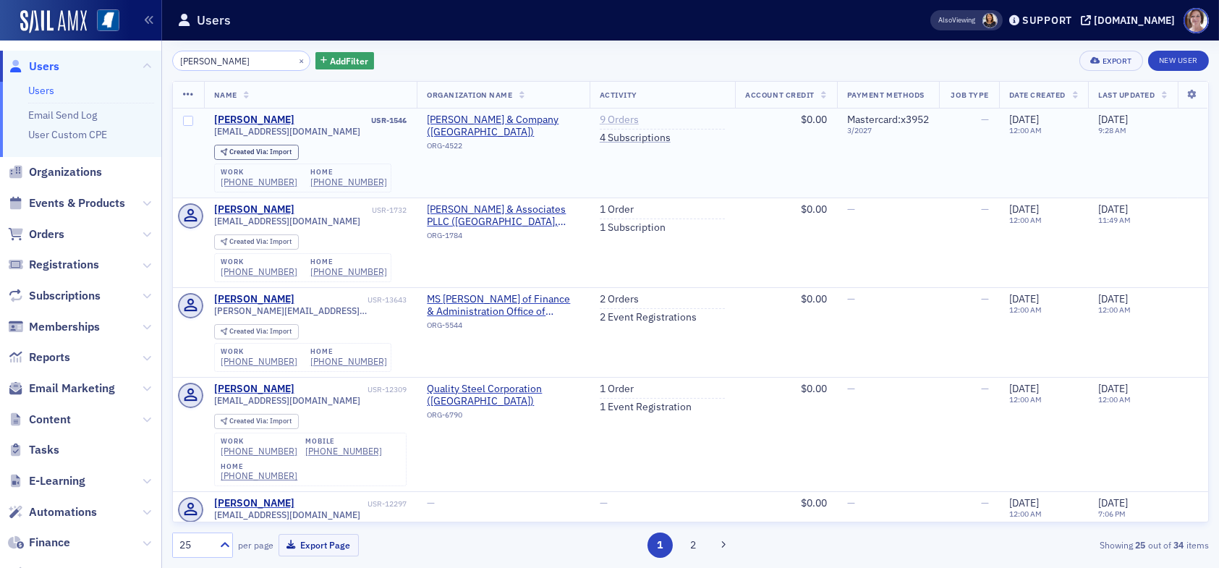
click at [614, 118] on link "9 Orders" at bounding box center [619, 120] width 39 height 13
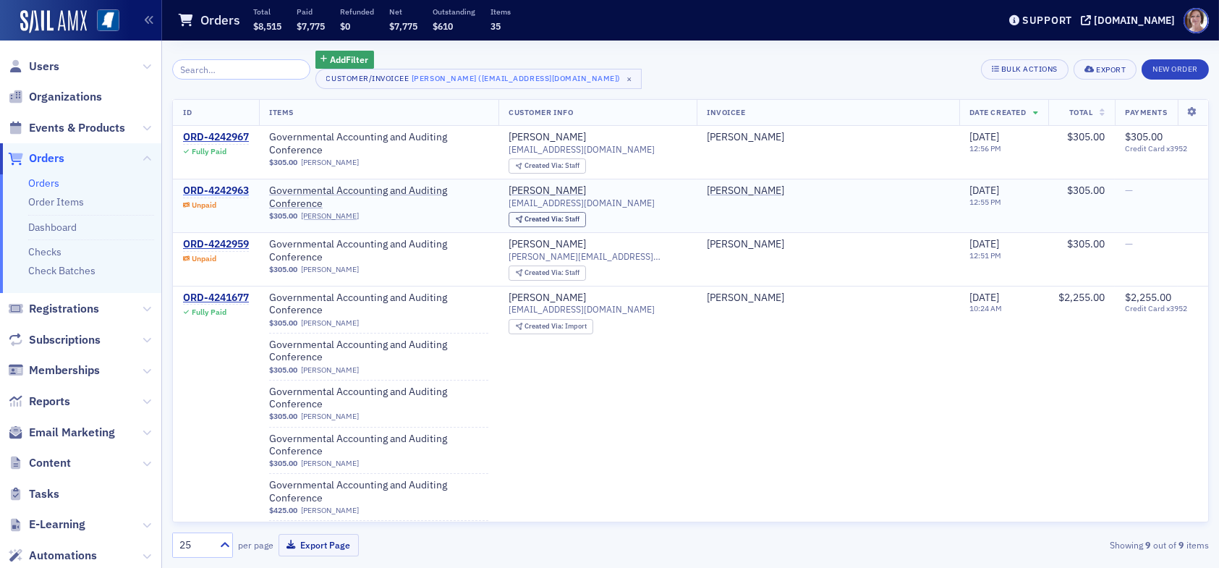
click at [237, 192] on div "ORD-4242963" at bounding box center [216, 190] width 66 height 13
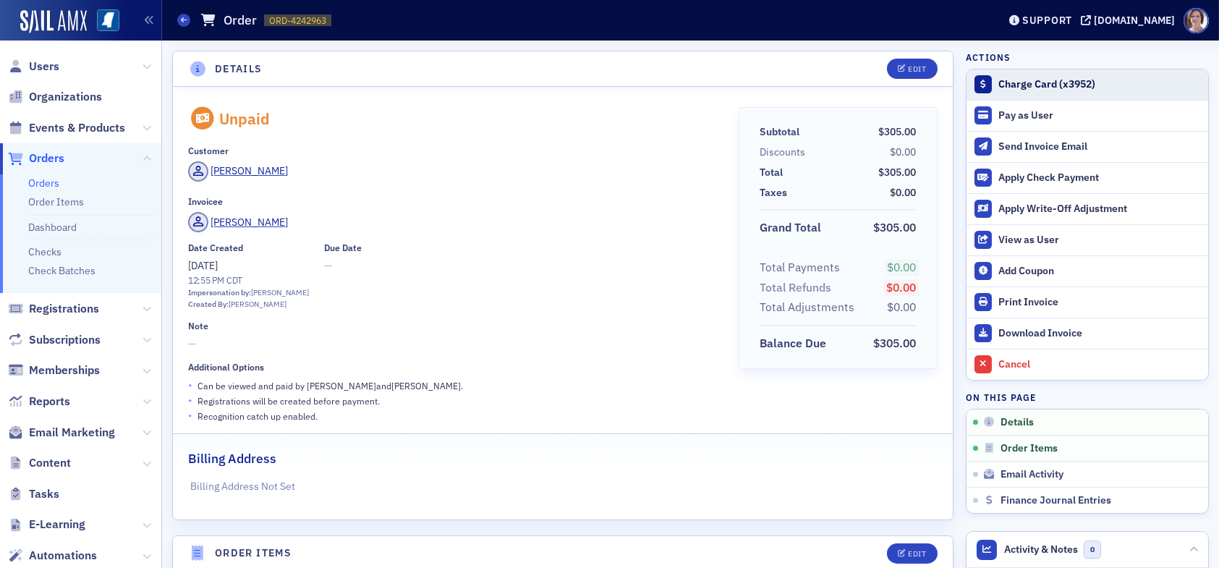
click at [1025, 82] on div "Charge Card (x3952)" at bounding box center [1099, 84] width 203 height 13
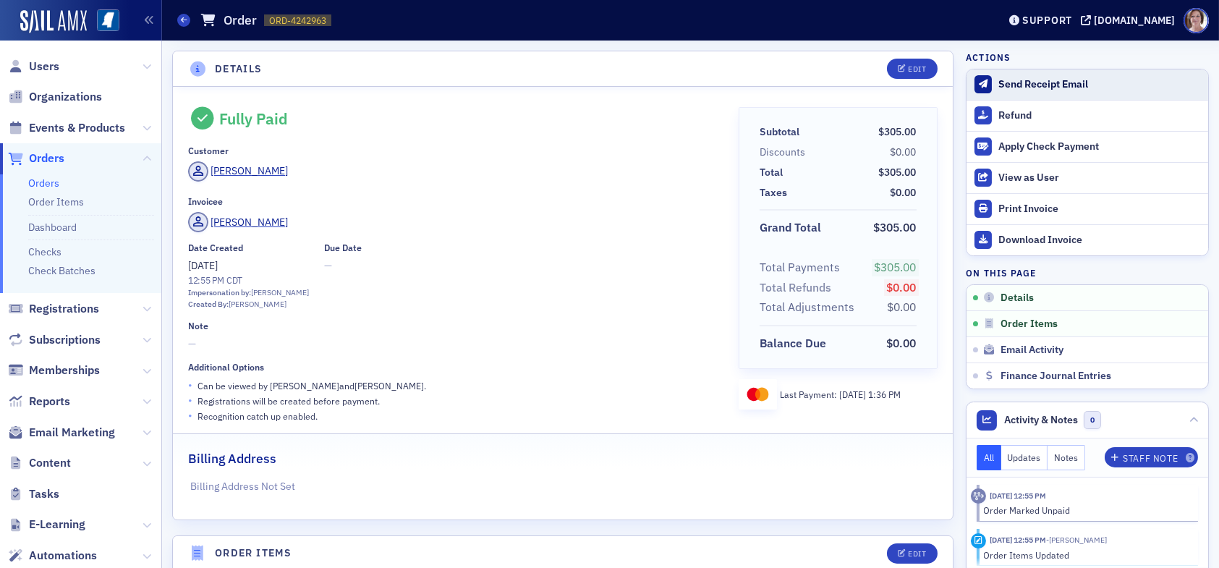
click at [1018, 82] on div "Send Receipt Email" at bounding box center [1099, 84] width 203 height 13
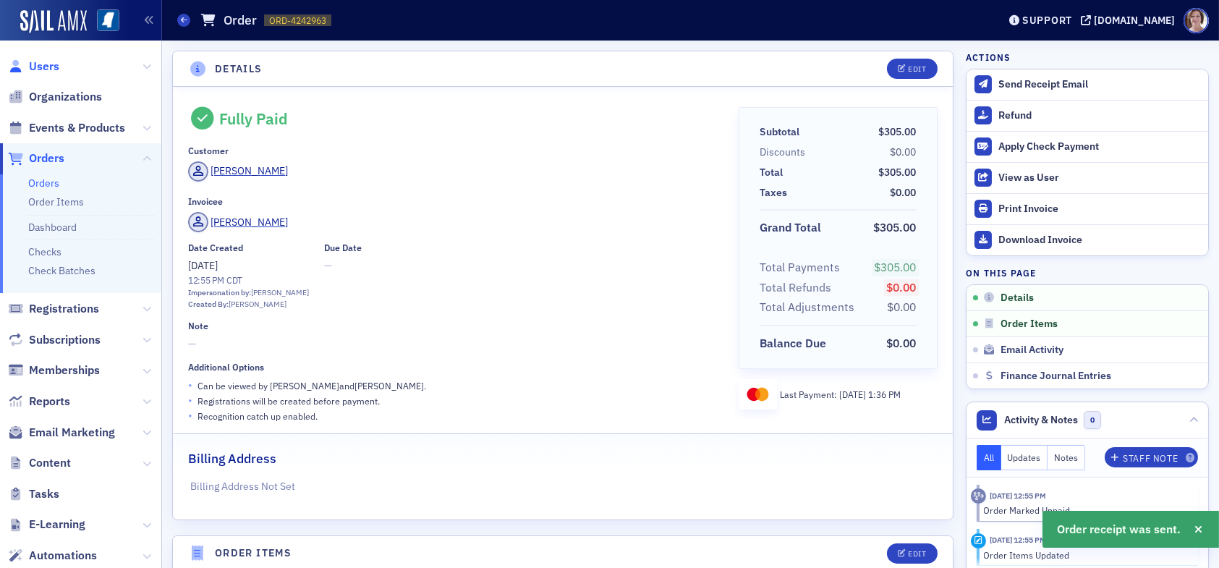
click at [53, 62] on span "Users" at bounding box center [44, 67] width 30 height 16
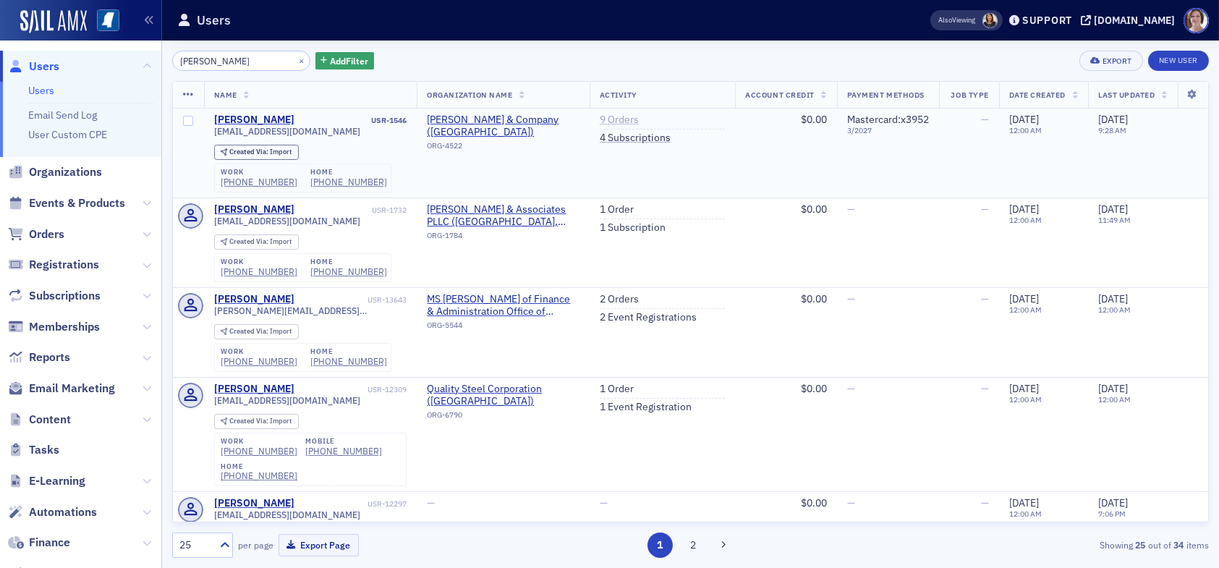
click at [616, 120] on link "9 Orders" at bounding box center [619, 120] width 39 height 13
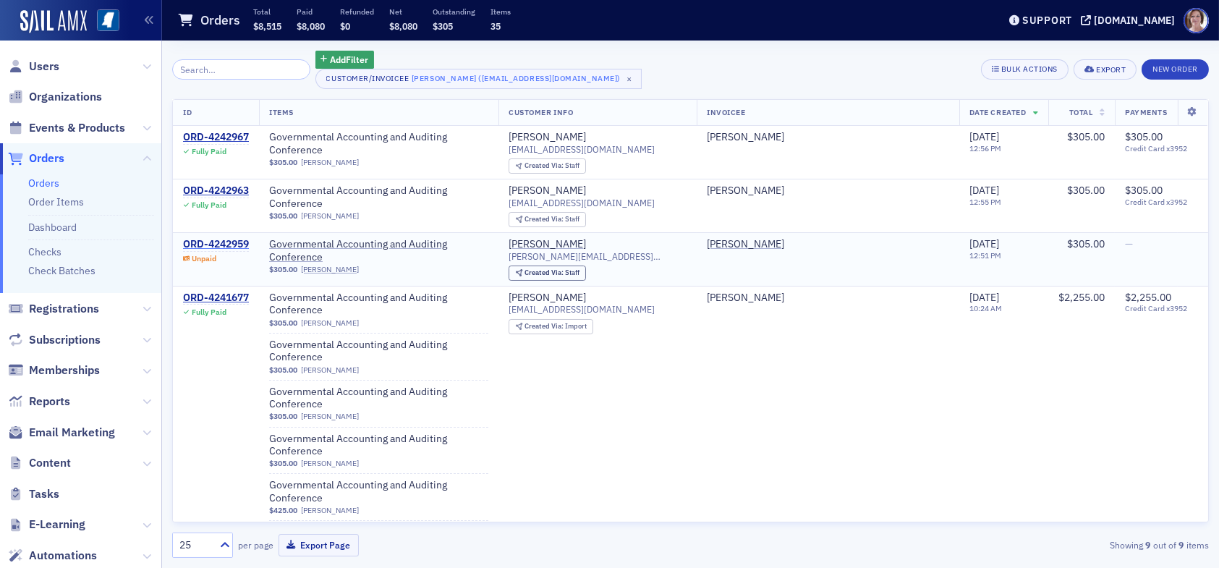
click at [215, 238] on div "ORD-4242959" at bounding box center [216, 244] width 66 height 13
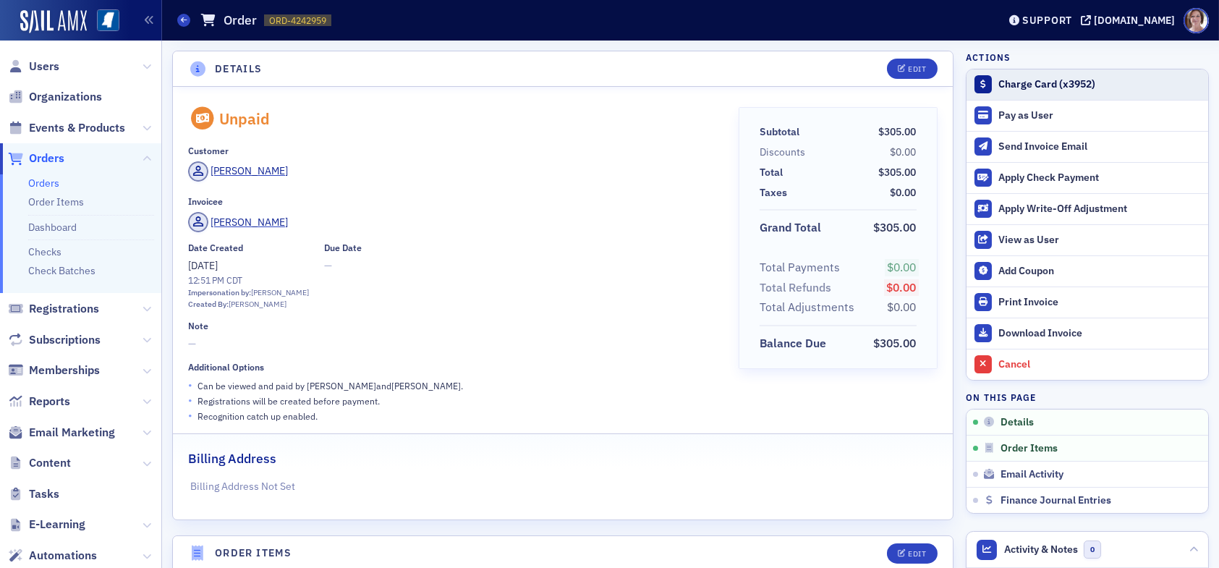
click at [1035, 82] on div "Charge Card (x3952)" at bounding box center [1099, 84] width 203 height 13
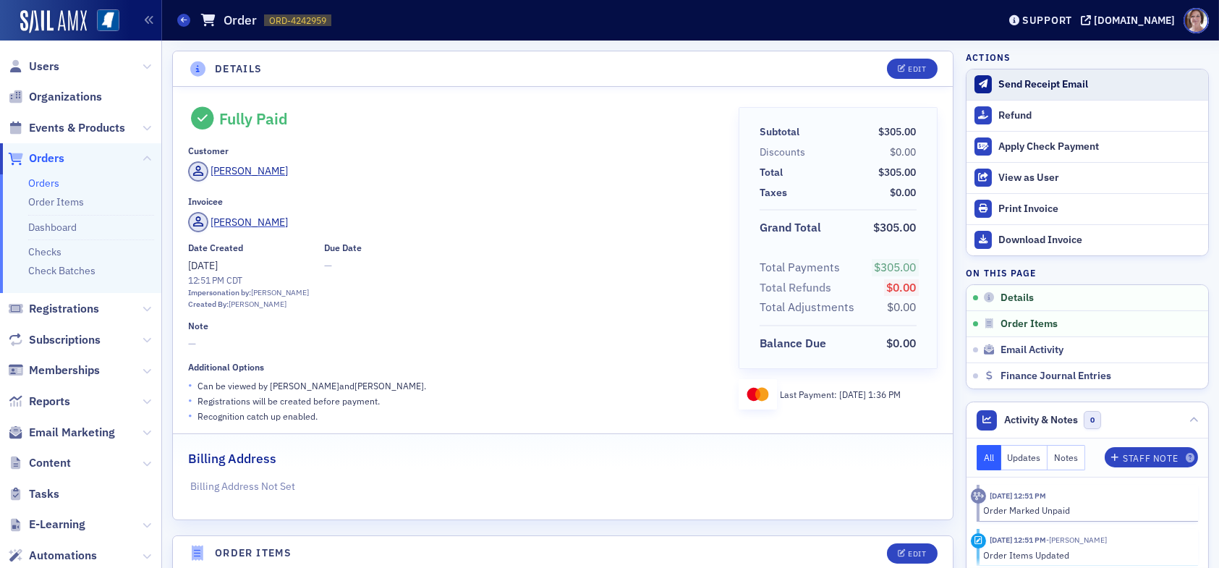
click at [1027, 83] on div "Send Receipt Email" at bounding box center [1099, 84] width 203 height 13
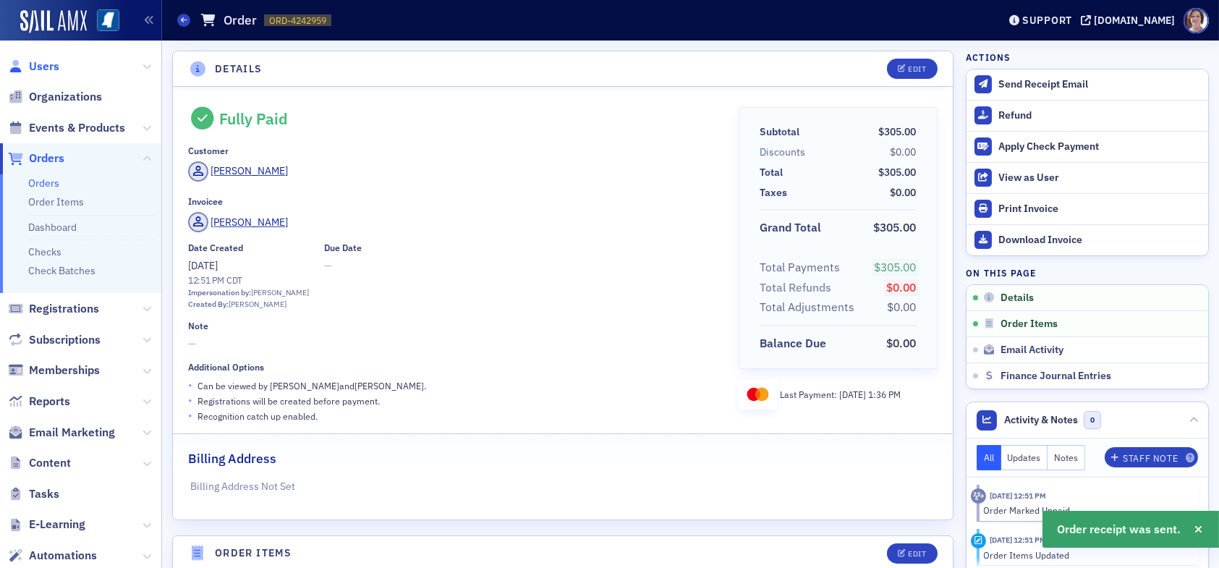
click at [47, 64] on span "Users" at bounding box center [44, 67] width 30 height 16
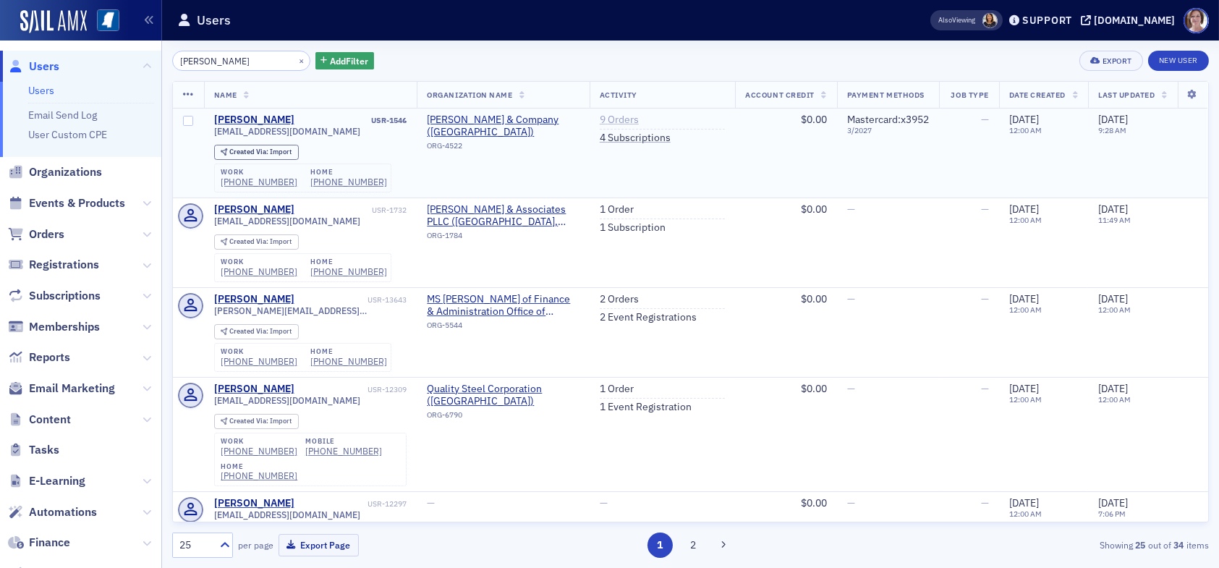
click at [609, 116] on link "9 Orders" at bounding box center [619, 120] width 39 height 13
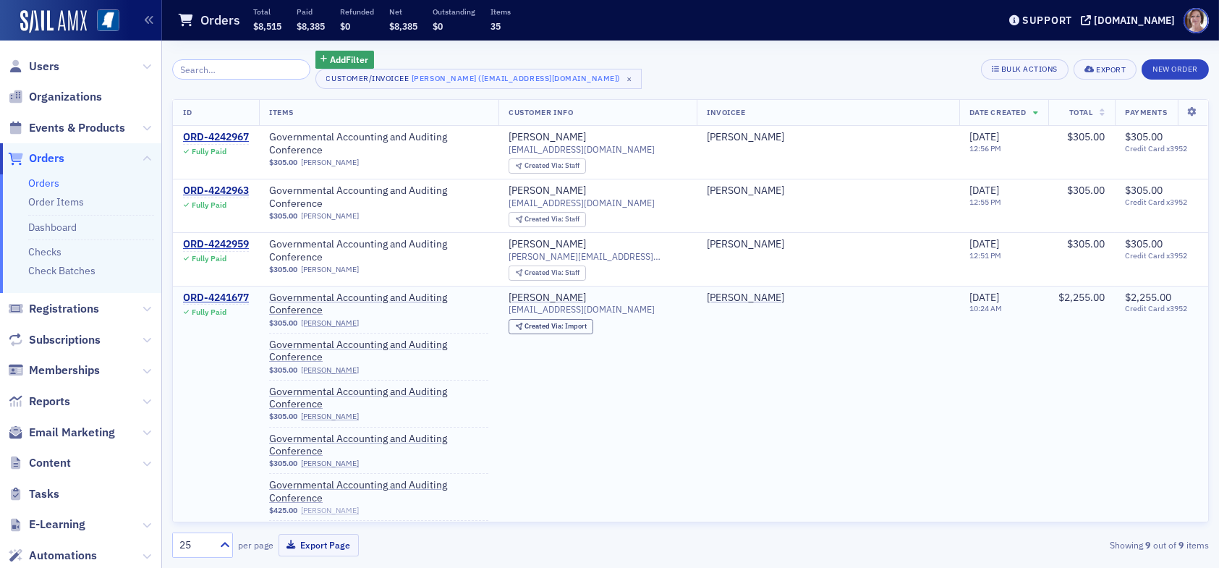
click at [346, 506] on link "[PERSON_NAME]" at bounding box center [330, 510] width 58 height 9
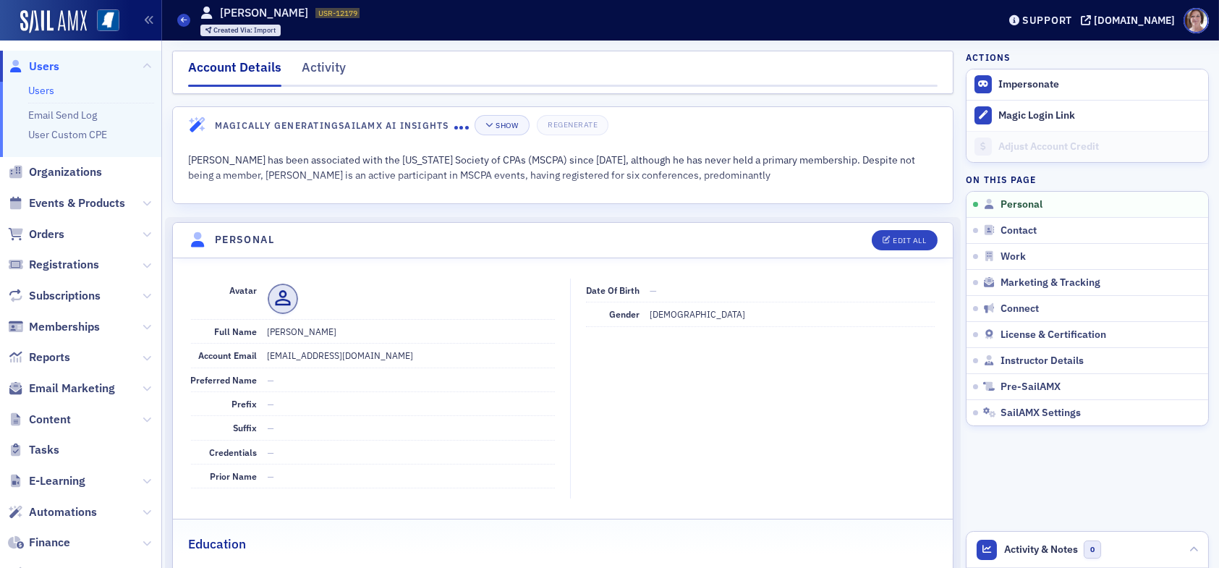
drag, startPoint x: 54, startPoint y: 234, endPoint x: 67, endPoint y: 239, distance: 13.3
click at [56, 234] on span "Orders" at bounding box center [46, 234] width 35 height 16
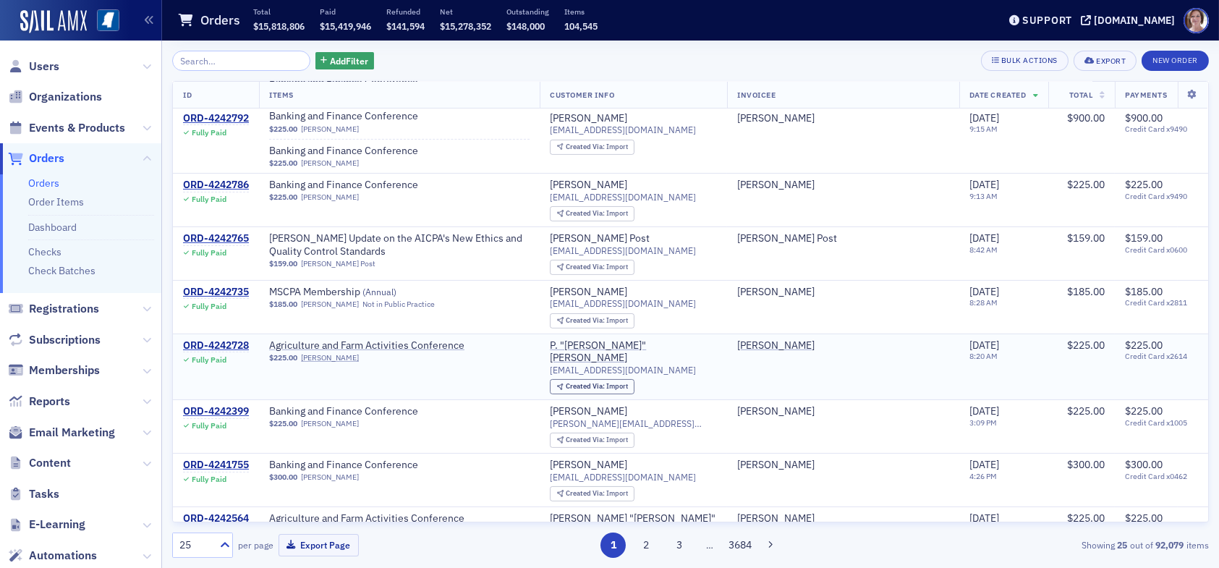
scroll to position [868, 0]
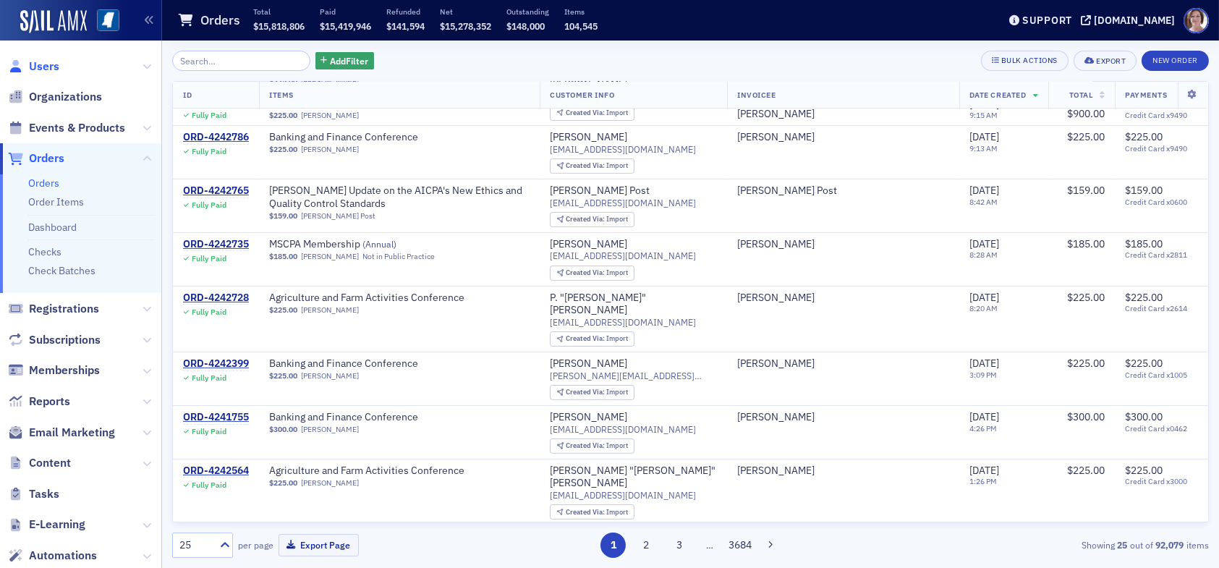
click at [51, 60] on span "Users" at bounding box center [44, 67] width 30 height 16
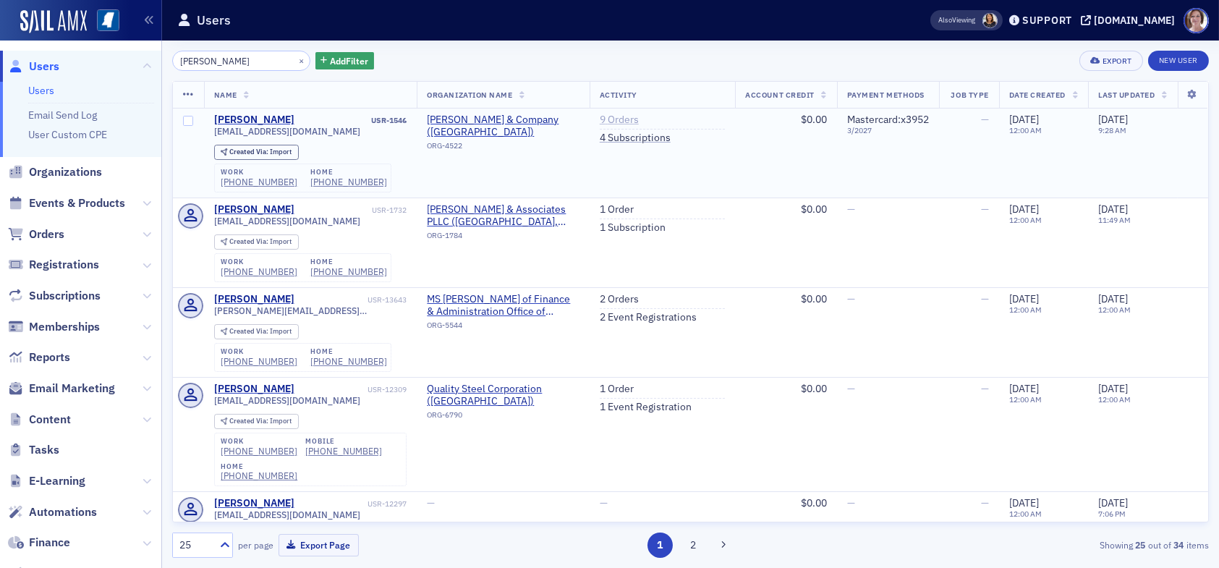
click at [612, 118] on link "9 Orders" at bounding box center [619, 120] width 39 height 13
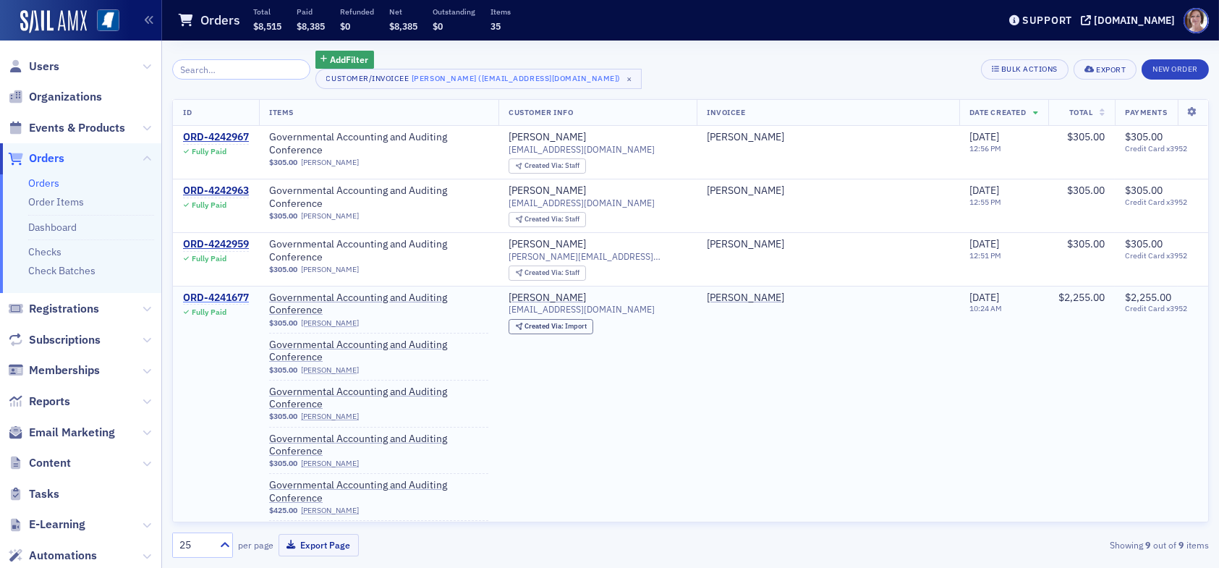
click at [223, 301] on div "ORD-4241677" at bounding box center [216, 298] width 66 height 13
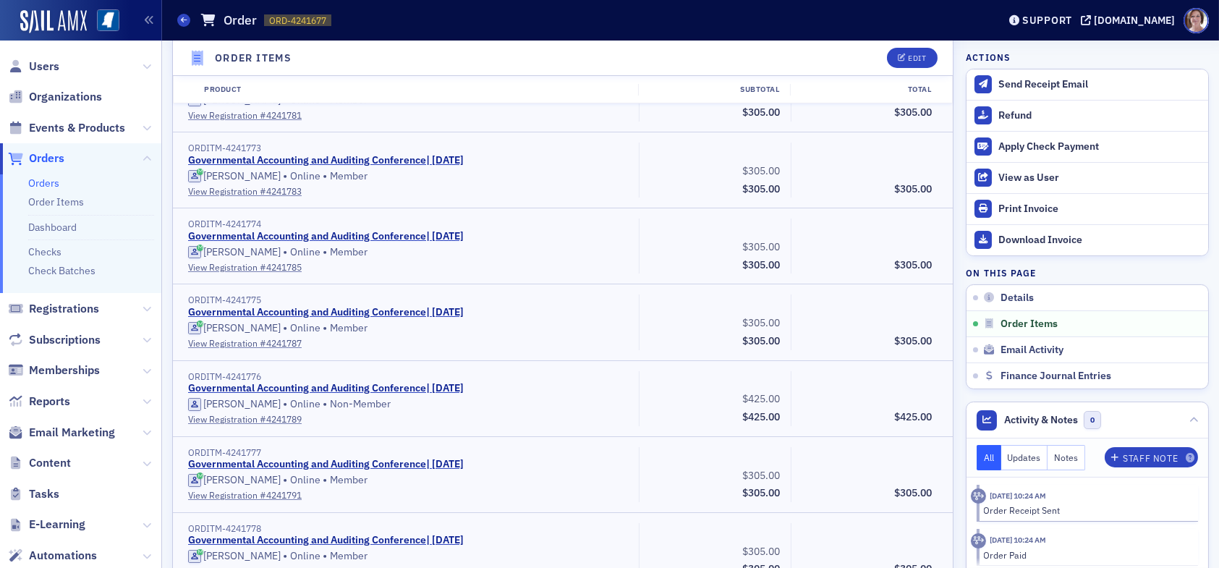
scroll to position [506, 0]
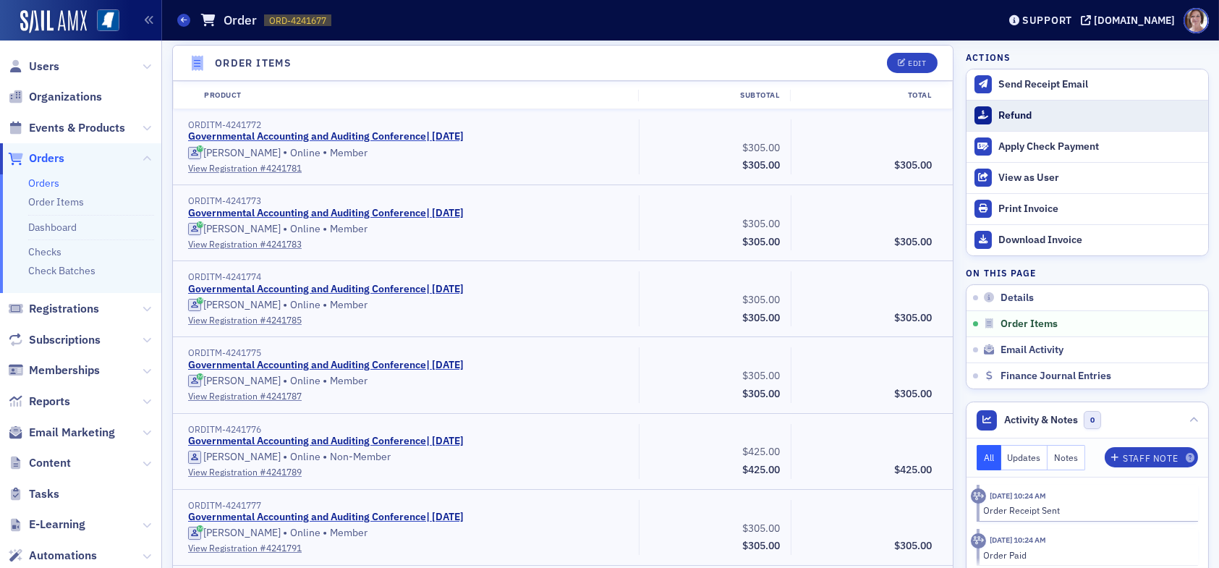
click at [1004, 112] on div "Refund" at bounding box center [1099, 115] width 203 height 13
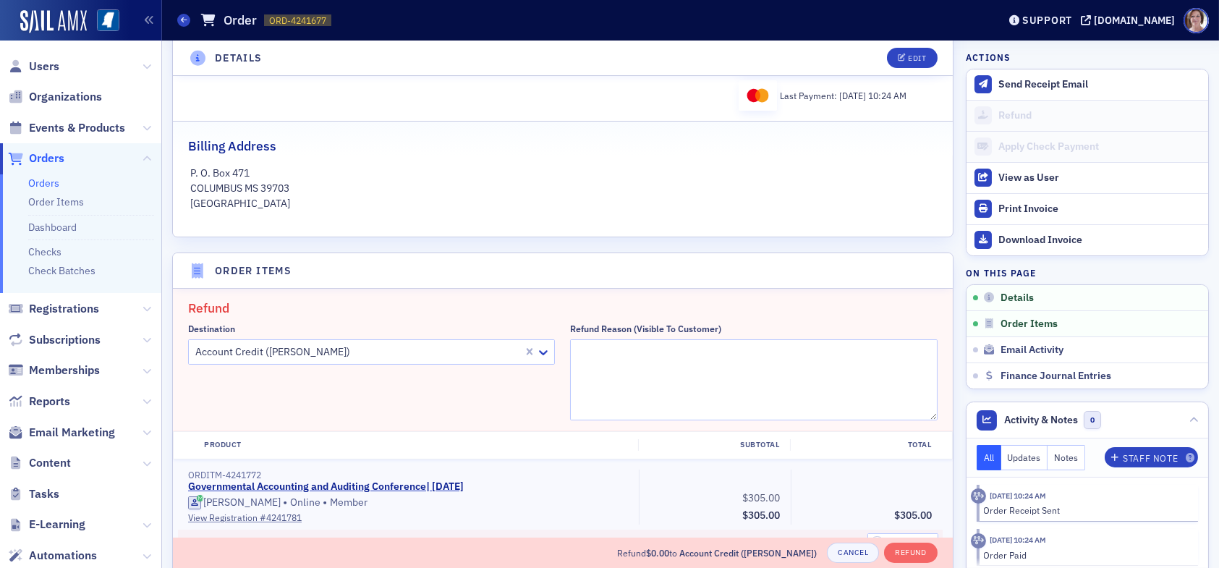
scroll to position [285, 0]
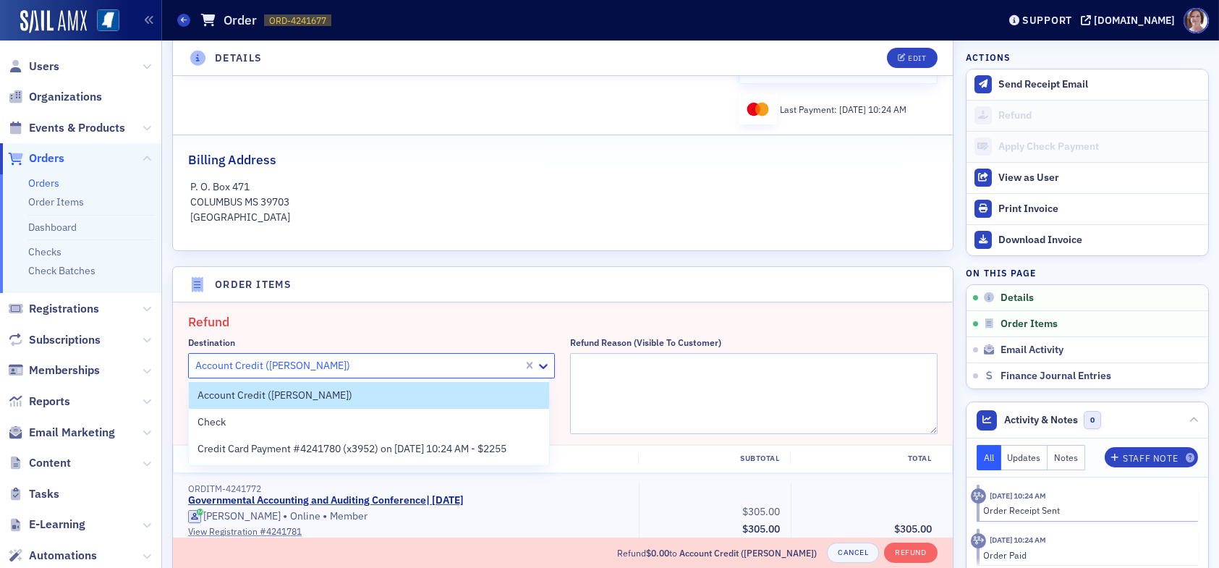
click at [370, 366] on div at bounding box center [358, 366] width 328 height 18
click at [328, 451] on span "Credit Card Payment #4241780 (x3952) on 8/14/2025 10:24 AM - $2255" at bounding box center [351, 448] width 309 height 15
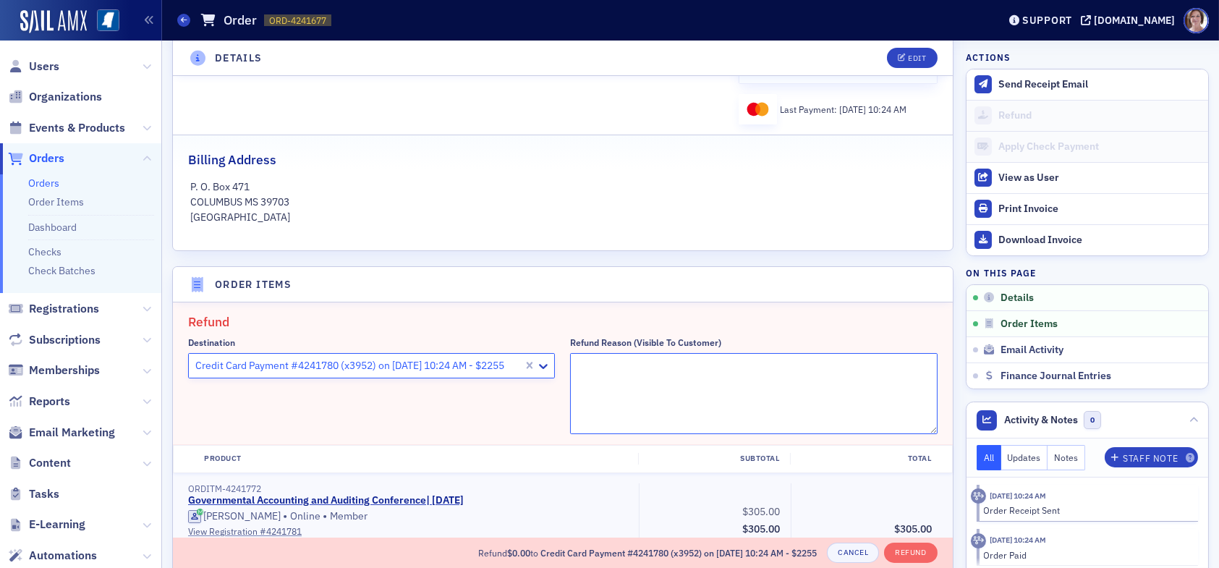
click at [649, 391] on textarea "Refund Reason (Visible to Customer)" at bounding box center [753, 393] width 367 height 81
click at [658, 368] on textarea "Refunding" at bounding box center [753, 393] width 367 height 81
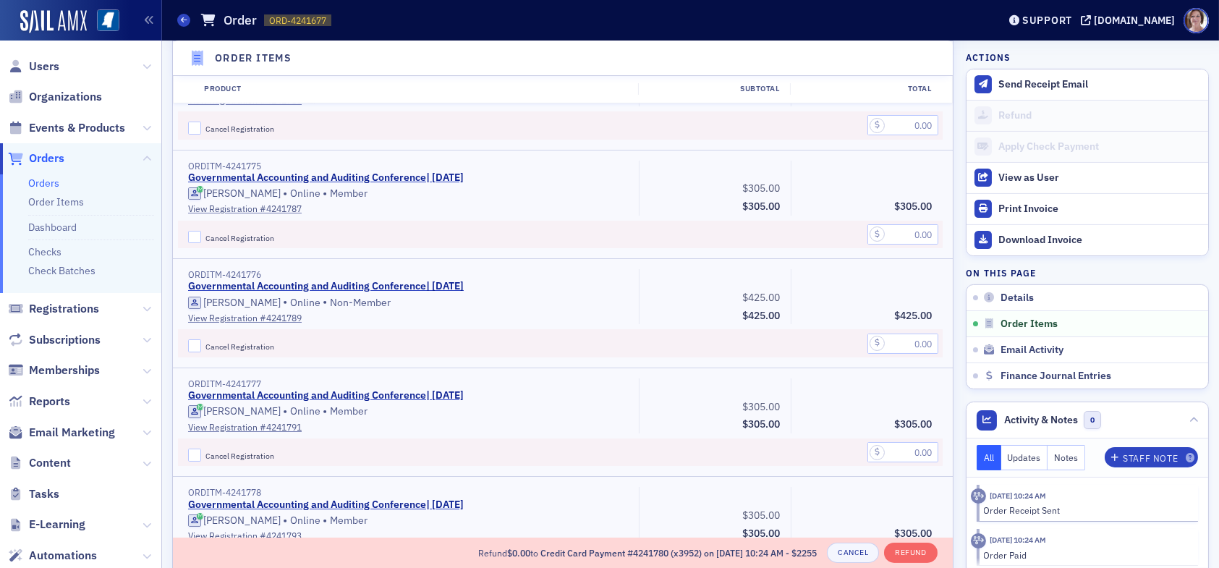
scroll to position [936, 0]
type textarea "Refunding [PERSON_NAME] non-member fee of $120.00 back to the credit card."
click at [903, 339] on input "text" at bounding box center [902, 342] width 71 height 20
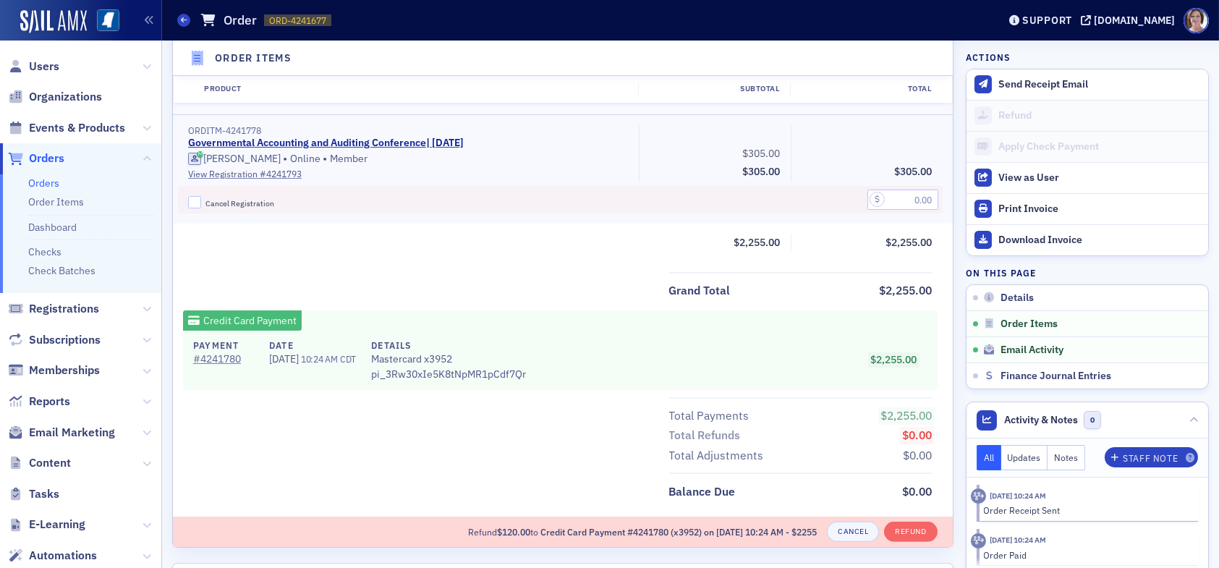
scroll to position [1298, 0]
type input "120.00"
click at [902, 523] on button "Refund" at bounding box center [910, 530] width 53 height 20
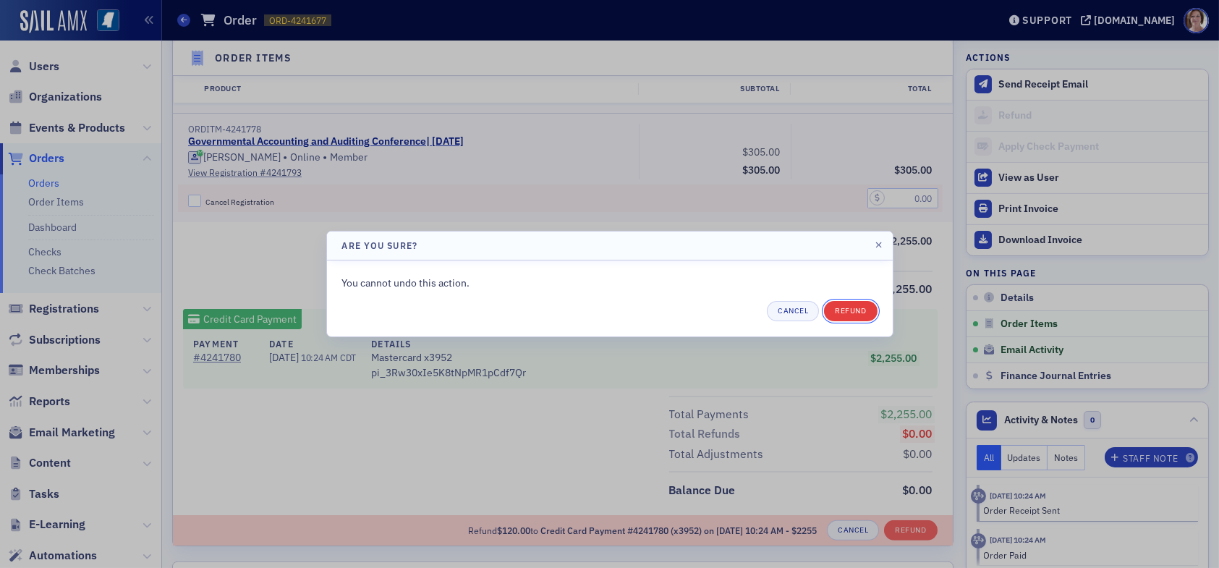
click at [850, 310] on button "Refund" at bounding box center [850, 311] width 53 height 20
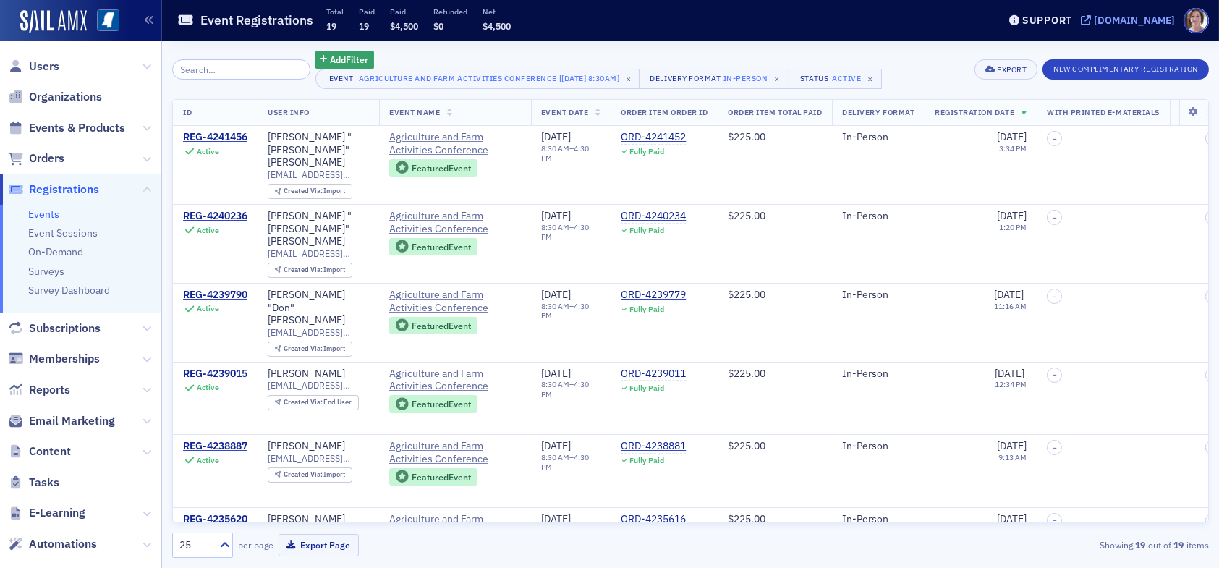
click at [1151, 15] on div "[DOMAIN_NAME]" at bounding box center [1134, 20] width 81 height 13
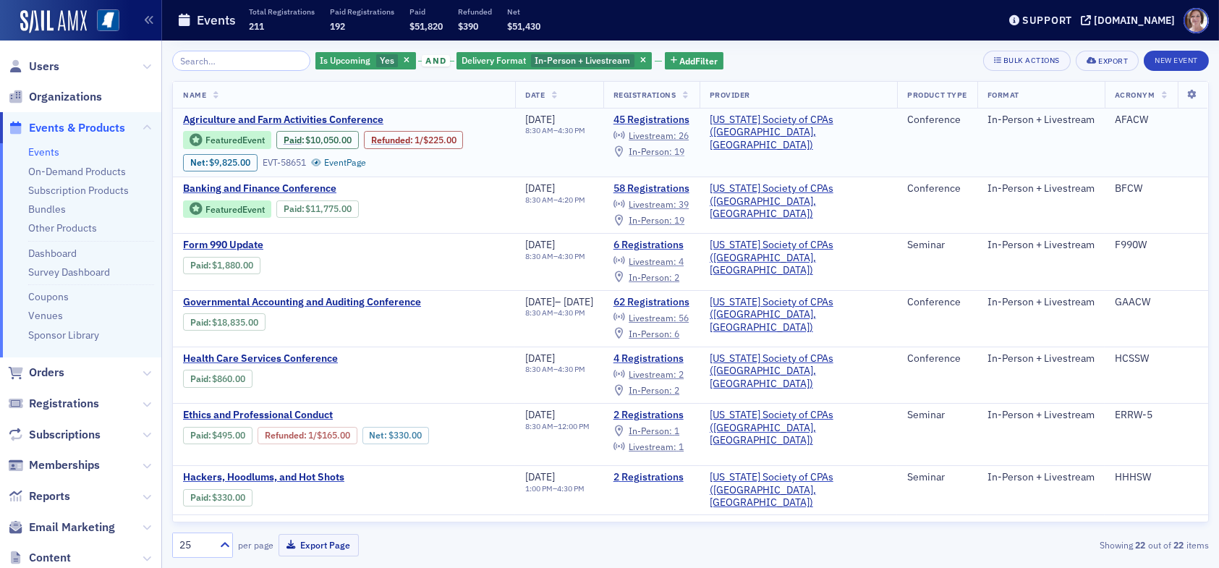
click at [672, 154] on span "In-Person :" at bounding box center [650, 151] width 43 height 12
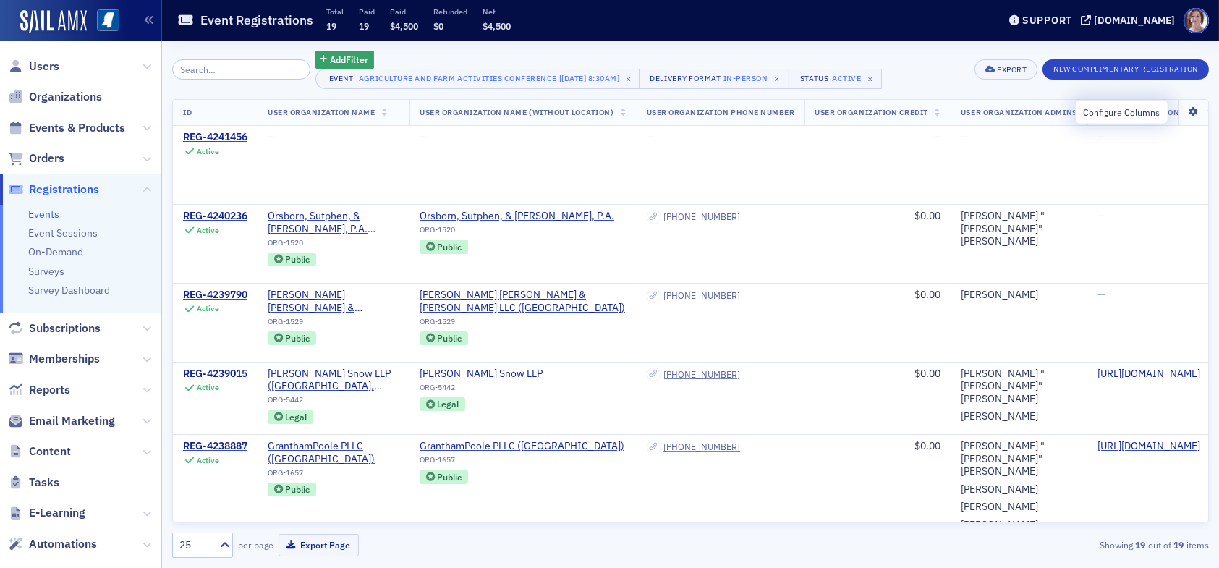
click at [1186, 112] on icon at bounding box center [1193, 112] width 30 height 9
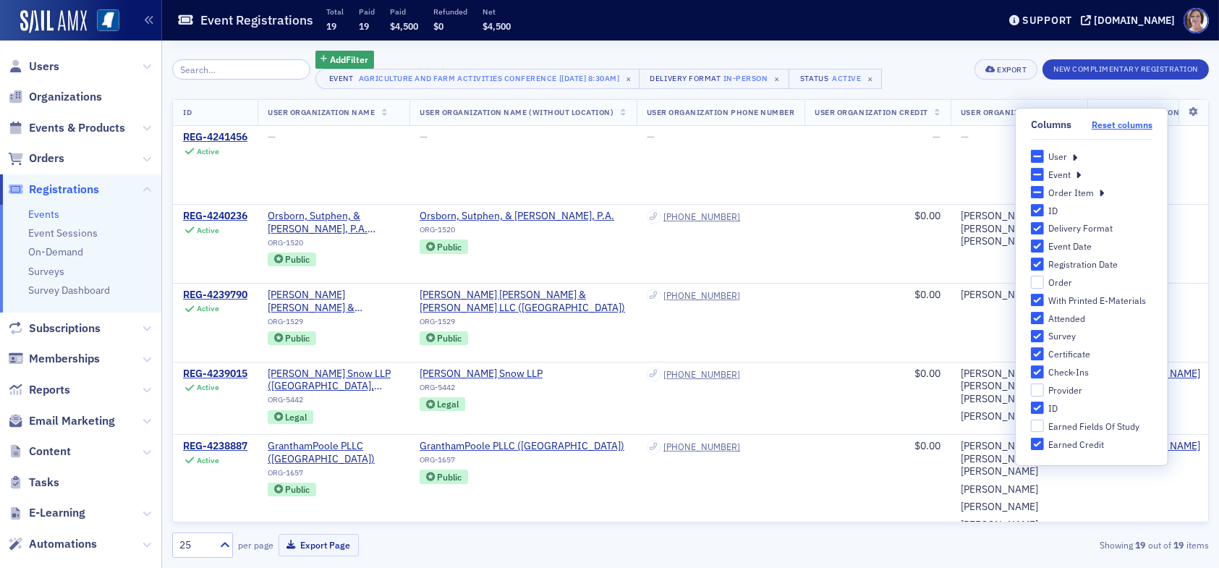
click at [1121, 124] on button "Reset columns" at bounding box center [1122, 124] width 61 height 11
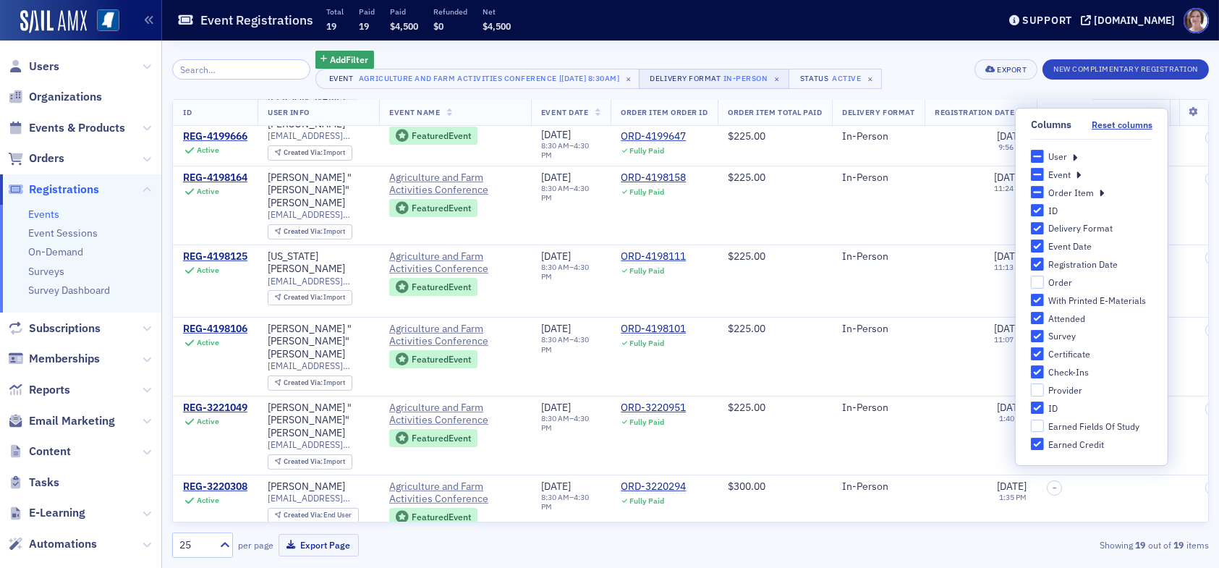
scroll to position [918, 0]
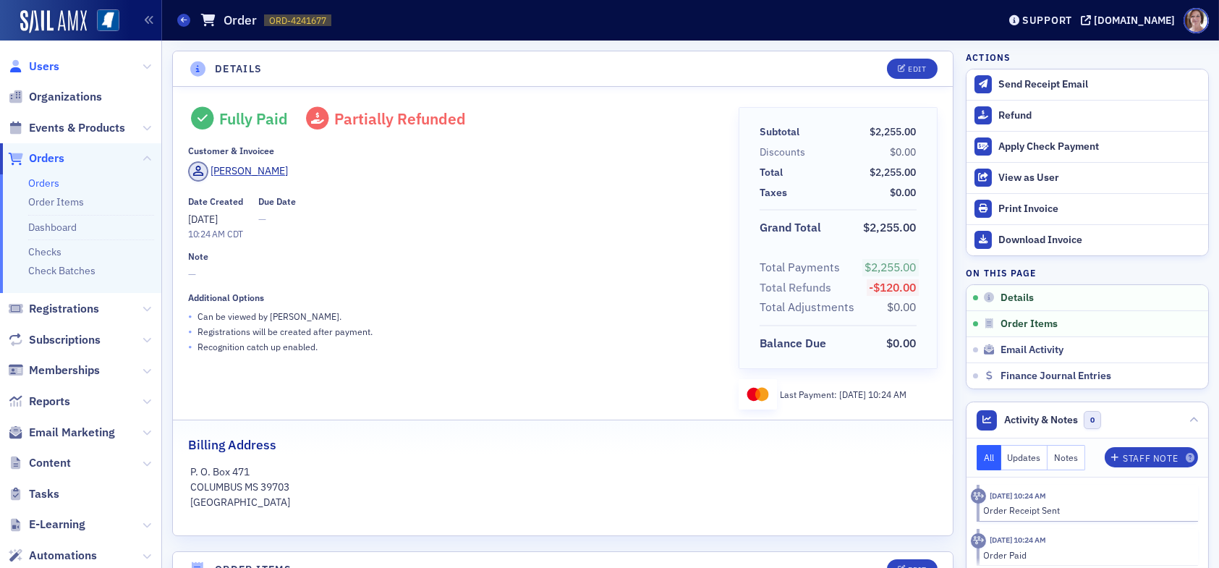
click at [41, 62] on span "Users" at bounding box center [44, 67] width 30 height 16
